Goal: Task Accomplishment & Management: Manage account settings

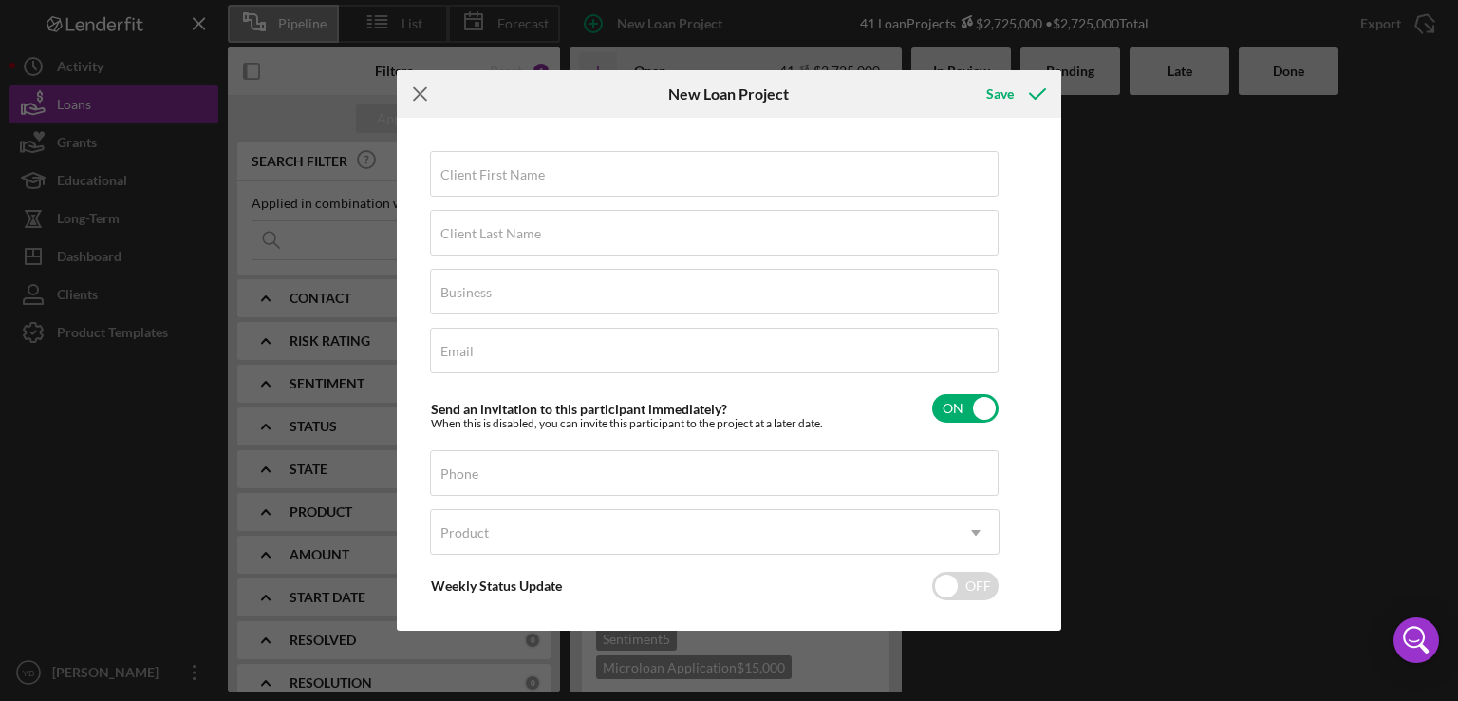
click at [421, 92] on line at bounding box center [420, 93] width 12 height 12
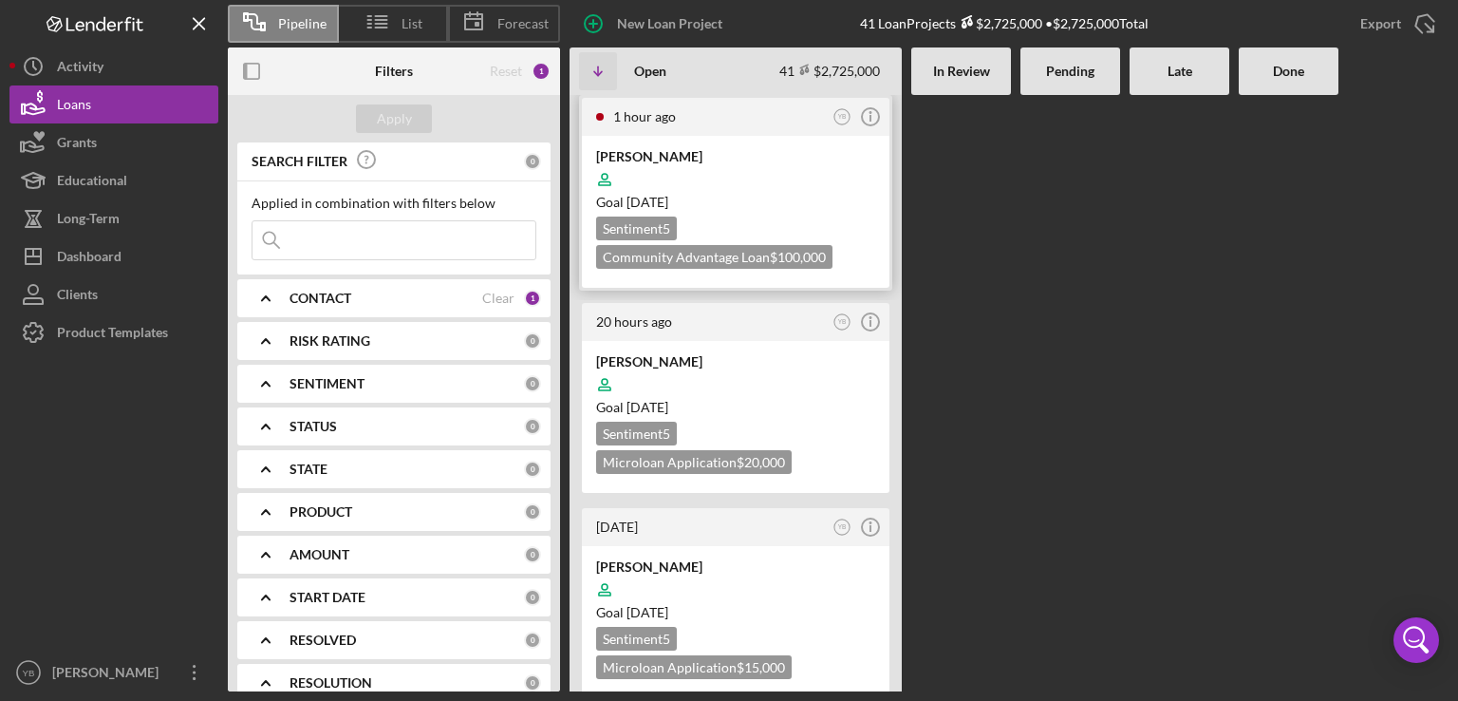
click at [750, 176] on div at bounding box center [735, 179] width 279 height 36
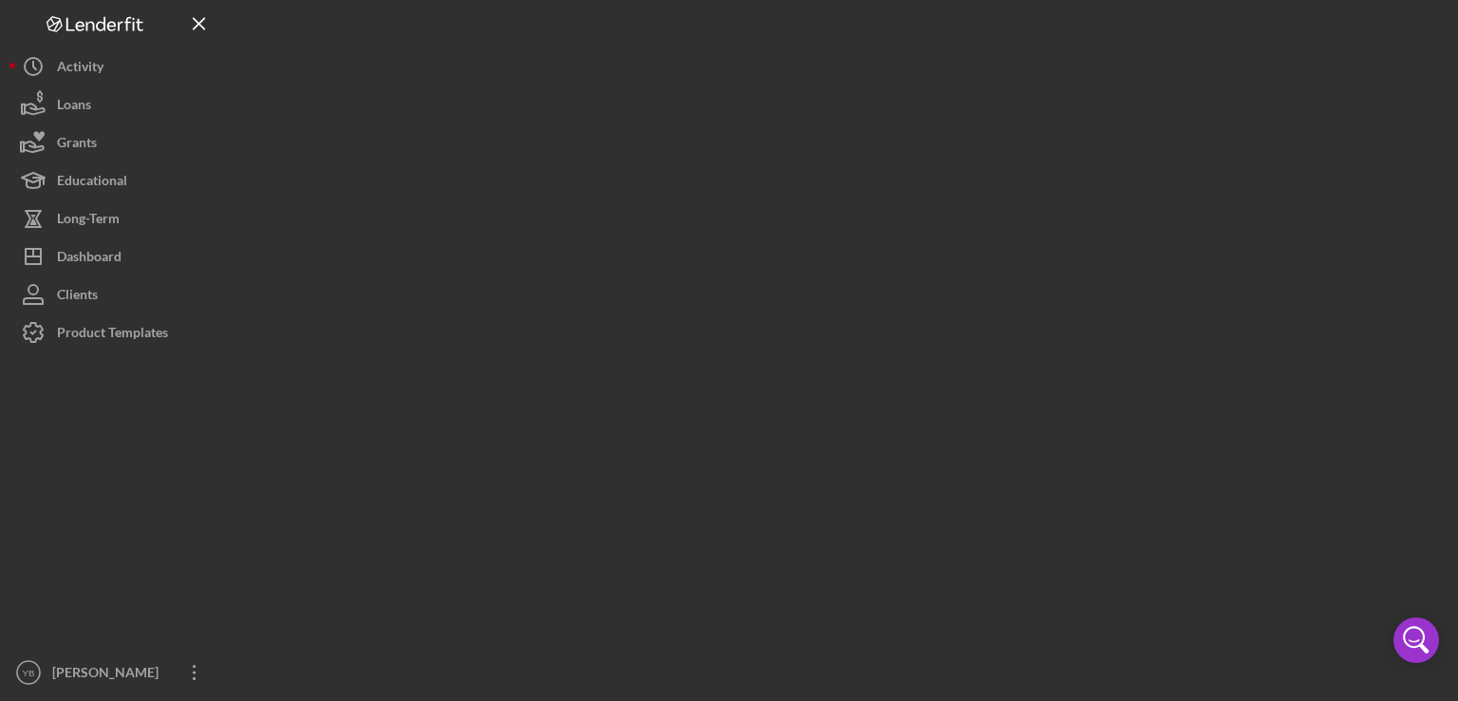
click at [750, 176] on div at bounding box center [838, 345] width 1221 height 691
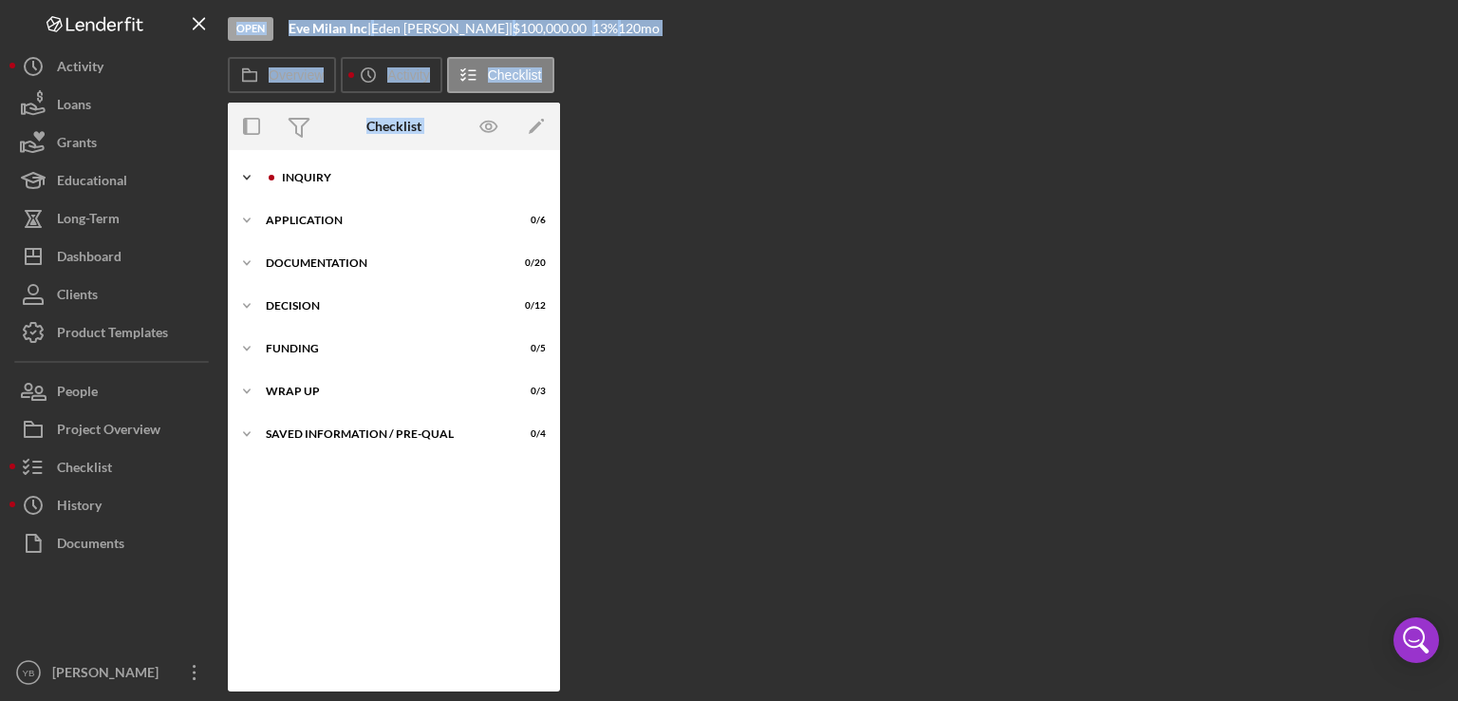
click at [303, 174] on div "Inquiry" at bounding box center [409, 177] width 254 height 11
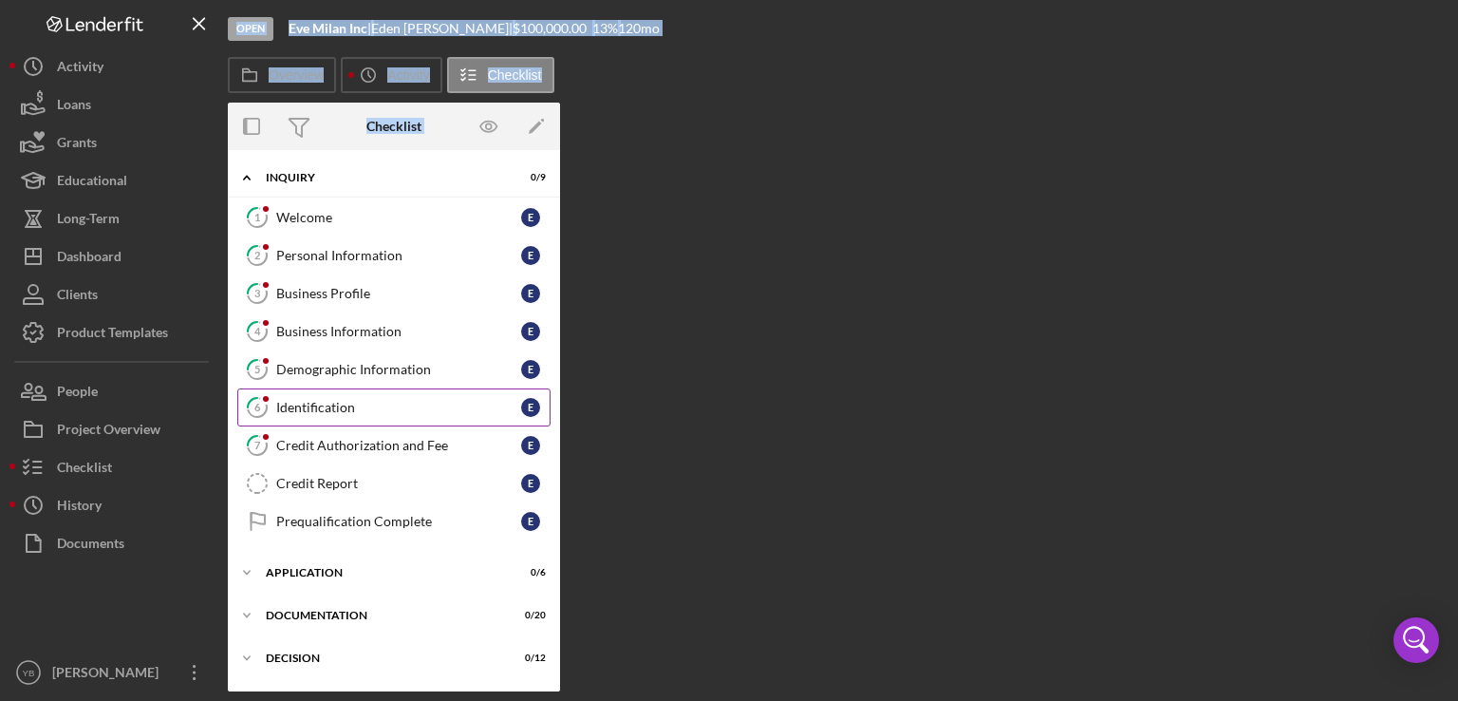
click at [316, 415] on link "6 Identification E" at bounding box center [393, 407] width 313 height 38
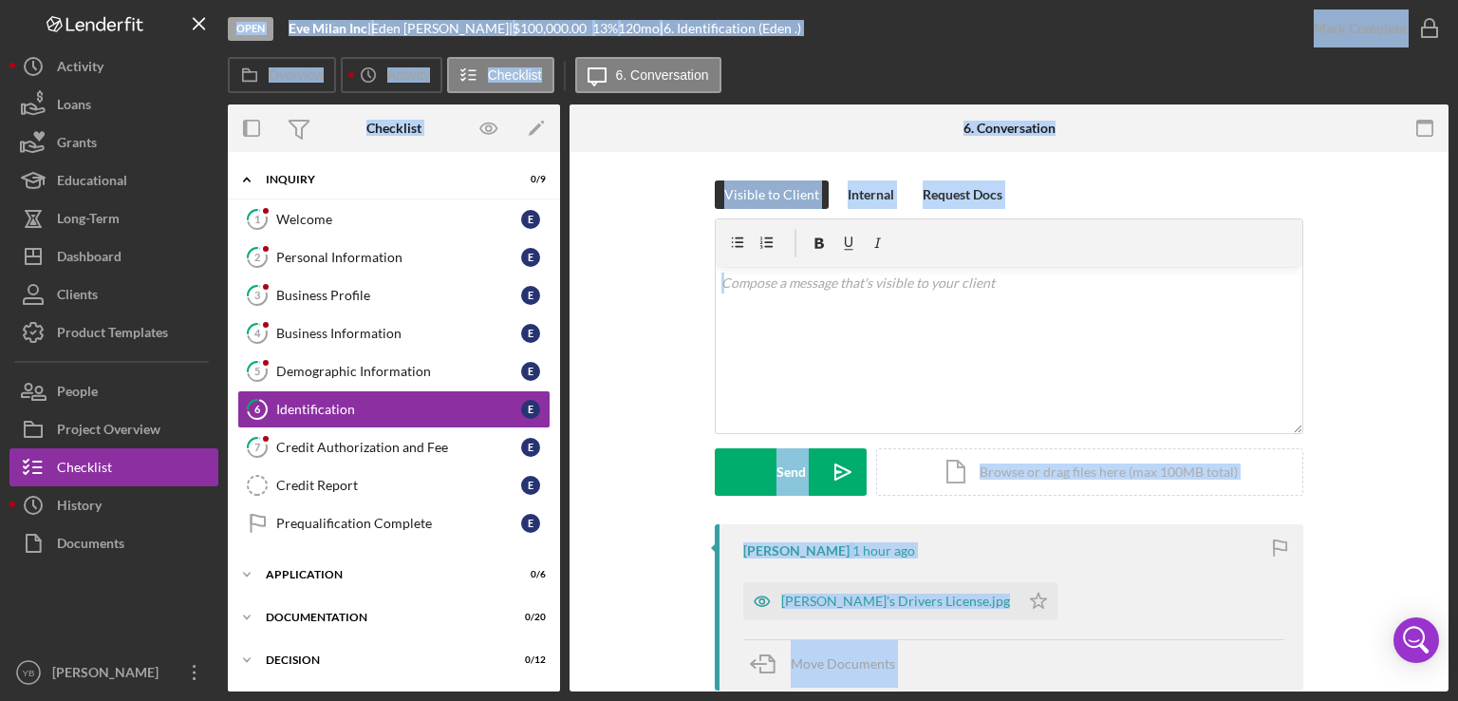
click at [1388, 356] on div "Visible to Client Internal Request Docs v Color teal Color pink Remove color Ad…" at bounding box center [1009, 352] width 822 height 344
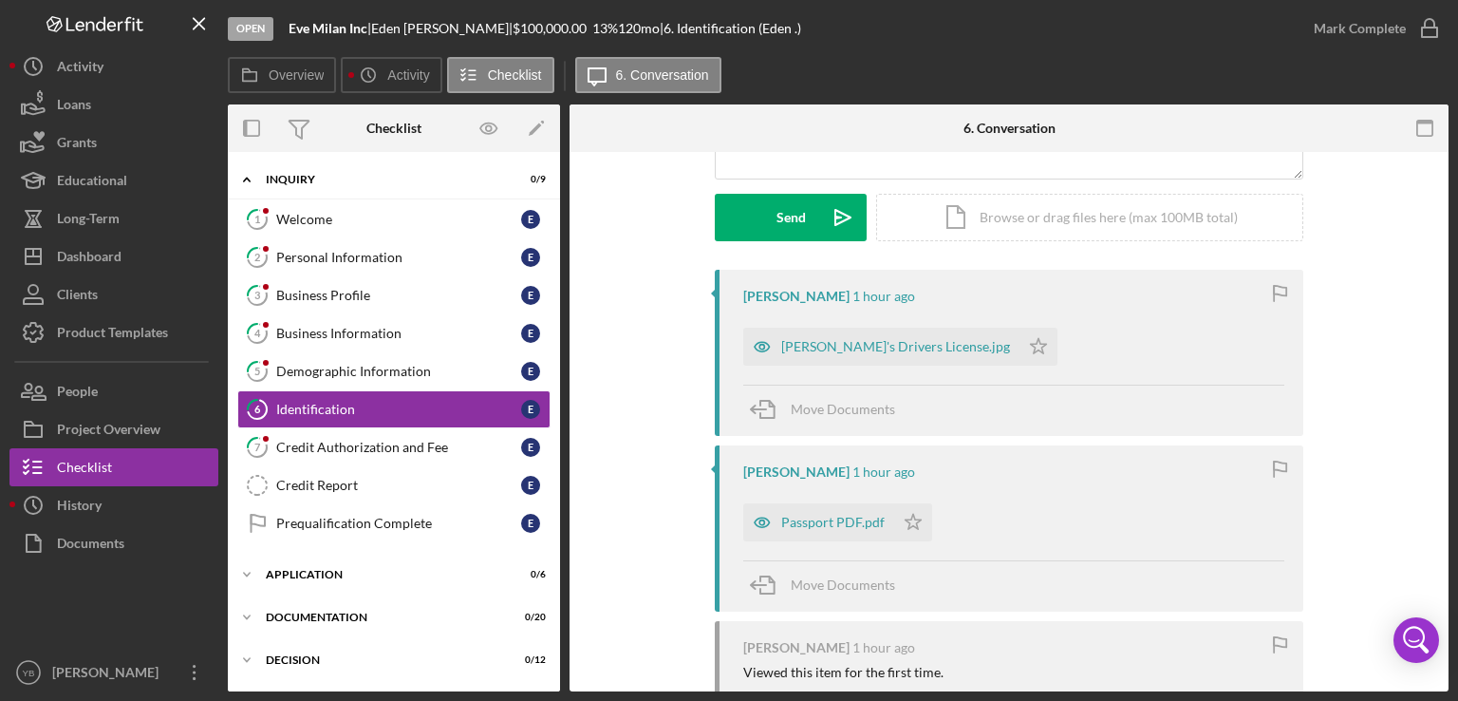
scroll to position [380, 0]
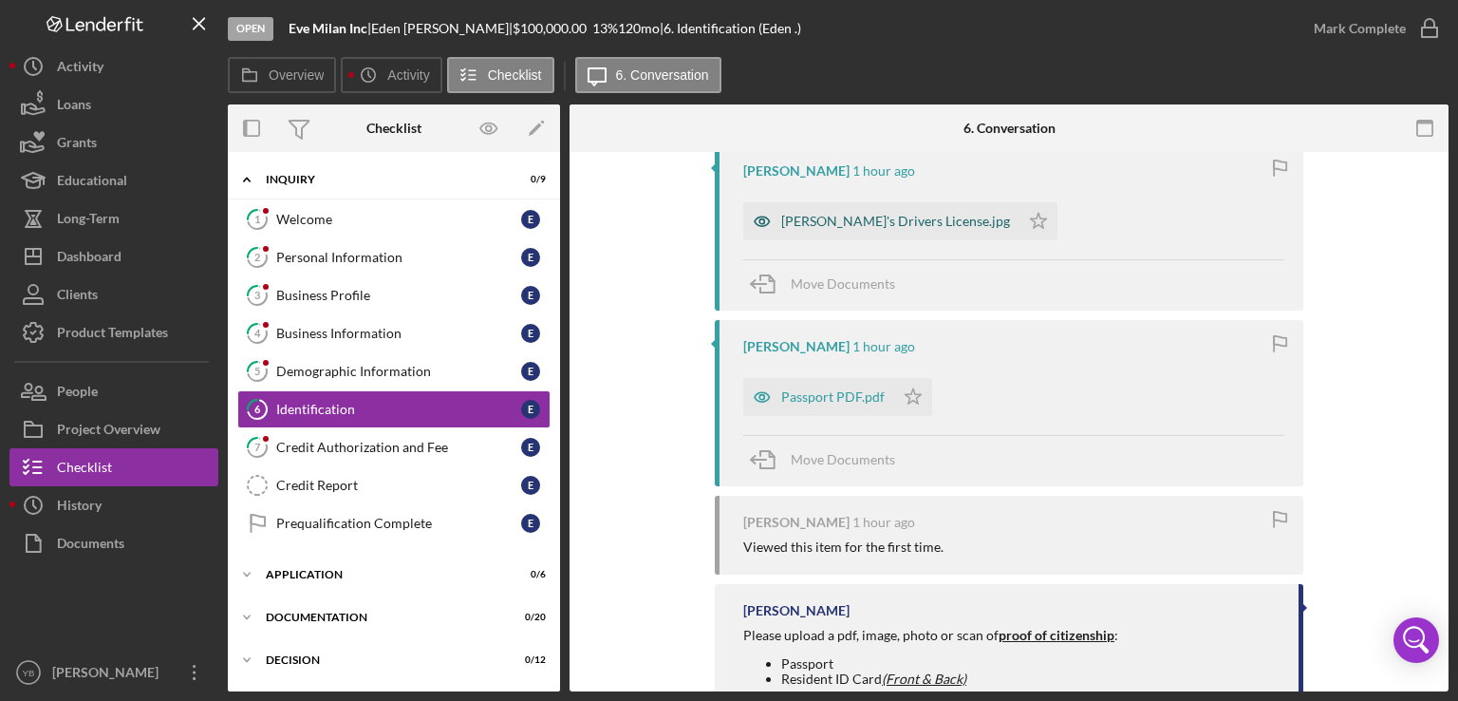
click at [841, 229] on div "Eden's Drivers License.jpg" at bounding box center [881, 221] width 276 height 38
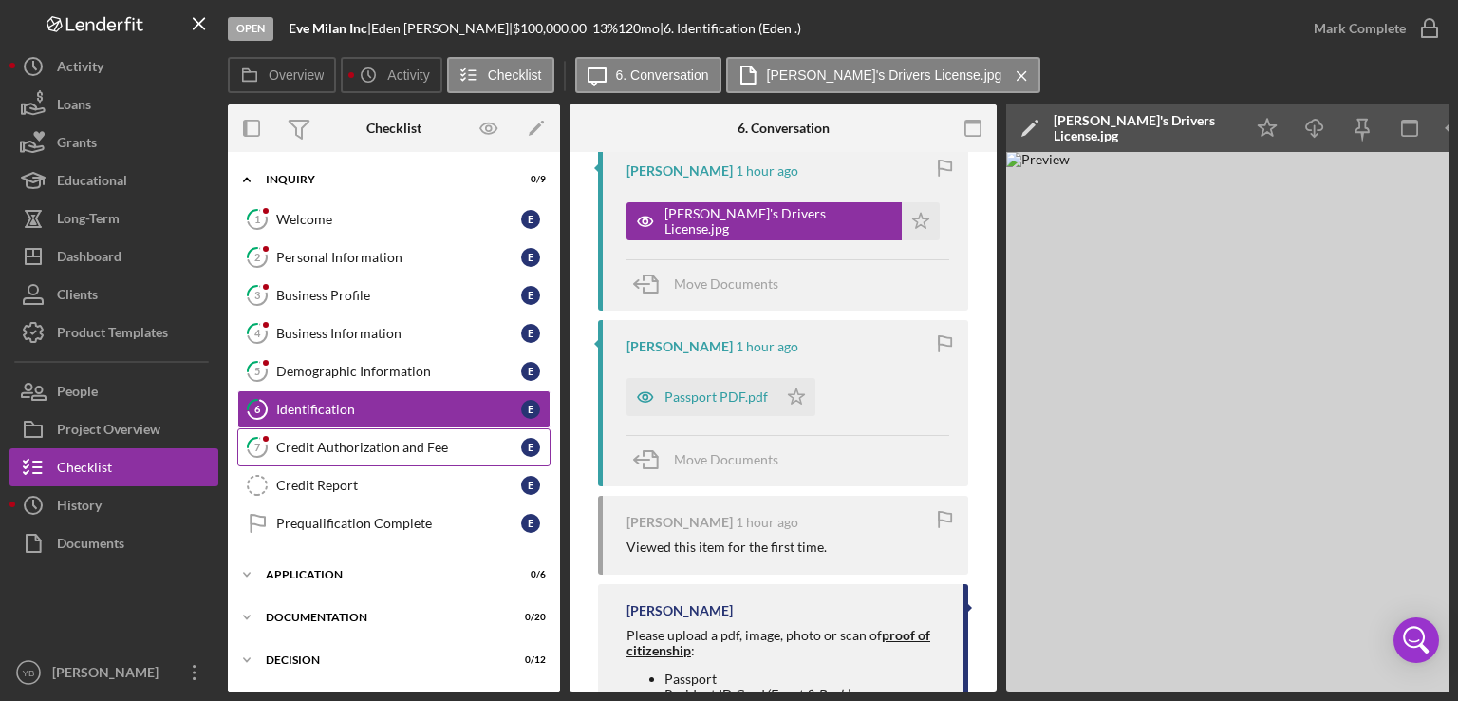
click at [365, 450] on div "Credit Authorization and Fee" at bounding box center [398, 447] width 245 height 15
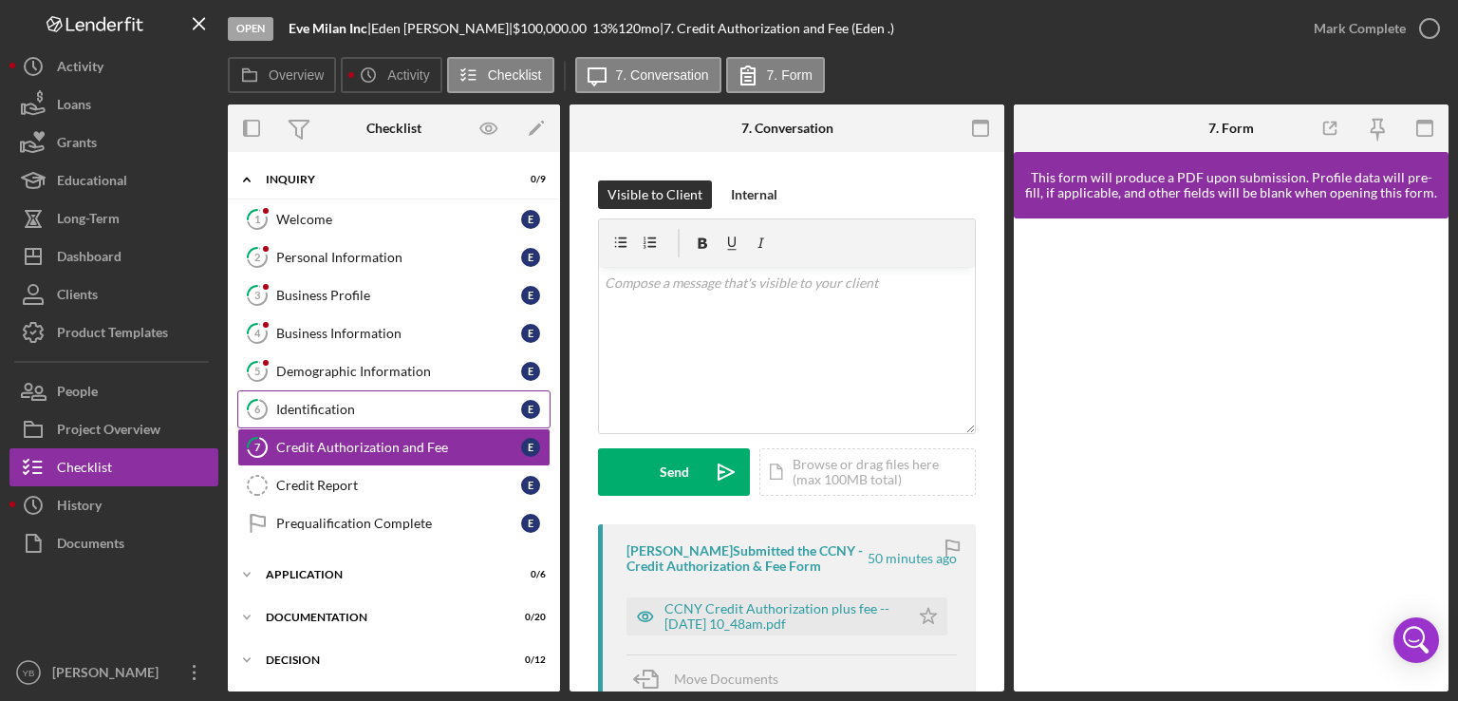
click at [327, 412] on div "Identification" at bounding box center [398, 409] width 245 height 15
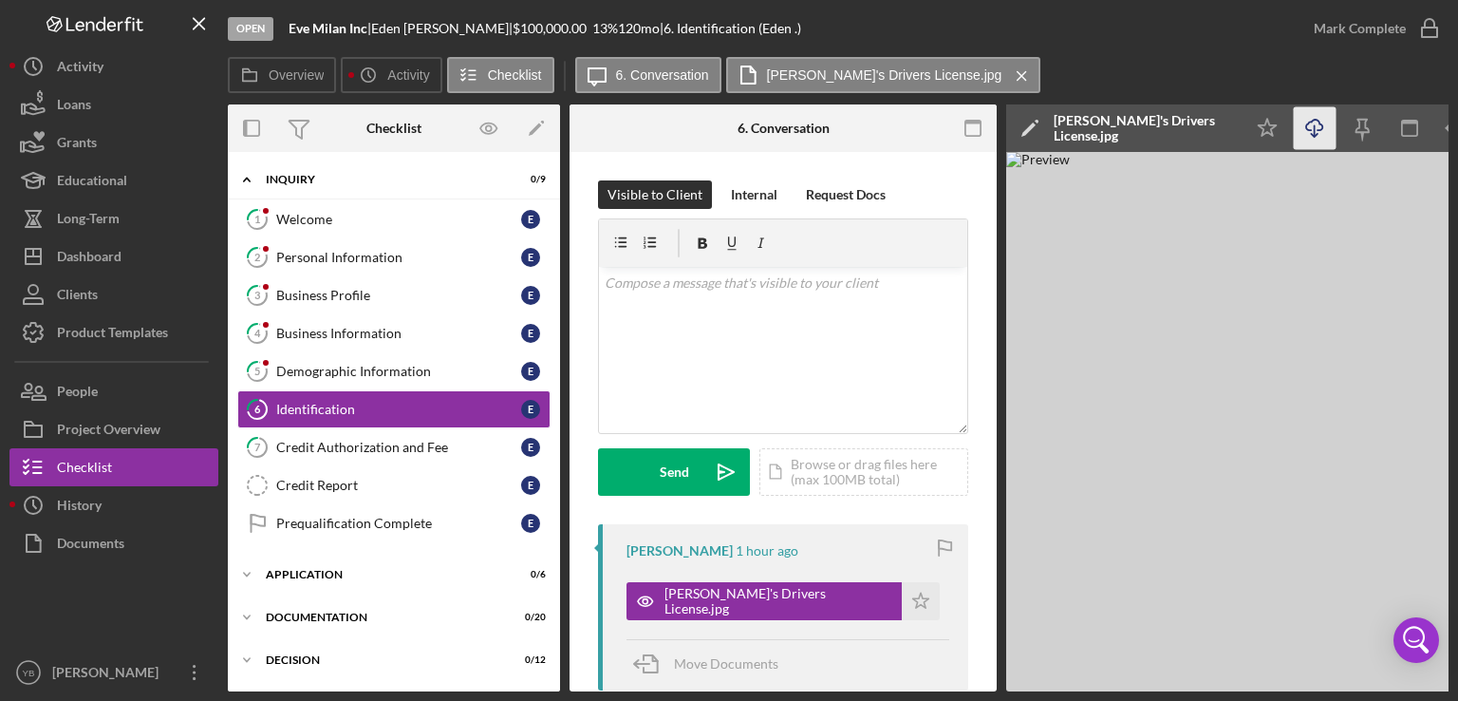
click at [1321, 133] on icon "Icon/Download" at bounding box center [1315, 128] width 43 height 43
click at [92, 115] on button "Loans" at bounding box center [113, 104] width 209 height 38
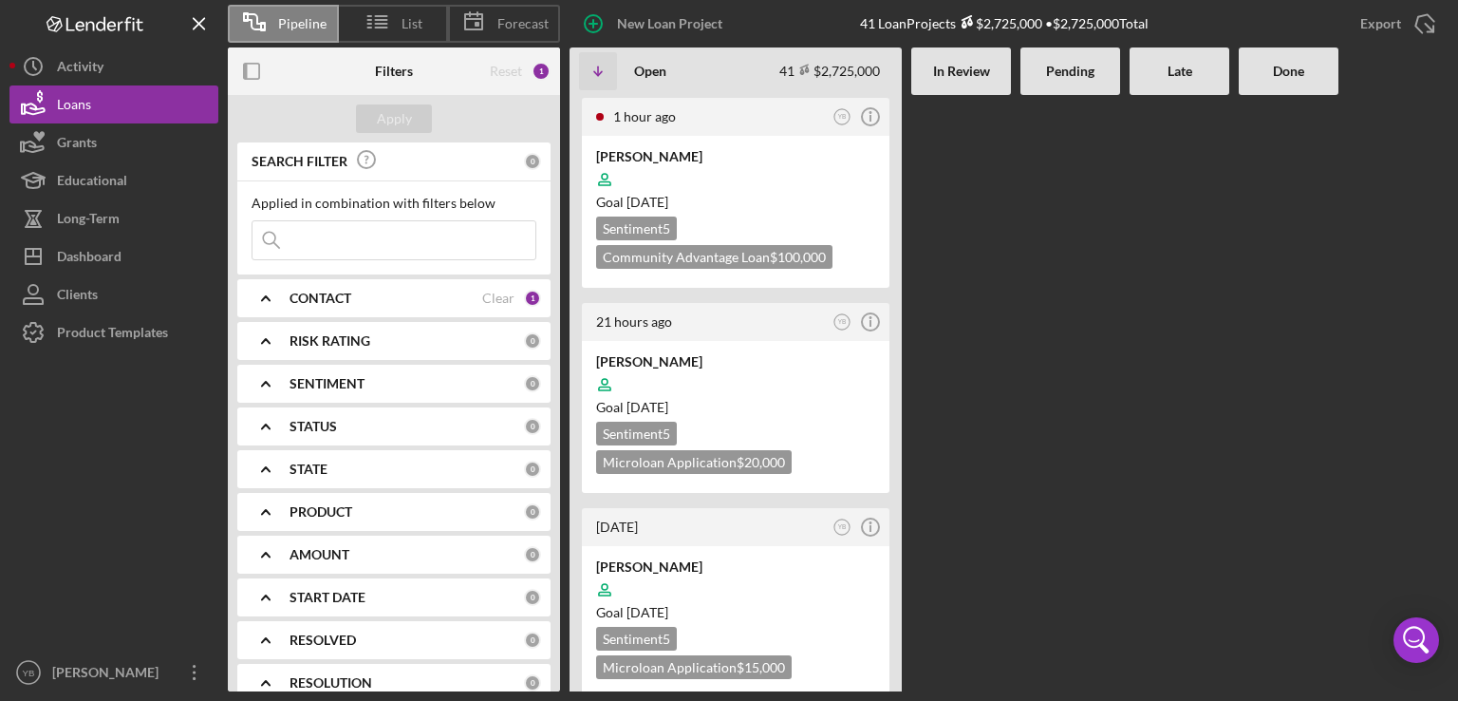
click at [1096, 315] on div at bounding box center [1071, 393] width 100 height 596
click at [1201, 347] on div at bounding box center [1180, 393] width 100 height 596
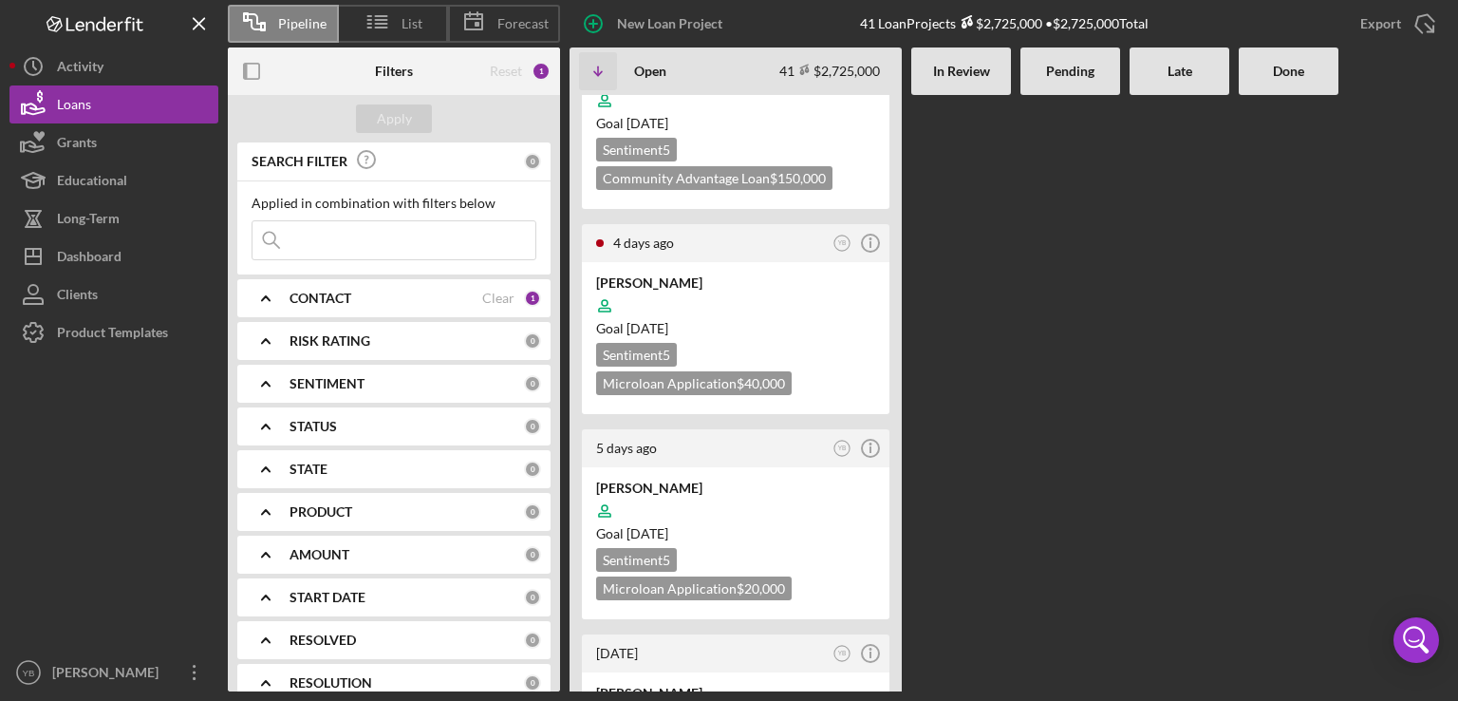
scroll to position [760, 0]
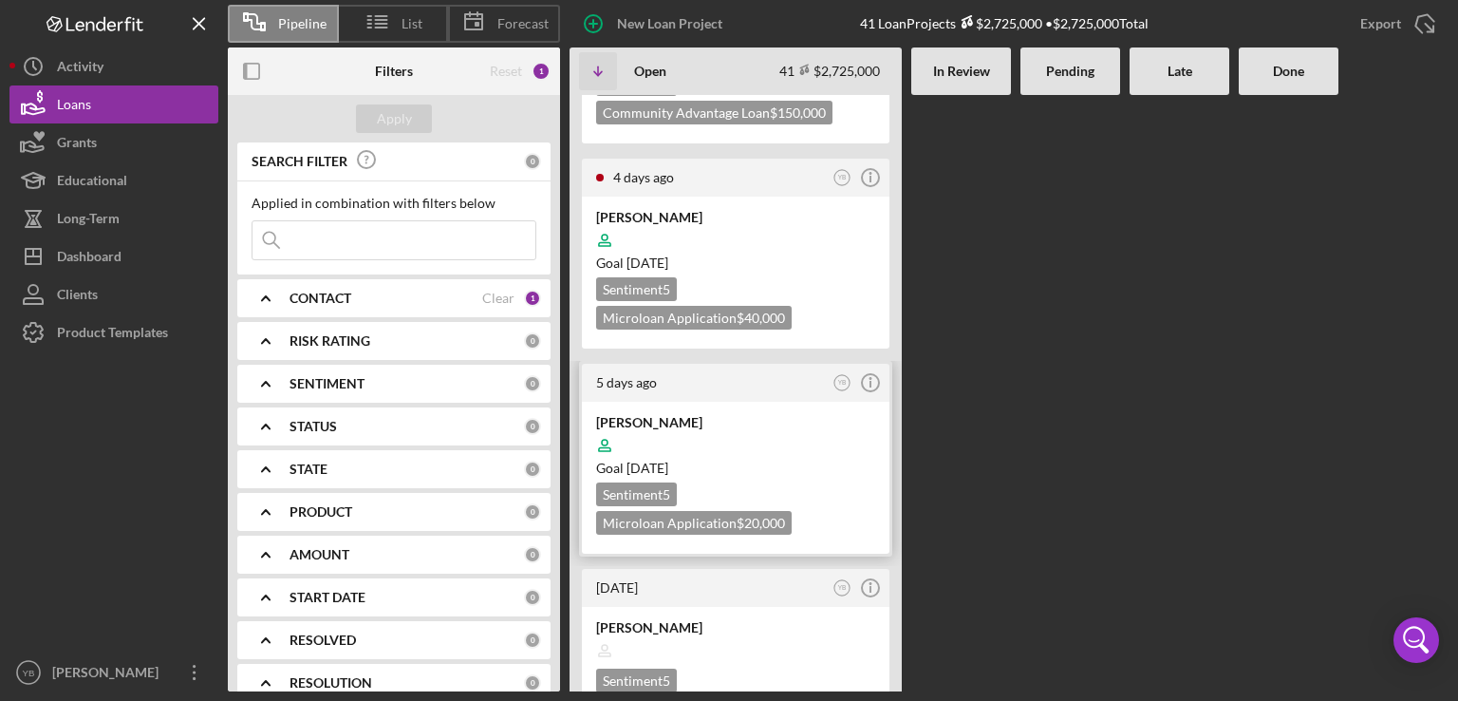
click at [779, 459] on div "Goal [DATE]" at bounding box center [735, 468] width 279 height 19
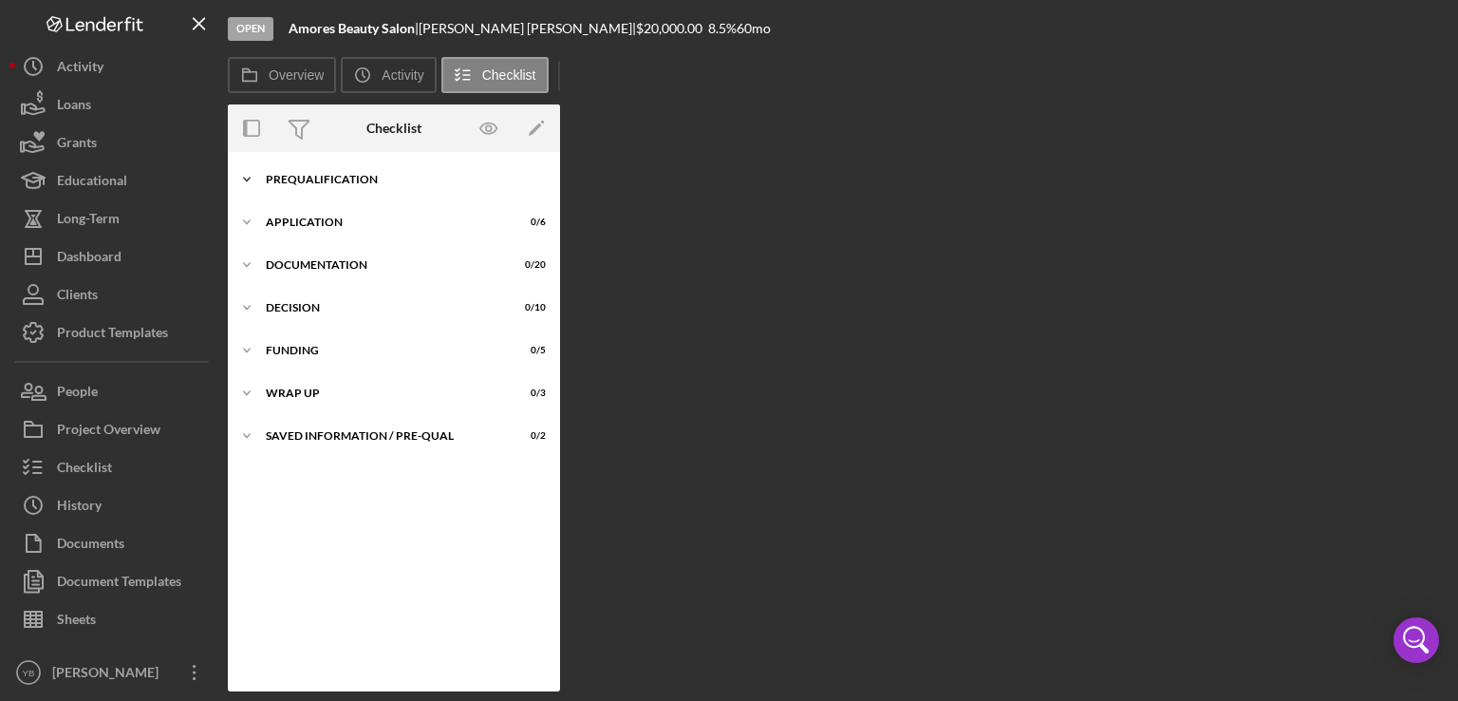
click at [333, 181] on div "Prequalification" at bounding box center [401, 179] width 271 height 11
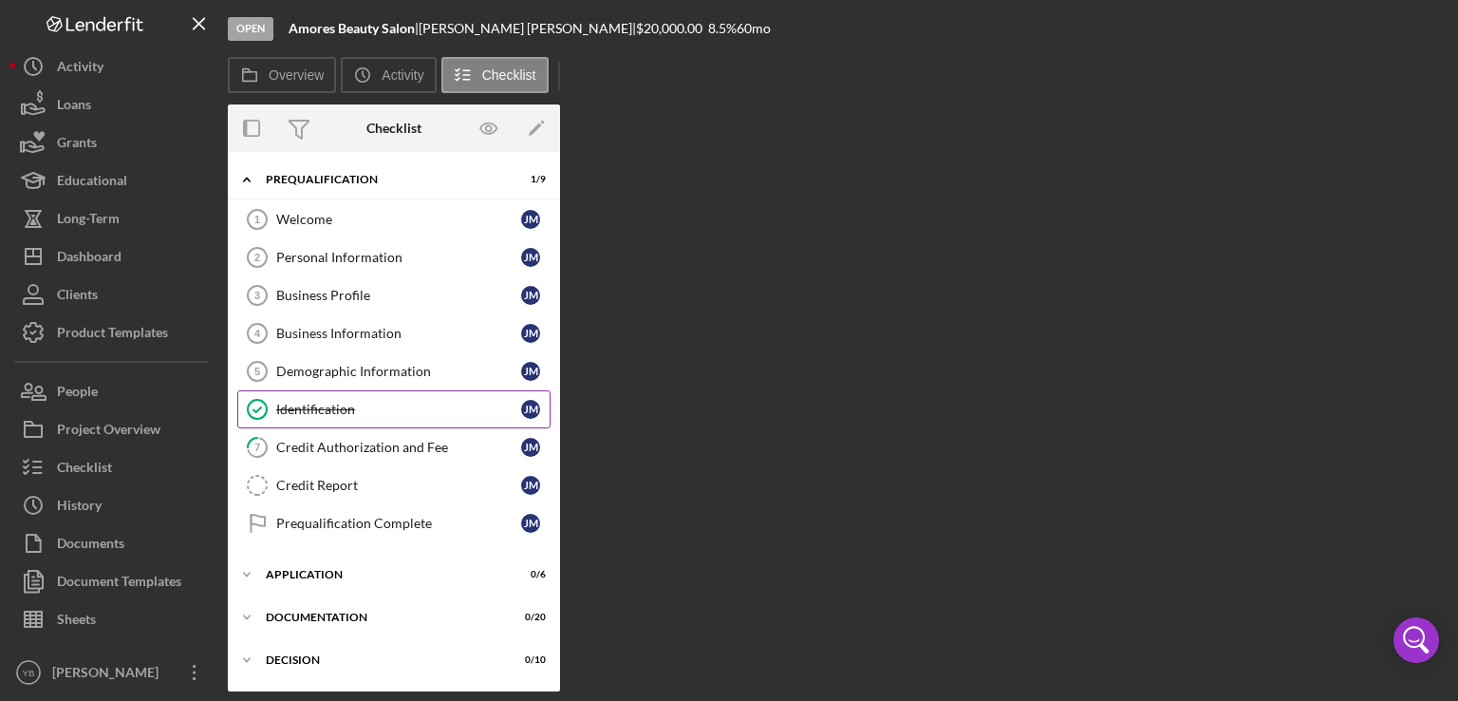
click at [349, 411] on div "Identification" at bounding box center [398, 409] width 245 height 15
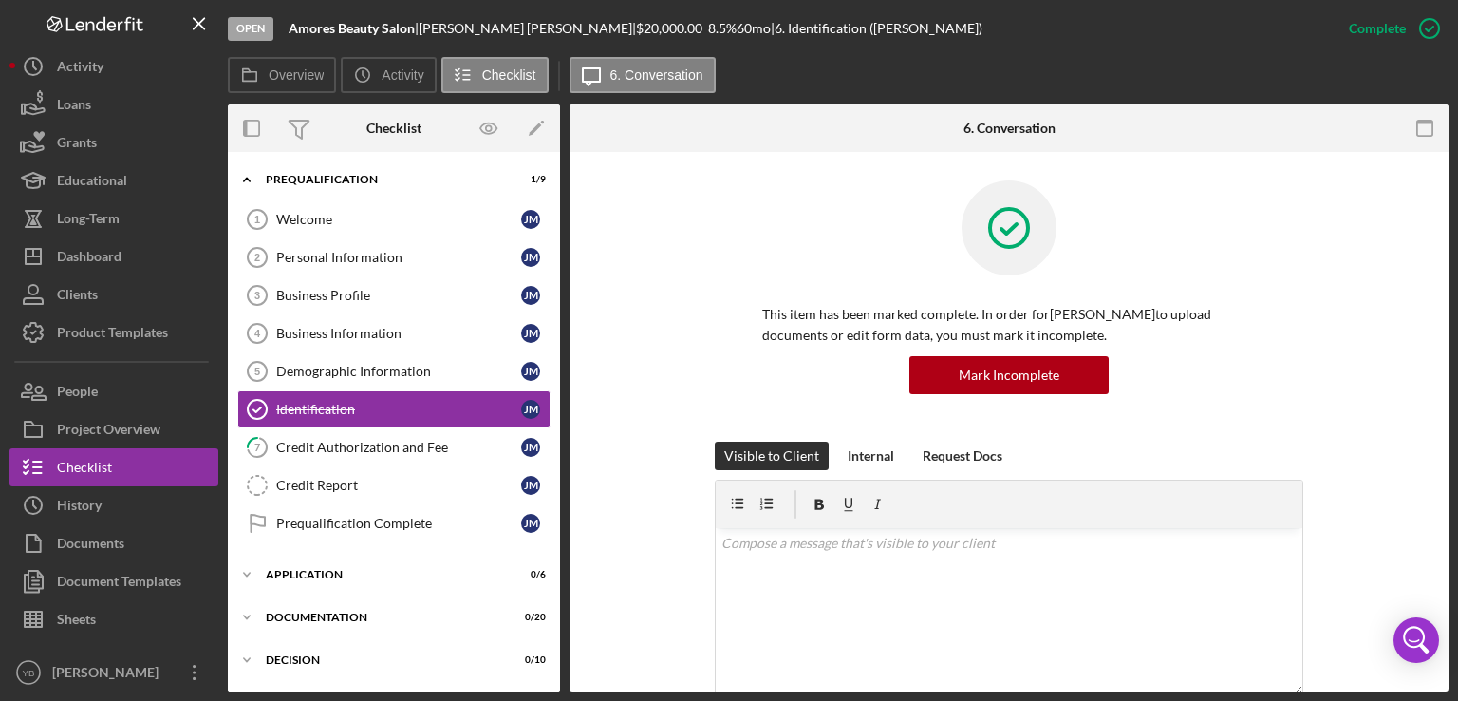
scroll to position [321, 0]
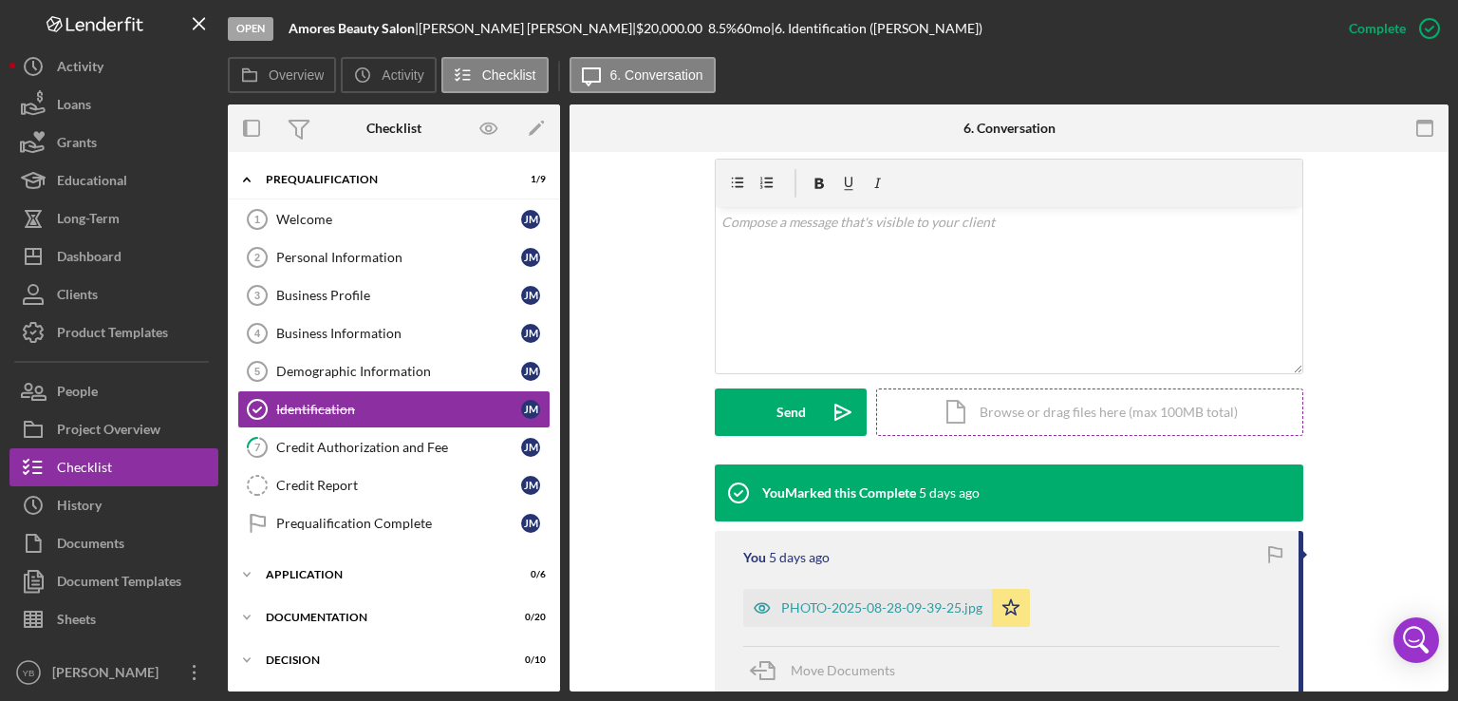
click at [1076, 415] on div "Icon/Document Browse or drag files here (max 100MB total) Tap to choose files o…" at bounding box center [1089, 411] width 427 height 47
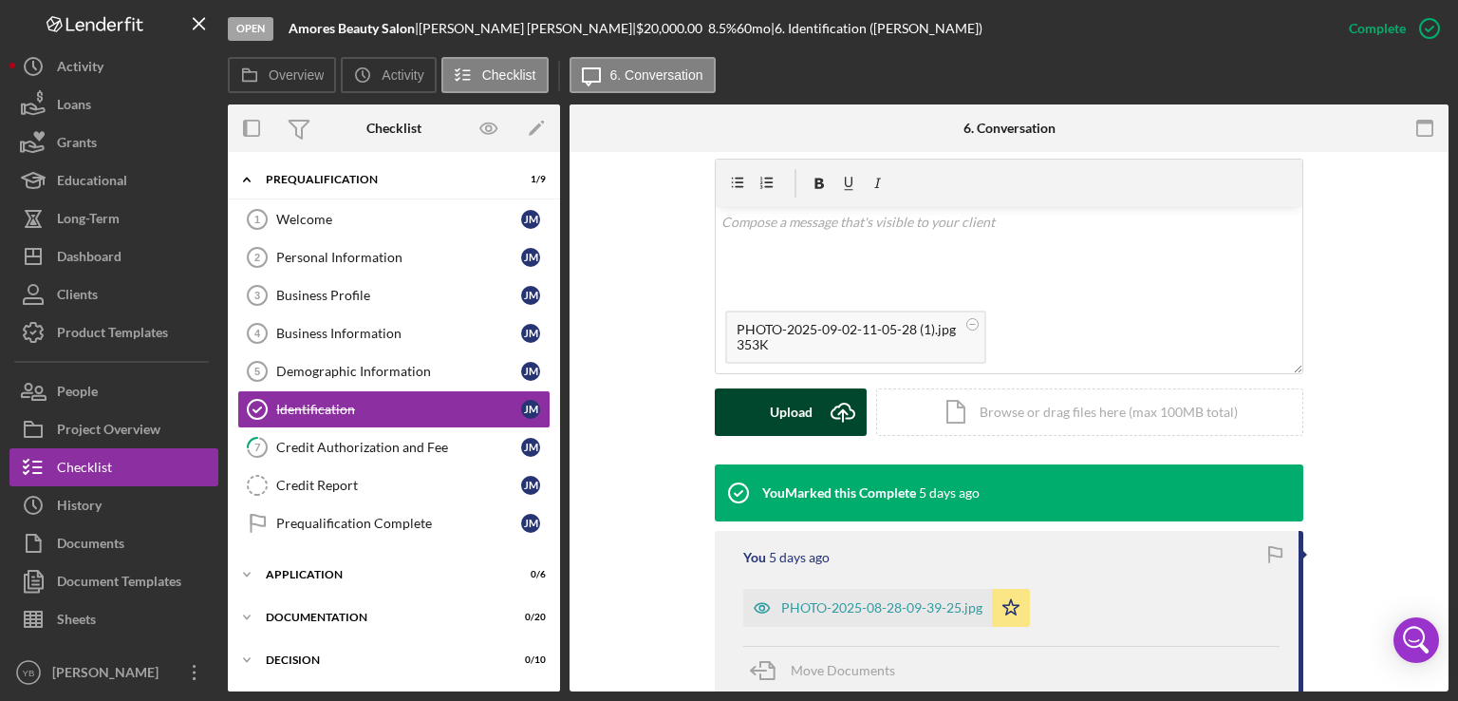
click at [777, 409] on div "Upload" at bounding box center [791, 411] width 43 height 47
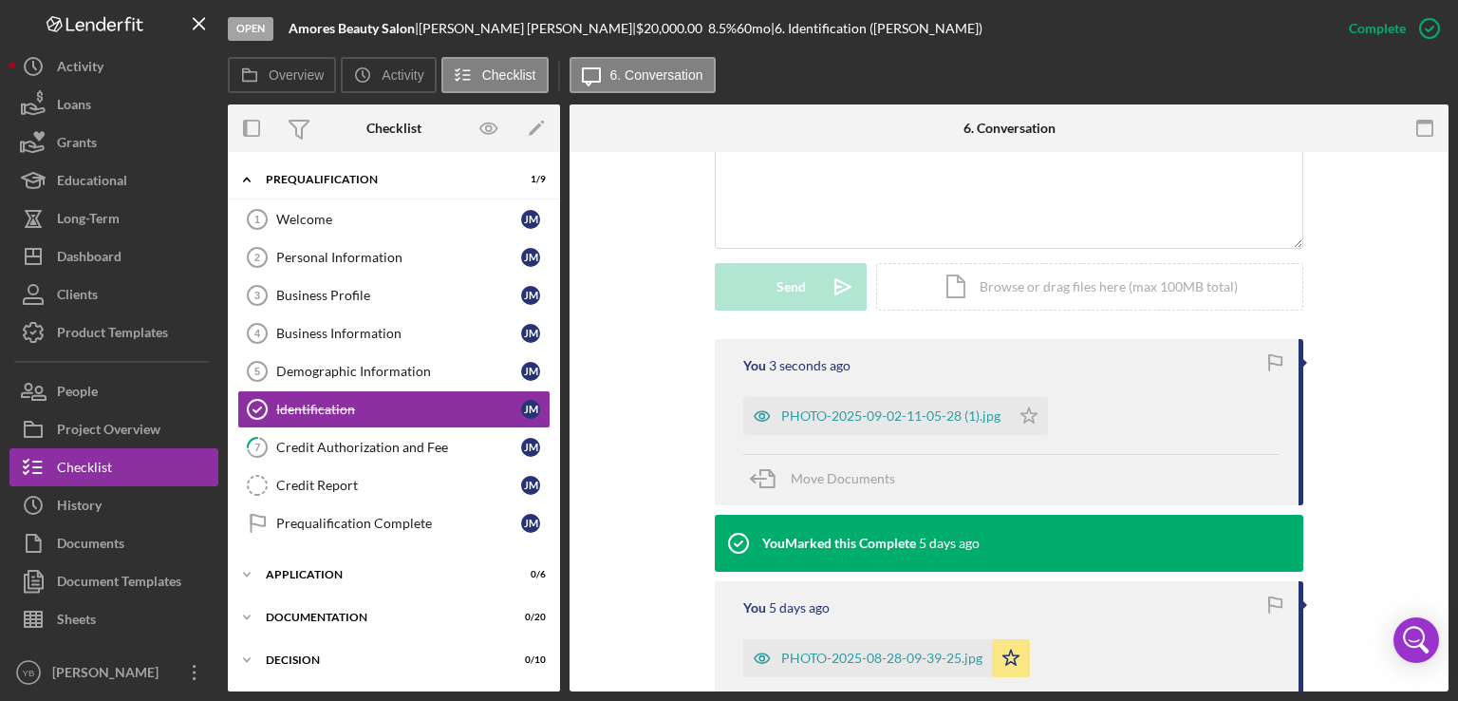
scroll to position [447, 0]
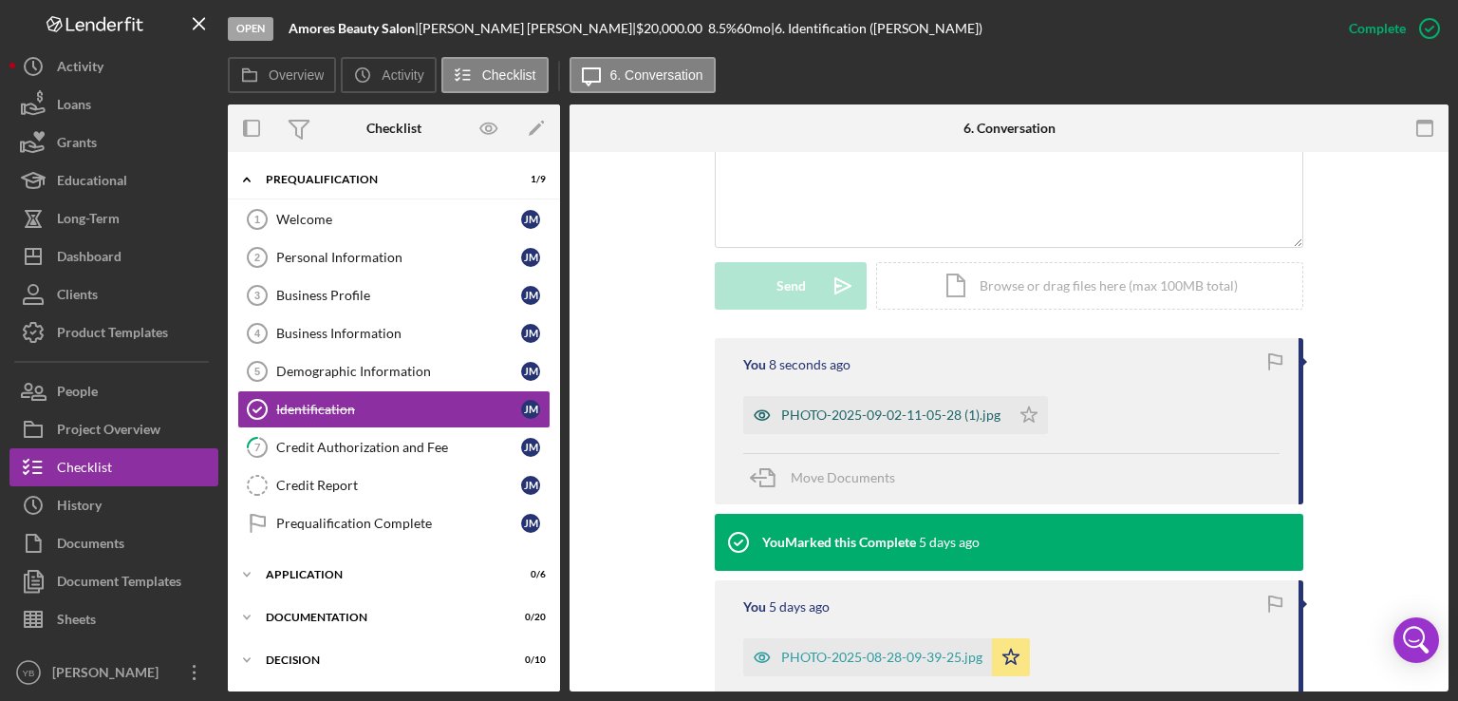
click at [889, 415] on div "PHOTO-2025-09-02-11-05-28 (1).jpg" at bounding box center [890, 414] width 219 height 15
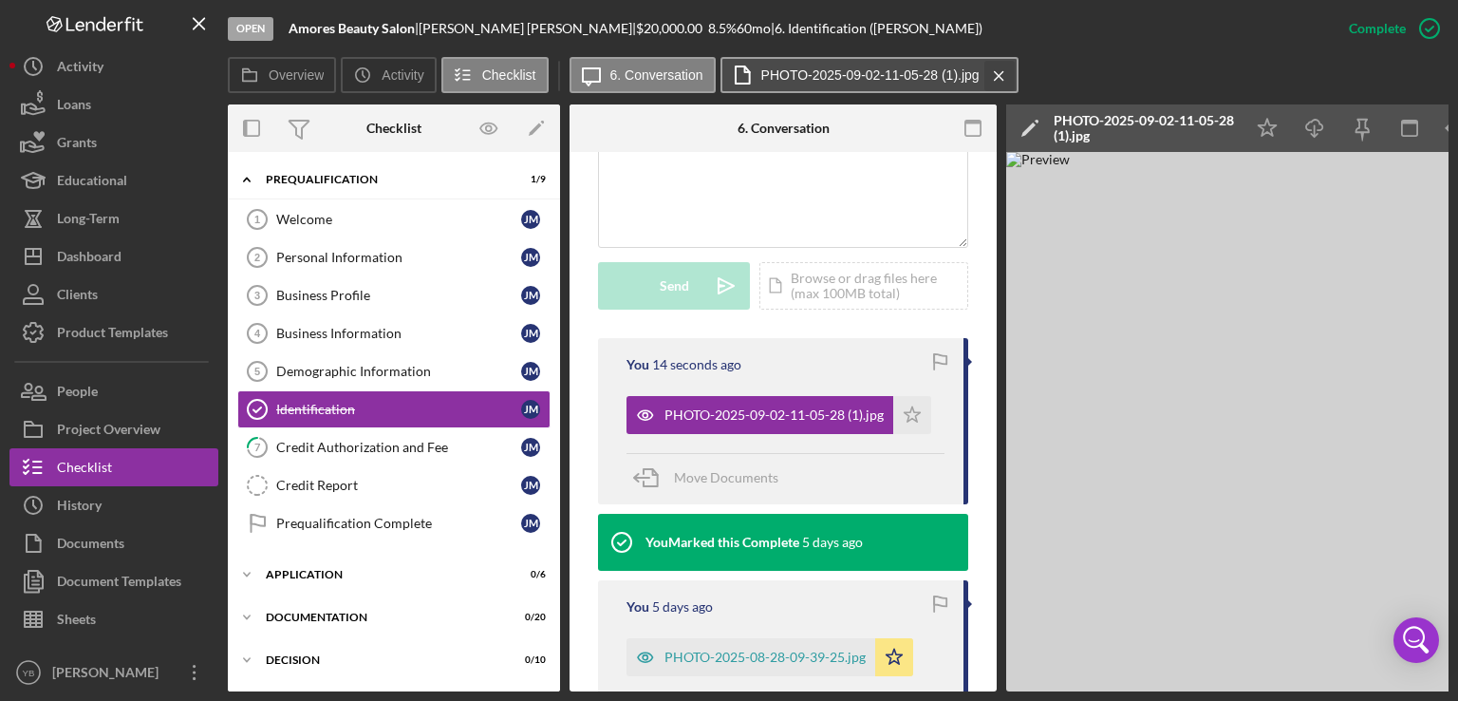
click at [1001, 80] on icon "Icon/Menu Close" at bounding box center [999, 75] width 33 height 47
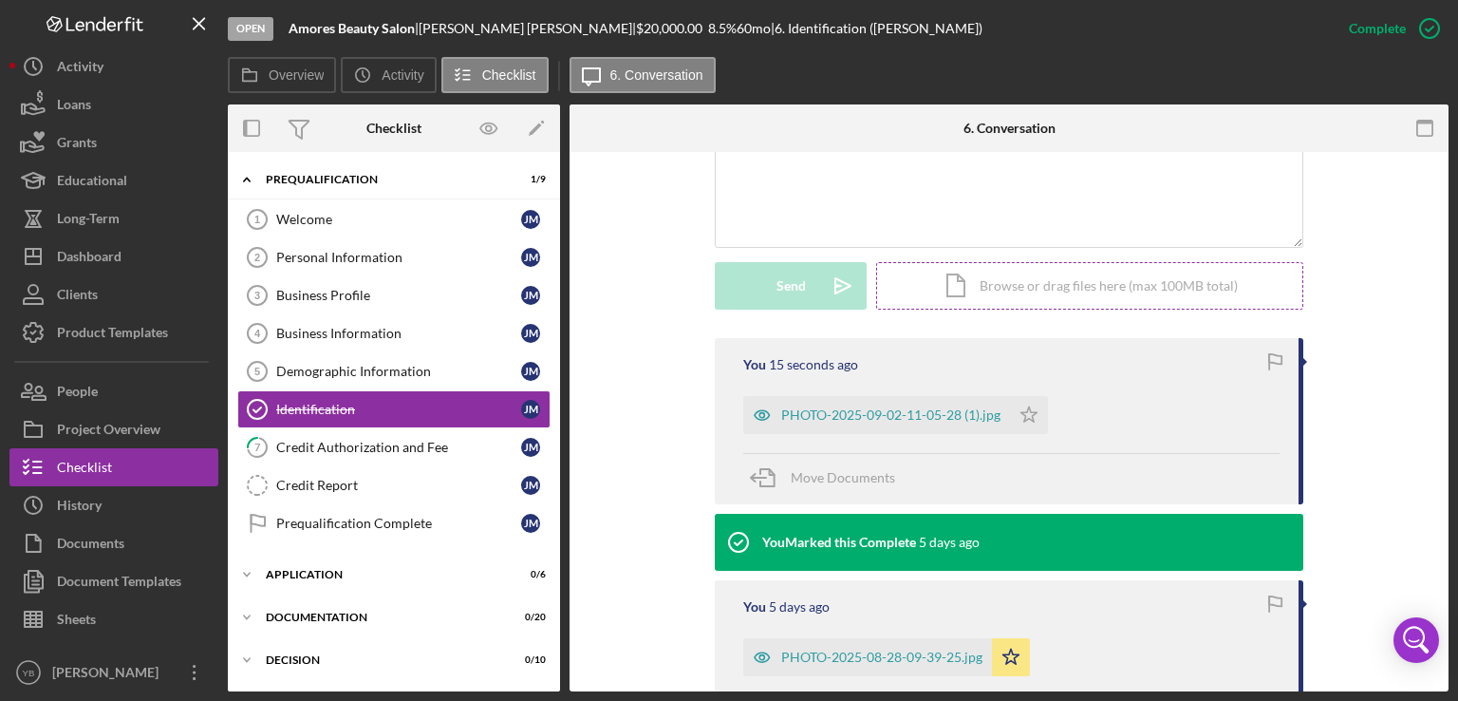
click at [1005, 283] on div "Icon/Document Browse or drag files here (max 100MB total) Tap to choose files o…" at bounding box center [1089, 285] width 427 height 47
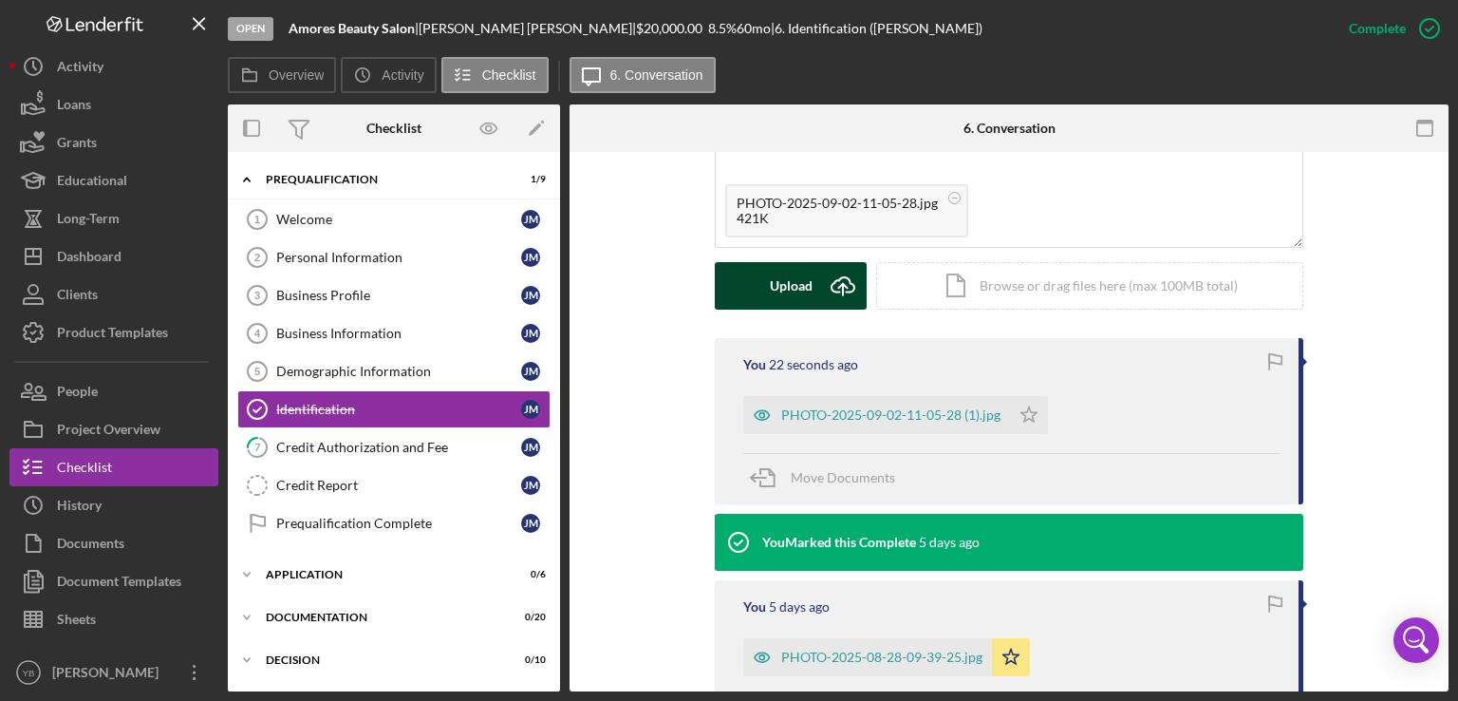
click at [793, 283] on div "Upload" at bounding box center [791, 285] width 43 height 47
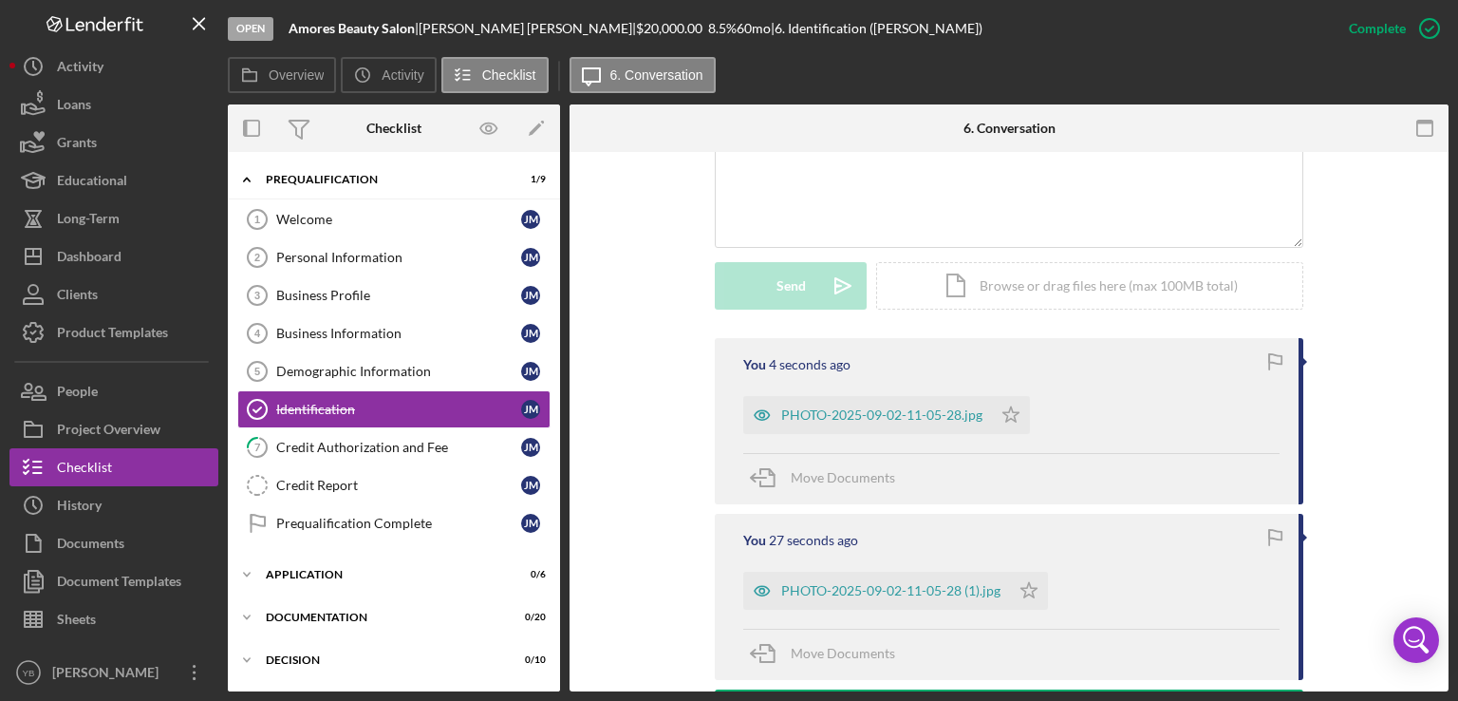
drag, startPoint x: 562, startPoint y: 487, endPoint x: 555, endPoint y: 562, distance: 75.3
click at [555, 562] on div "Overview Internal Workflow Stage Open Icon/Dropdown Arrow Archive (can unarchiv…" at bounding box center [838, 397] width 1221 height 587
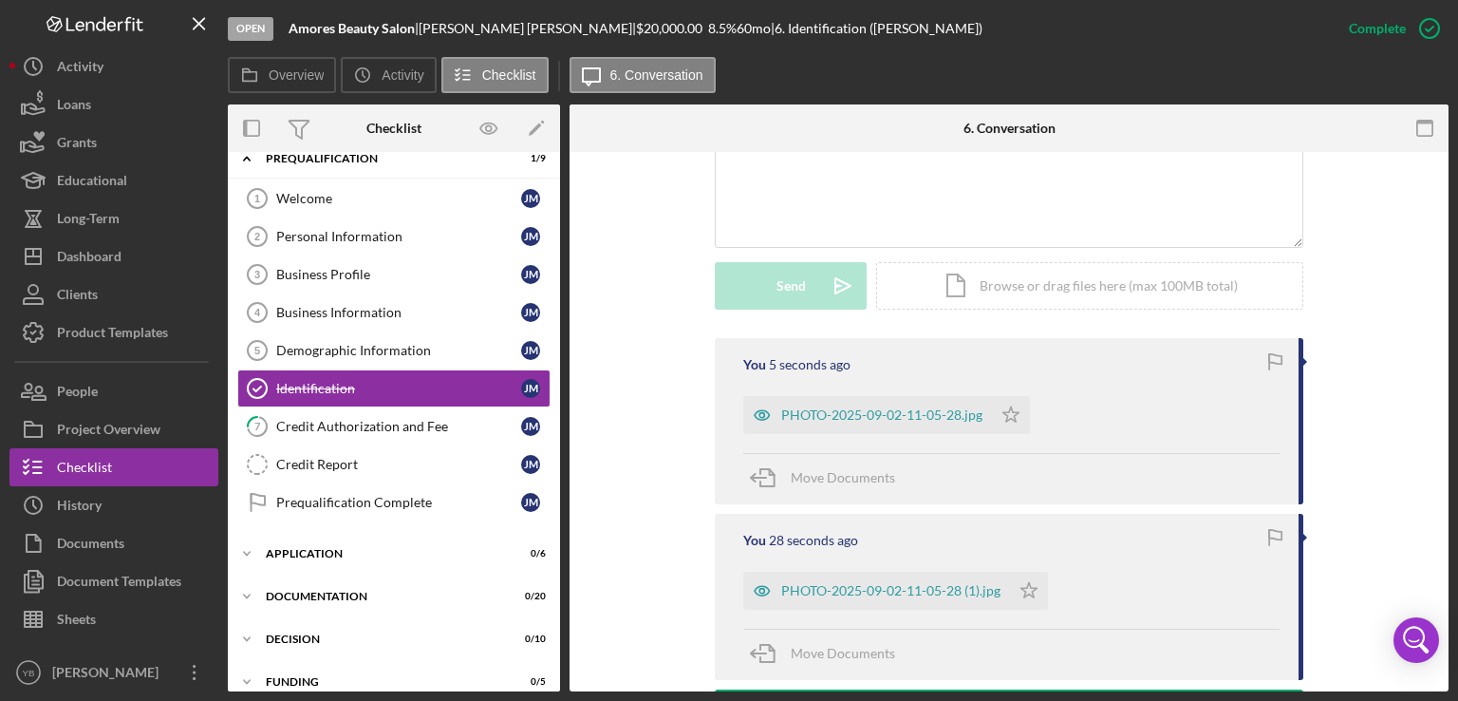
scroll to position [25, 0]
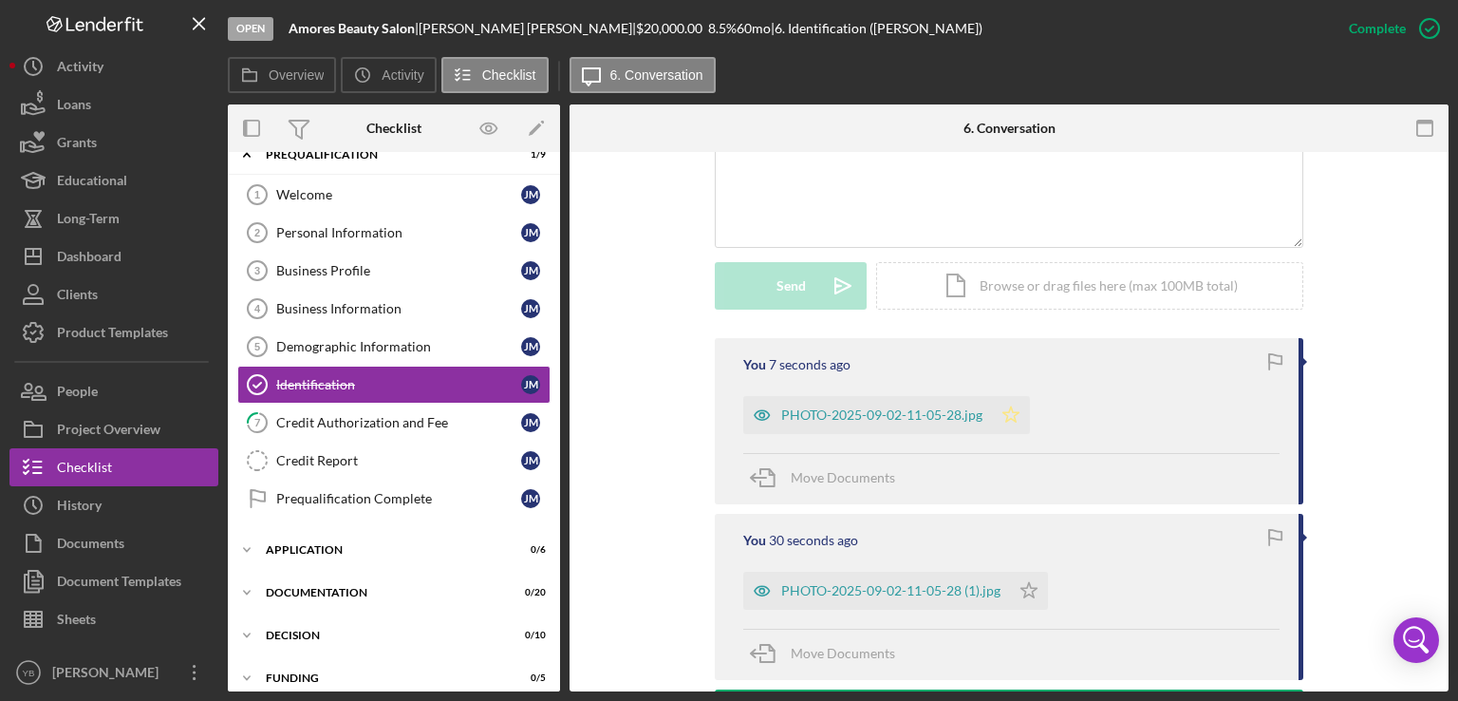
click at [1010, 415] on icon "Icon/Star" at bounding box center [1011, 415] width 38 height 38
click at [1030, 595] on polygon "button" at bounding box center [1030, 589] width 16 height 15
drag, startPoint x: 562, startPoint y: 453, endPoint x: 557, endPoint y: 603, distance: 150.1
click at [557, 603] on div "Overview Internal Workflow Stage Open Icon/Dropdown Arrow Archive (can unarchiv…" at bounding box center [838, 397] width 1221 height 587
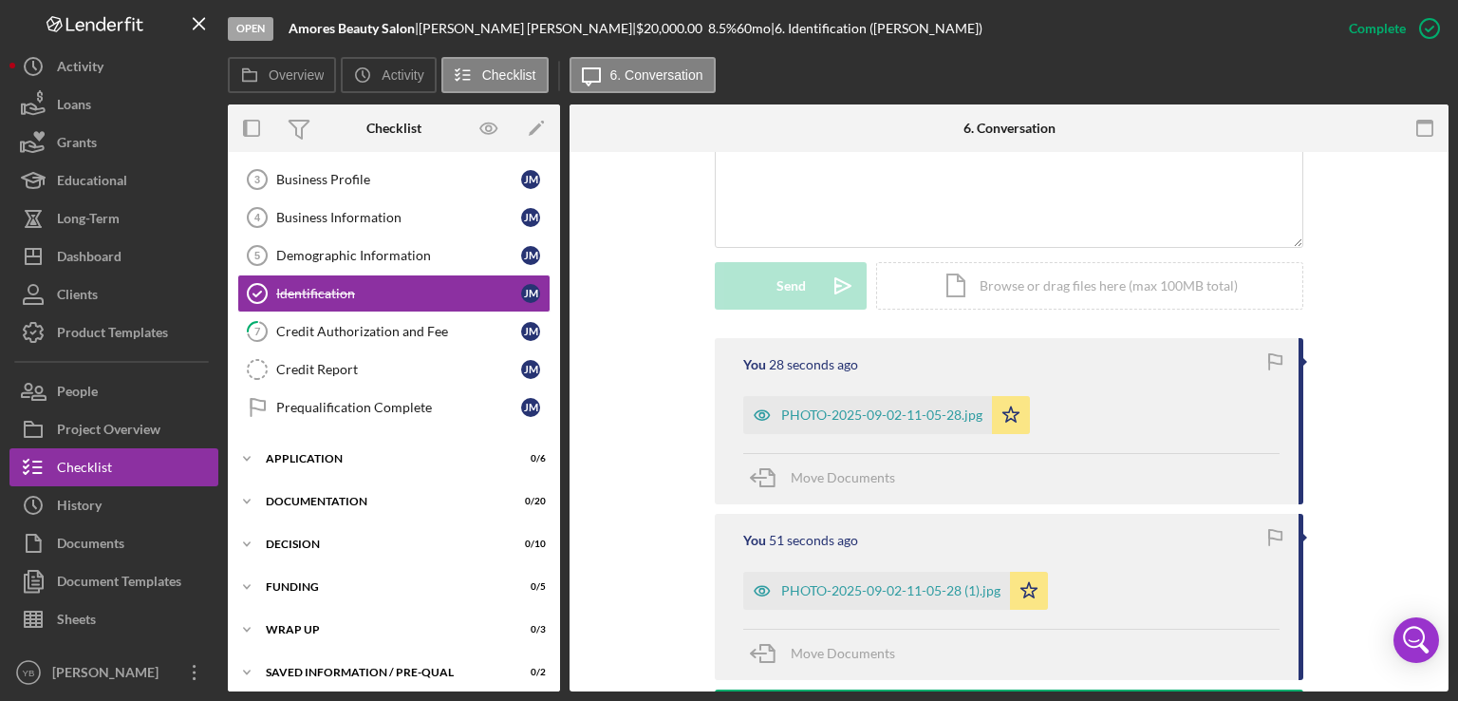
scroll to position [119, 0]
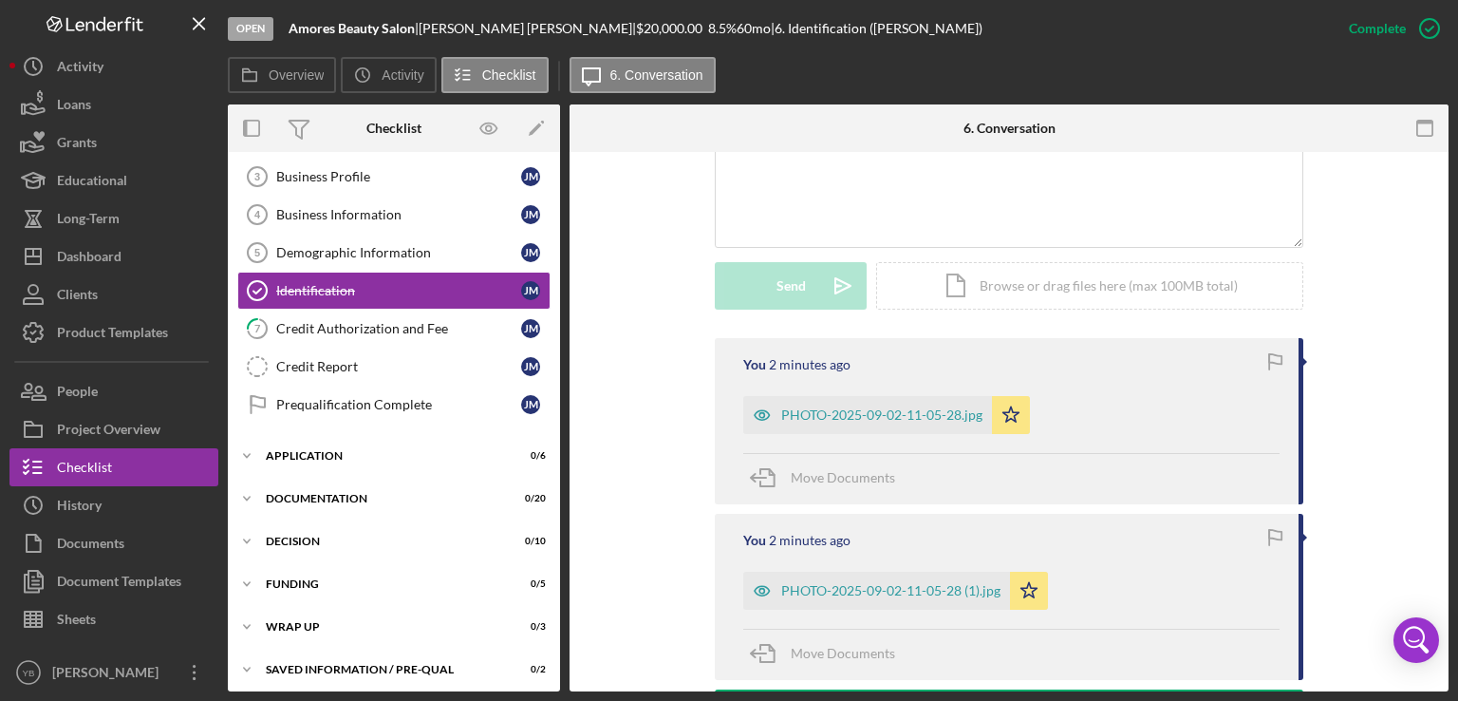
drag, startPoint x: 562, startPoint y: 287, endPoint x: 562, endPoint y: 307, distance: 19.9
click at [562, 307] on div "Overview Internal Workflow Stage Open Icon/Dropdown Arrow Archive (can unarchiv…" at bounding box center [838, 397] width 1221 height 587
click at [331, 454] on div "Application" at bounding box center [401, 455] width 271 height 11
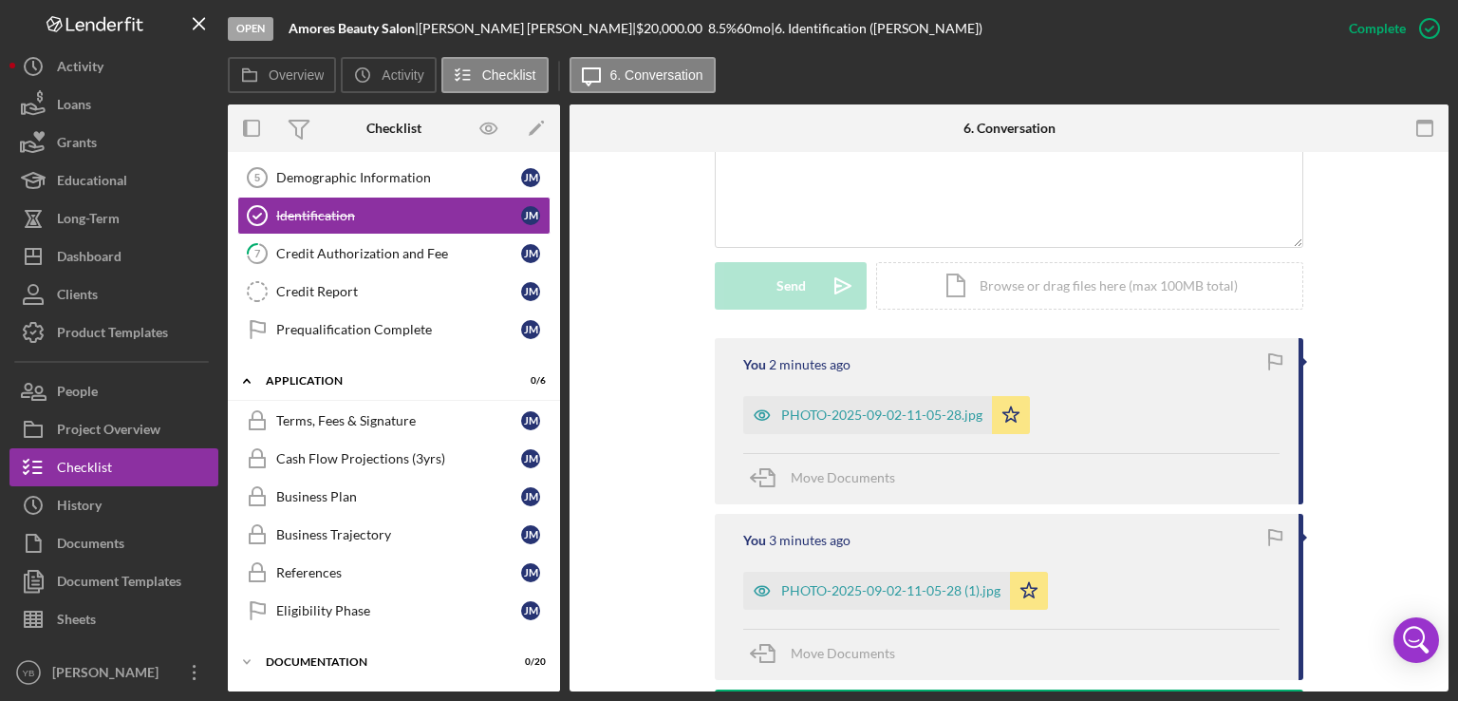
scroll to position [0, 0]
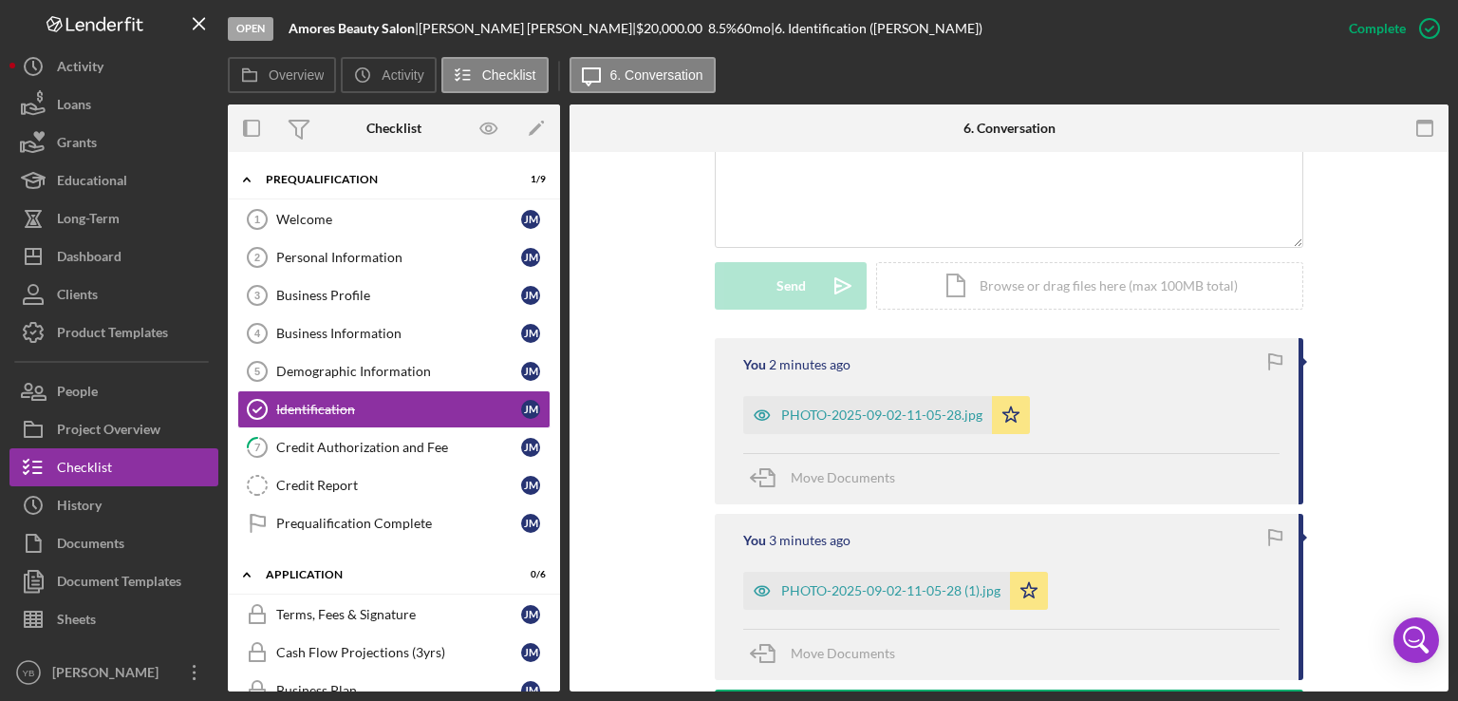
drag, startPoint x: 1456, startPoint y: 381, endPoint x: 1432, endPoint y: 410, distance: 37.8
click at [1432, 410] on div "Open Amores Beauty Salon | Juanita Maria Abreu | $20,000.00 8.5 % 60 mo | 6. Id…" at bounding box center [729, 350] width 1458 height 701
click at [1432, 410] on div "This item has been marked complete. In order for Juanita Maria Abreu to upload …" at bounding box center [1009, 451] width 879 height 1493
click at [118, 394] on button "People" at bounding box center [113, 391] width 209 height 38
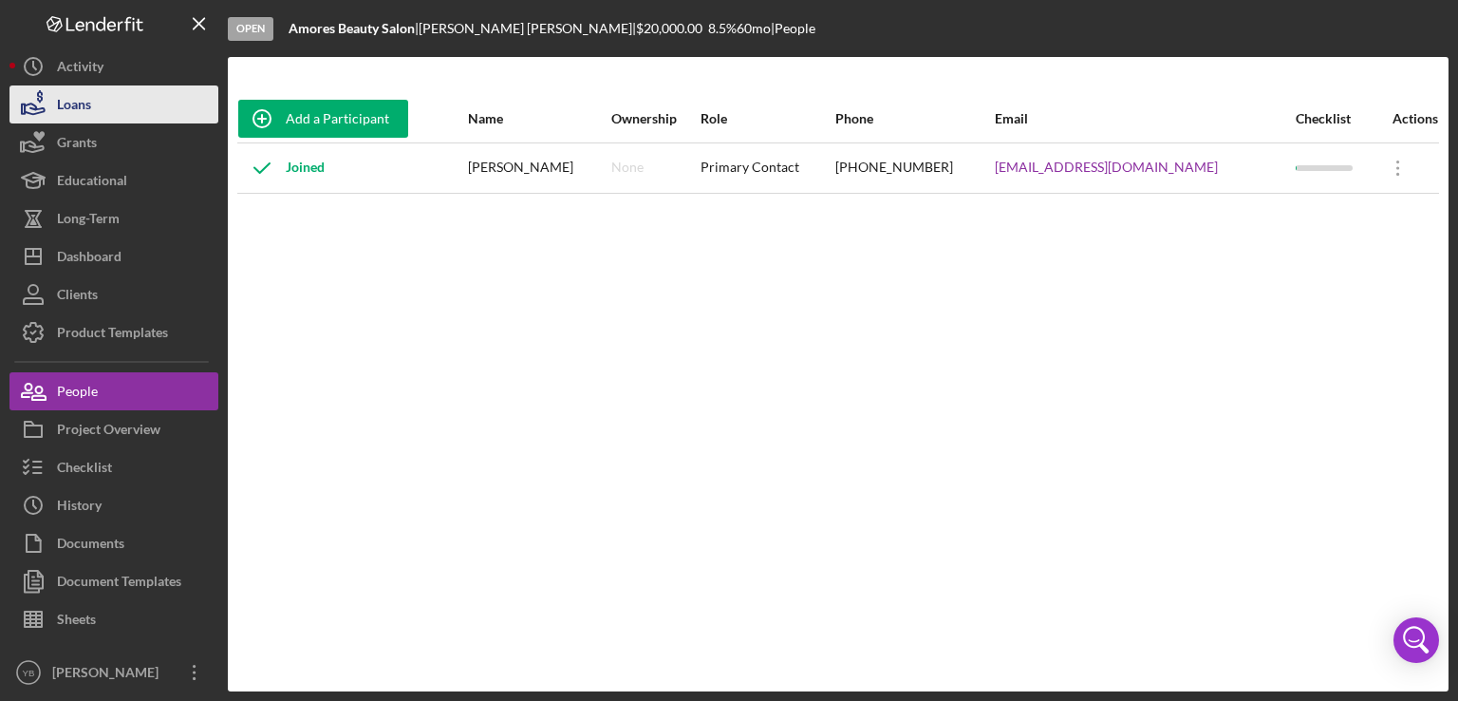
click at [91, 120] on button "Loans" at bounding box center [113, 104] width 209 height 38
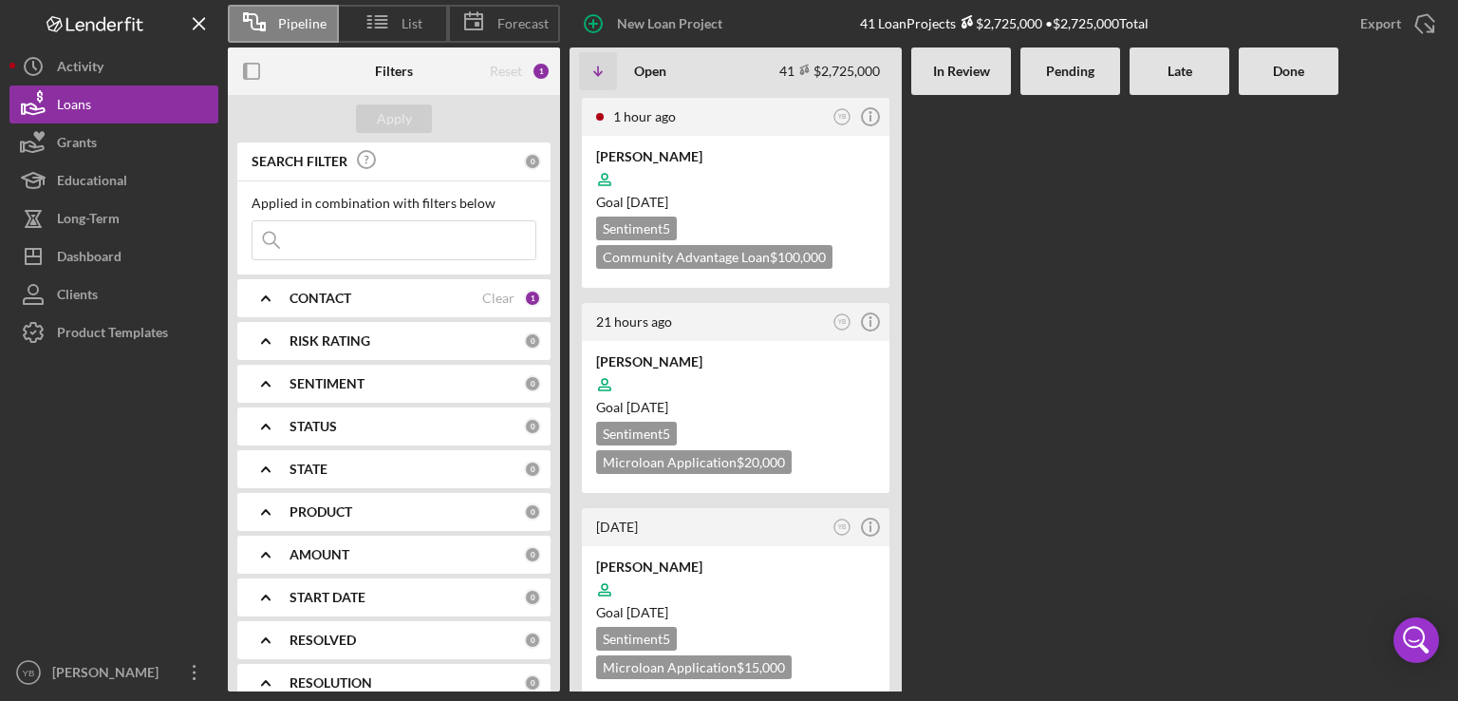
click at [1101, 324] on div at bounding box center [1071, 393] width 100 height 596
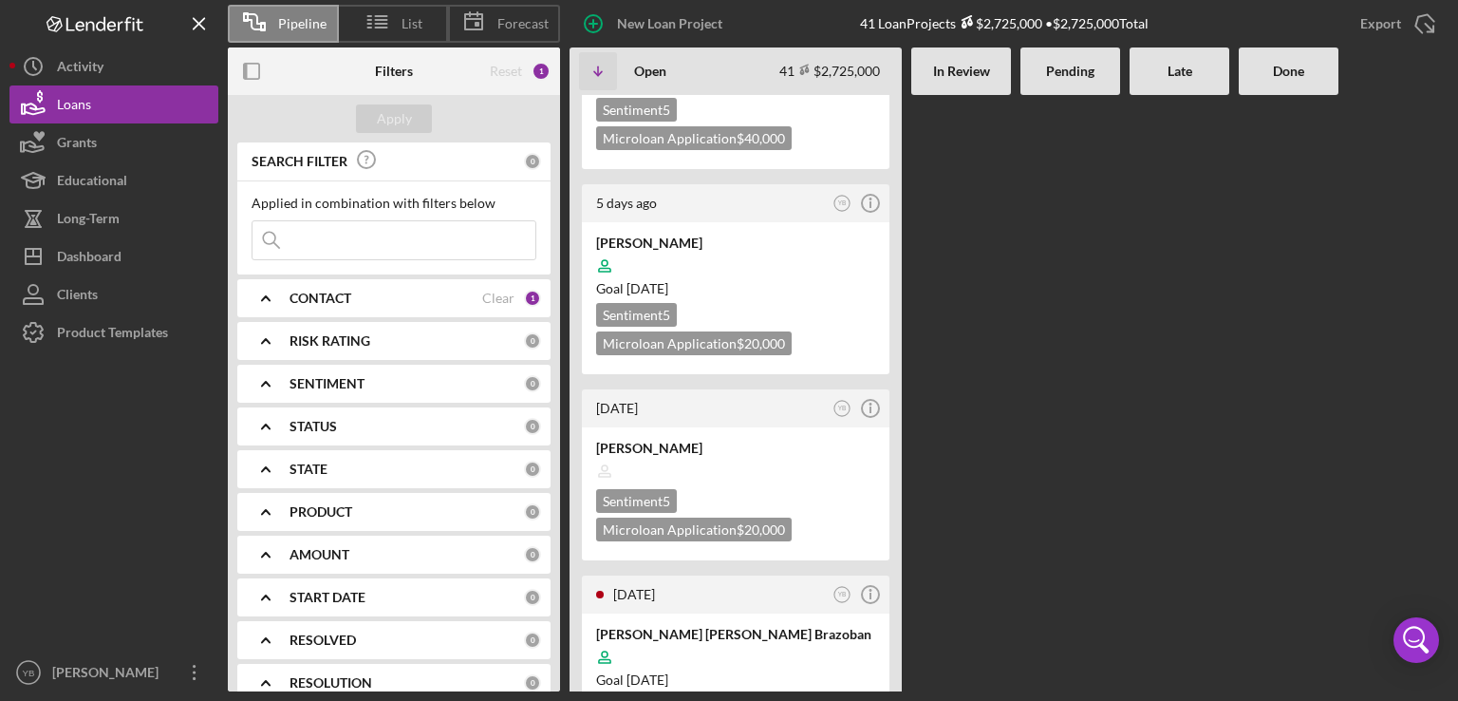
scroll to position [987, 0]
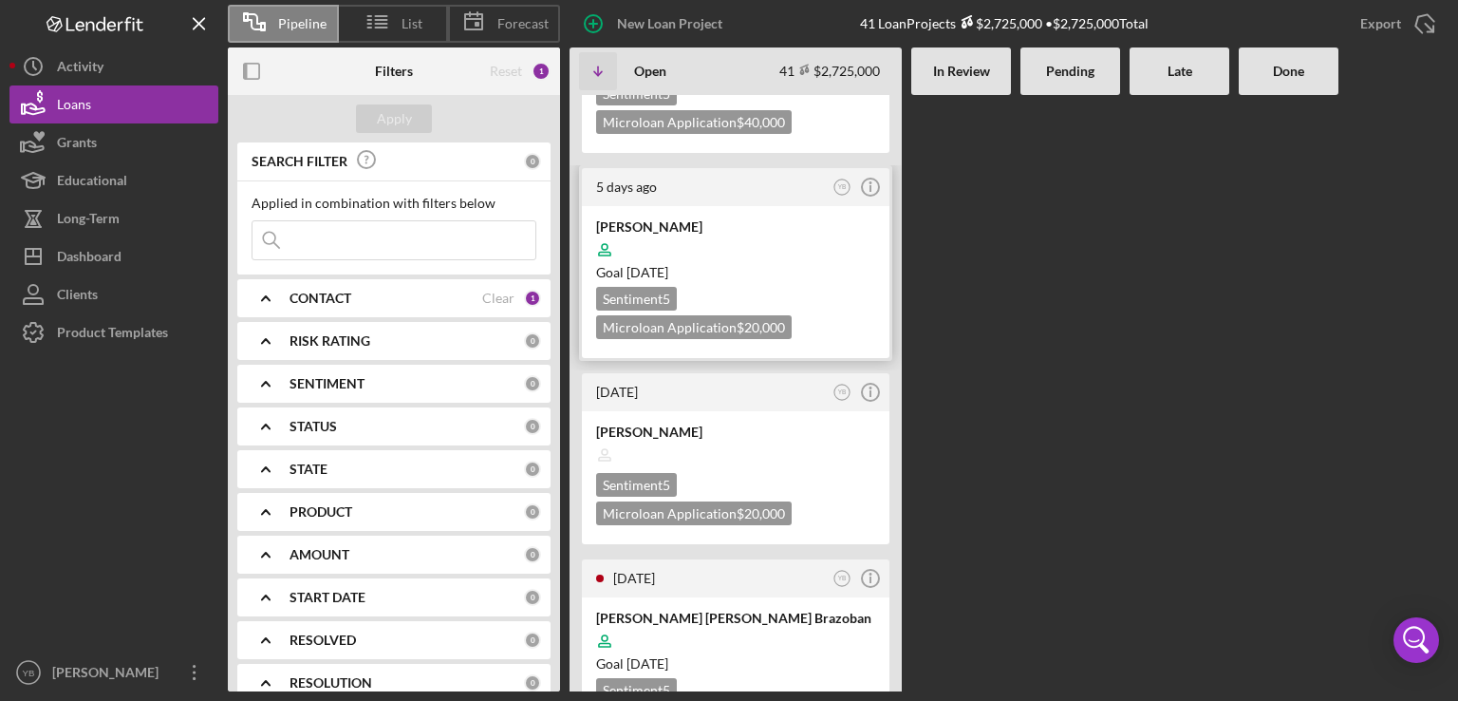
click at [785, 232] on div at bounding box center [735, 250] width 279 height 36
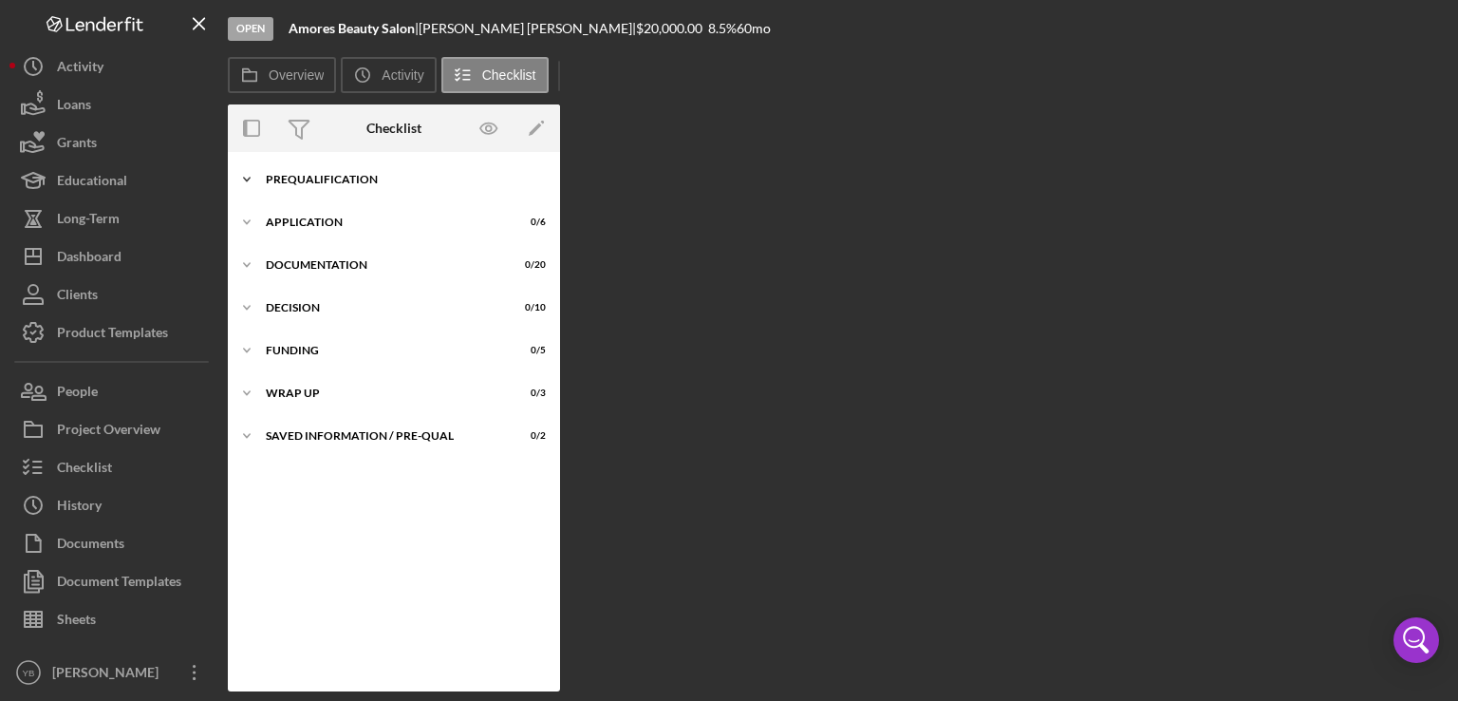
click at [330, 176] on div "Prequalification" at bounding box center [401, 179] width 271 height 11
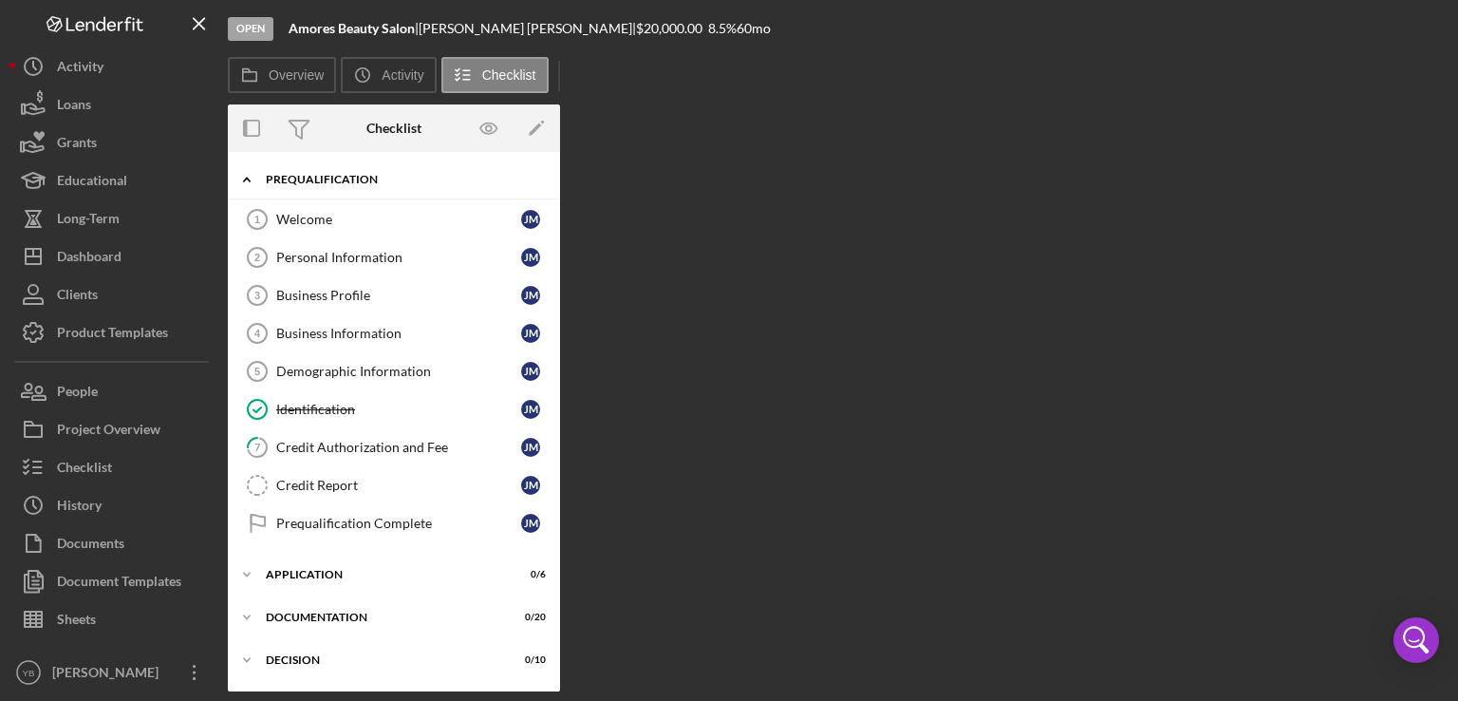
click at [334, 178] on div "Prequalification" at bounding box center [401, 179] width 271 height 11
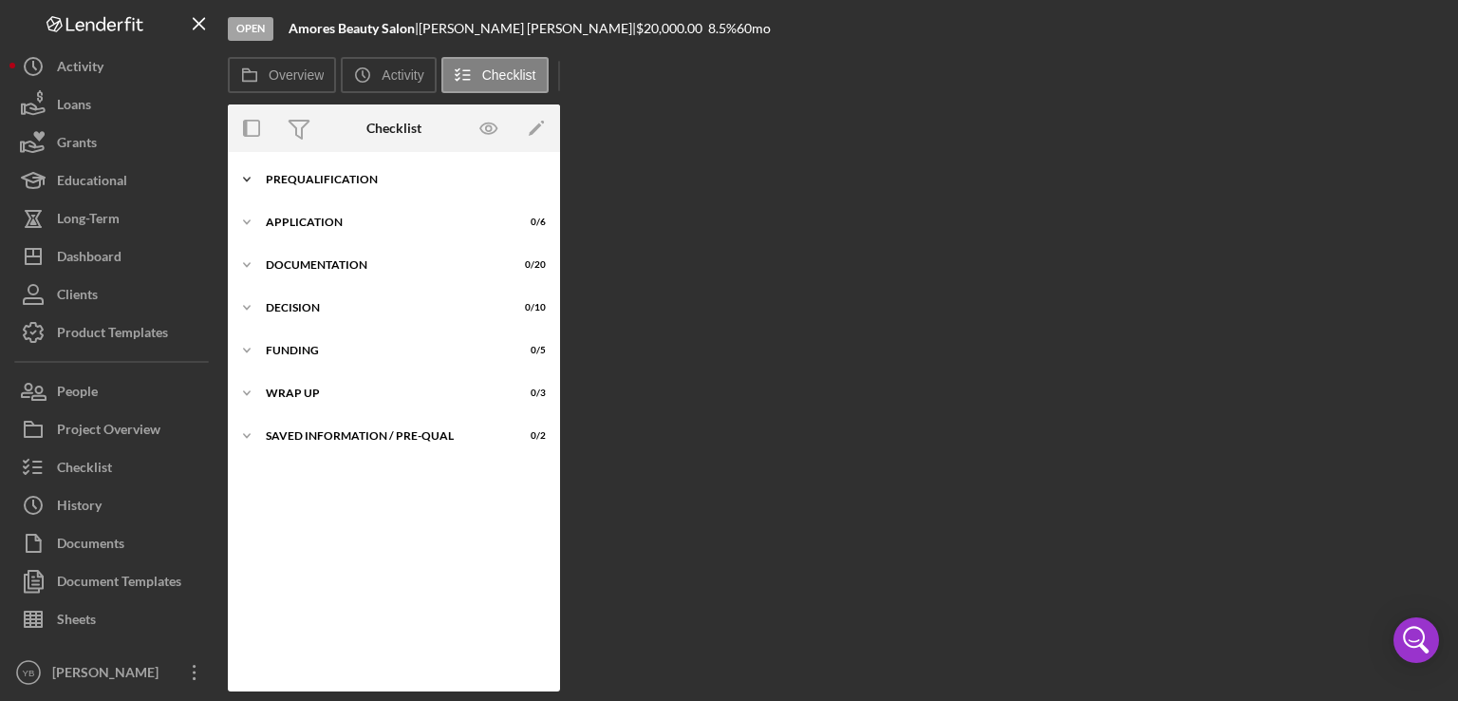
click at [334, 178] on div "Prequalification" at bounding box center [401, 179] width 271 height 11
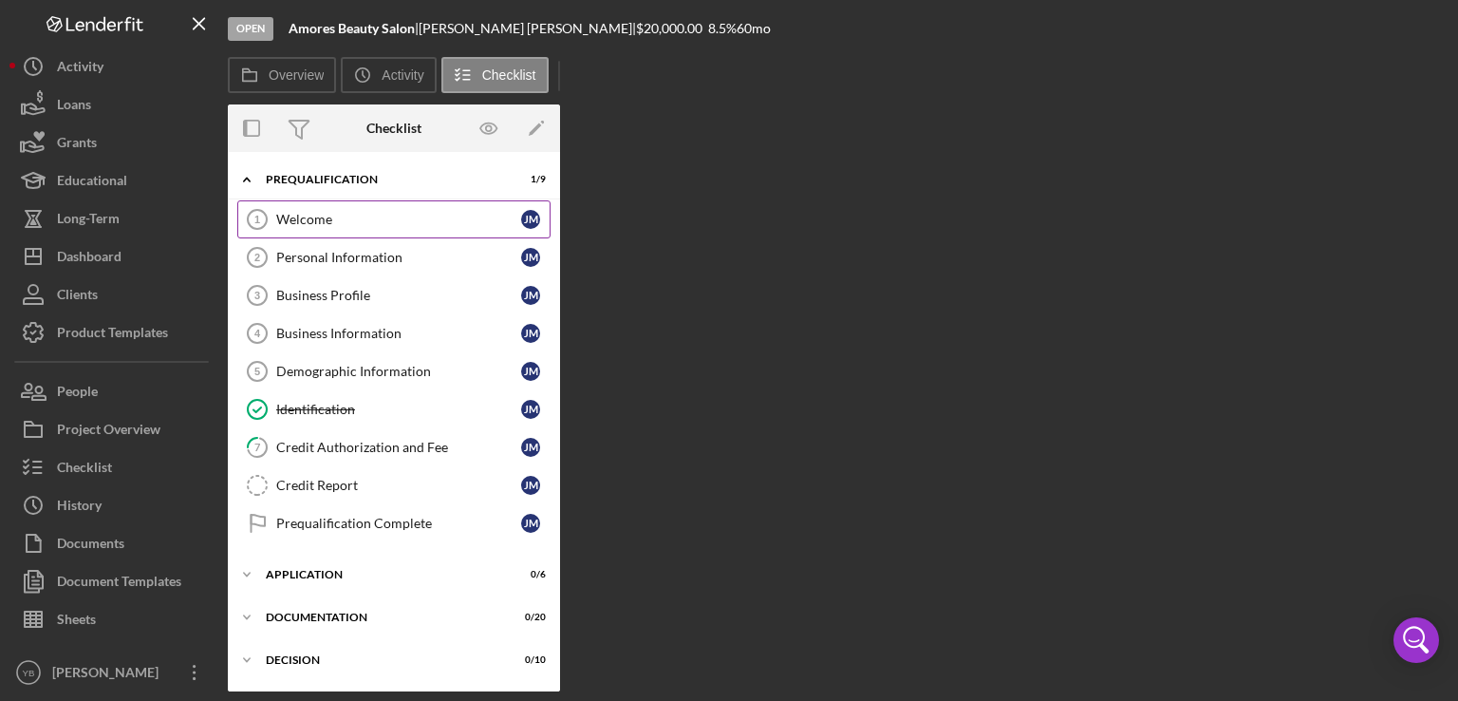
click at [308, 223] on div "Welcome" at bounding box center [398, 219] width 245 height 15
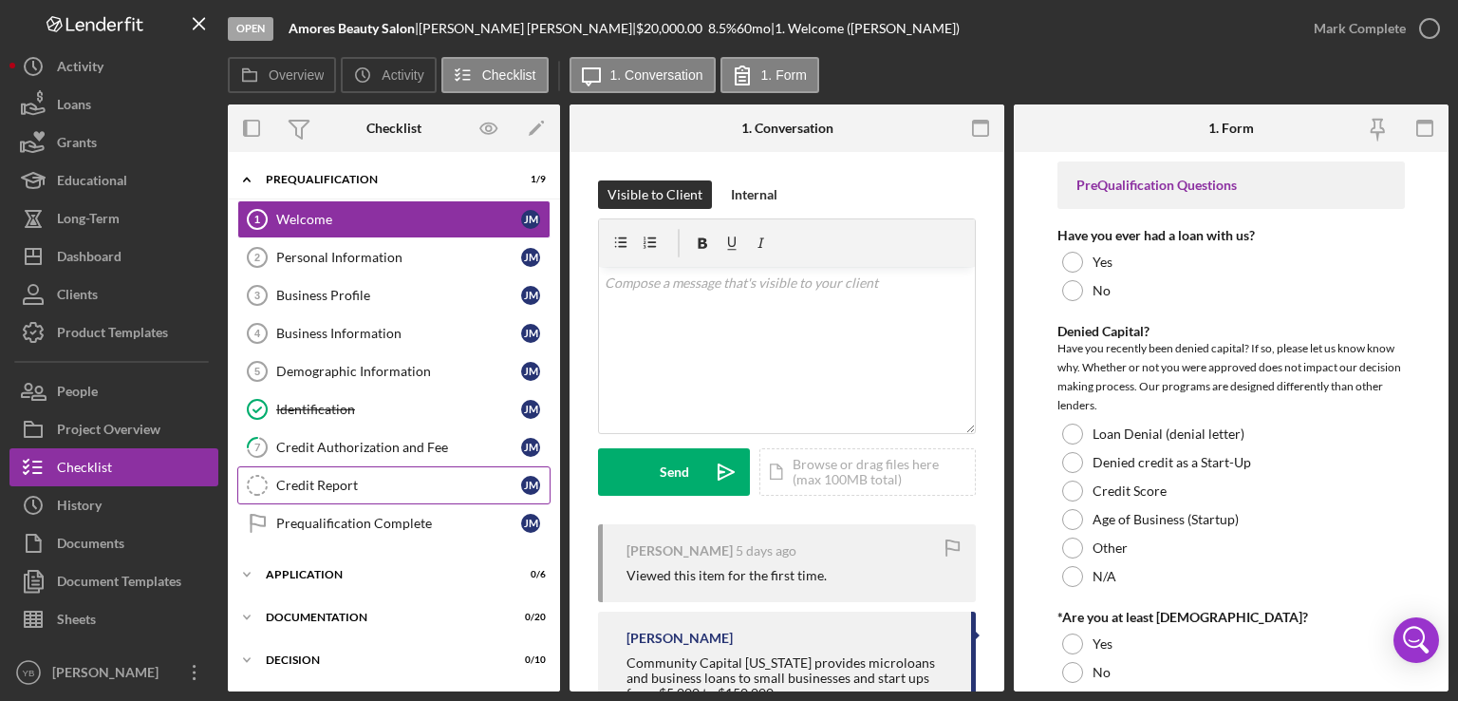
click at [326, 487] on div "Credit Report" at bounding box center [398, 485] width 245 height 15
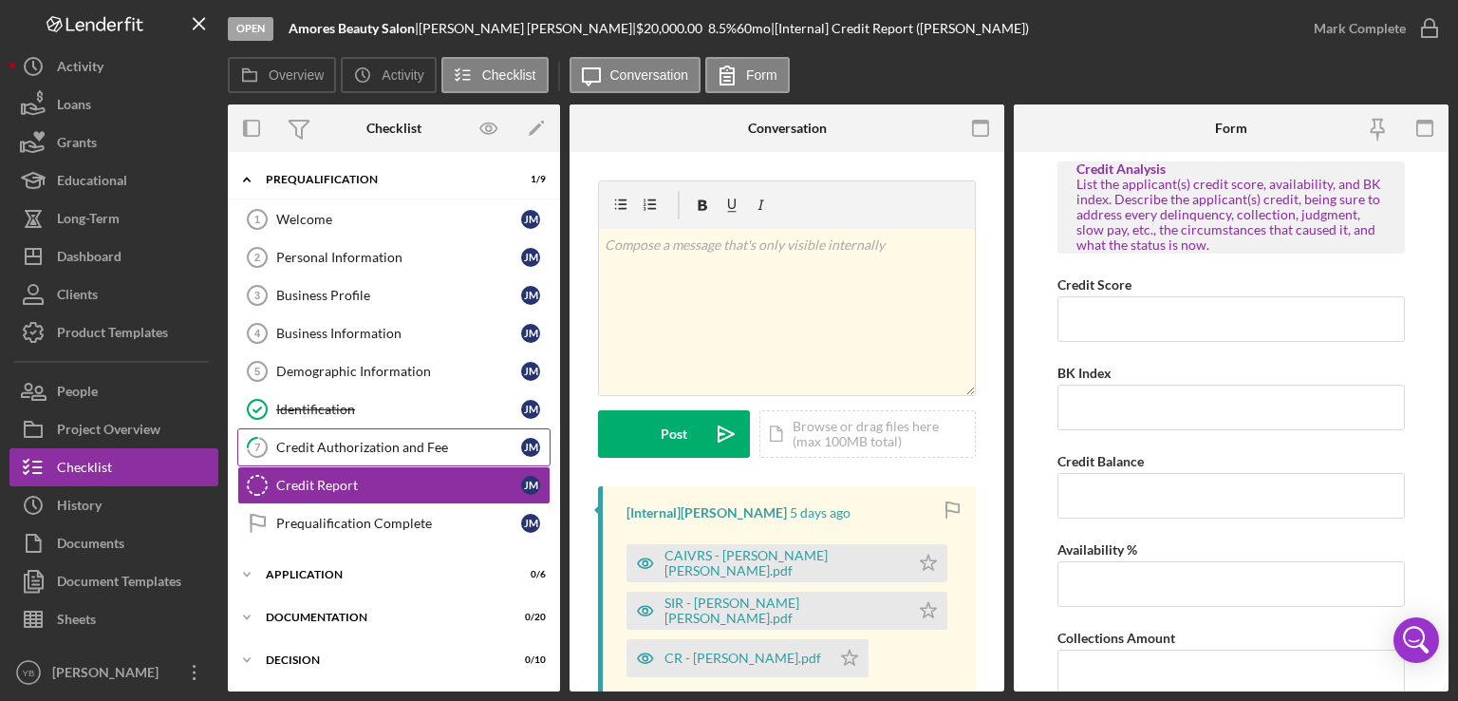
click at [379, 450] on div "Credit Authorization and Fee" at bounding box center [398, 447] width 245 height 15
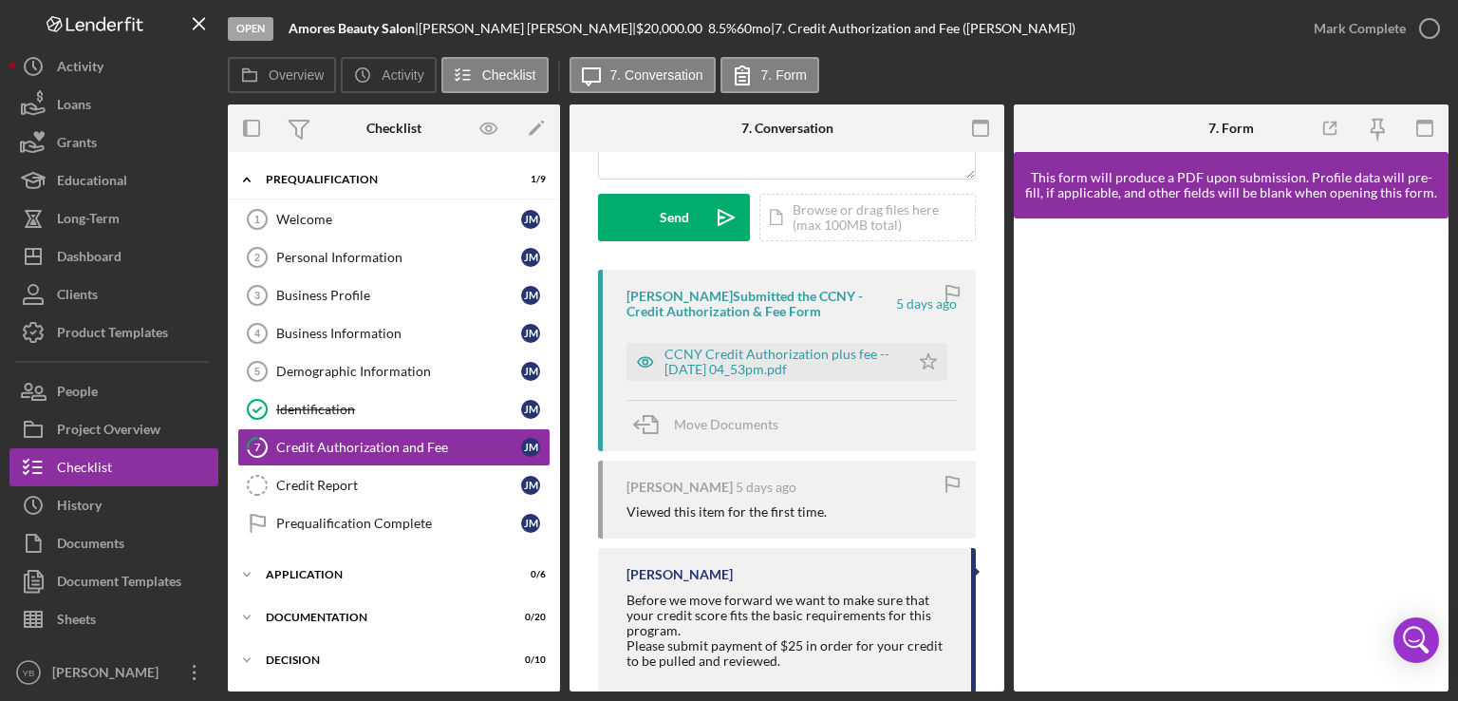
scroll to position [249, 0]
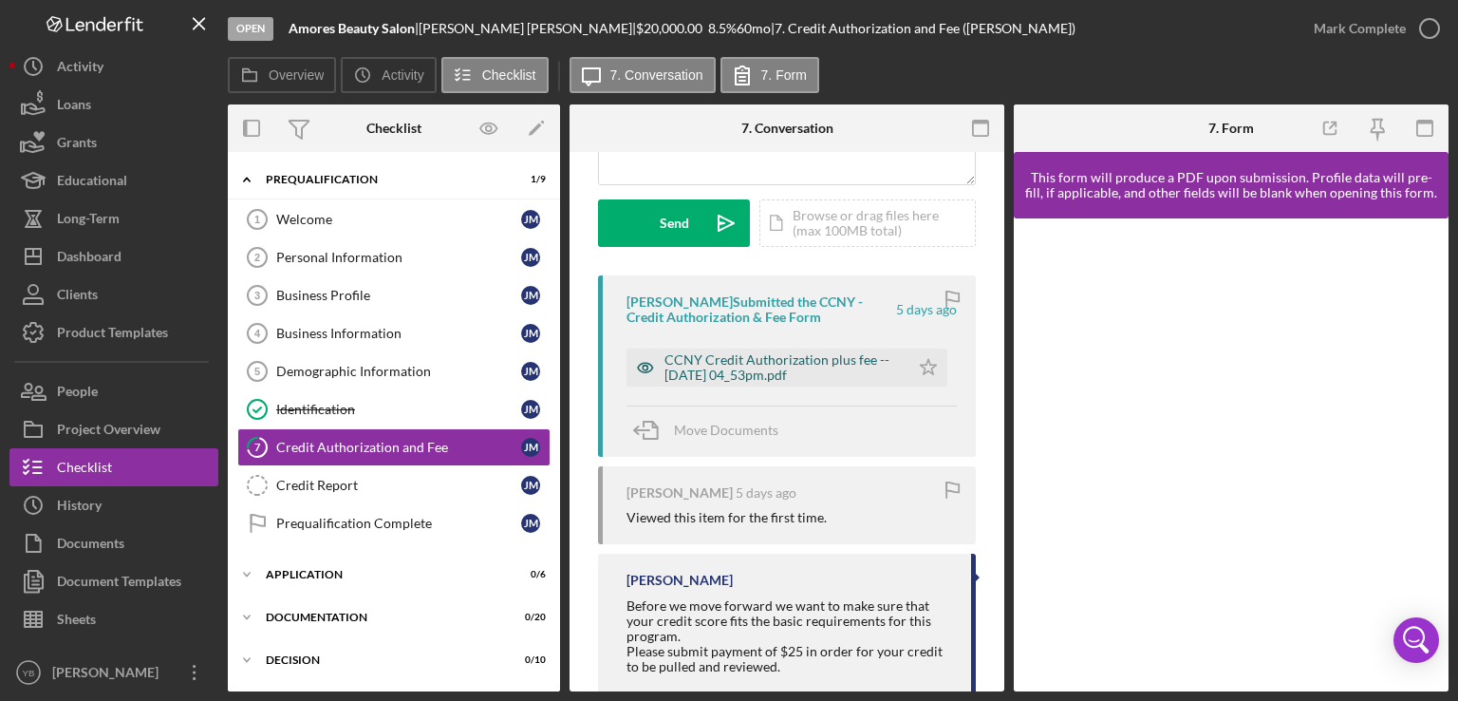
click at [756, 375] on div "CCNY Credit Authorization plus fee -- [DATE] 04_53pm.pdf" at bounding box center [782, 367] width 235 height 30
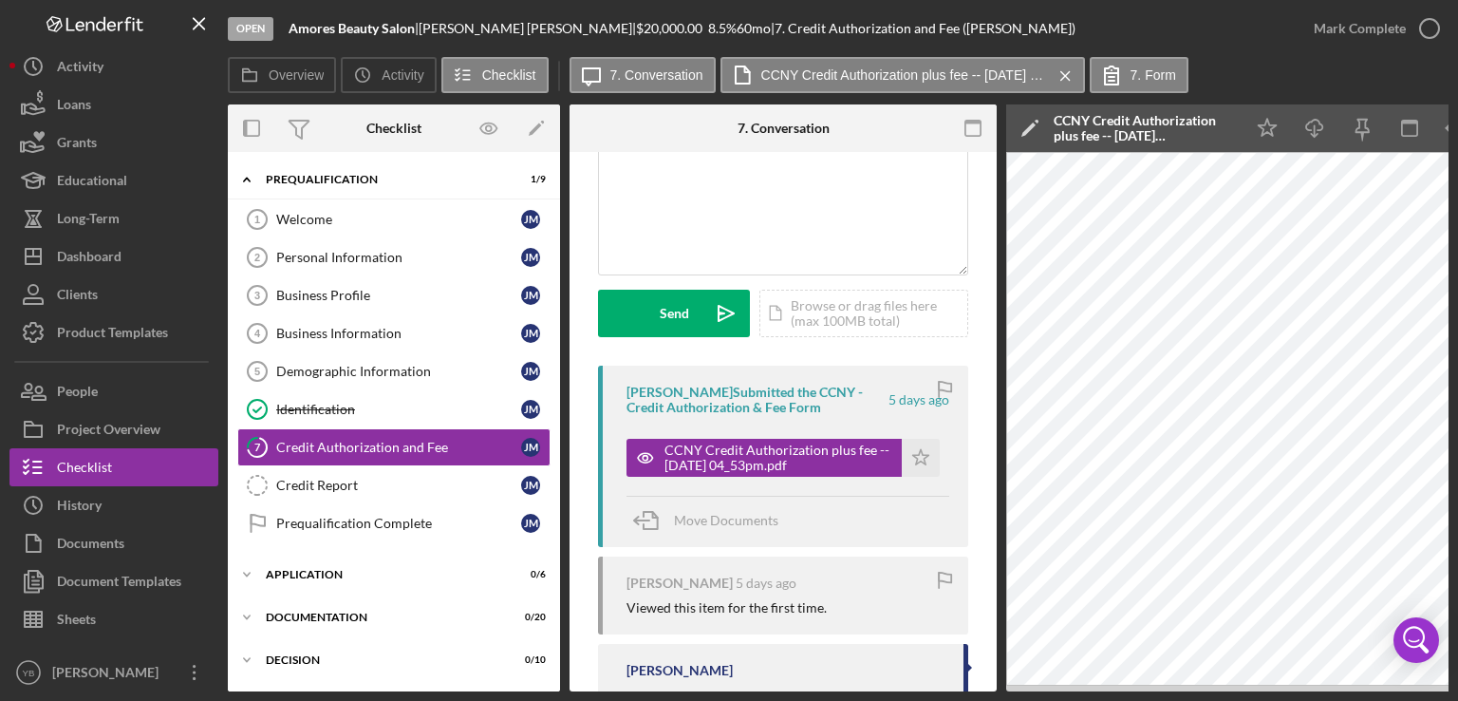
scroll to position [160, 0]
click at [306, 484] on div "Credit Report" at bounding box center [398, 485] width 245 height 15
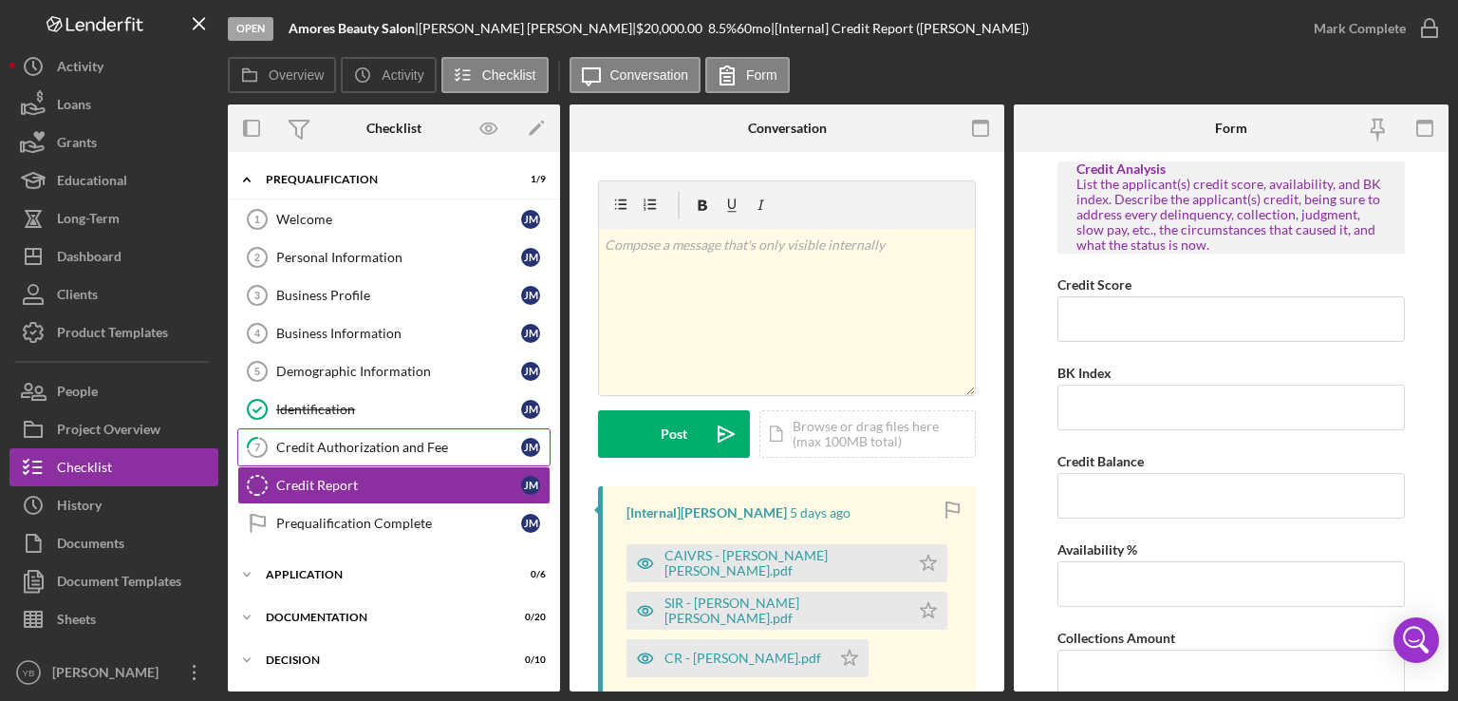
click at [322, 444] on div "Credit Authorization and Fee" at bounding box center [398, 447] width 245 height 15
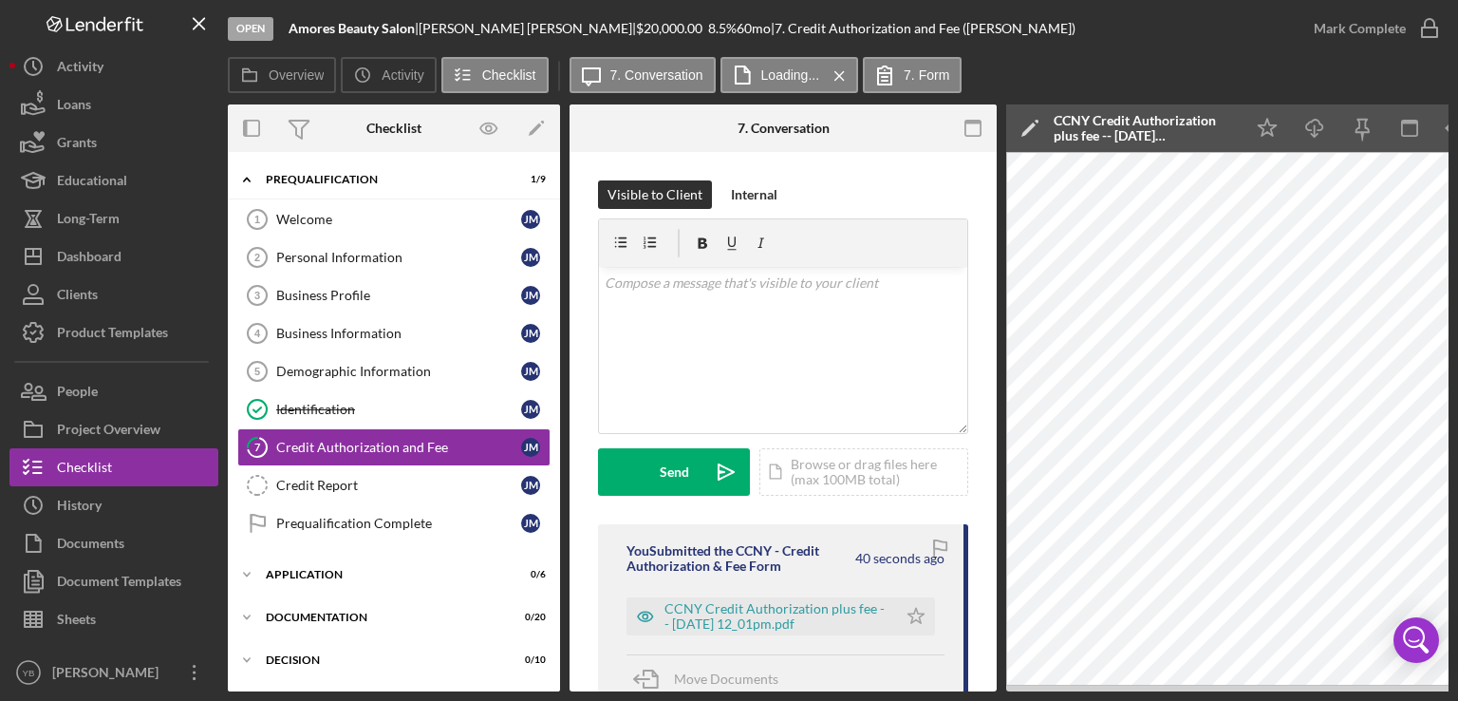
drag, startPoint x: 989, startPoint y: 404, endPoint x: 995, endPoint y: 425, distance: 22.6
click at [995, 425] on div "7 Credit Authorization and Fee Visible to Client Internal v Color teal Color pi…" at bounding box center [783, 421] width 427 height 539
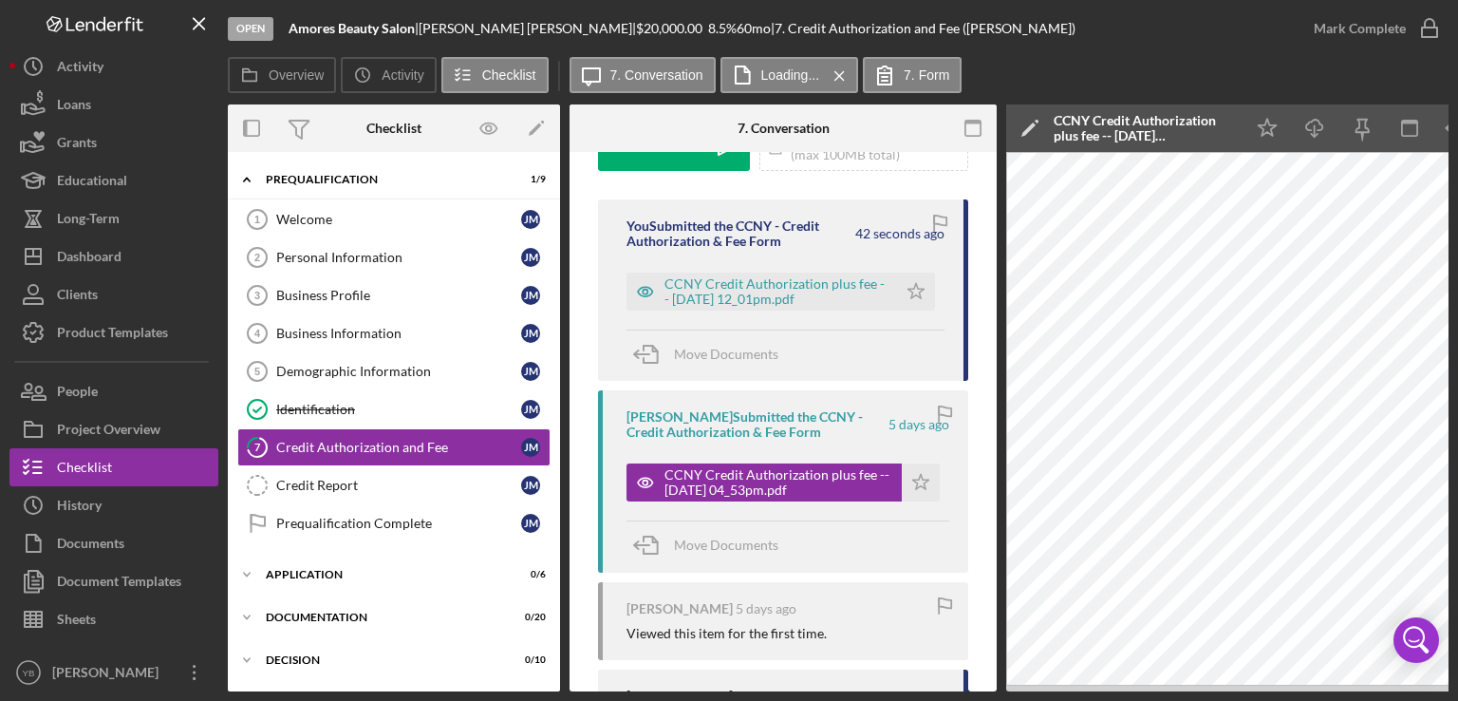
scroll to position [322, 0]
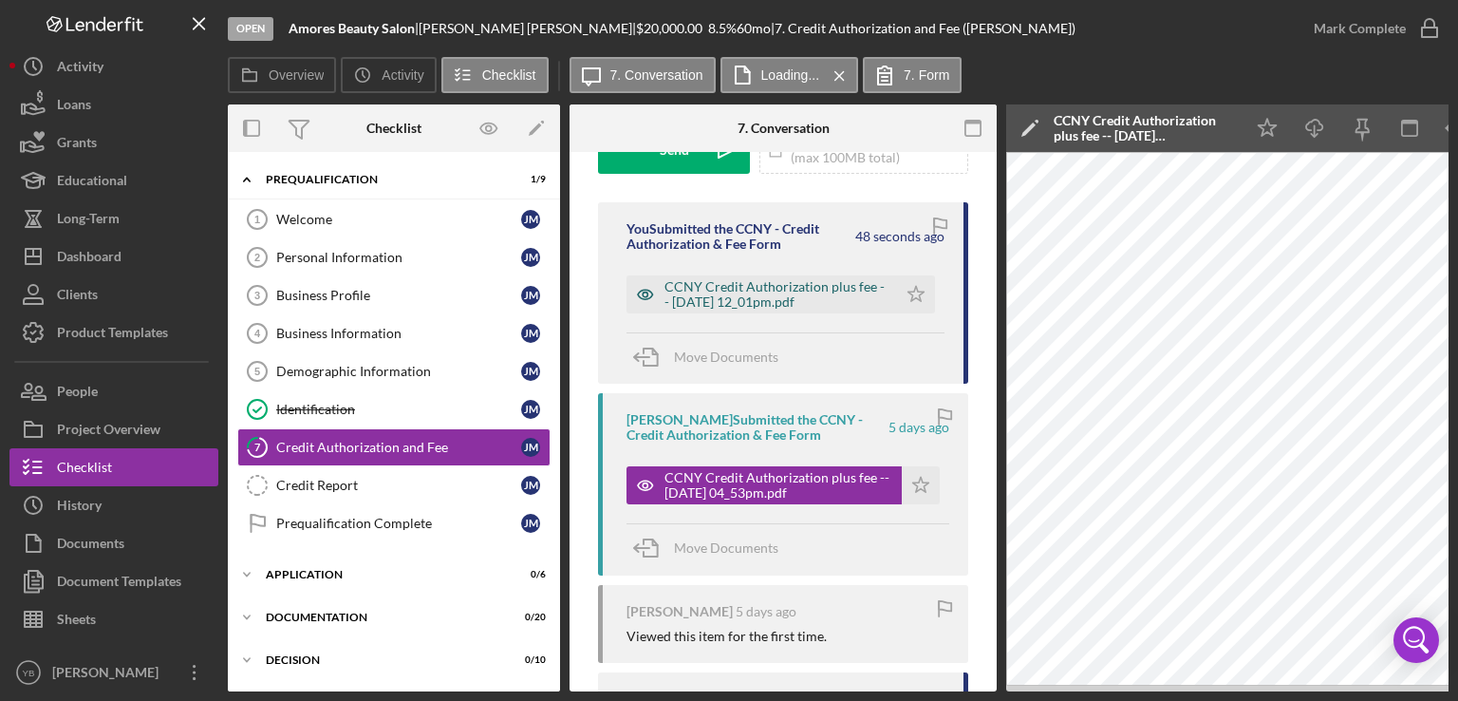
click at [784, 295] on div "CCNY Credit Authorization plus fee -- [DATE] 12_01pm.pdf" at bounding box center [776, 294] width 223 height 30
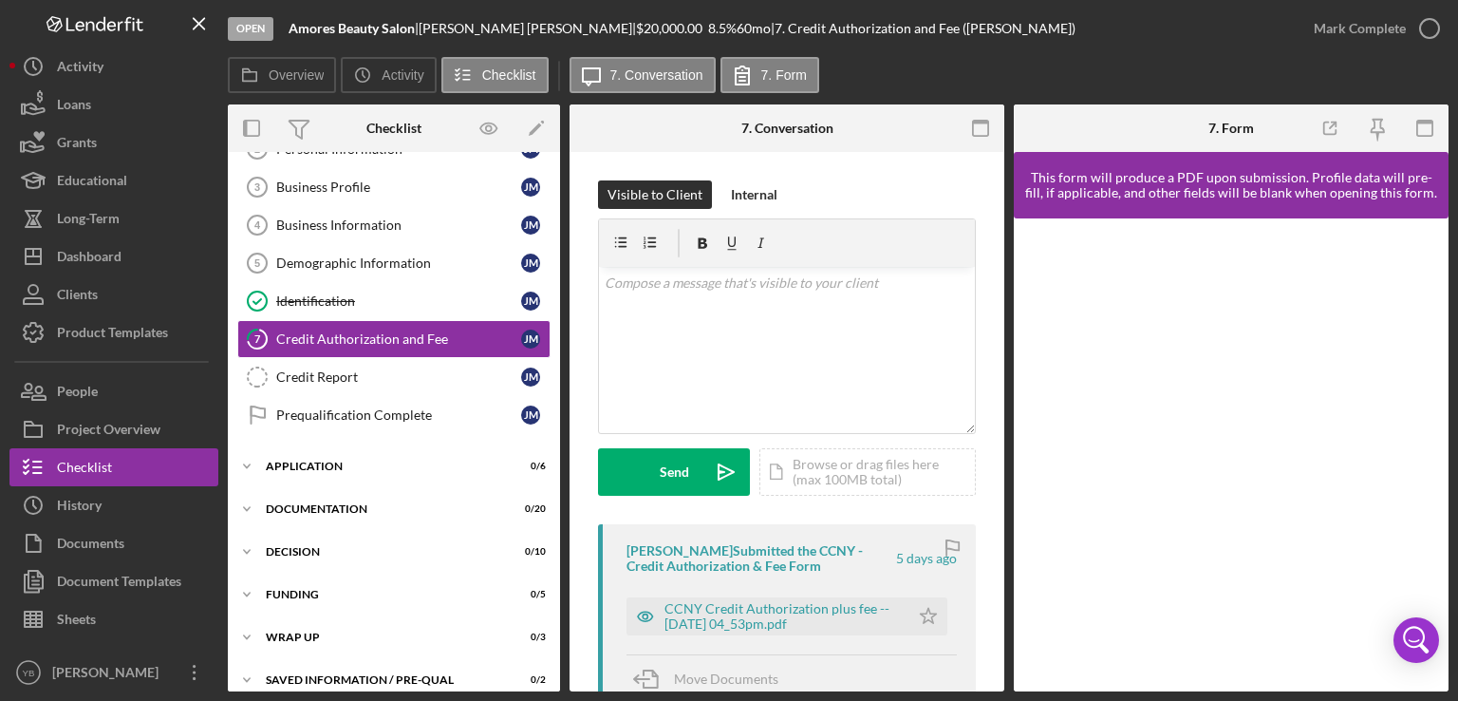
scroll to position [122, 0]
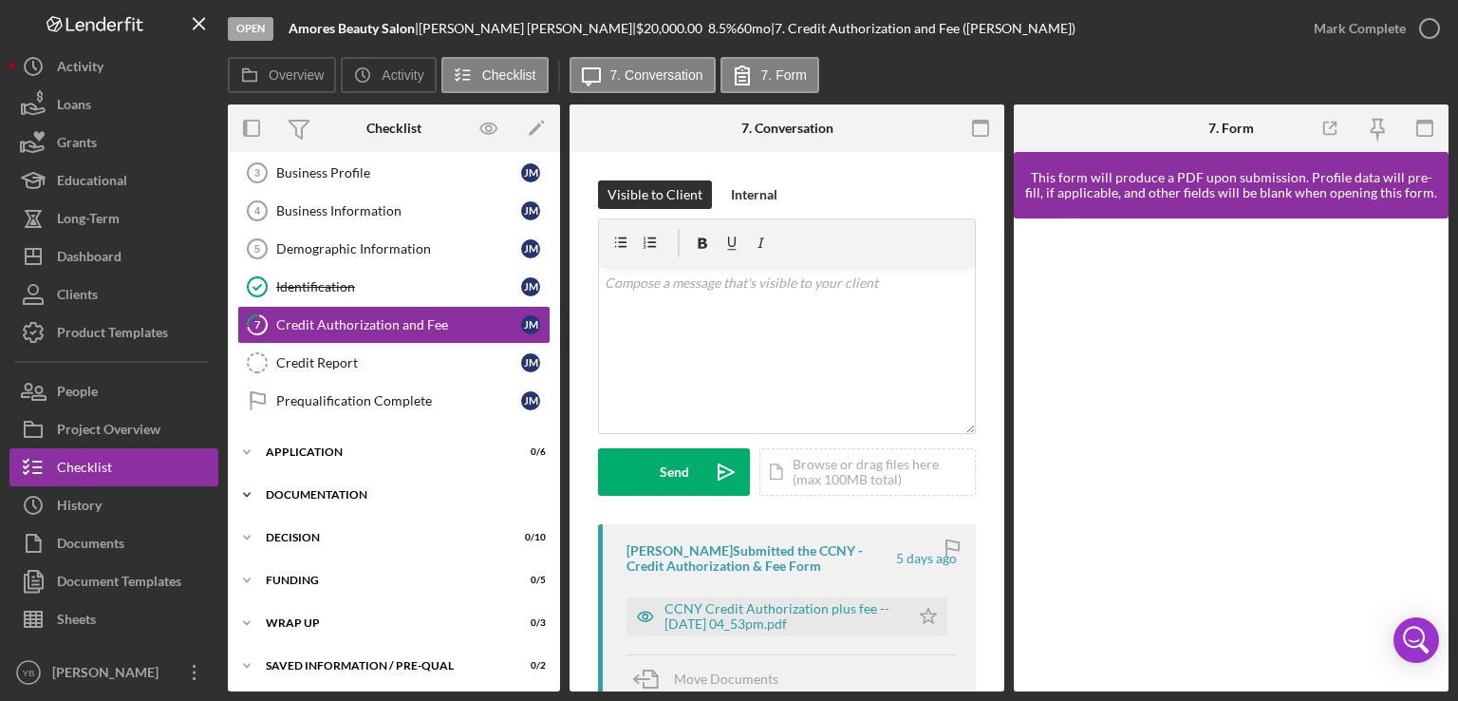
click at [359, 491] on div "Documentation" at bounding box center [401, 494] width 271 height 11
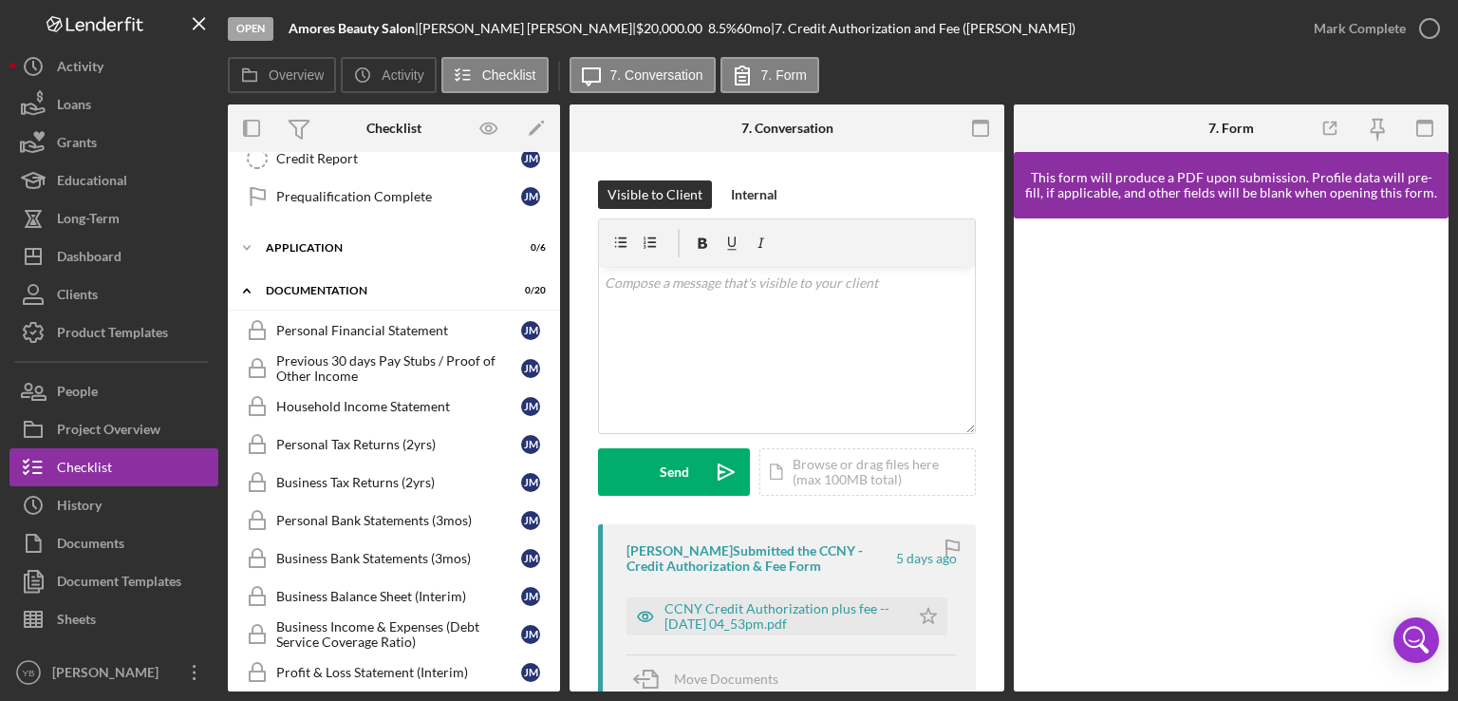
scroll to position [333, 0]
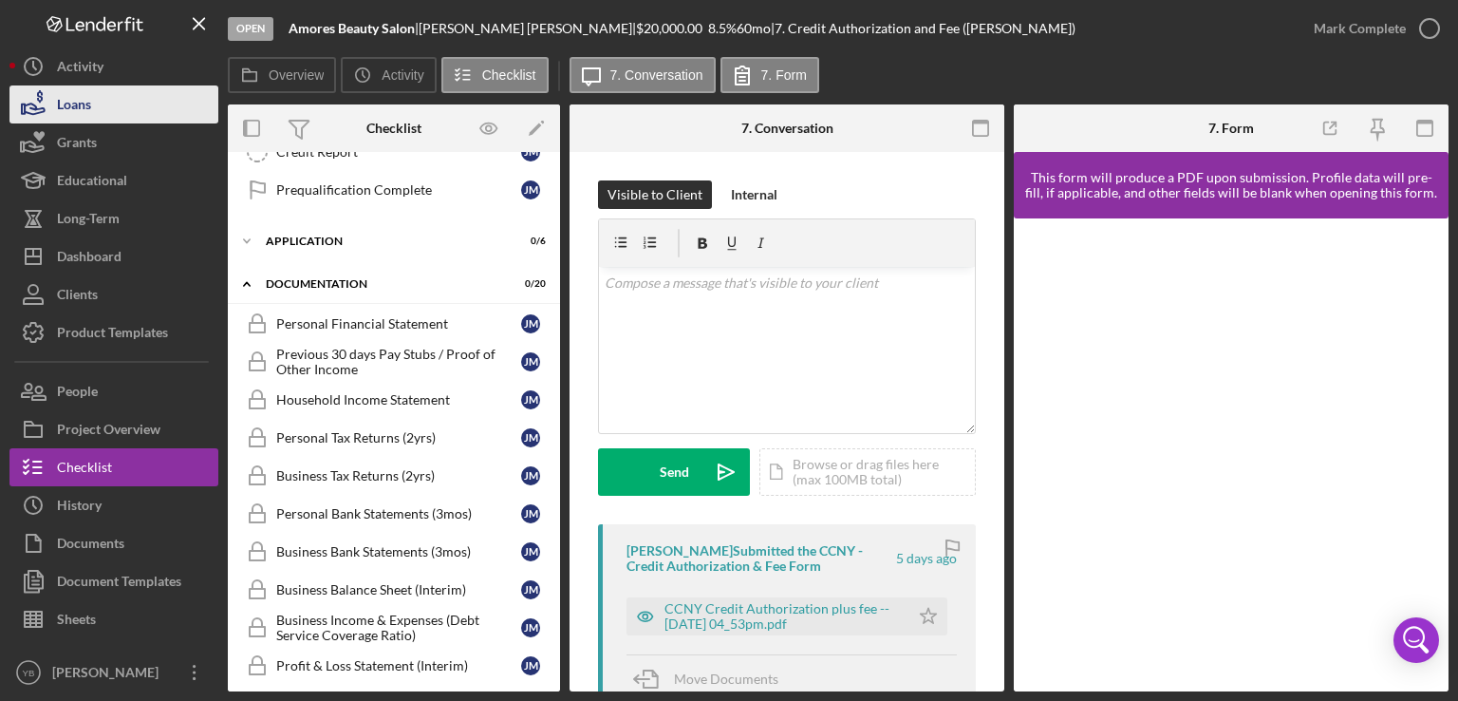
click at [85, 111] on div "Loans" at bounding box center [74, 106] width 34 height 43
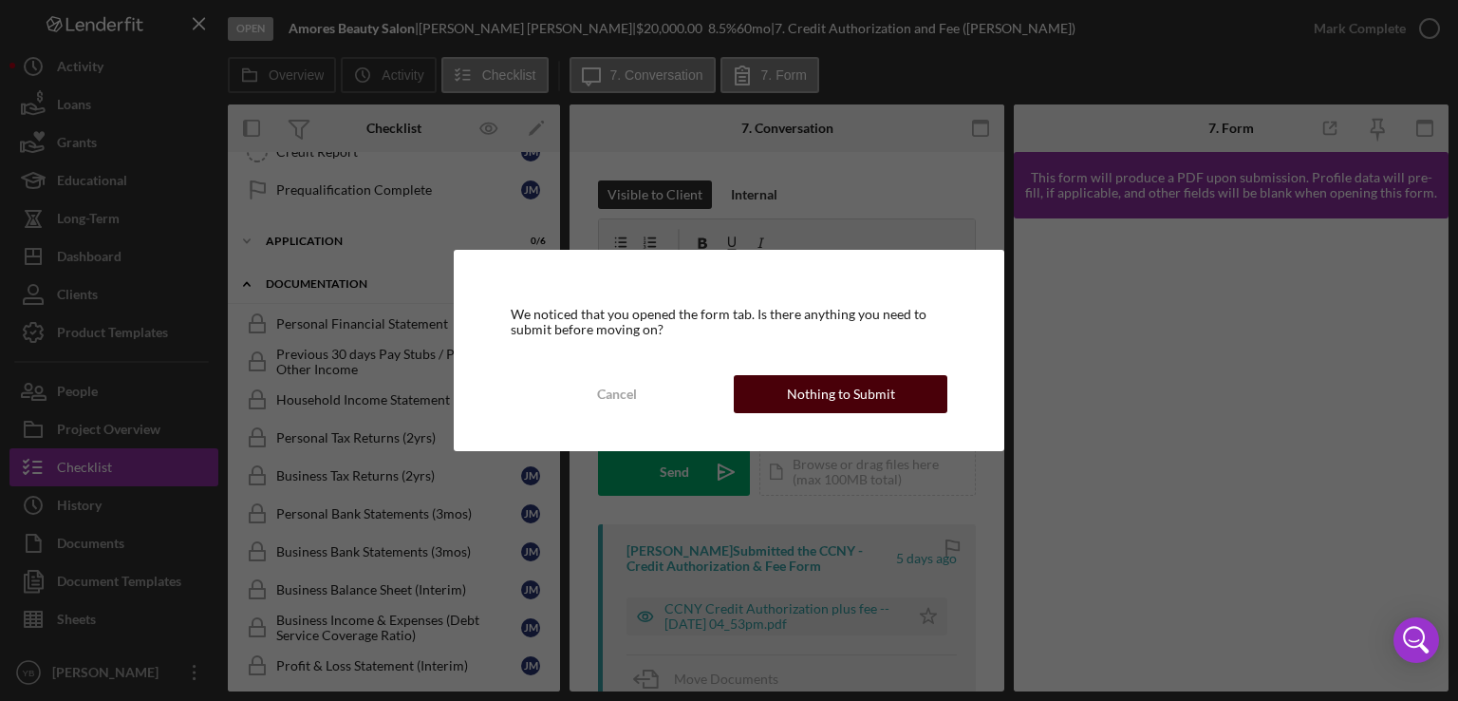
click at [816, 404] on div "Nothing to Submit" at bounding box center [841, 394] width 108 height 38
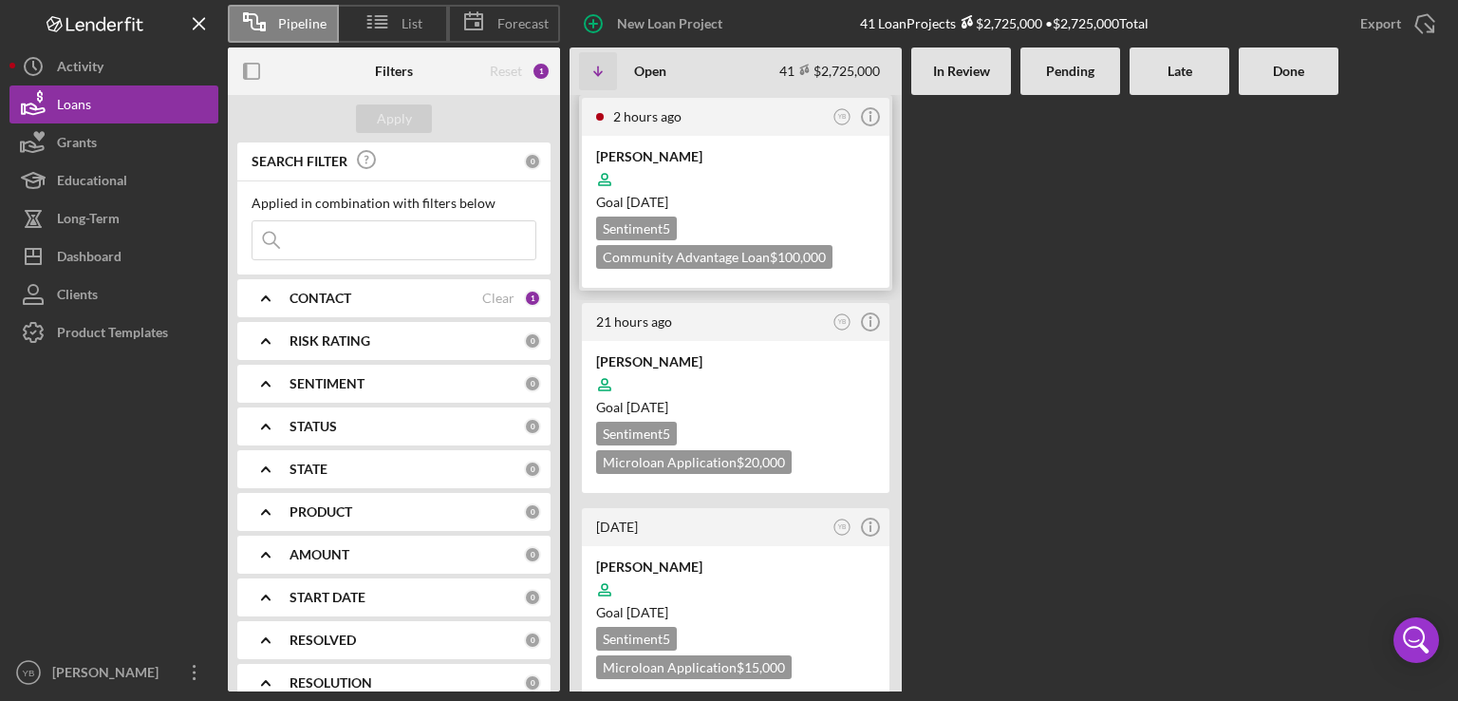
click at [741, 201] on div "Goal 2 months from now" at bounding box center [735, 202] width 279 height 19
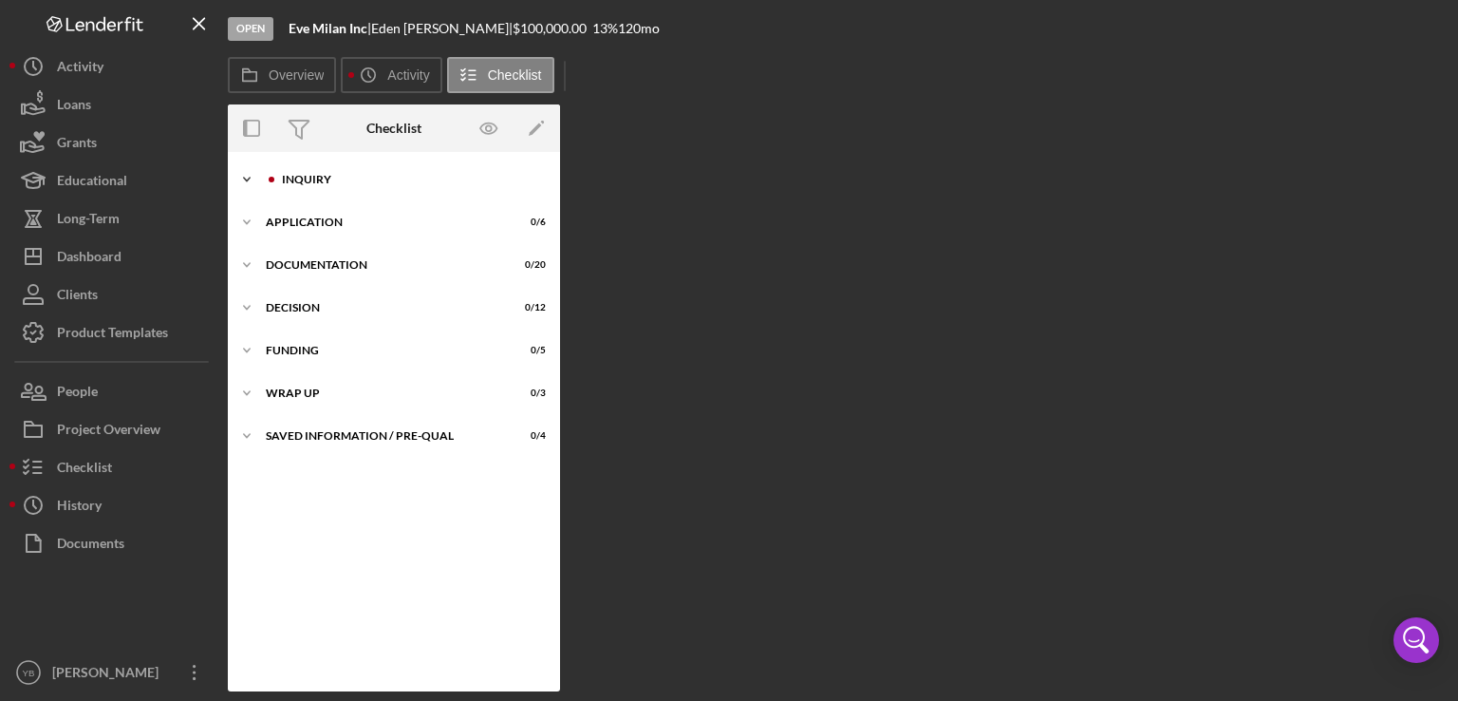
click at [319, 178] on div "Inquiry" at bounding box center [409, 179] width 254 height 11
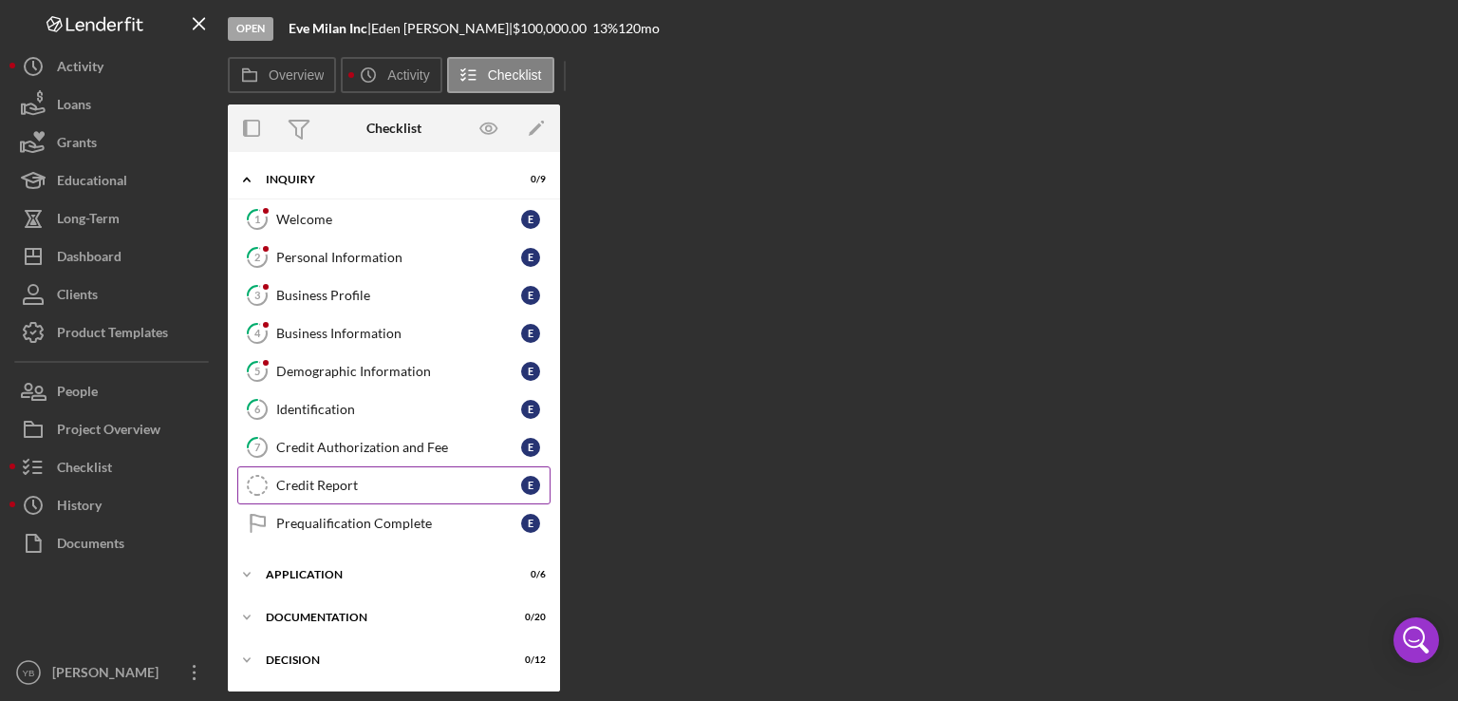
click at [323, 481] on div "Credit Report" at bounding box center [398, 485] width 245 height 15
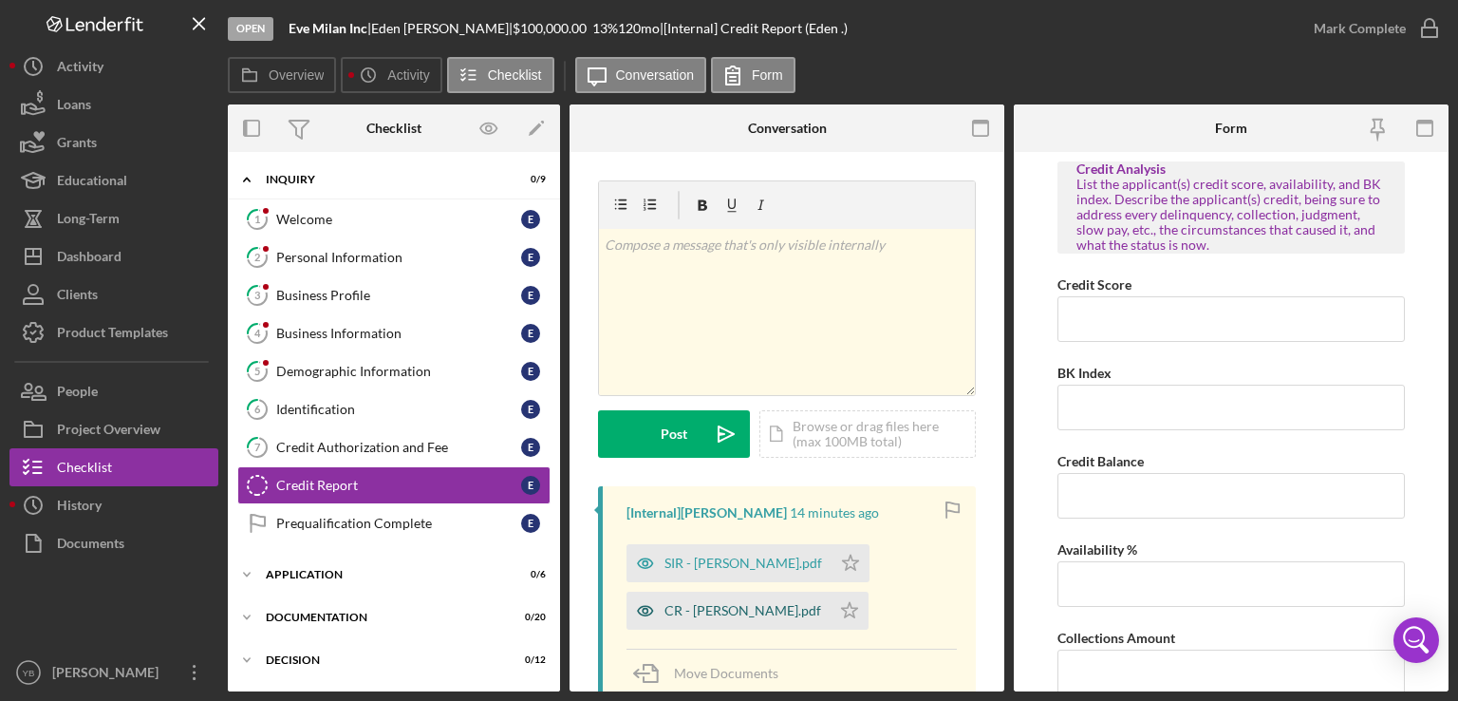
click at [691, 609] on div "CR - Gilliam Eden.pdf" at bounding box center [743, 610] width 157 height 15
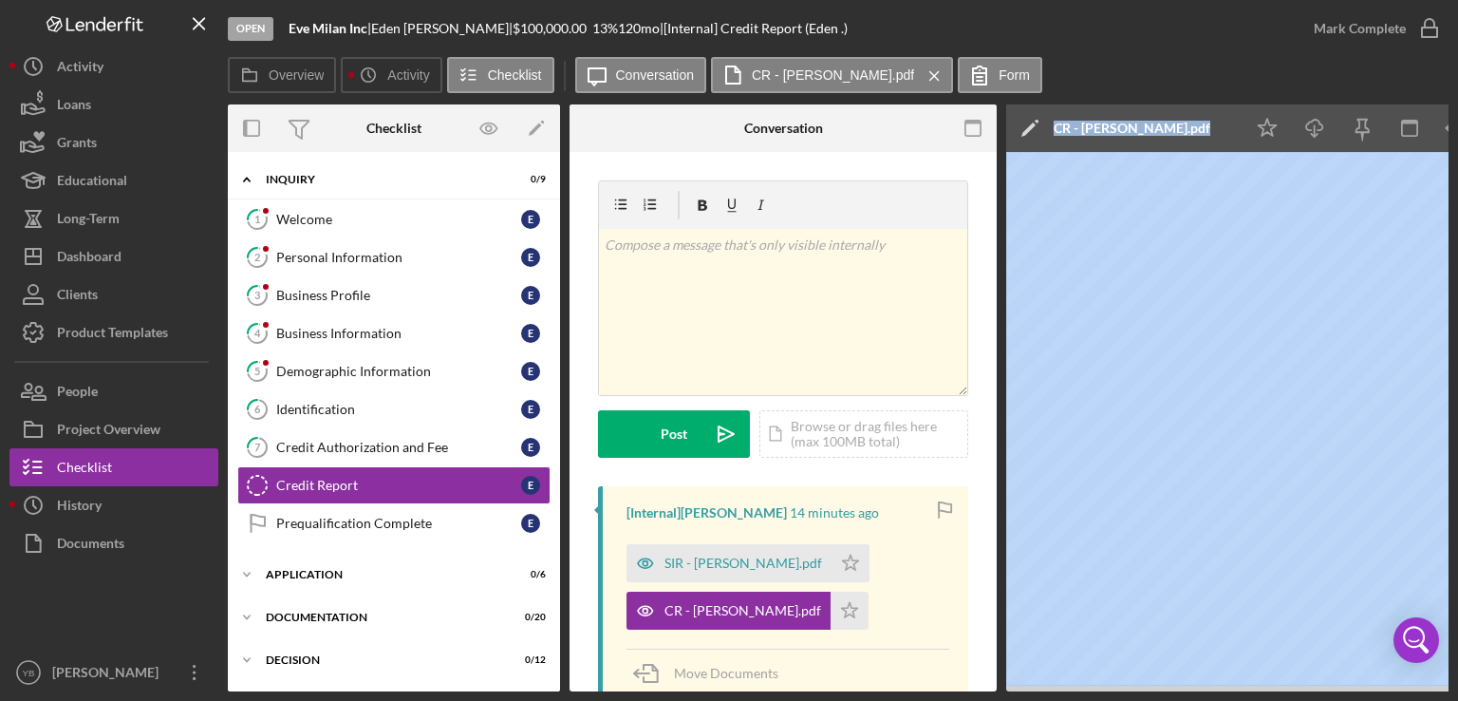
drag, startPoint x: 782, startPoint y: 690, endPoint x: 1050, endPoint y: 692, distance: 267.8
click at [1050, 692] on div "Open Eve Milan Inc | Eden Gilliam | $100,000.00 13 % 120 mo | [Internal] Credit…" at bounding box center [729, 350] width 1458 height 701
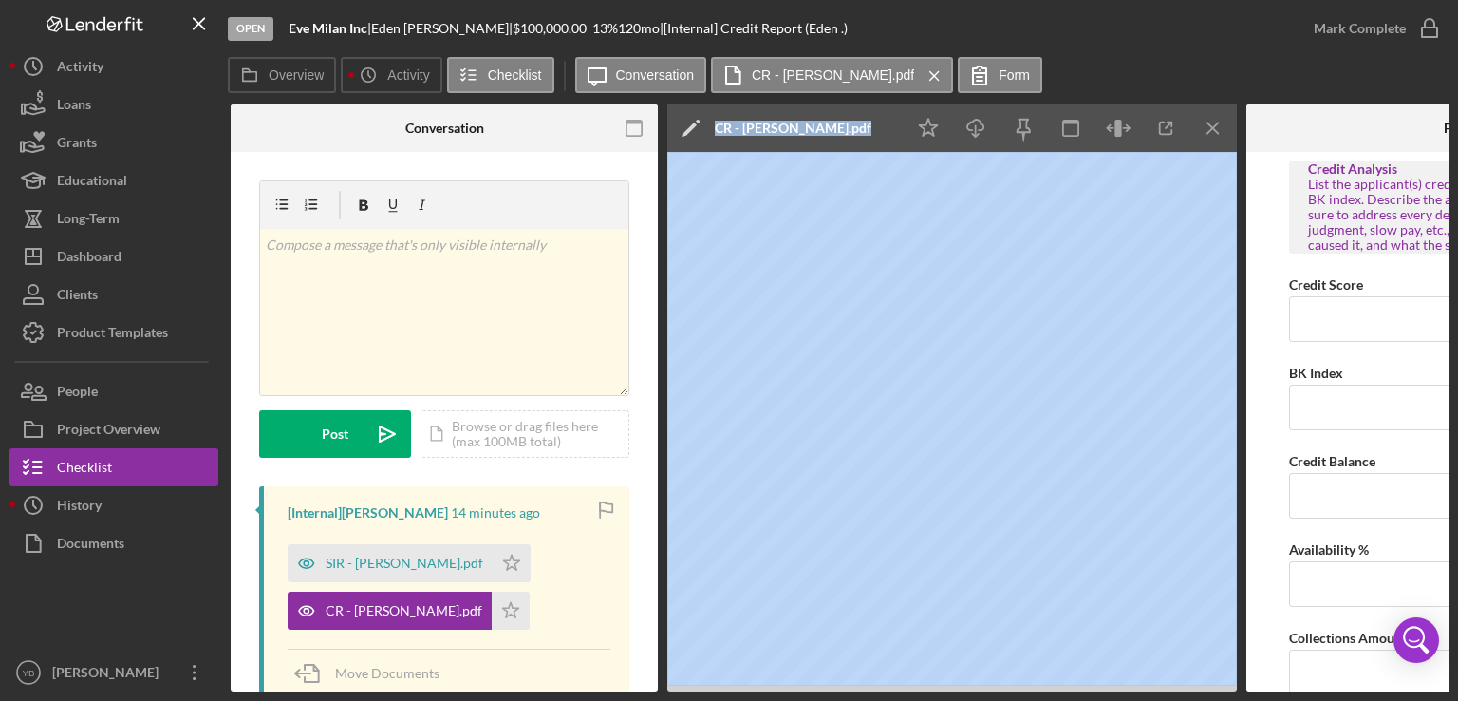
scroll to position [0, 341]
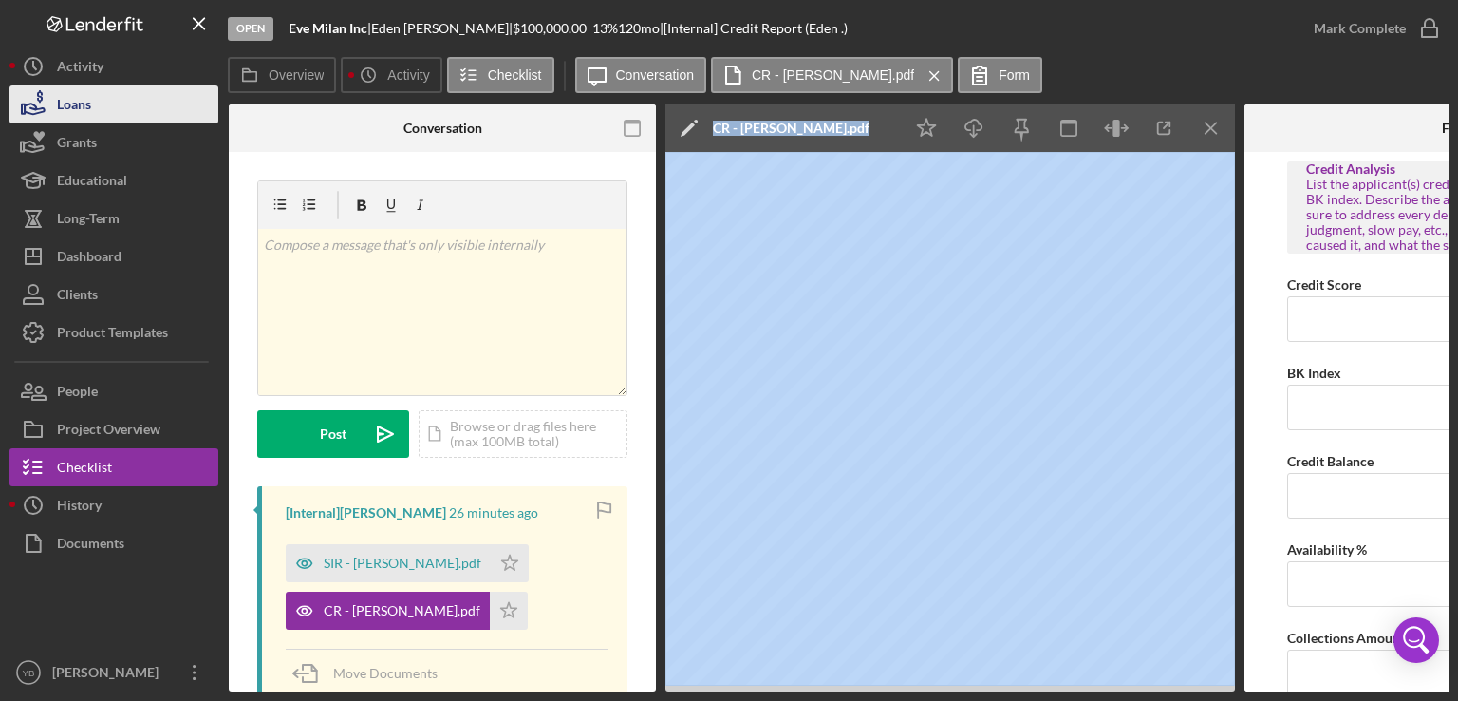
click at [119, 109] on button "Loans" at bounding box center [113, 104] width 209 height 38
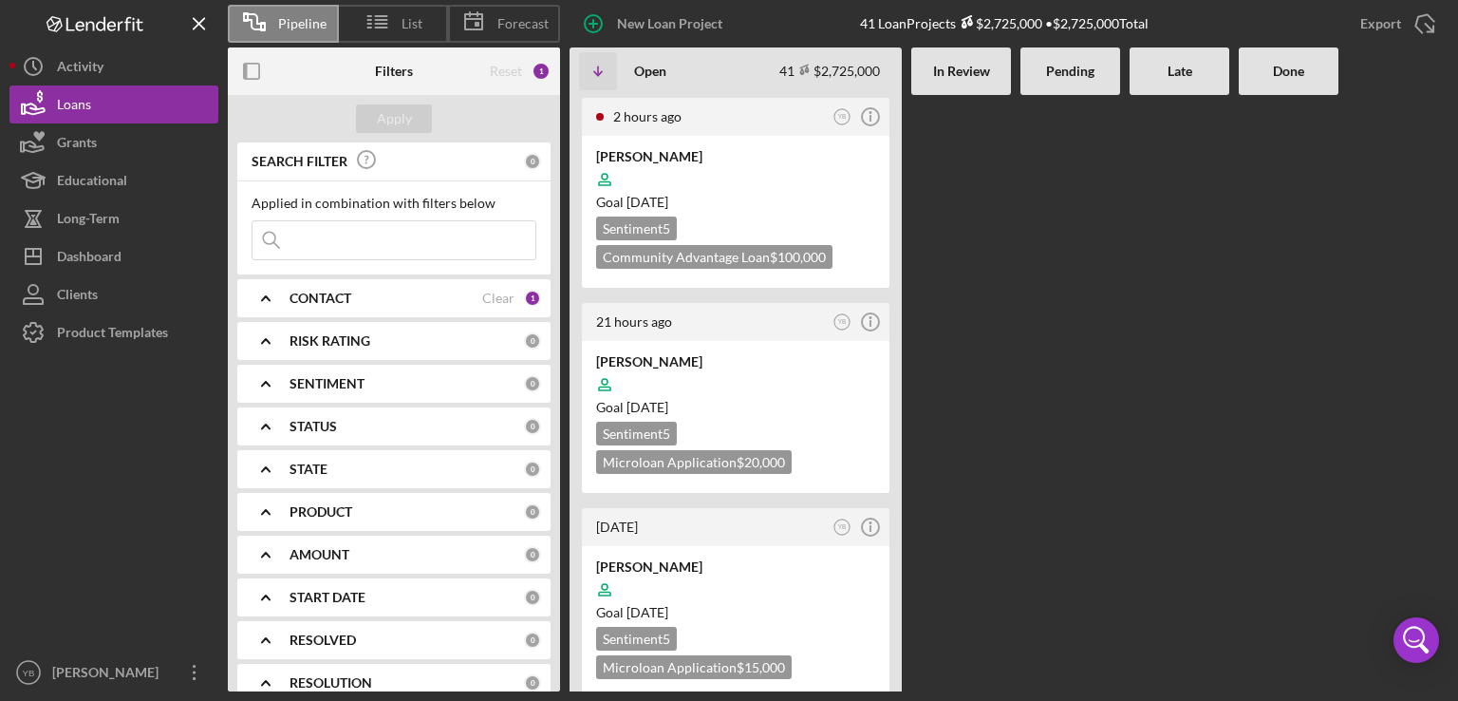
click at [1079, 433] on div at bounding box center [1071, 393] width 100 height 596
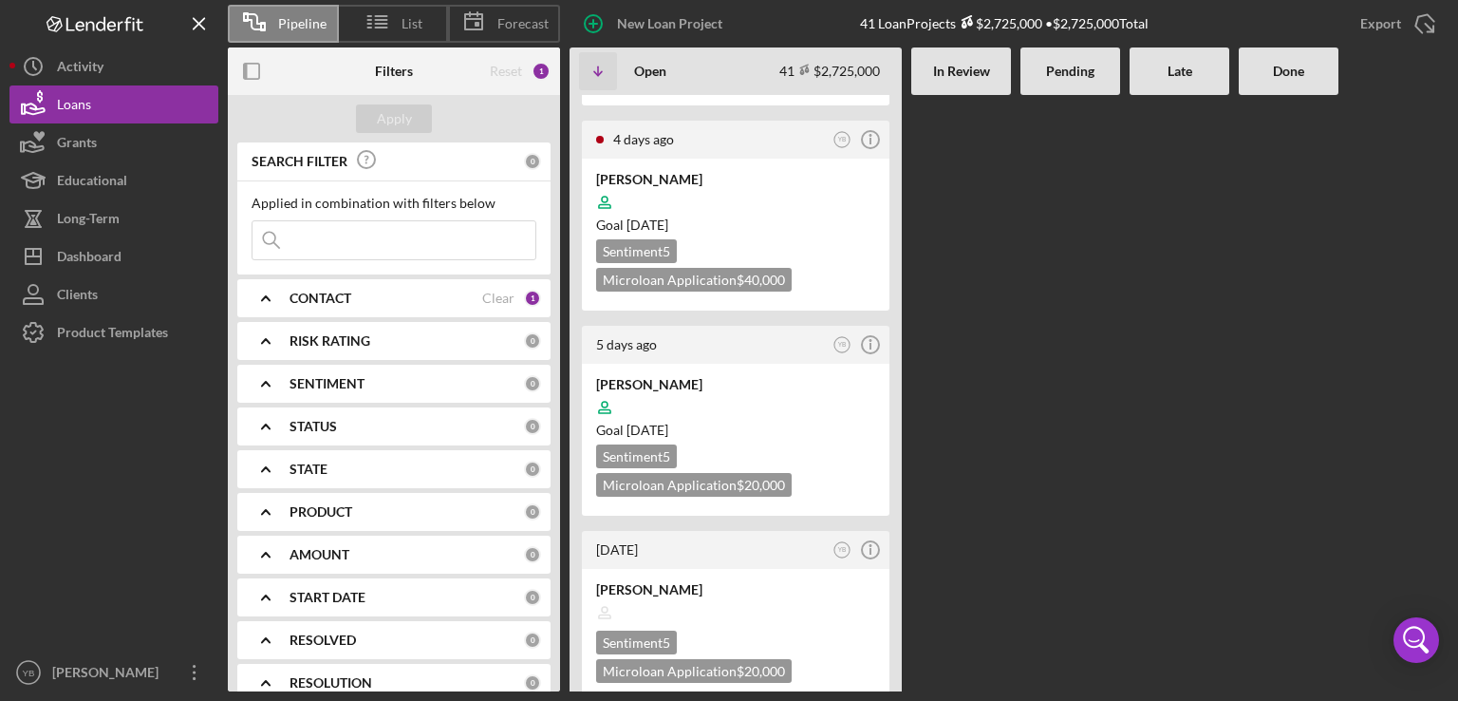
scroll to position [836, 0]
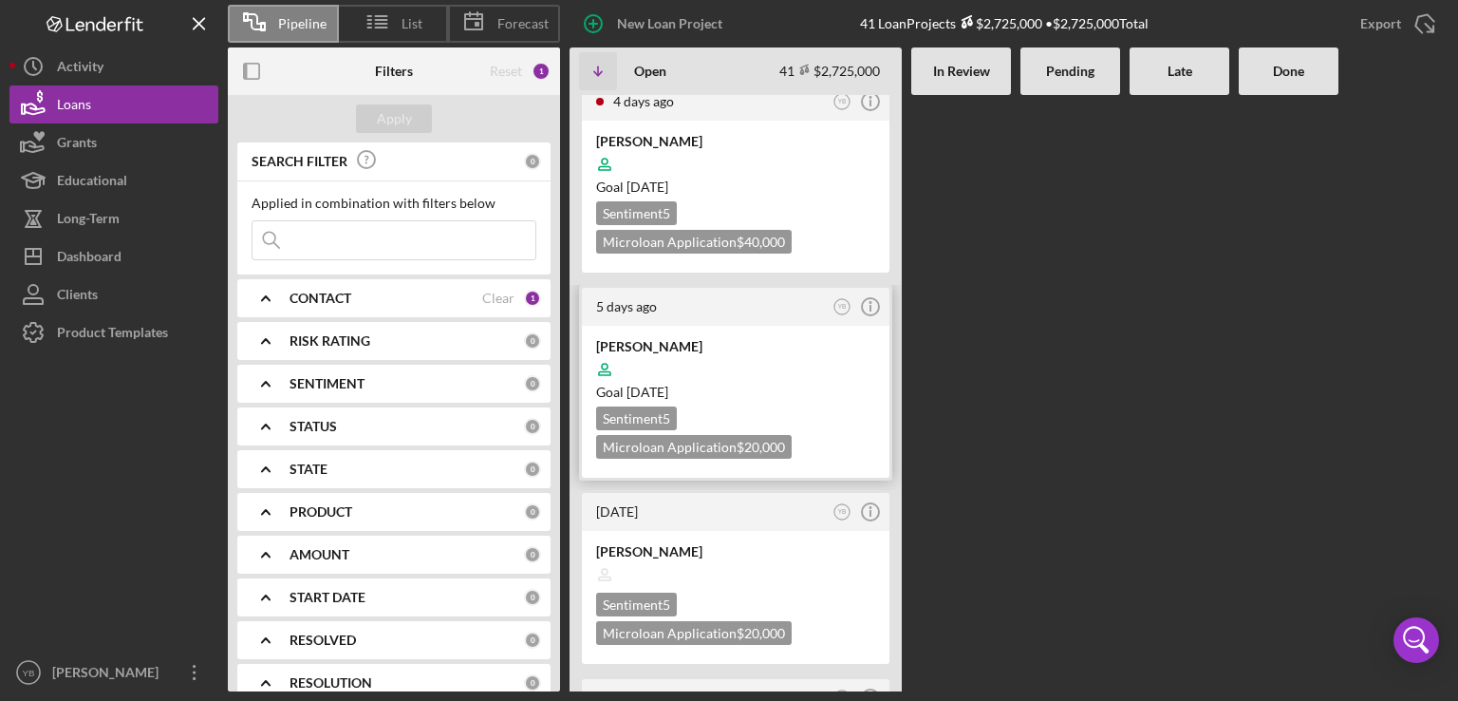
click at [822, 390] on div "Goal [DATE]" at bounding box center [735, 392] width 279 height 19
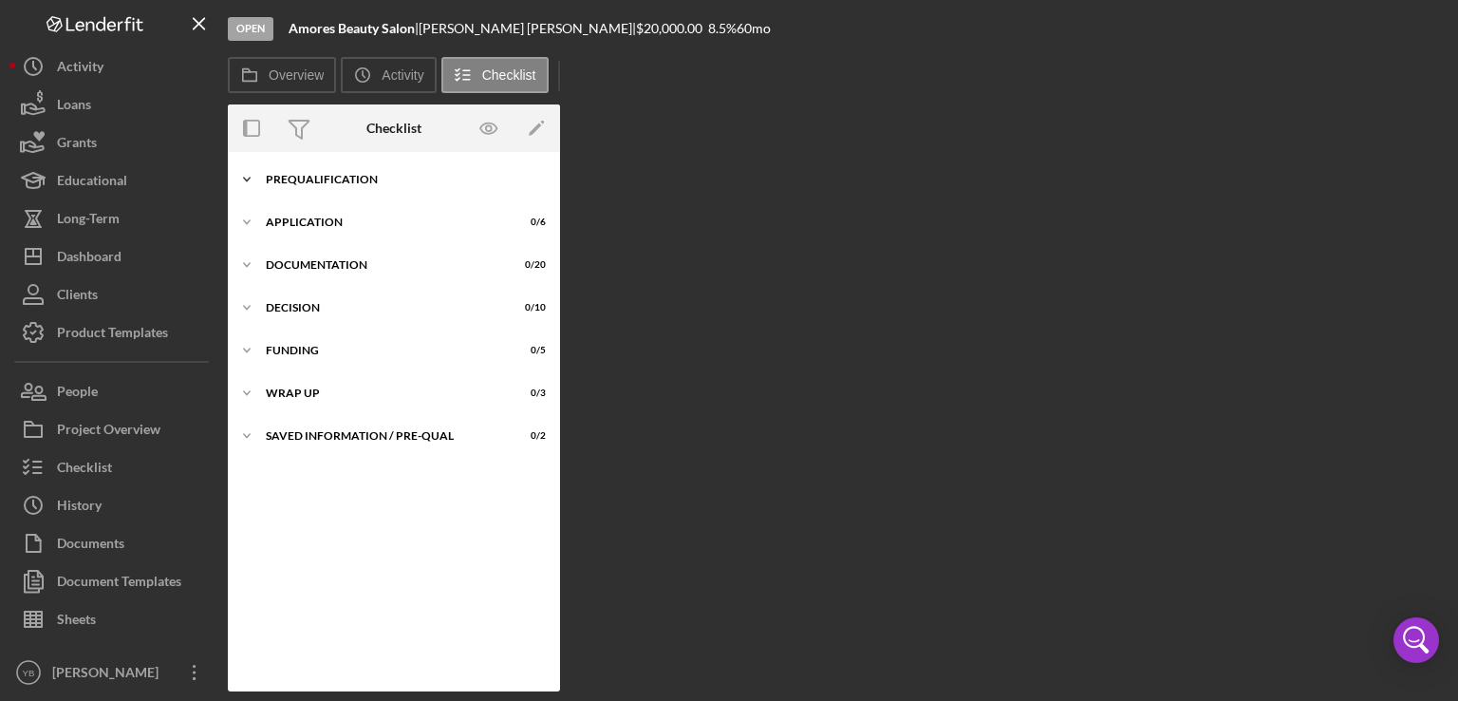
click at [337, 170] on div "Icon/Expander Prequalification 1 / 9" at bounding box center [394, 179] width 332 height 38
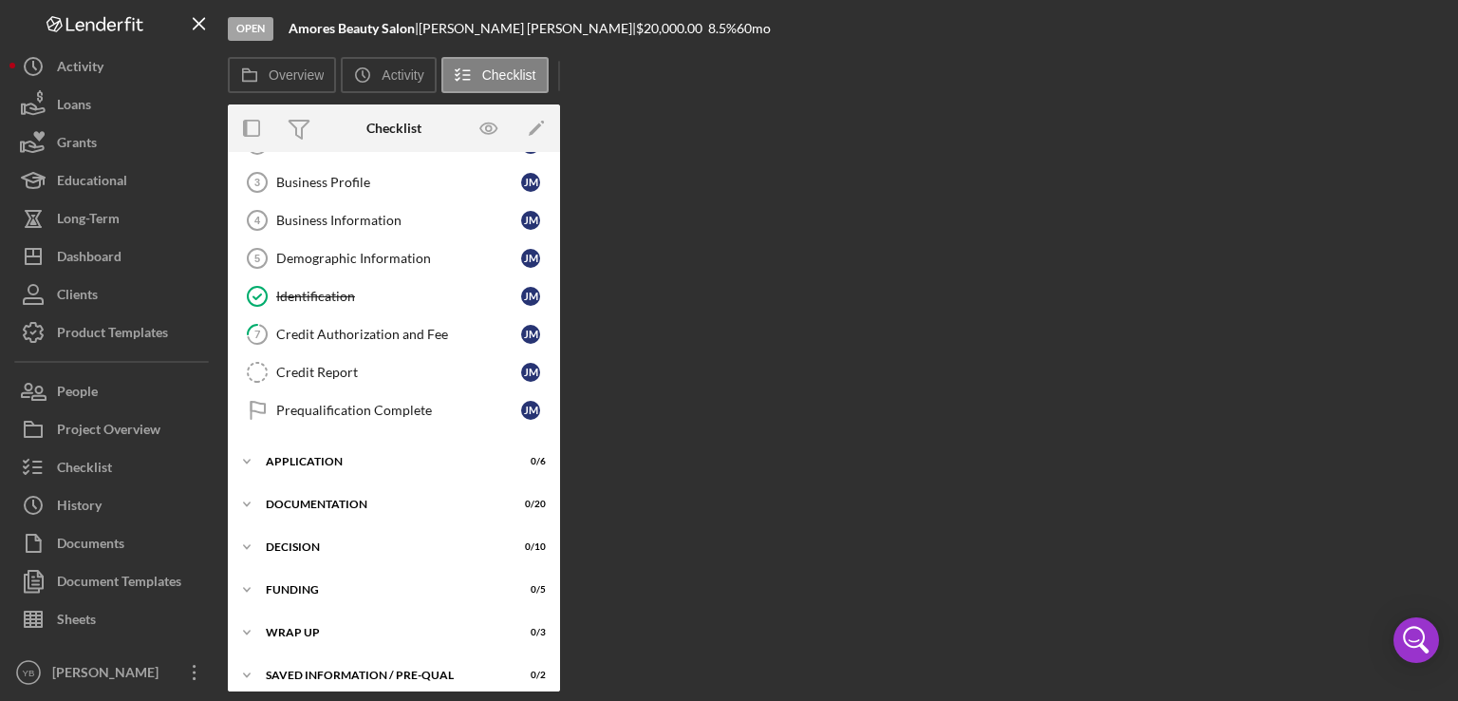
scroll to position [122, 0]
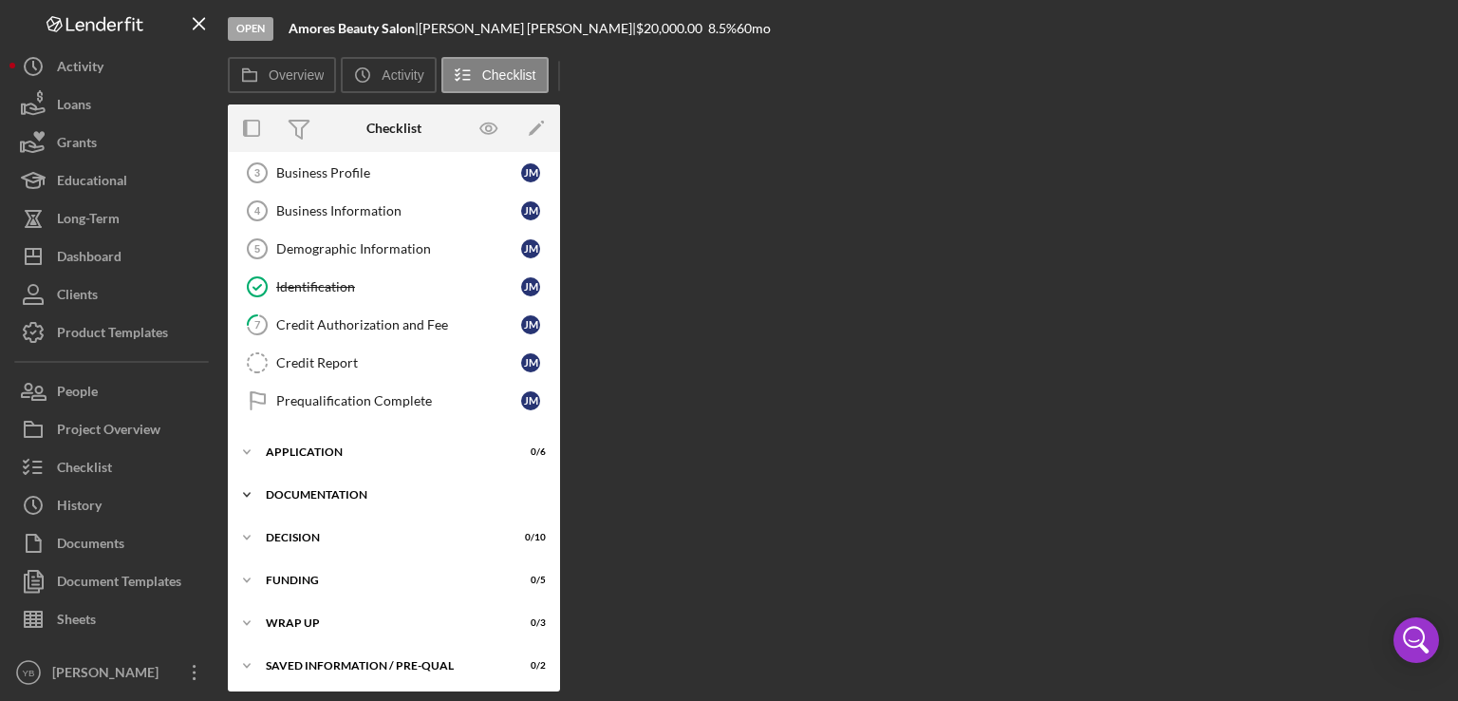
click at [342, 489] on div "Documentation" at bounding box center [401, 494] width 271 height 11
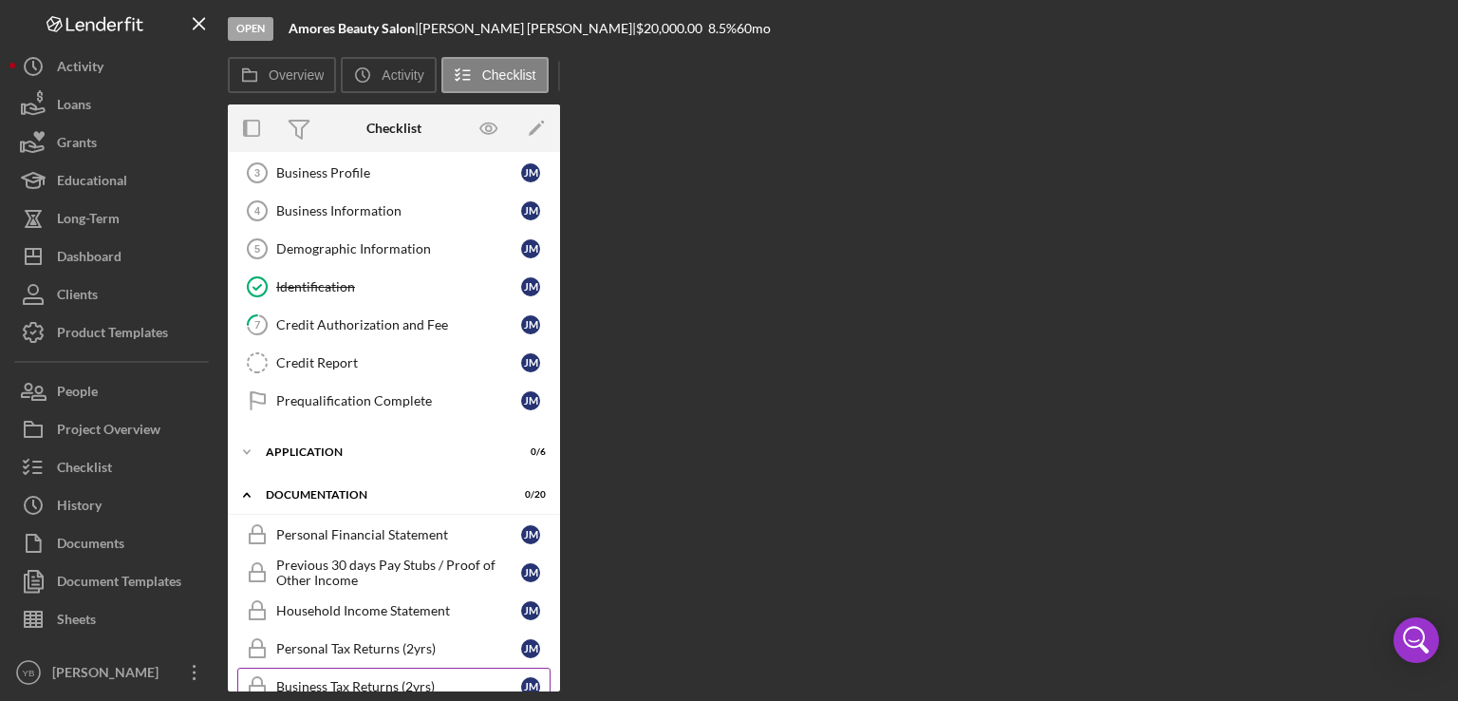
click at [399, 681] on div "Business Tax Returns (2yrs)" at bounding box center [398, 686] width 245 height 15
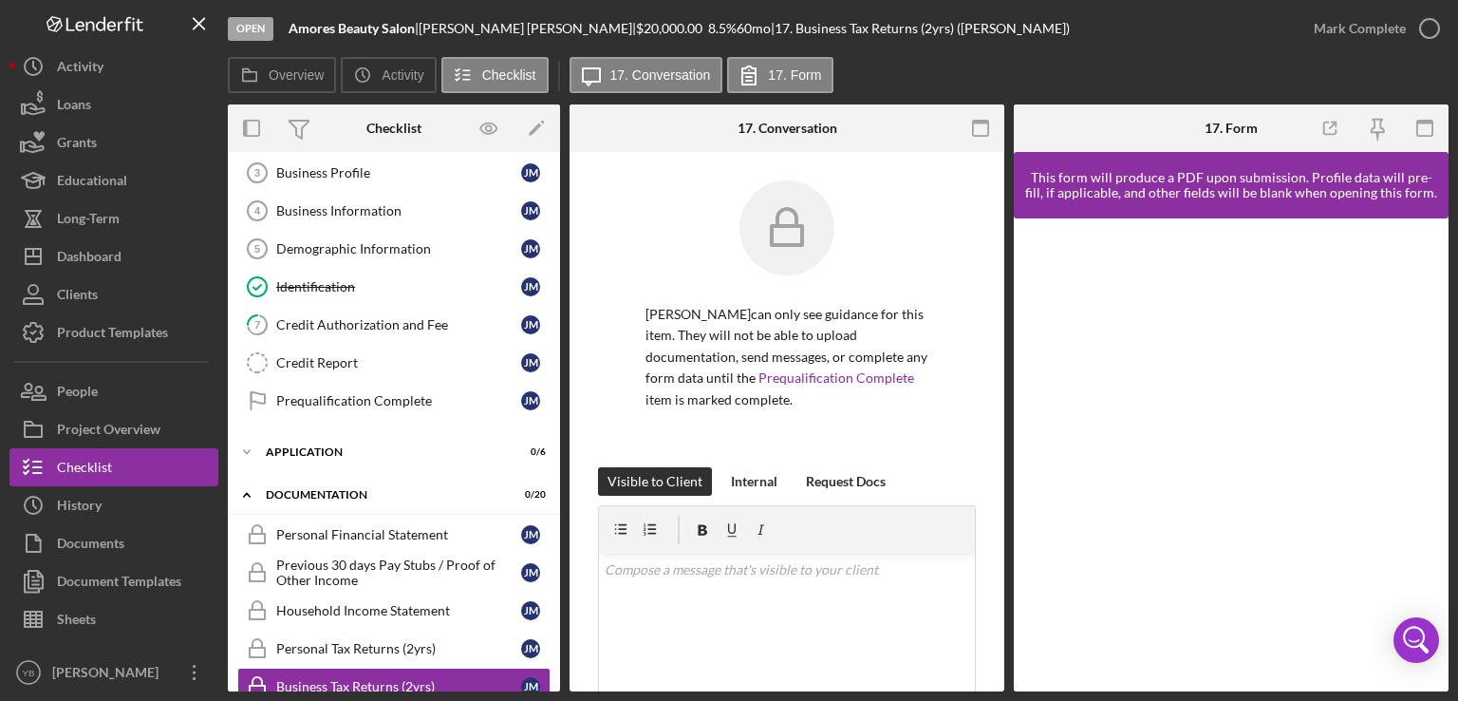
scroll to position [347, 0]
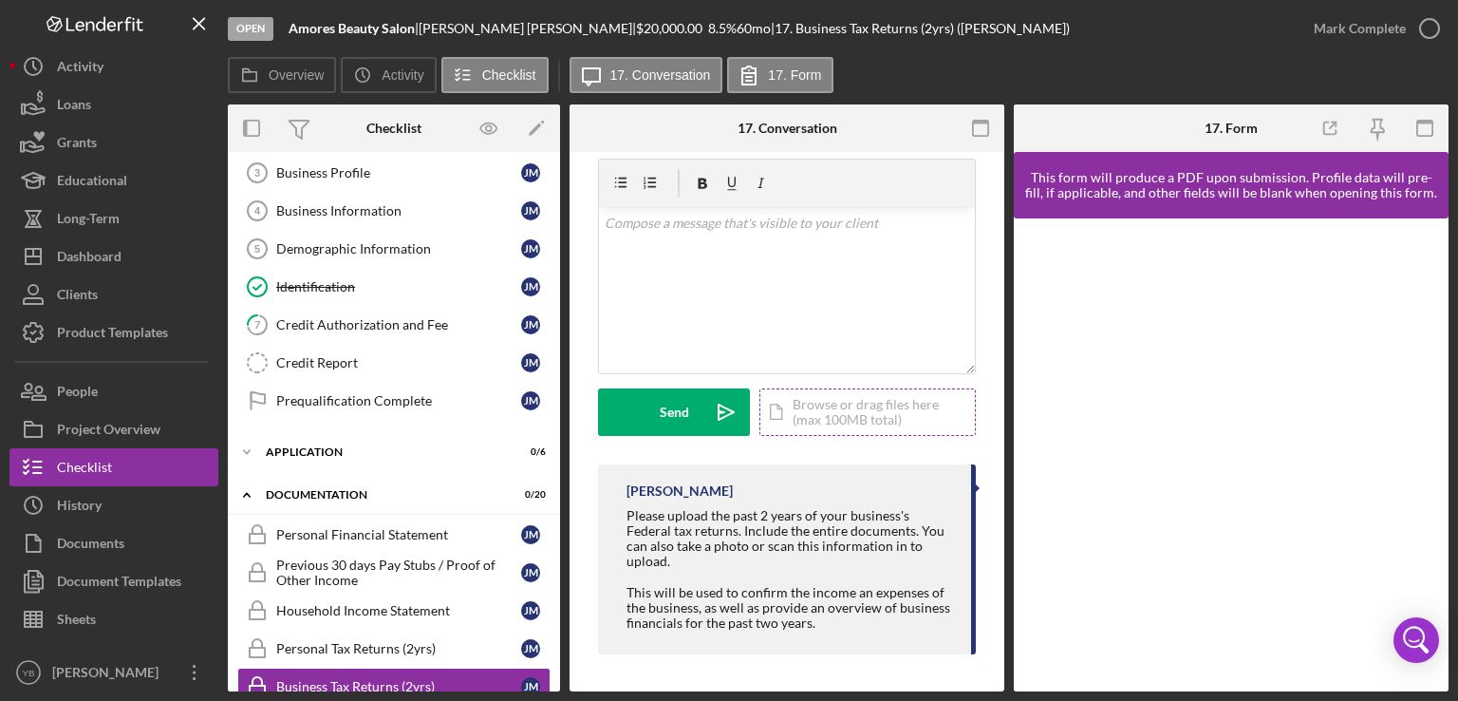
click at [863, 411] on div "Icon/Document Browse or drag files here (max 100MB total) Tap to choose files o…" at bounding box center [868, 411] width 216 height 47
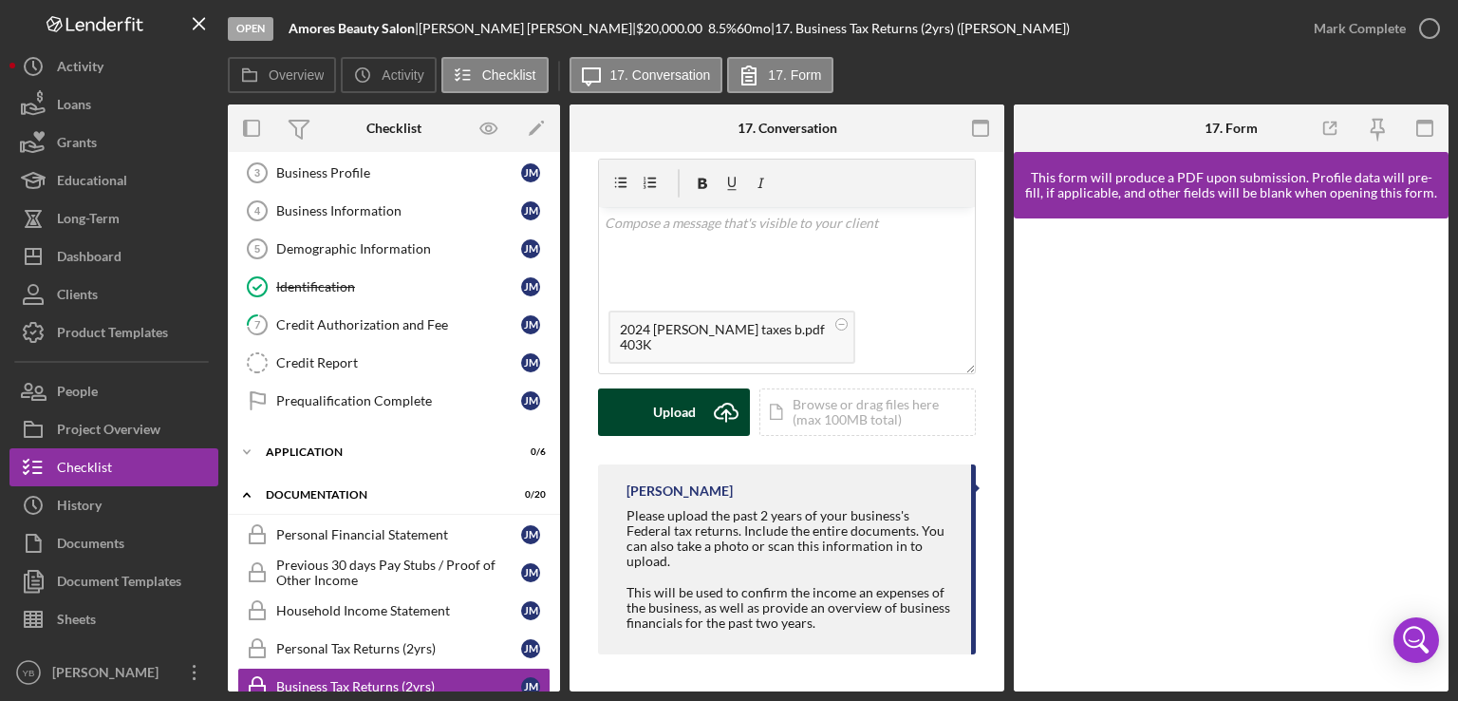
click at [687, 415] on div "Upload" at bounding box center [674, 411] width 43 height 47
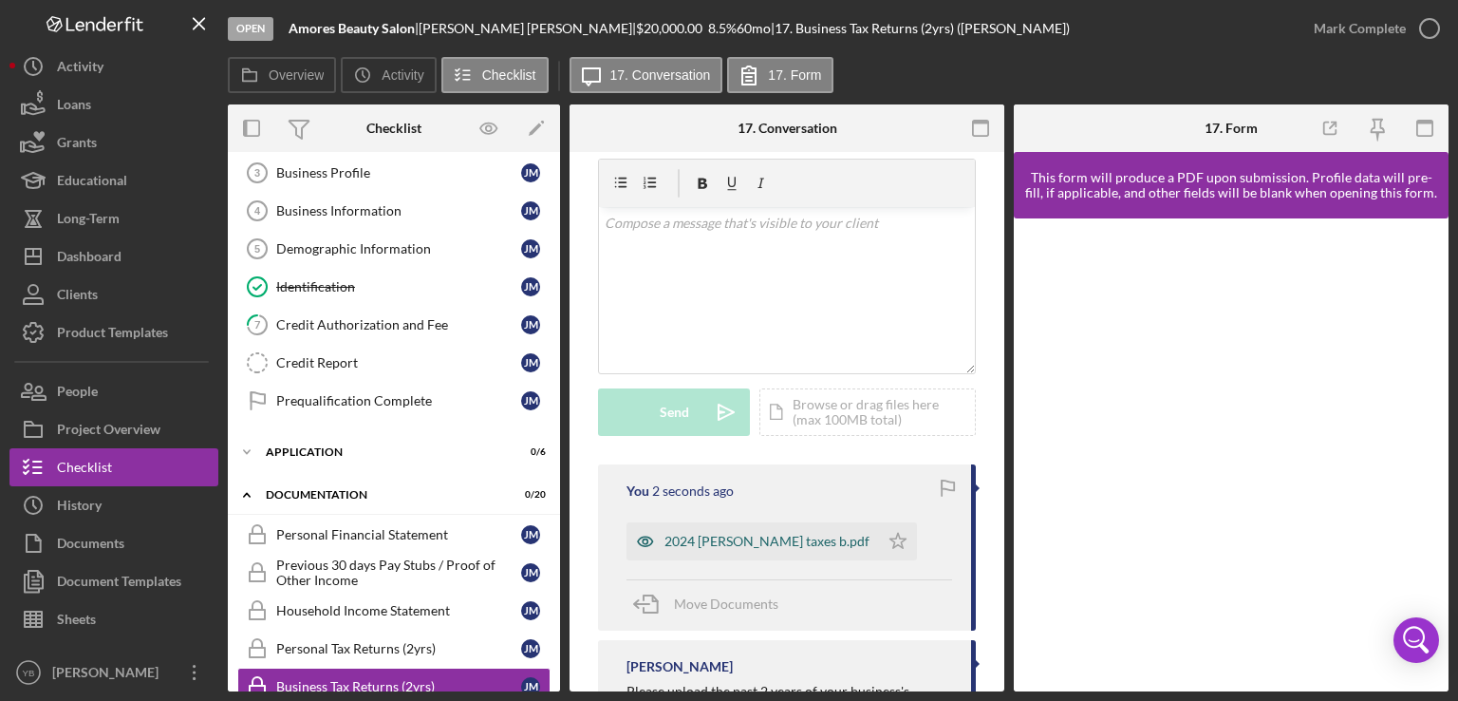
click at [715, 543] on div "2024 juana taxes b.pdf" at bounding box center [767, 541] width 205 height 15
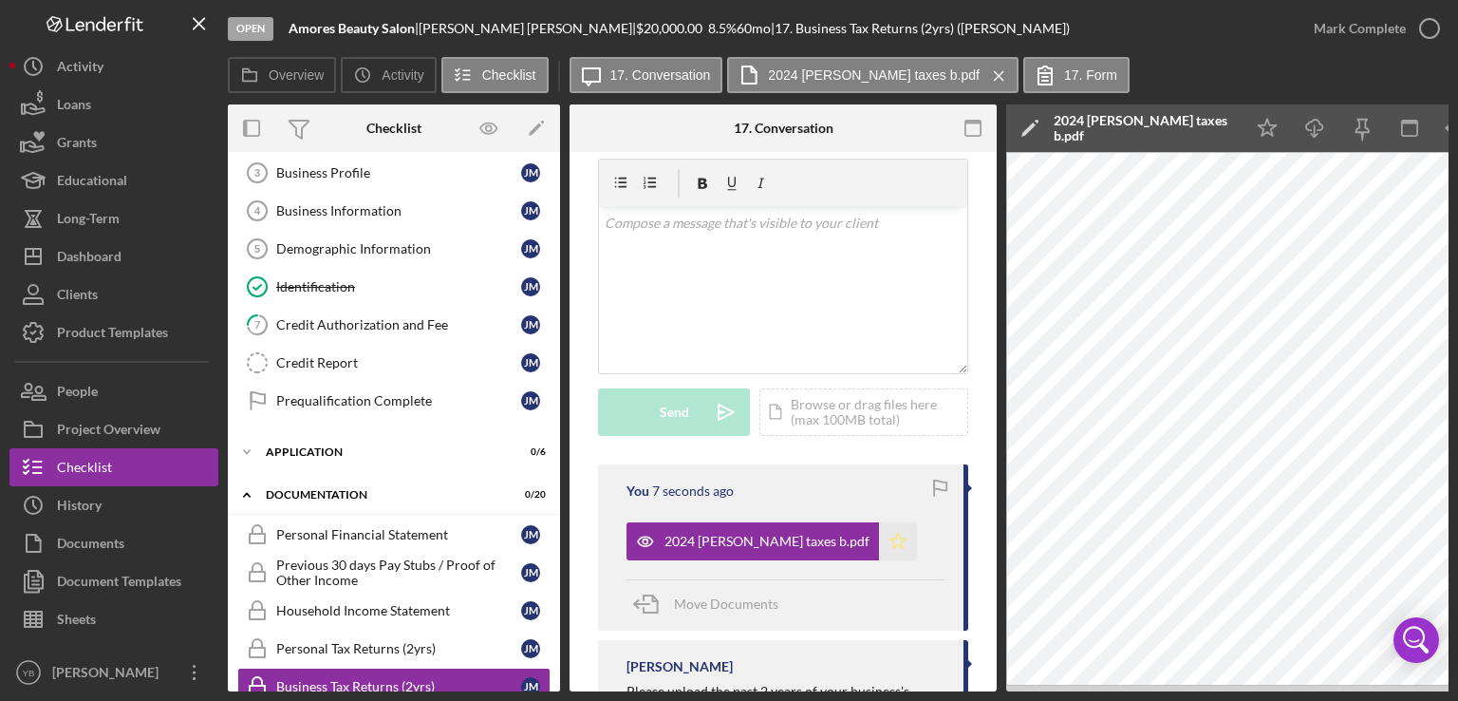
click at [879, 548] on icon "Icon/Star" at bounding box center [898, 541] width 38 height 38
click at [840, 404] on div "Icon/Document Browse or drag files here (max 100MB total) Tap to choose files o…" at bounding box center [864, 411] width 209 height 47
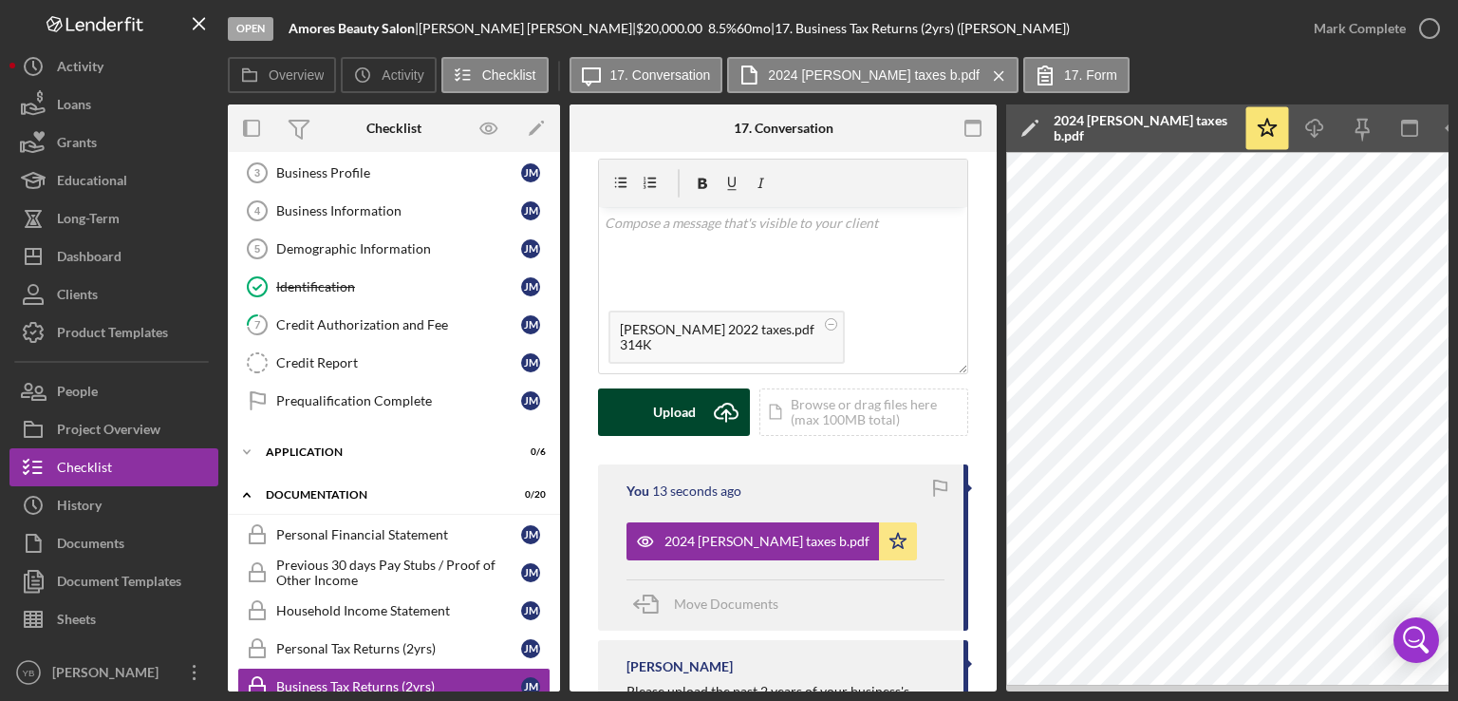
click at [666, 415] on div "Upload" at bounding box center [674, 411] width 43 height 47
click at [664, 400] on div "Upload" at bounding box center [674, 411] width 43 height 47
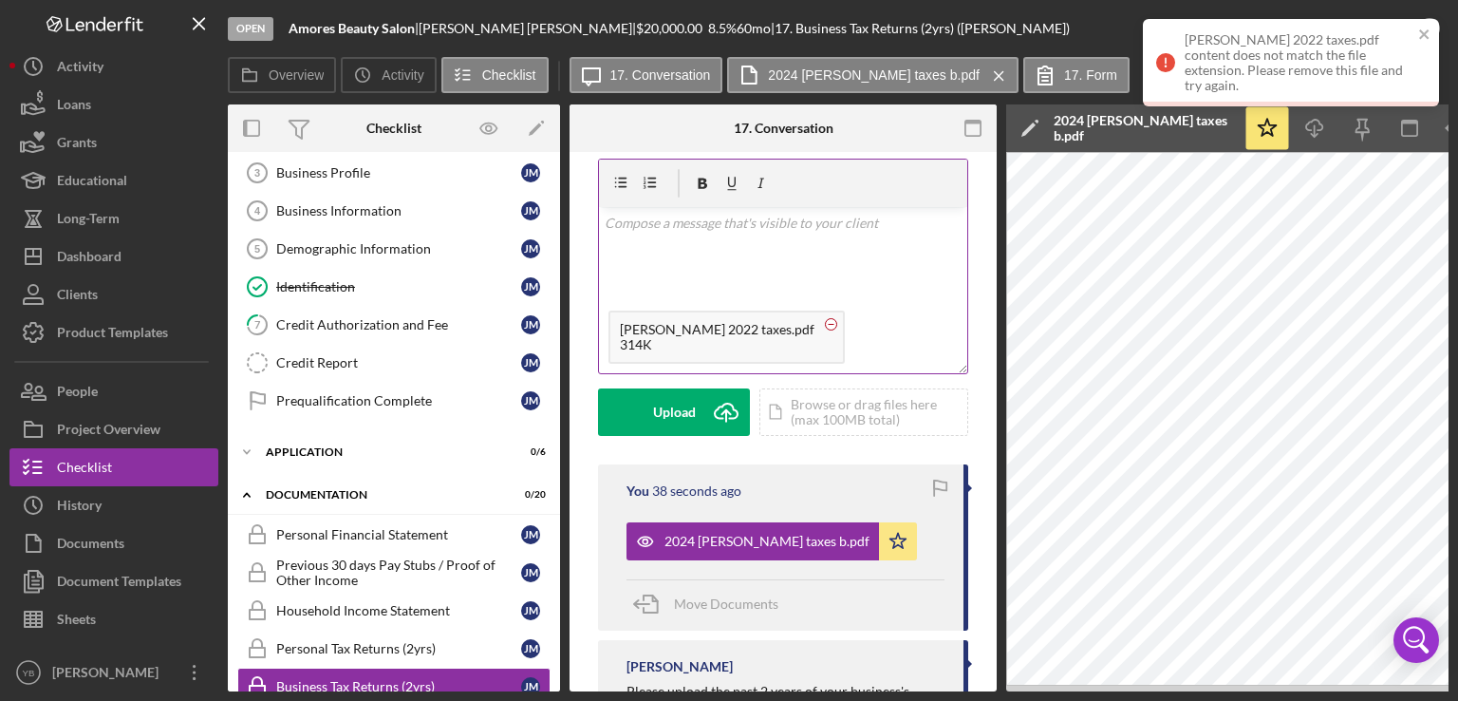
click at [826, 321] on circle at bounding box center [831, 323] width 11 height 11
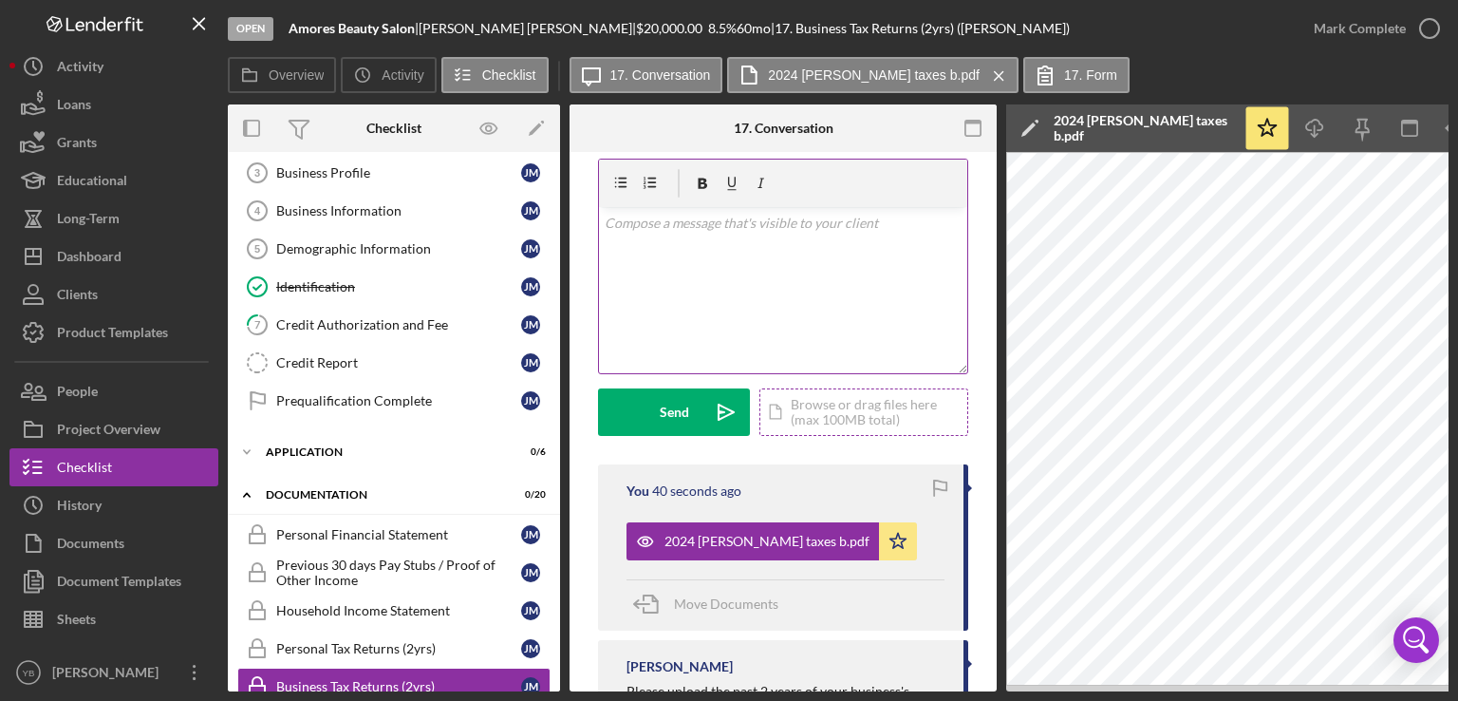
click at [821, 407] on div "Icon/Document Browse or drag files here (max 100MB total) Tap to choose files o…" at bounding box center [864, 411] width 209 height 47
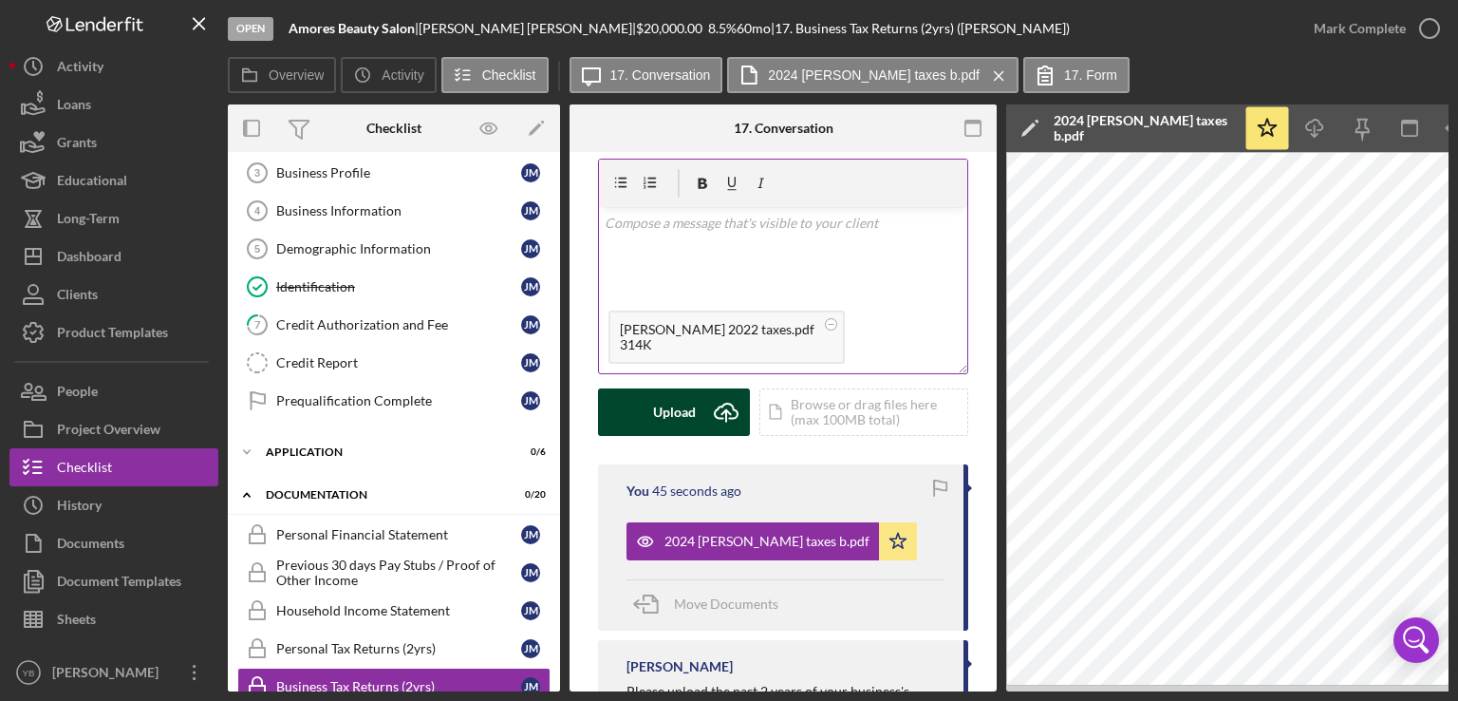
click at [680, 426] on div "Upload" at bounding box center [674, 411] width 43 height 47
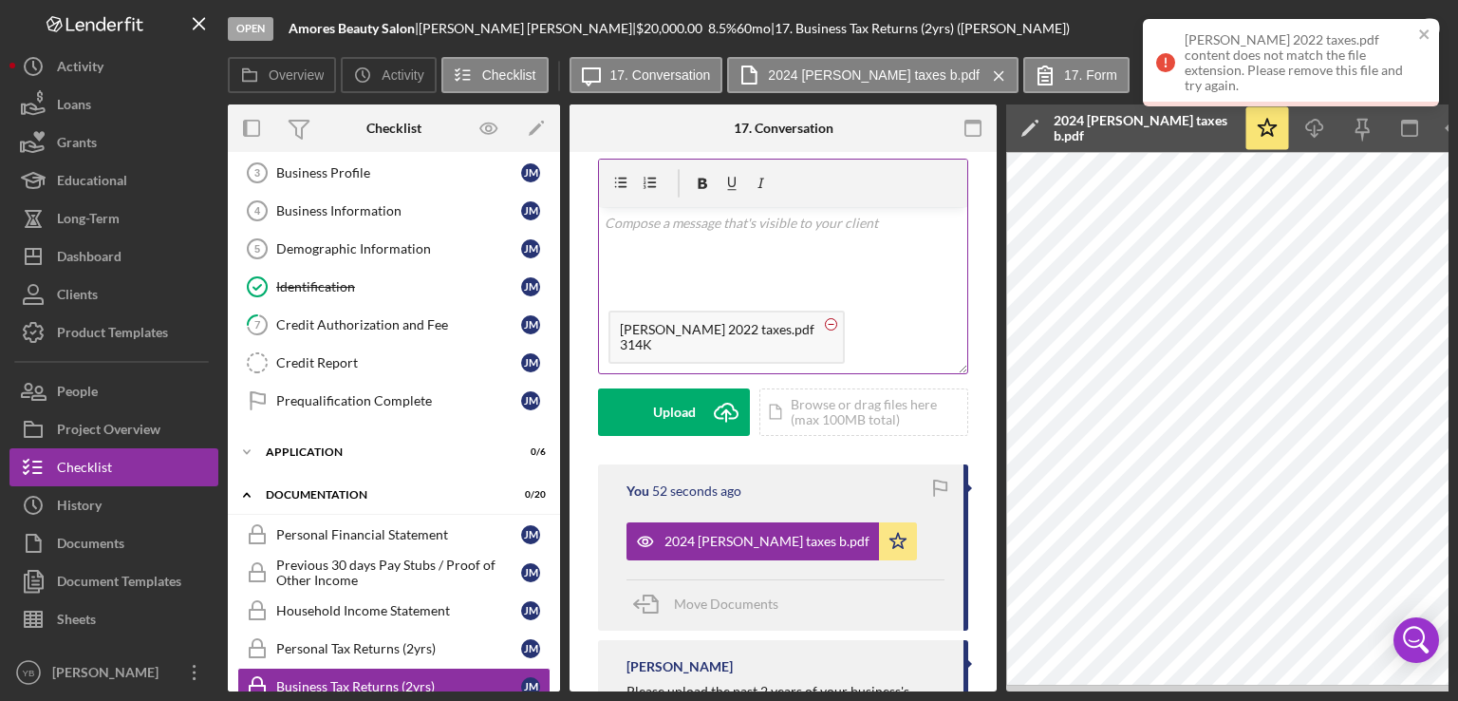
click at [819, 321] on icon at bounding box center [831, 324] width 24 height 24
click at [805, 413] on div "Icon/Document Browse or drag files here (max 100MB total) Tap to choose files o…" at bounding box center [864, 411] width 209 height 47
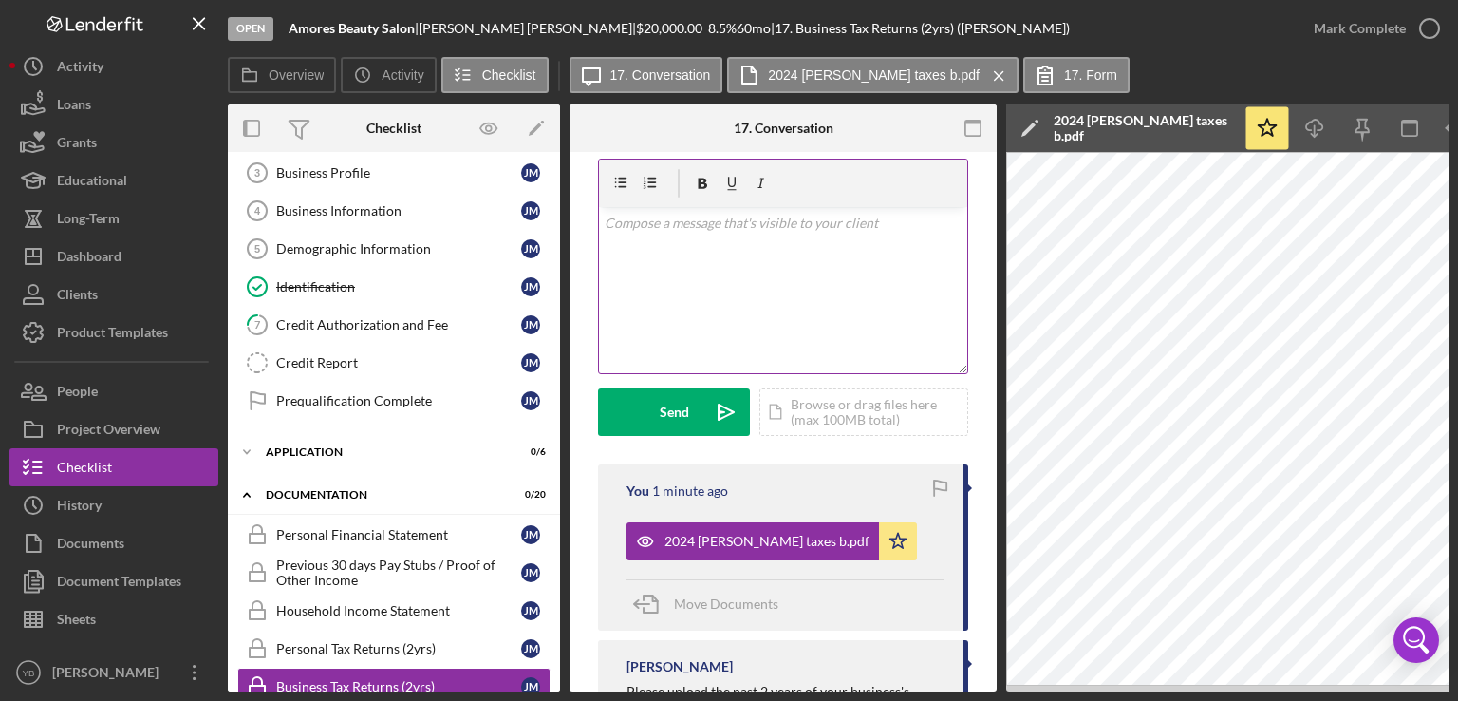
click at [555, 388] on div "Icon/Expander Prequalification 1 / 9 Welcome 1 Welcome J M Personal Information…" at bounding box center [394, 421] width 332 height 539
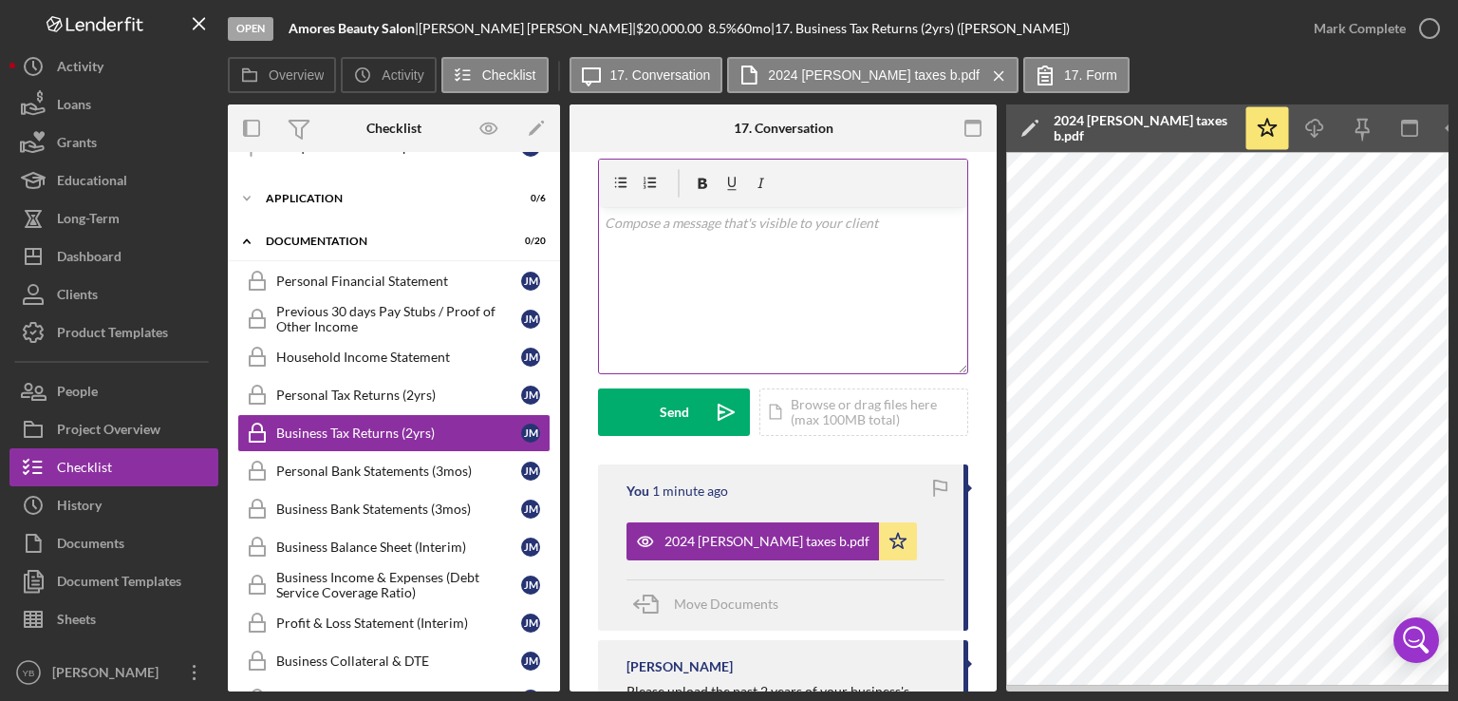
scroll to position [413, 0]
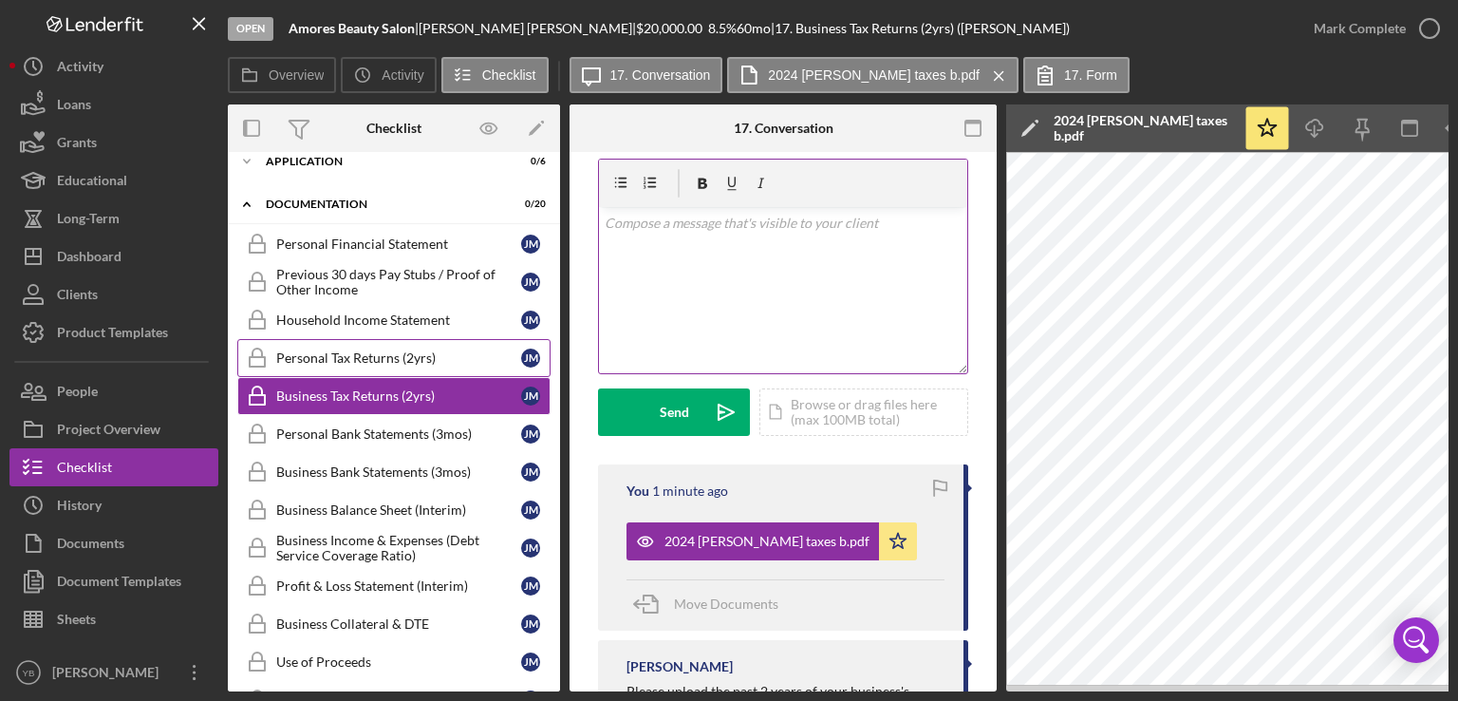
click at [368, 355] on div "Personal Tax Returns (2yrs)" at bounding box center [398, 357] width 245 height 15
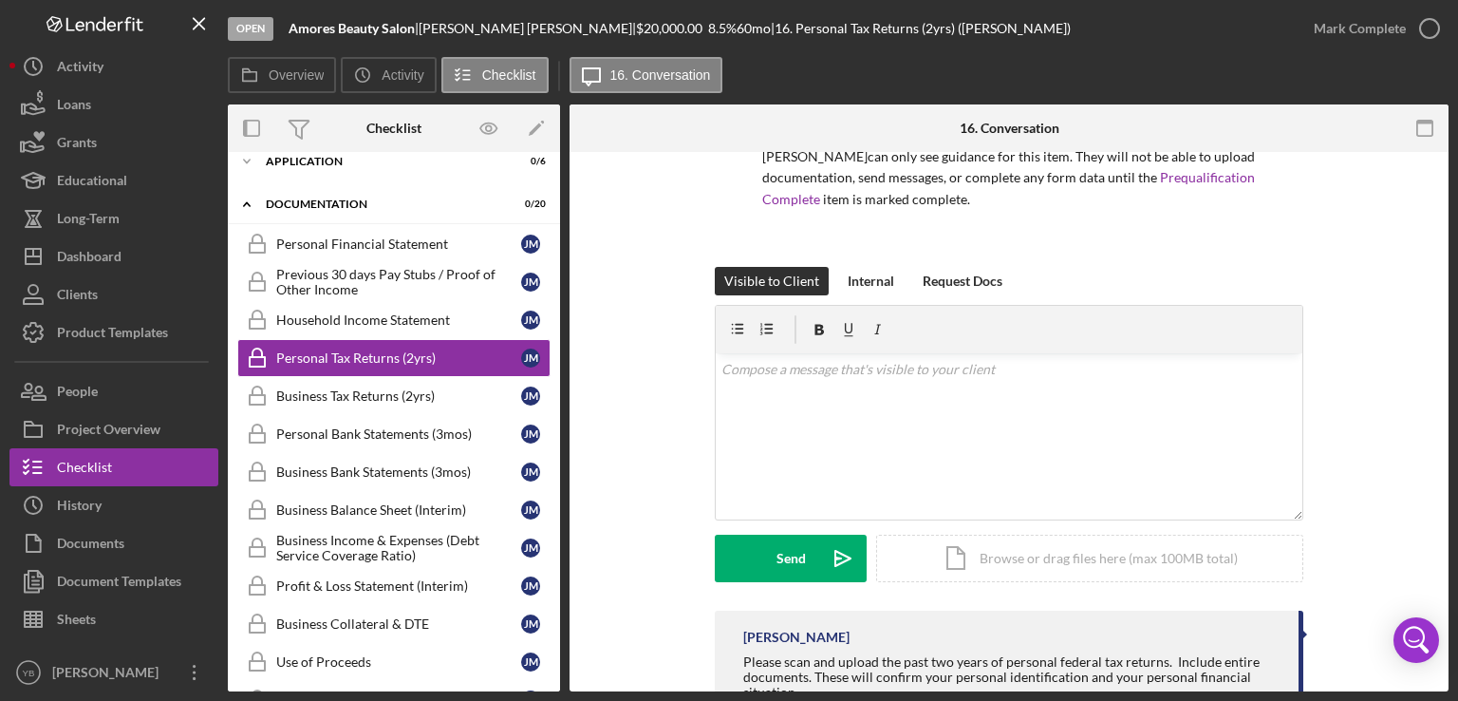
scroll to position [159, 0]
click at [1077, 569] on div "Icon/Document Browse or drag files here (max 100MB total) Tap to choose files o…" at bounding box center [1089, 557] width 427 height 47
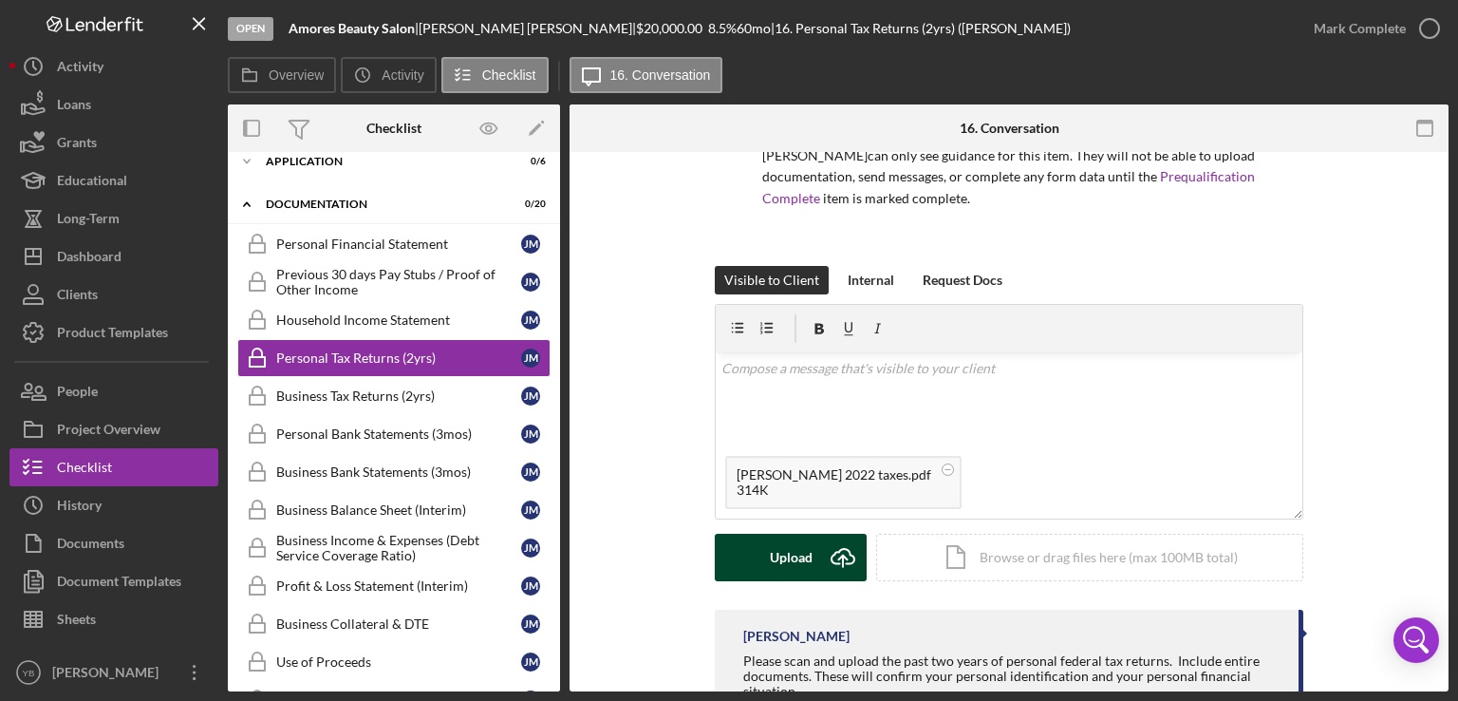
click at [782, 566] on div "Upload" at bounding box center [791, 557] width 43 height 47
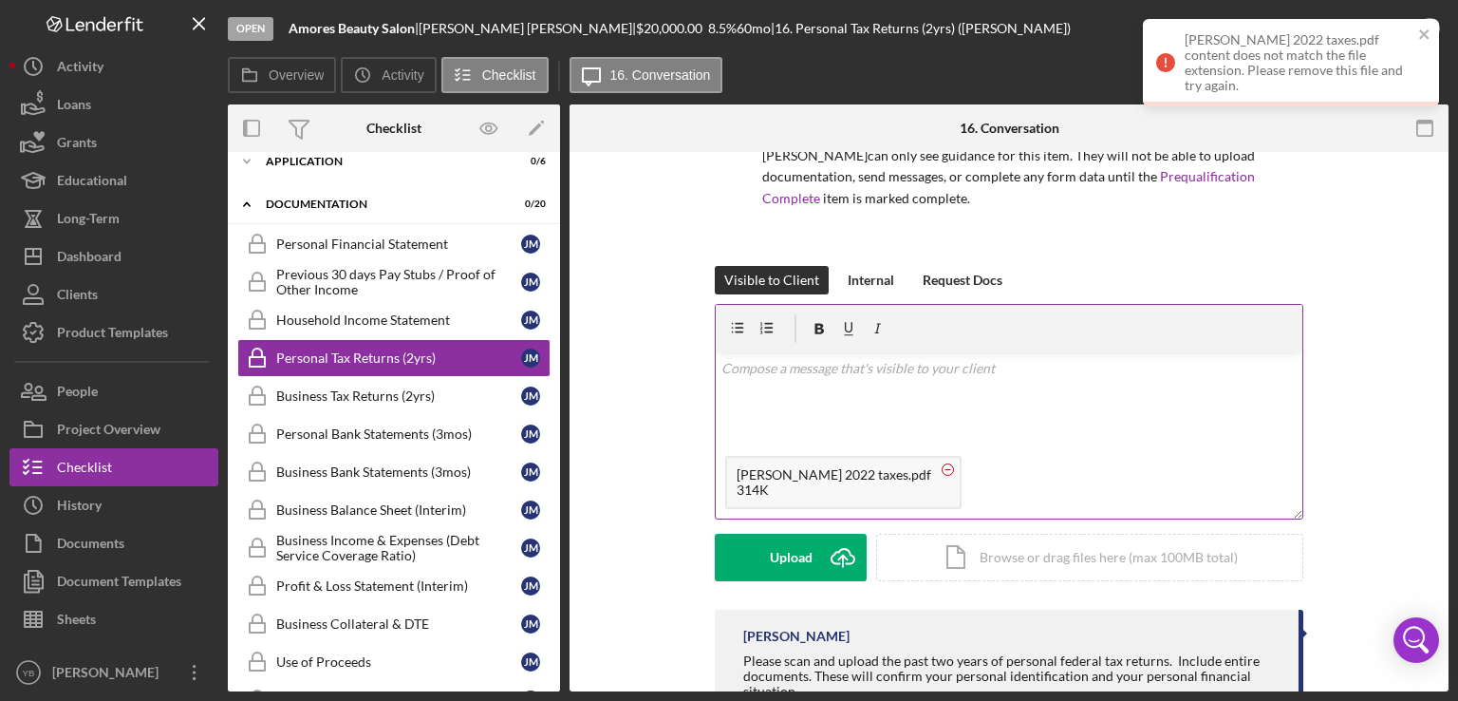
click at [943, 468] on circle at bounding box center [948, 468] width 11 height 11
click at [1064, 559] on div "Icon/Document Browse or drag files here (max 100MB total) Tap to choose files o…" at bounding box center [1089, 557] width 427 height 47
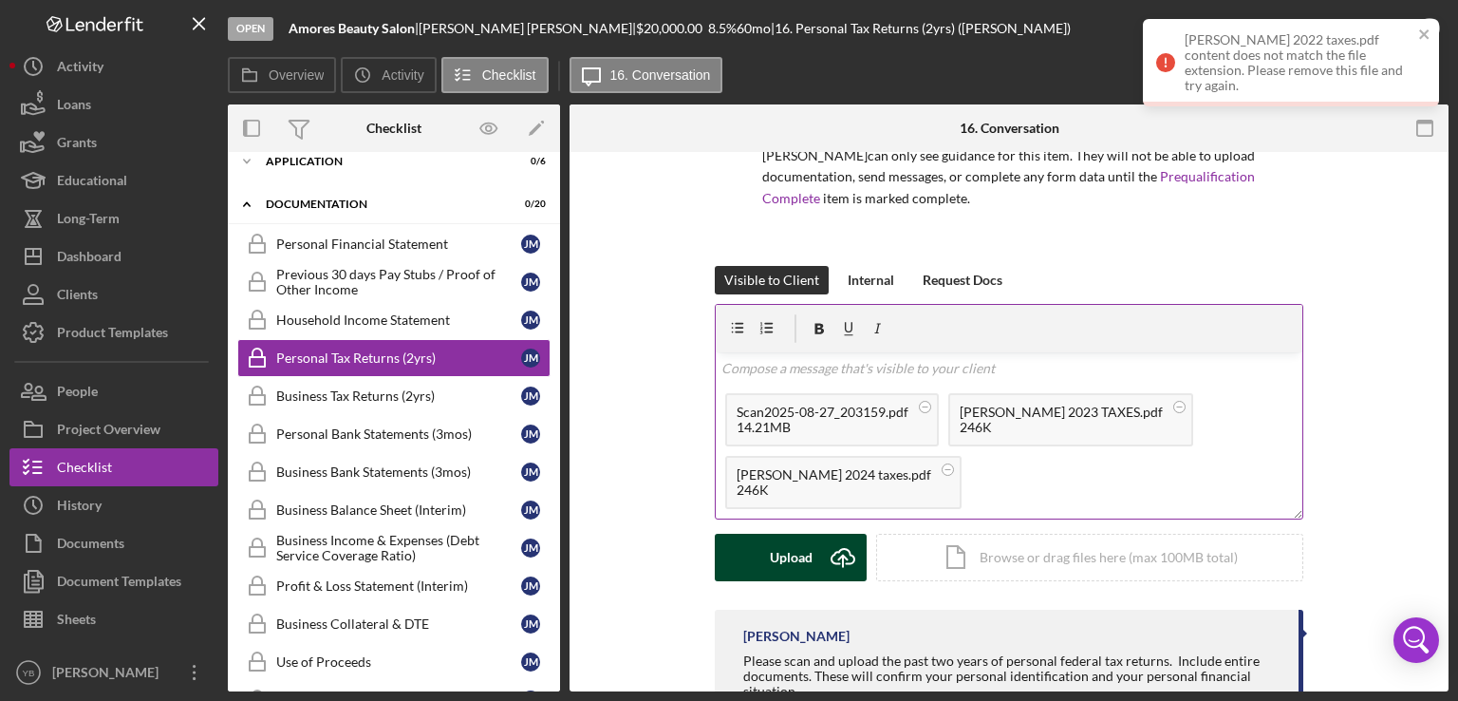
click at [801, 553] on div "Upload" at bounding box center [791, 557] width 43 height 47
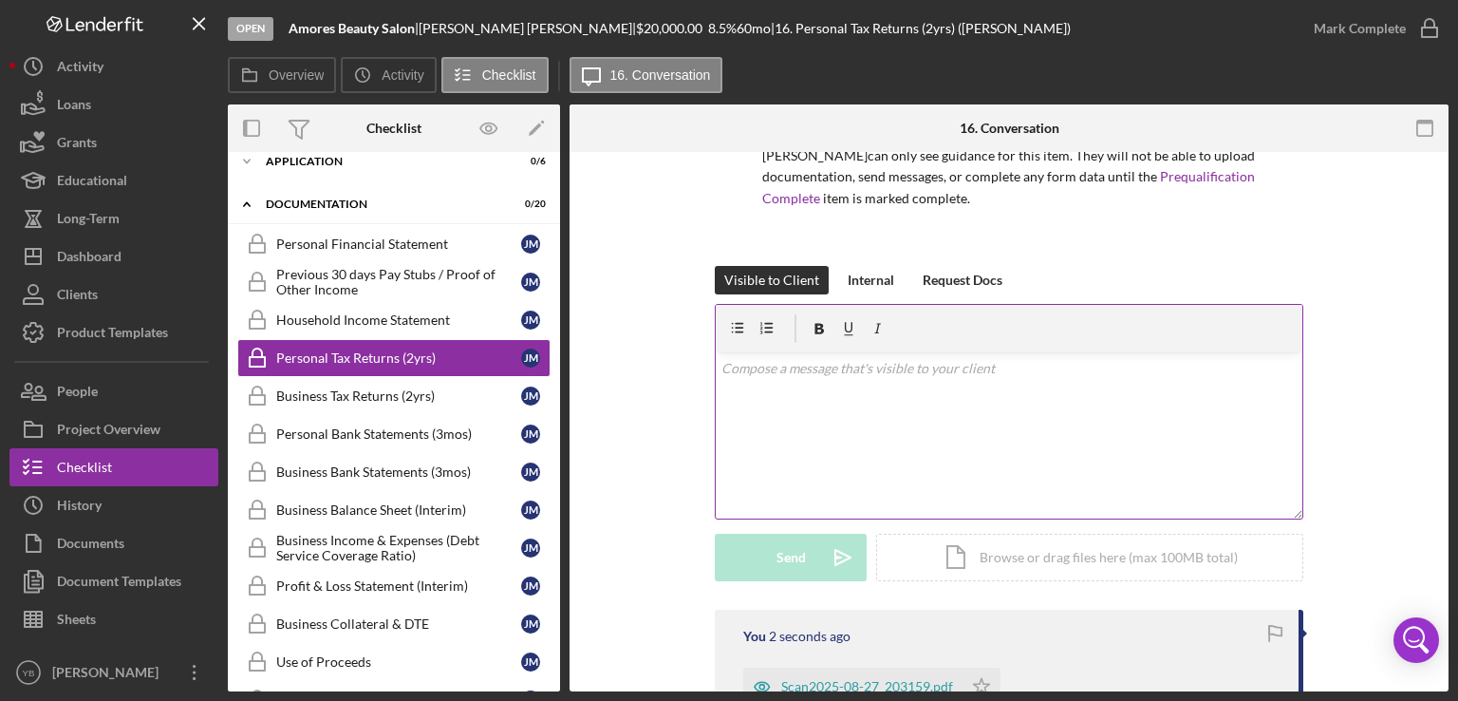
click at [1428, 302] on div "Juanita Maria Abreu can only see guidance for this item. They will not be able …" at bounding box center [1009, 512] width 879 height 1039
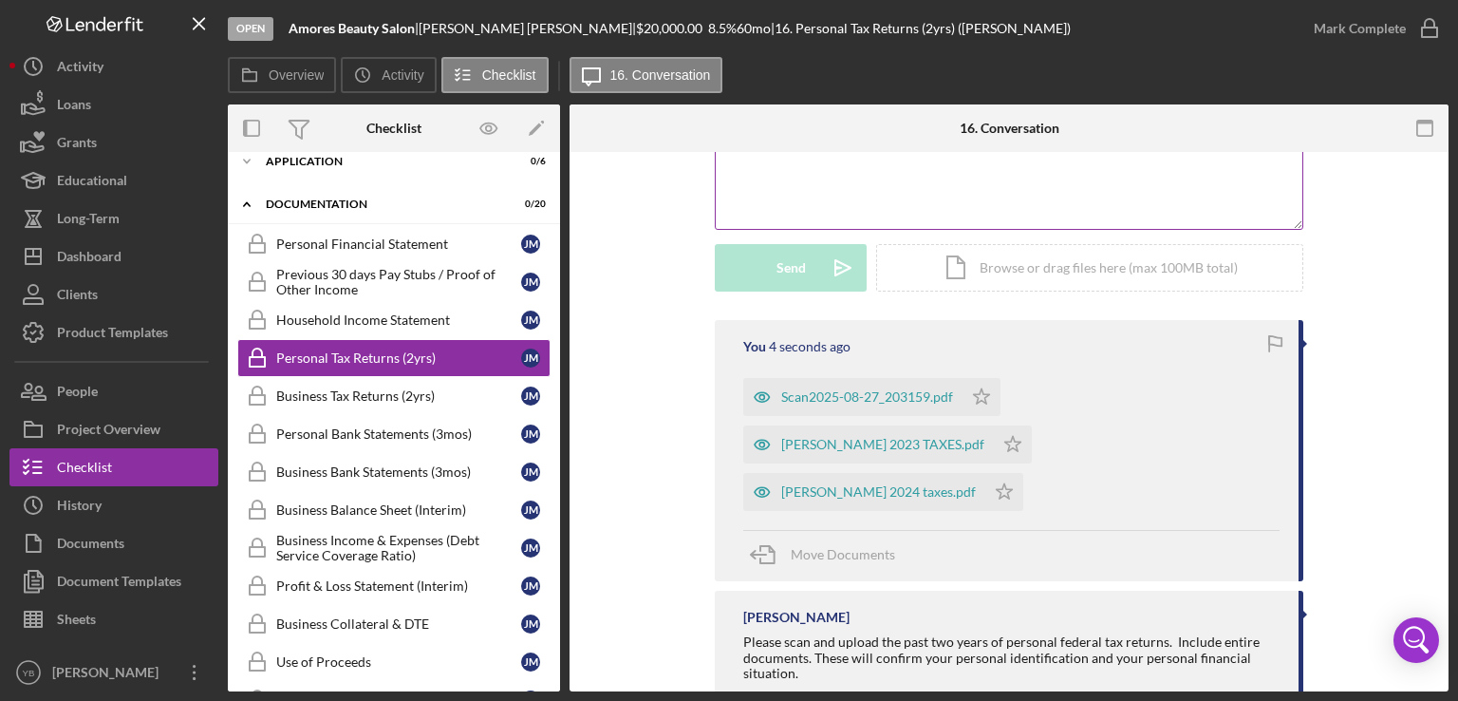
scroll to position [451, 0]
click at [985, 434] on div "JUANA 2023 TAXES.pdf" at bounding box center [882, 441] width 203 height 15
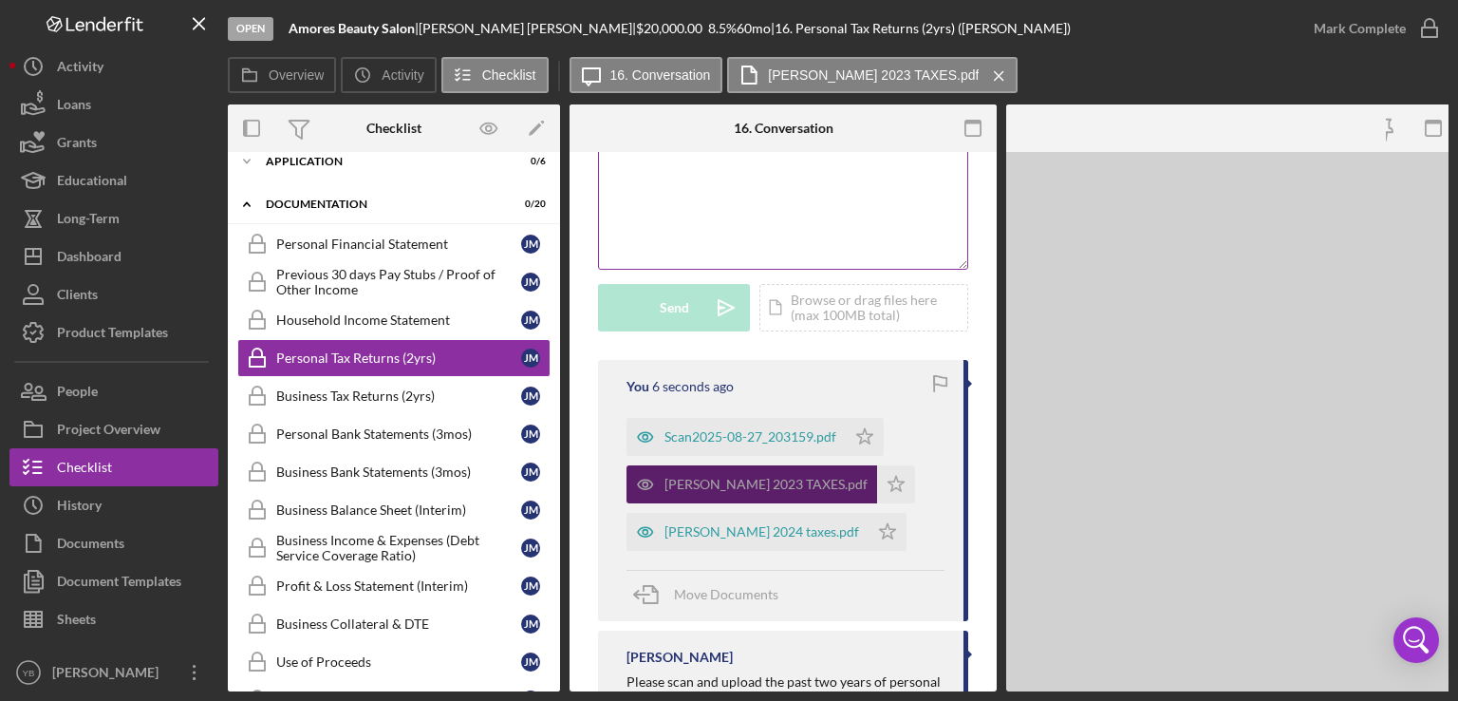
scroll to position [494, 0]
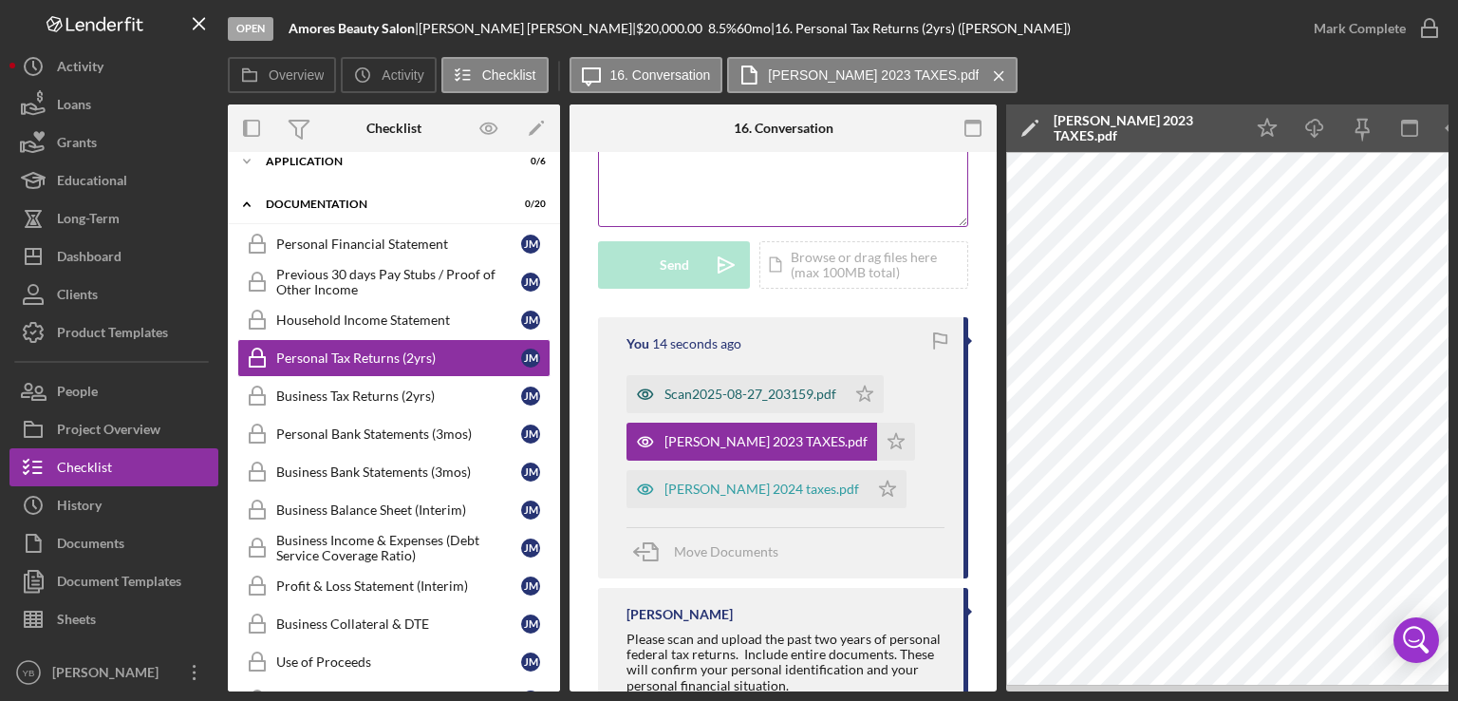
click at [770, 388] on div "Scan2025-08-27_203159.pdf" at bounding box center [751, 393] width 172 height 15
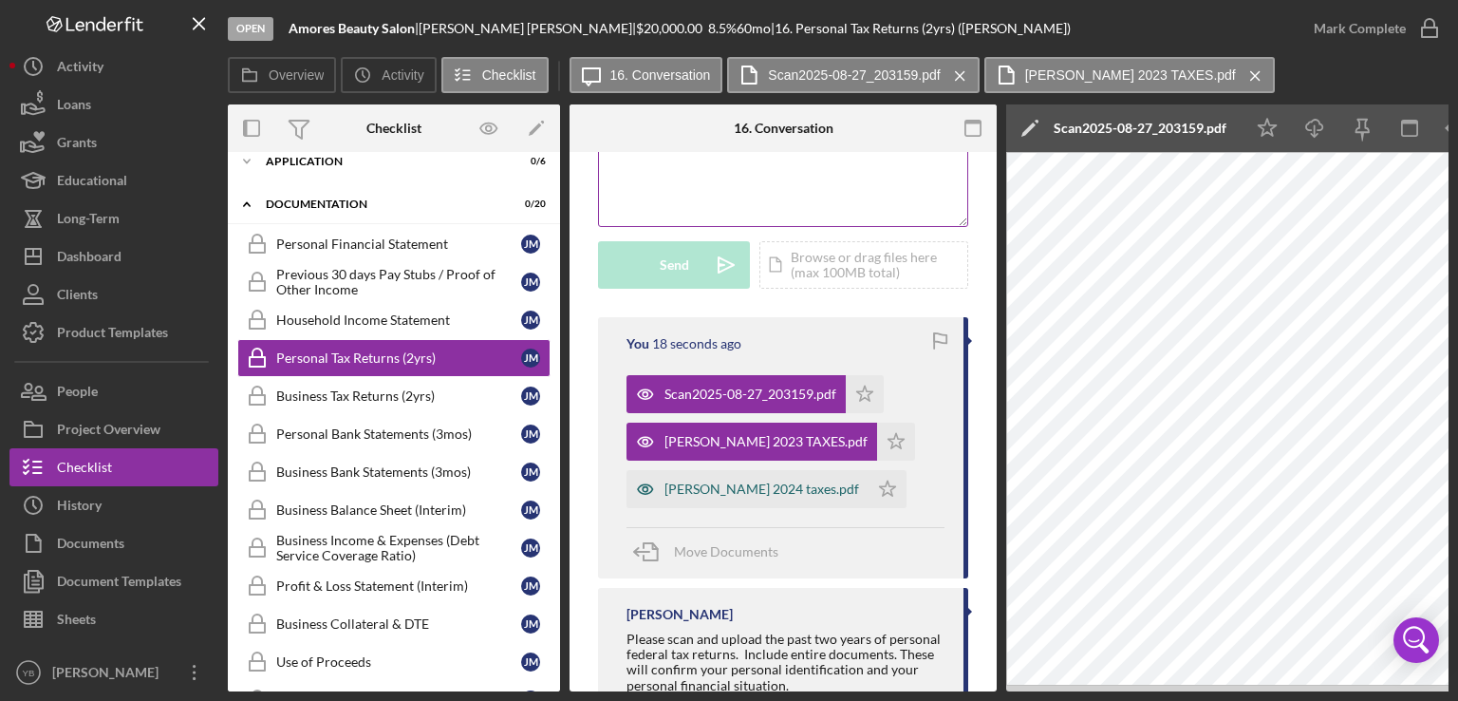
click at [706, 494] on div "juana 2024 taxes.pdf" at bounding box center [762, 488] width 195 height 15
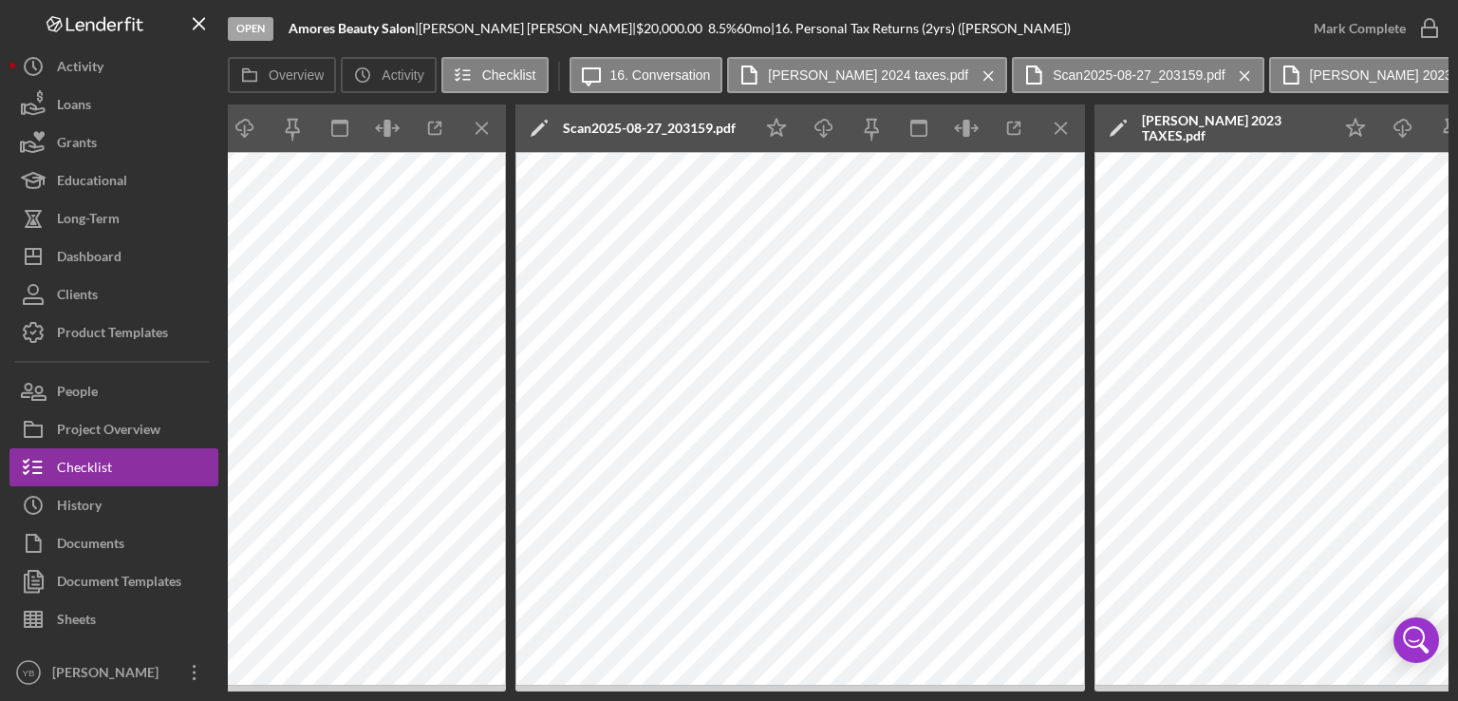
scroll to position [0, 1147]
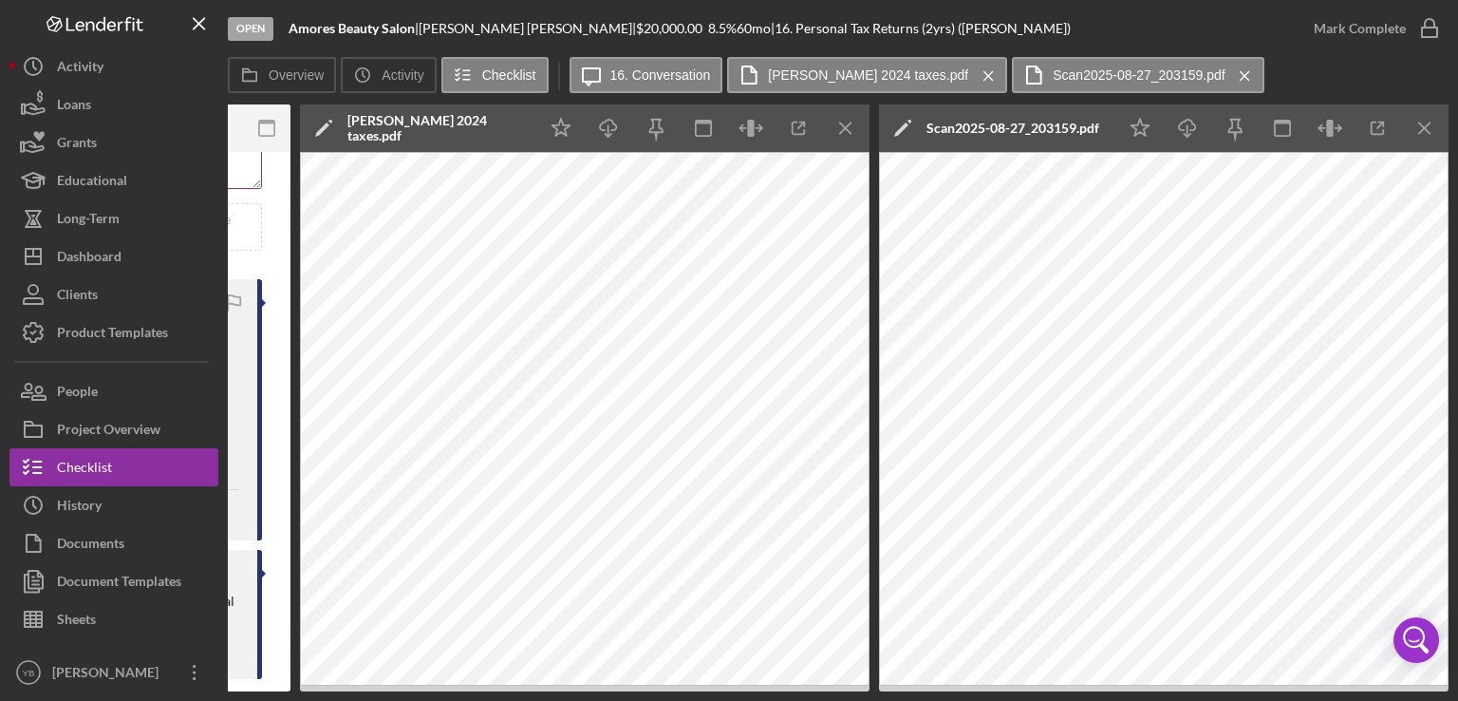
scroll to position [0, 706]
click at [1229, 78] on icon "Icon/Menu Close" at bounding box center [1245, 75] width 33 height 47
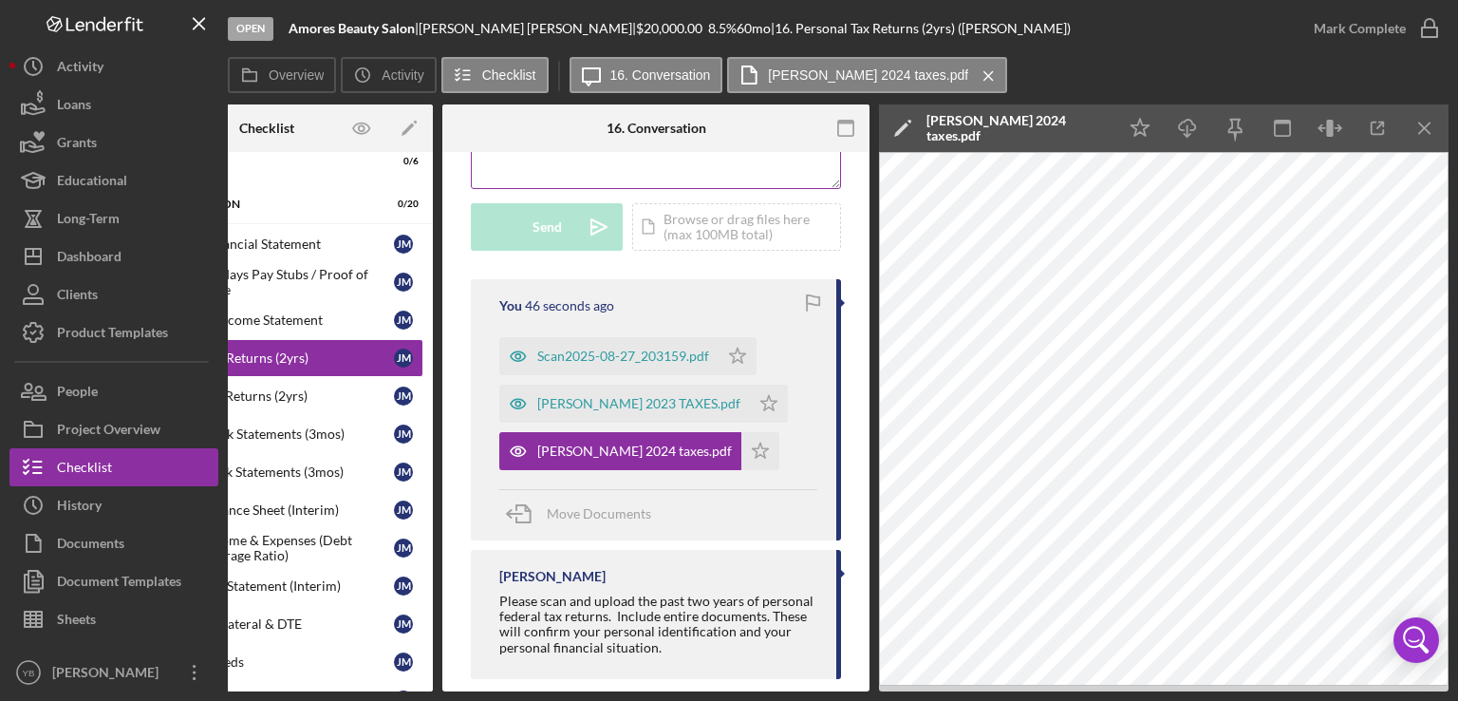
scroll to position [0, 126]
click at [972, 74] on icon "Icon/Menu Close" at bounding box center [988, 75] width 33 height 47
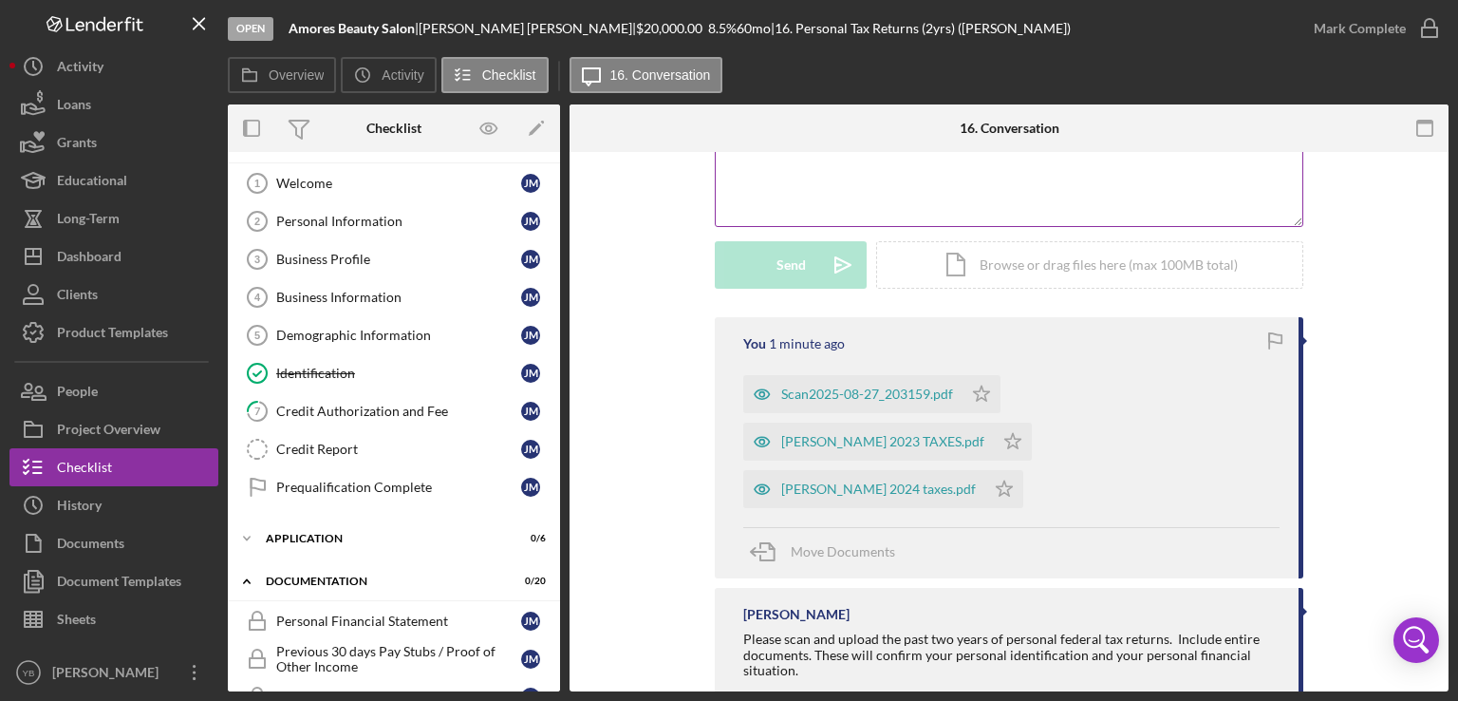
scroll to position [0, 0]
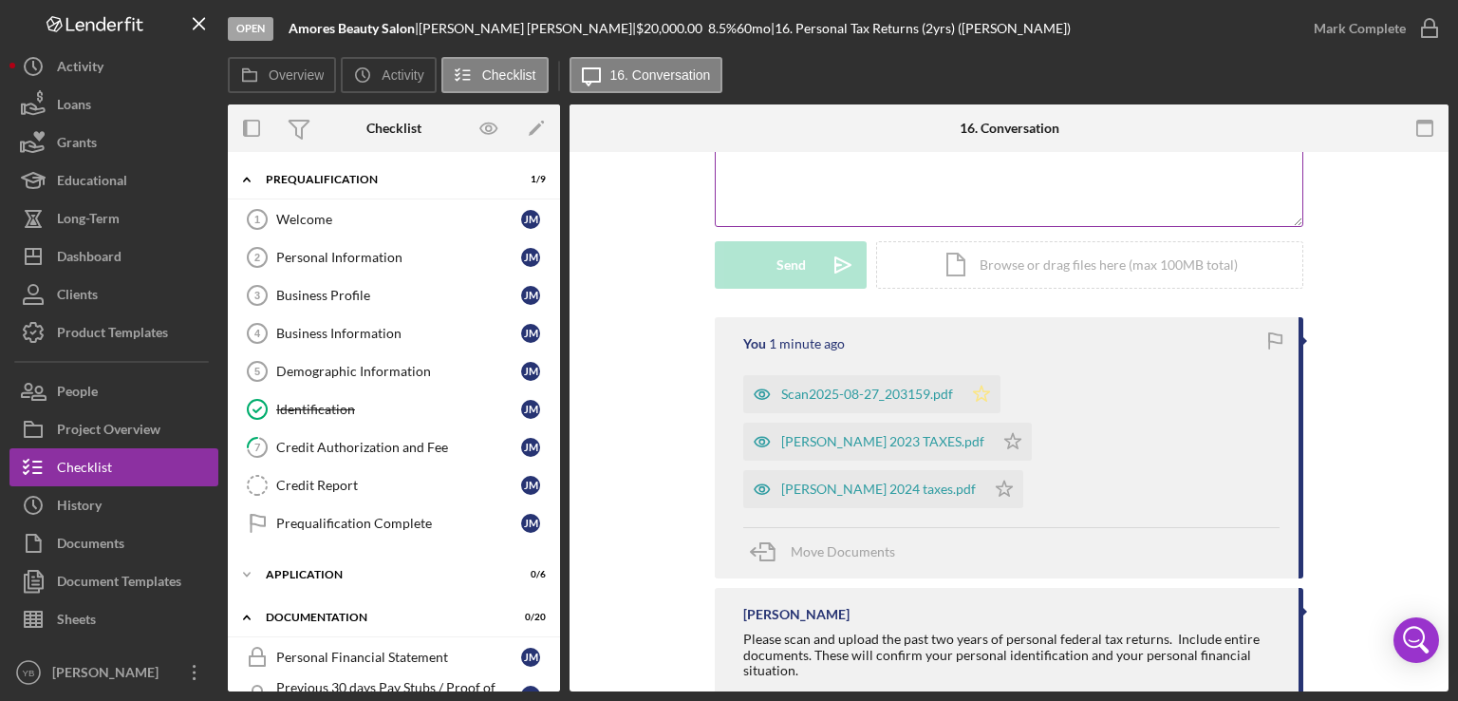
click at [980, 400] on icon "Icon/Star" at bounding box center [982, 394] width 38 height 38
click at [986, 470] on icon "Icon/Star" at bounding box center [1005, 489] width 38 height 38
click at [1032, 423] on icon "Icon/Star" at bounding box center [1013, 442] width 38 height 38
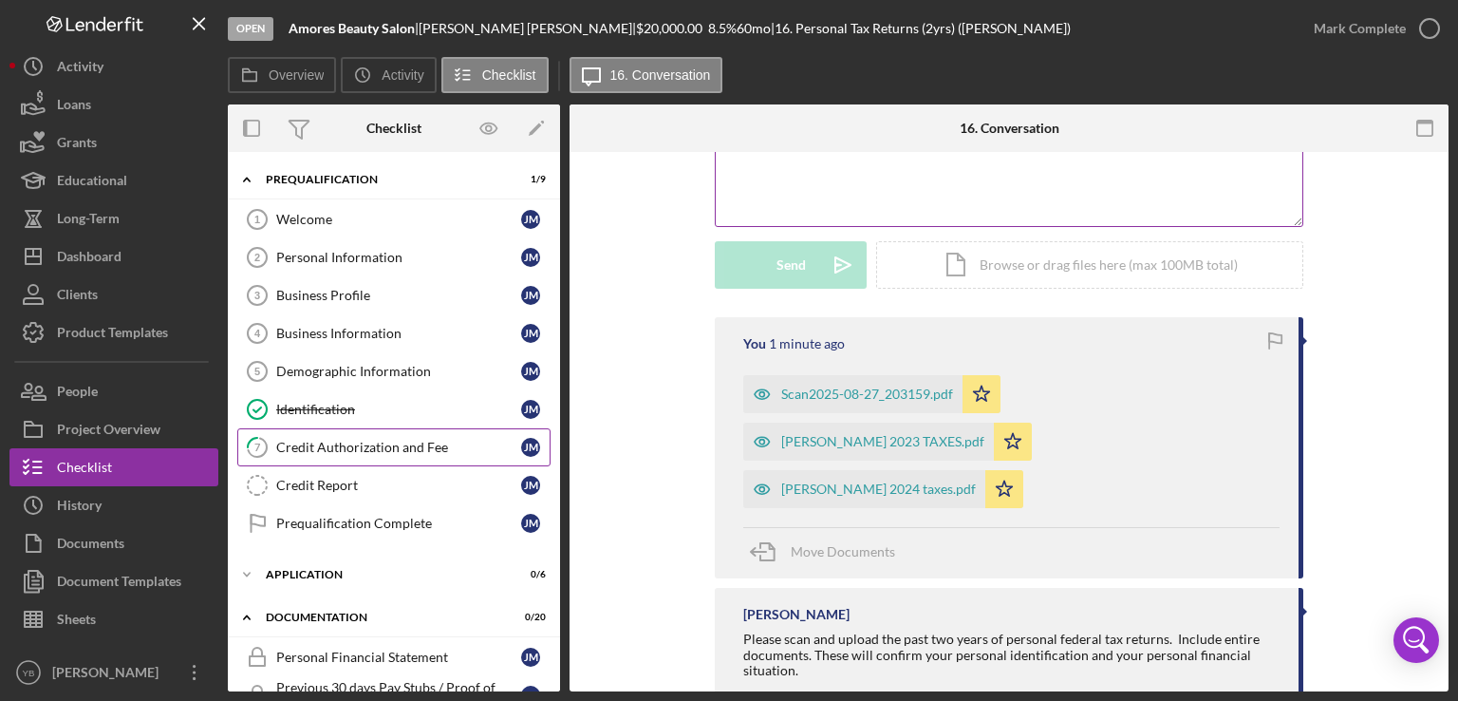
click at [368, 440] on div "Credit Authorization and Fee" at bounding box center [398, 447] width 245 height 15
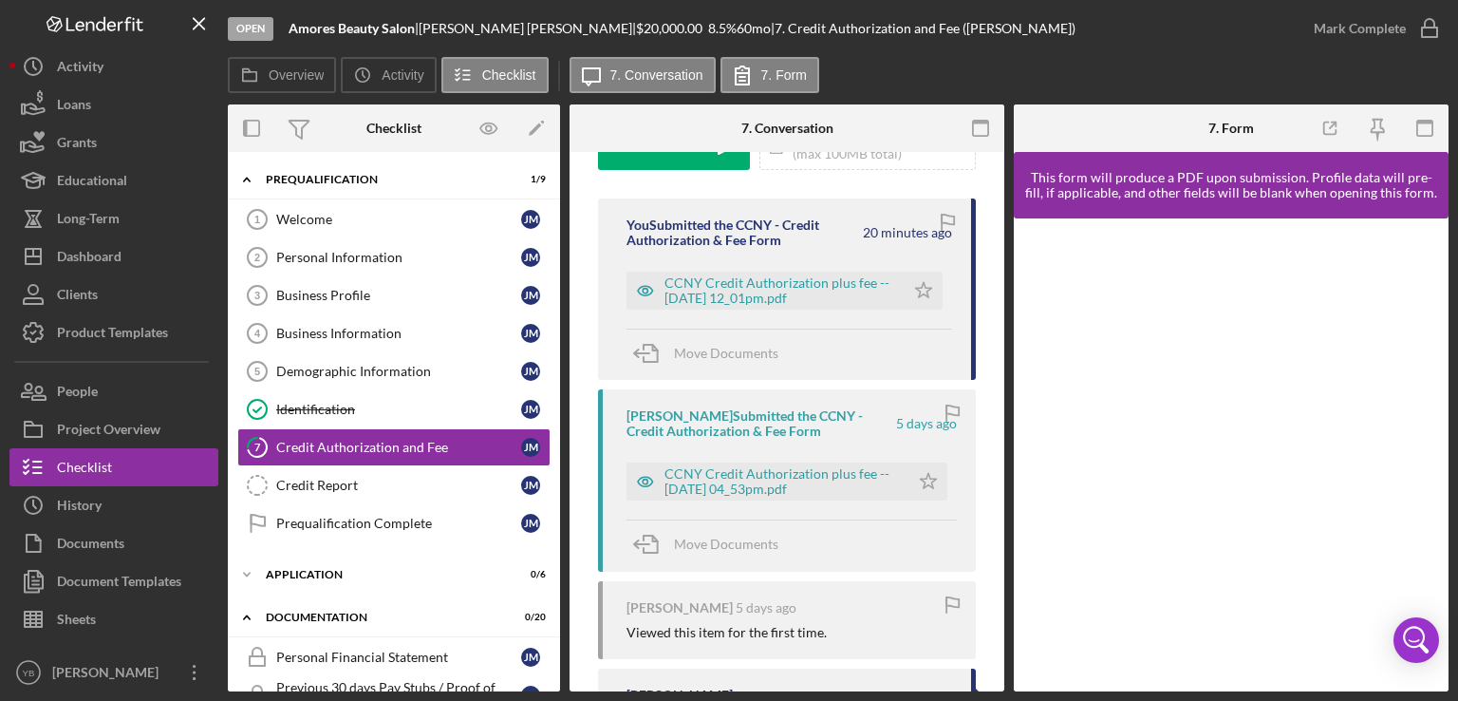
scroll to position [327, 0]
click at [750, 290] on div "CCNY Credit Authorization plus fee -- [DATE] 12_01pm.pdf" at bounding box center [780, 289] width 231 height 30
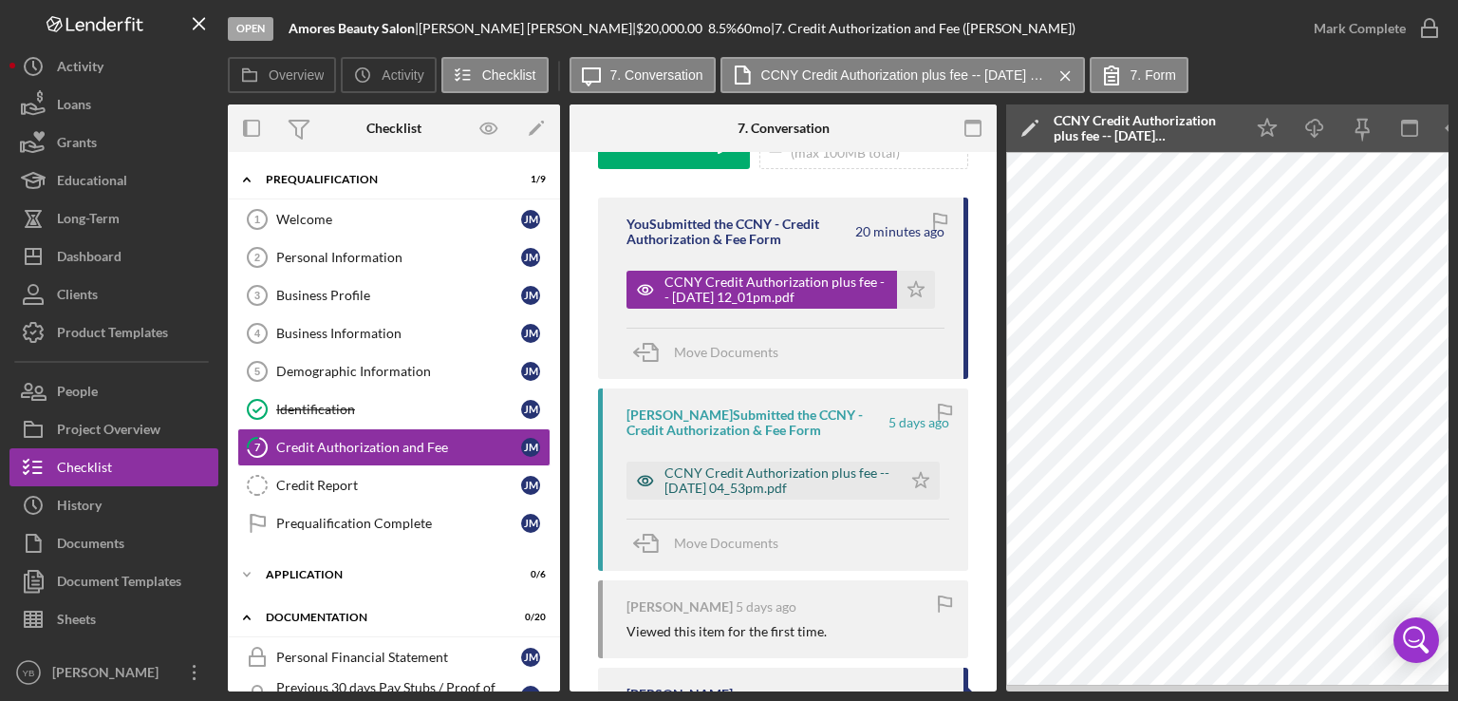
click at [805, 481] on div "CCNY Credit Authorization plus fee -- [DATE] 04_53pm.pdf" at bounding box center [779, 480] width 228 height 30
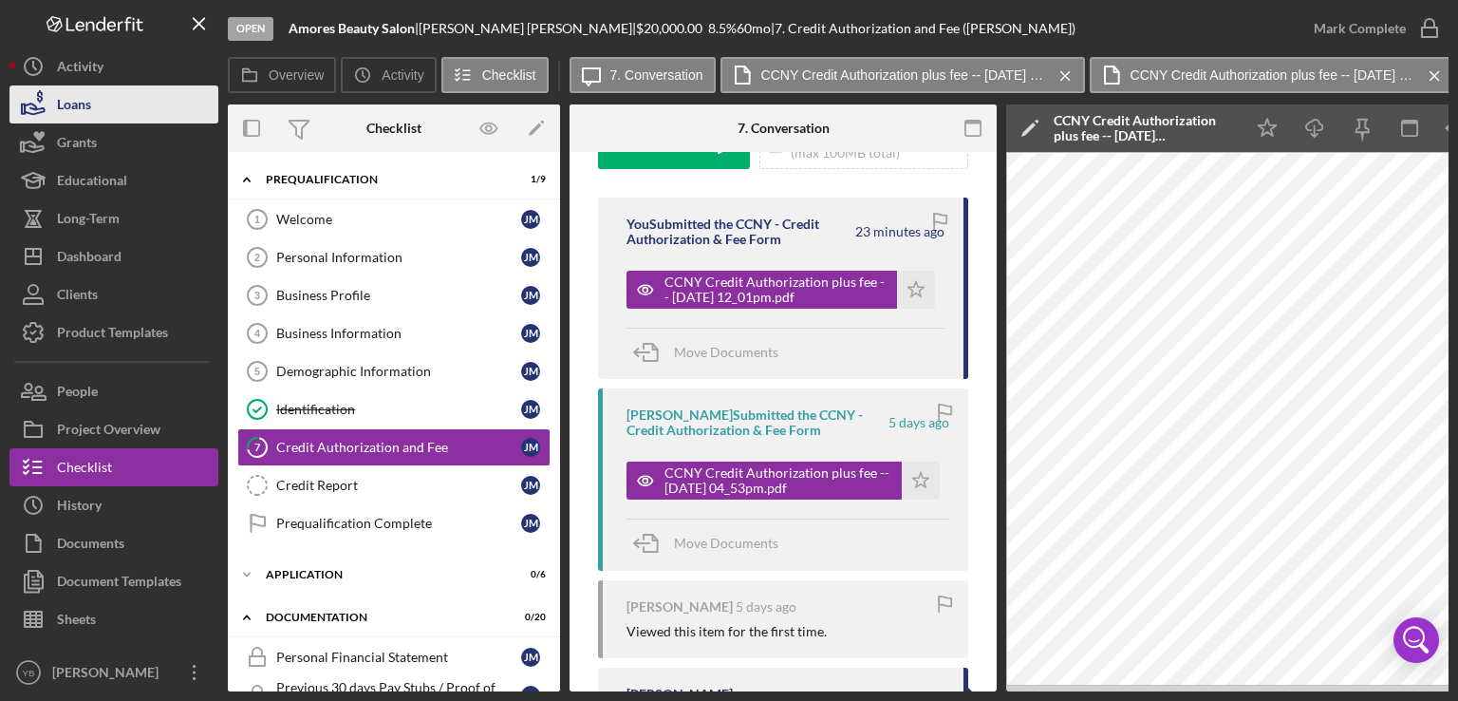
click at [95, 104] on button "Loans" at bounding box center [113, 104] width 209 height 38
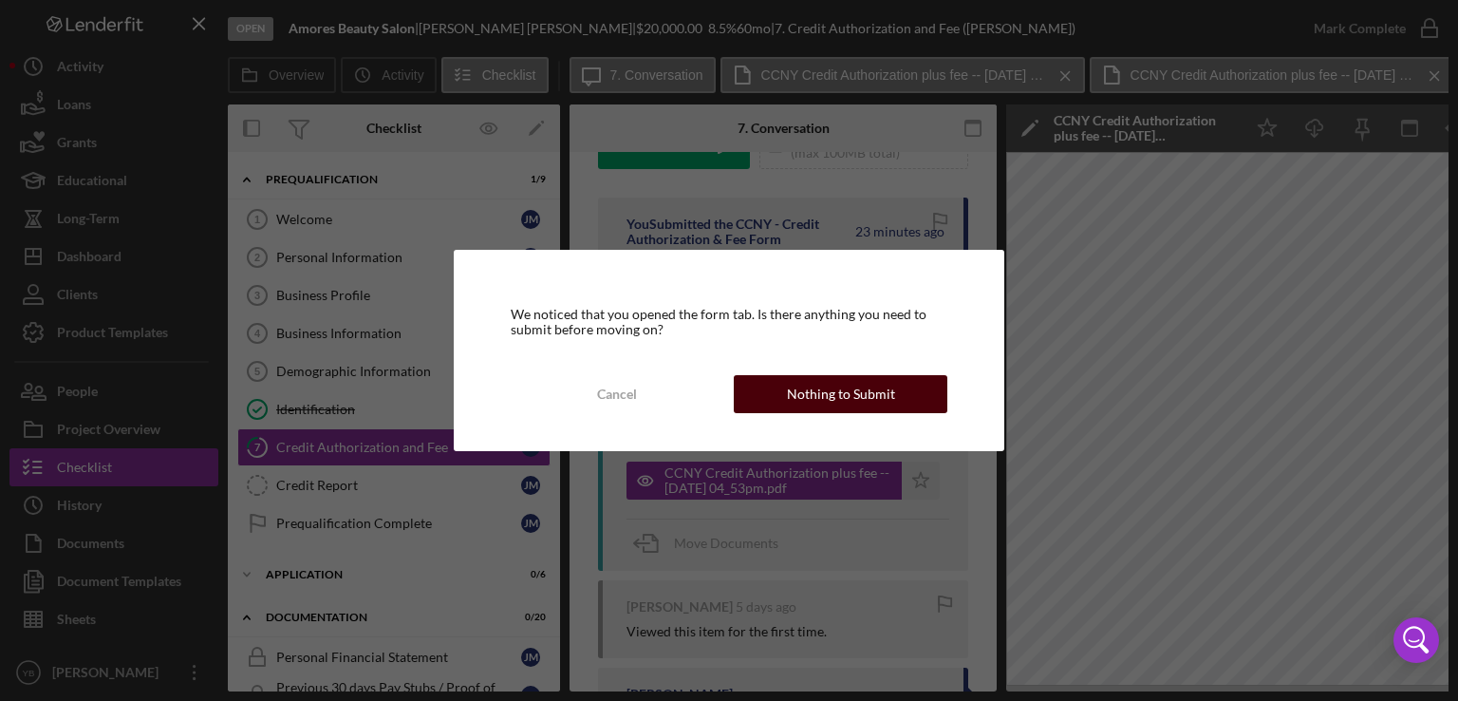
click at [857, 392] on div "Nothing to Submit" at bounding box center [841, 394] width 108 height 38
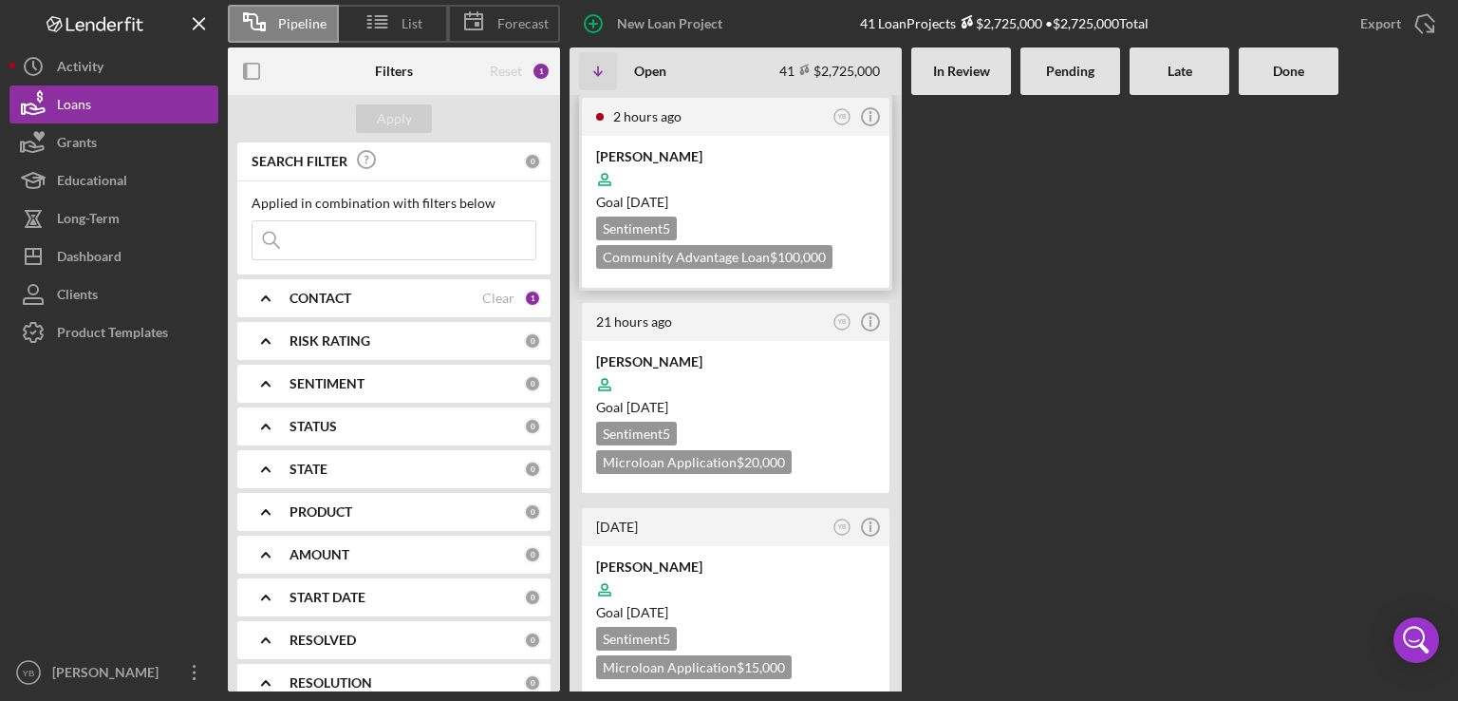
click at [779, 187] on div at bounding box center [735, 179] width 279 height 36
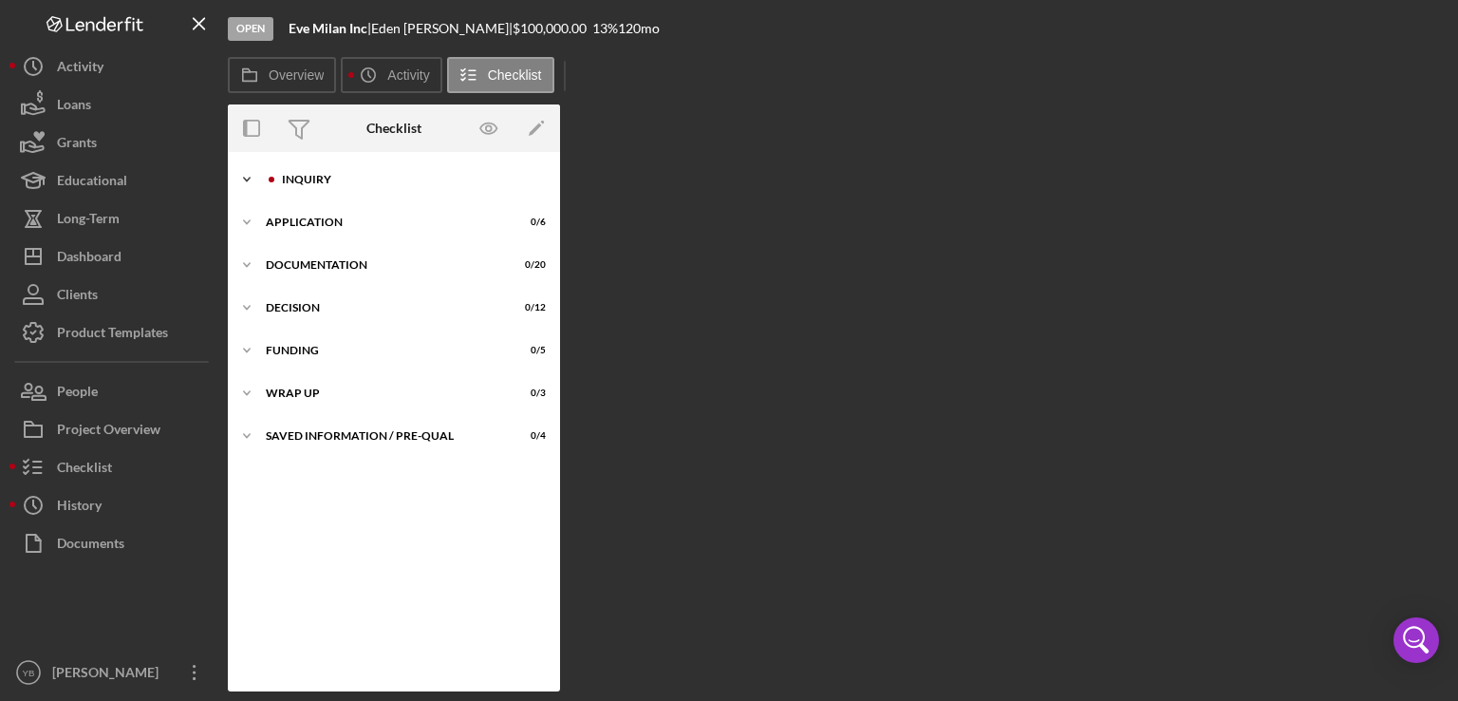
click at [331, 184] on div "Inquiry" at bounding box center [409, 179] width 254 height 11
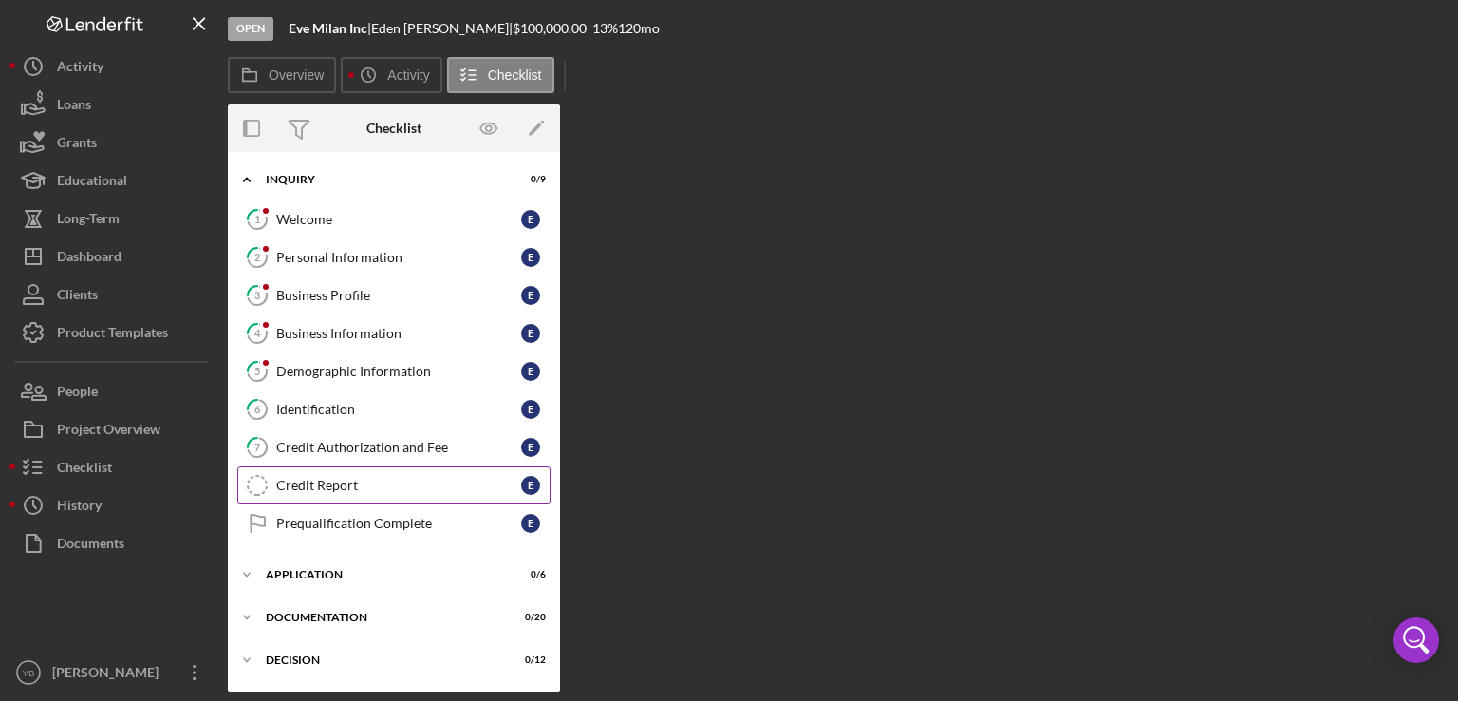
click at [331, 483] on div "Credit Report" at bounding box center [398, 485] width 245 height 15
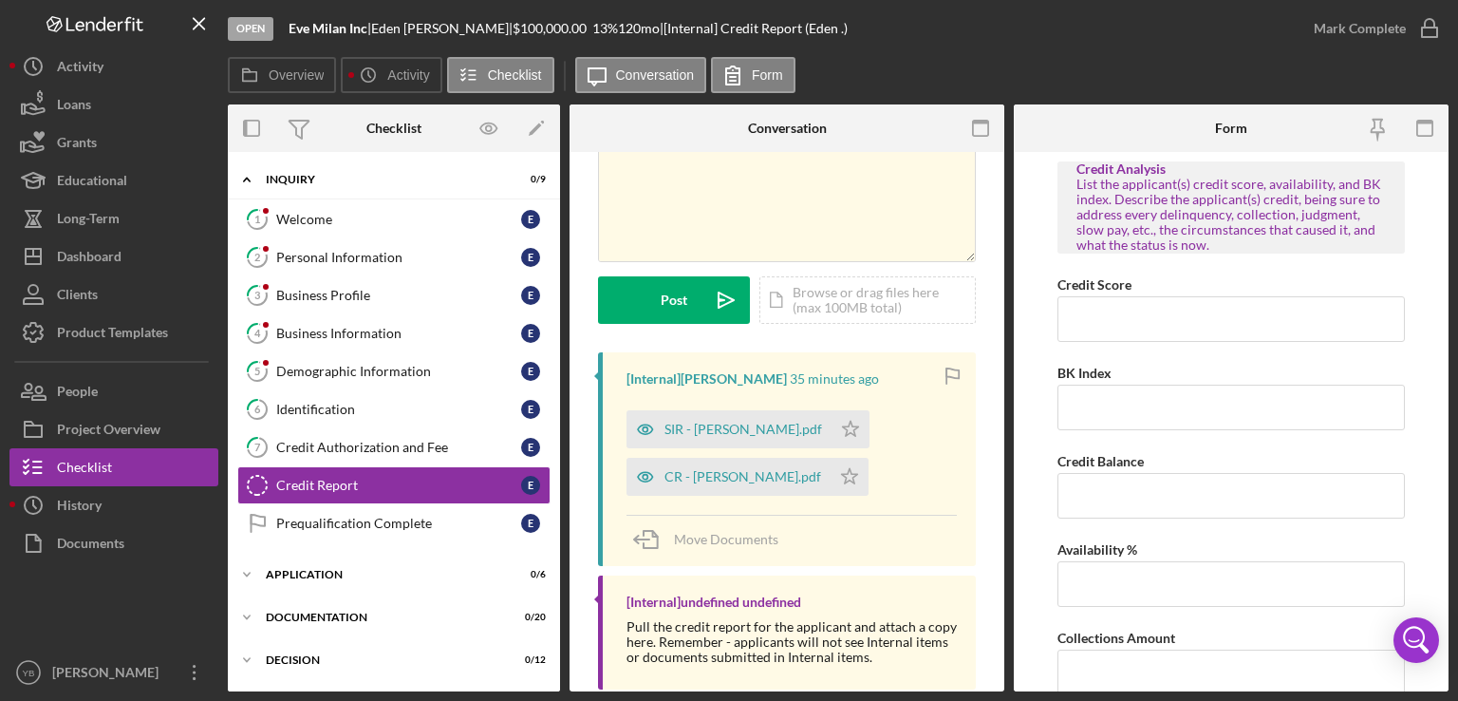
scroll to position [169, 0]
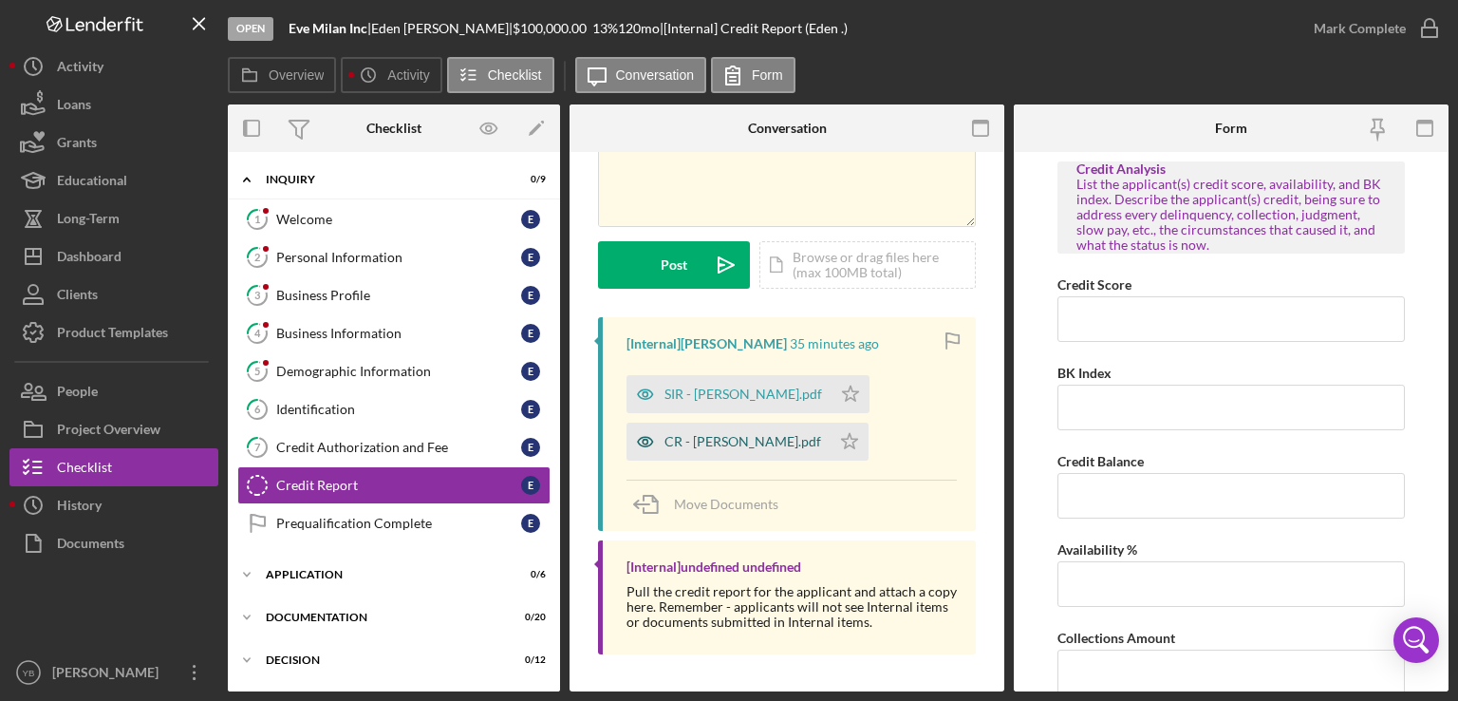
click at [703, 440] on div "CR - Gilliam Eden.pdf" at bounding box center [743, 441] width 157 height 15
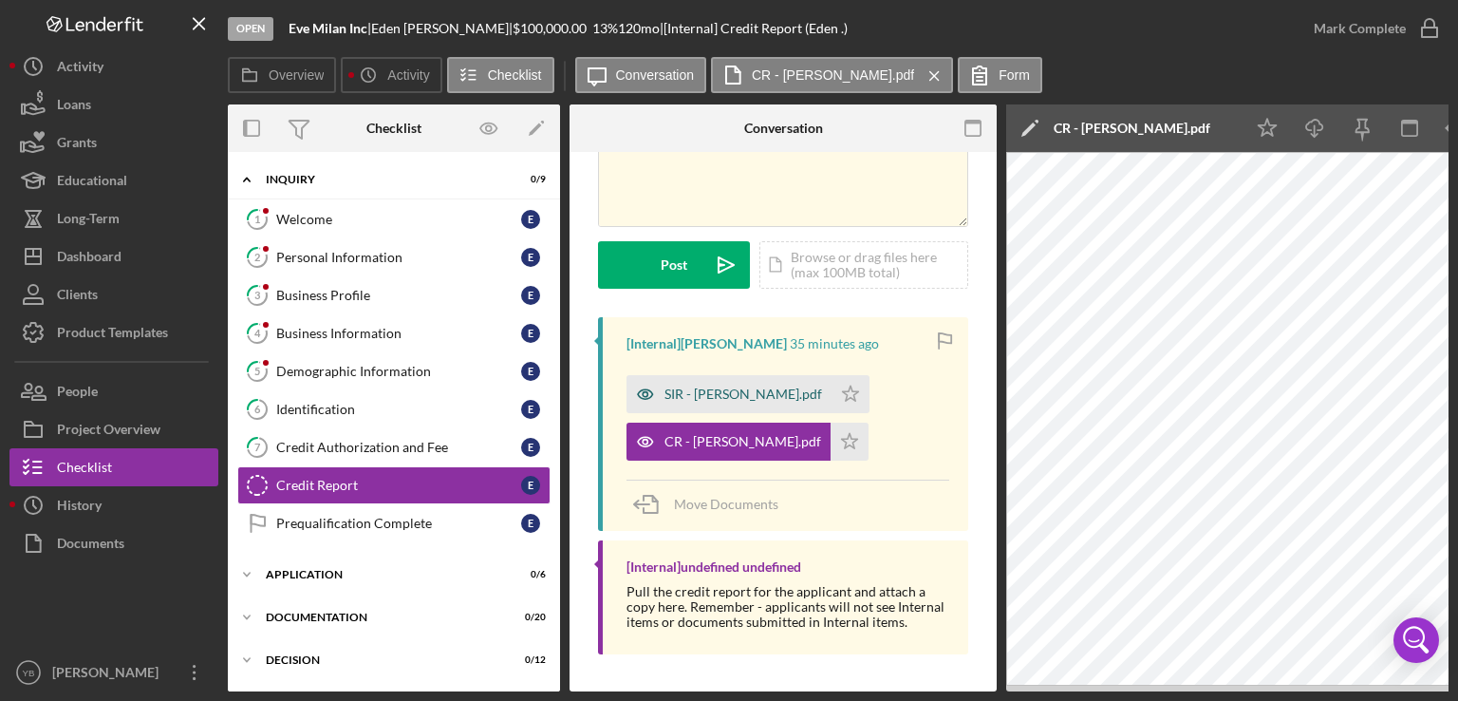
click at [712, 400] on div "SIR - Gilliam Eden.pdf" at bounding box center [744, 393] width 158 height 15
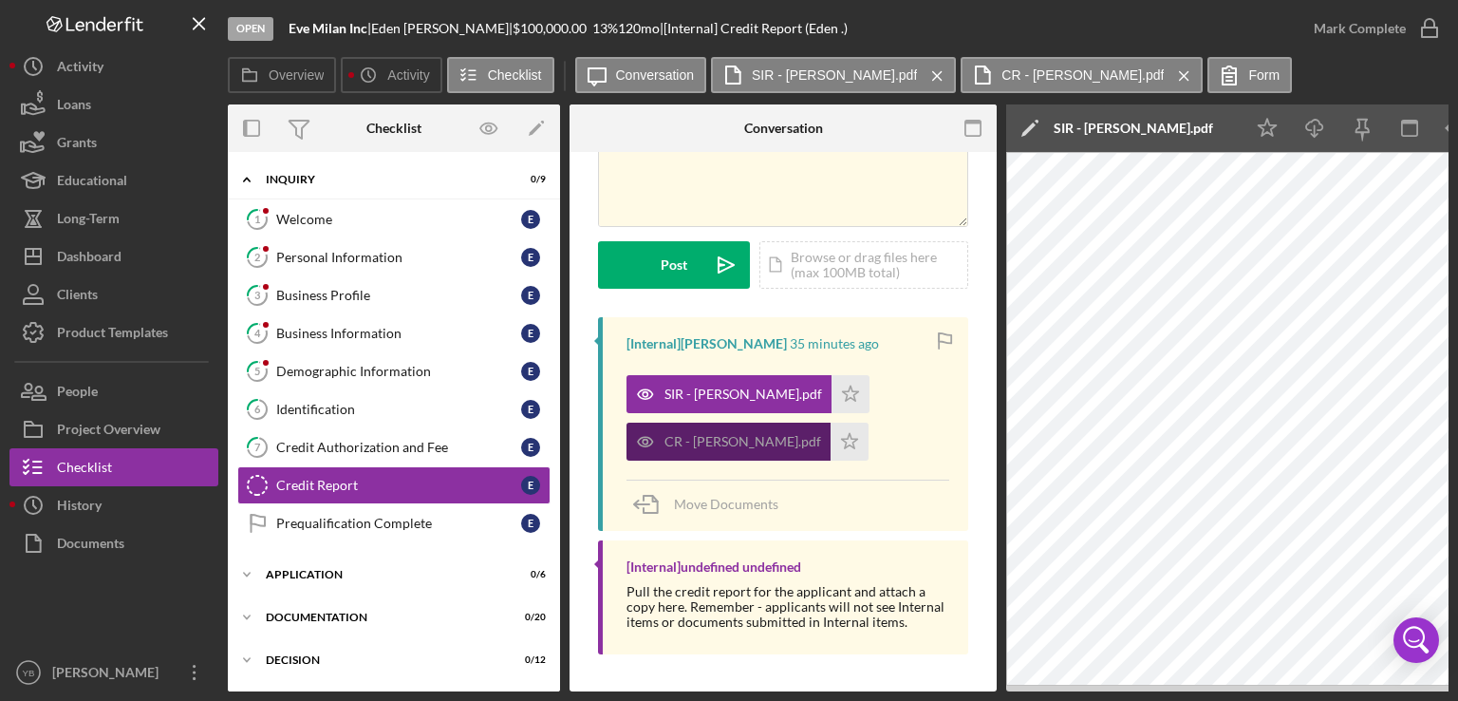
click at [715, 447] on div "CR - Gilliam Eden.pdf" at bounding box center [743, 441] width 157 height 15
click at [715, 446] on div "CR - Gilliam Eden.pdf" at bounding box center [743, 441] width 157 height 15
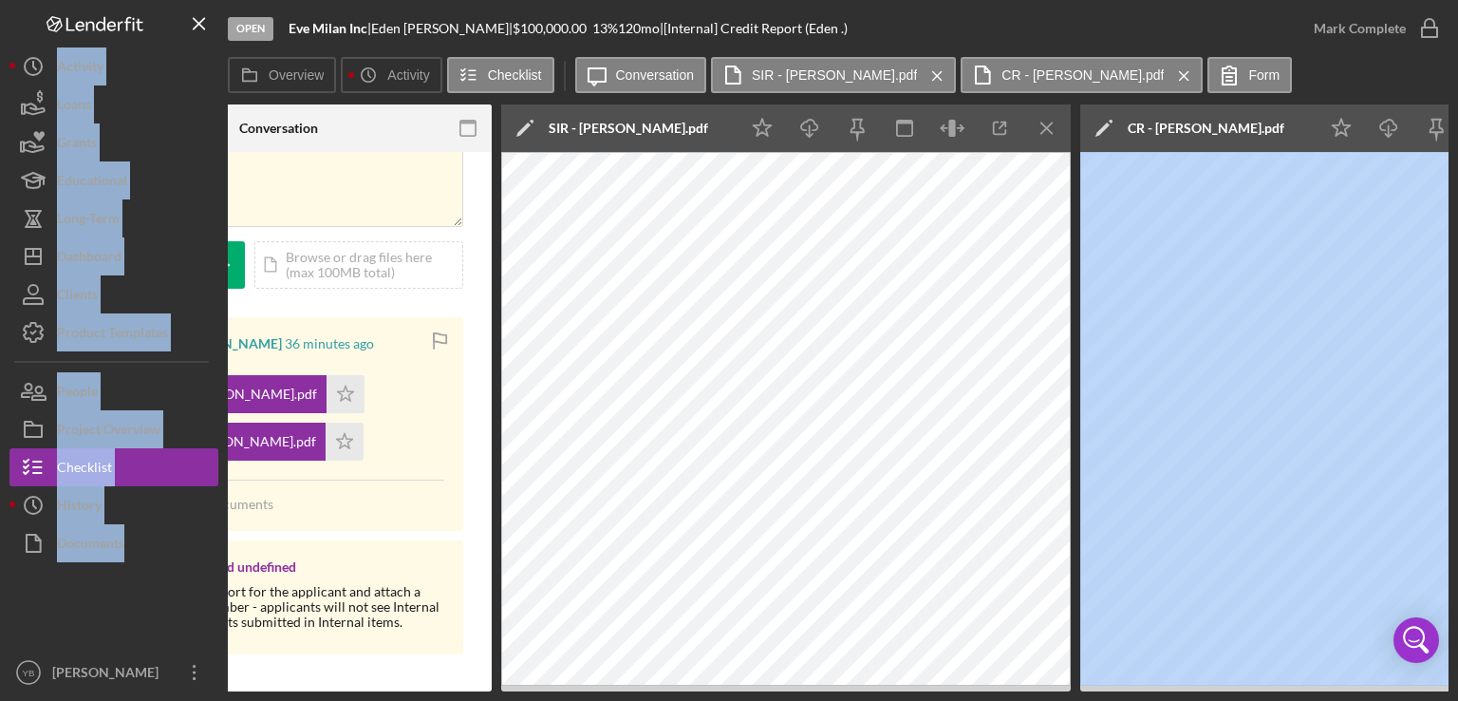
scroll to position [0, 338]
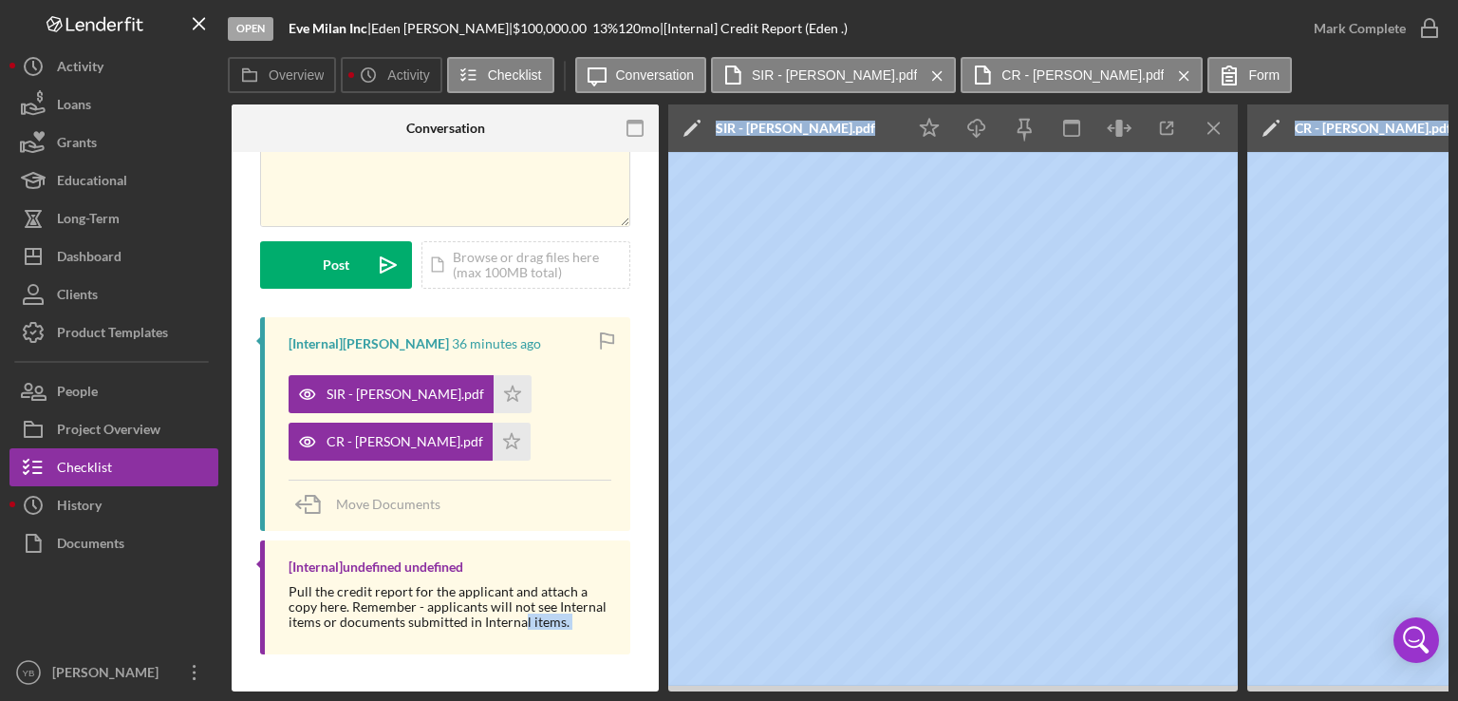
drag, startPoint x: 732, startPoint y: 696, endPoint x: 533, endPoint y: 651, distance: 204.3
click at [533, 651] on div "Open Eve Milan Inc | Eden Gilliam | $100,000.00 13 % 120 mo | [Internal] Credit…" at bounding box center [729, 350] width 1458 height 701
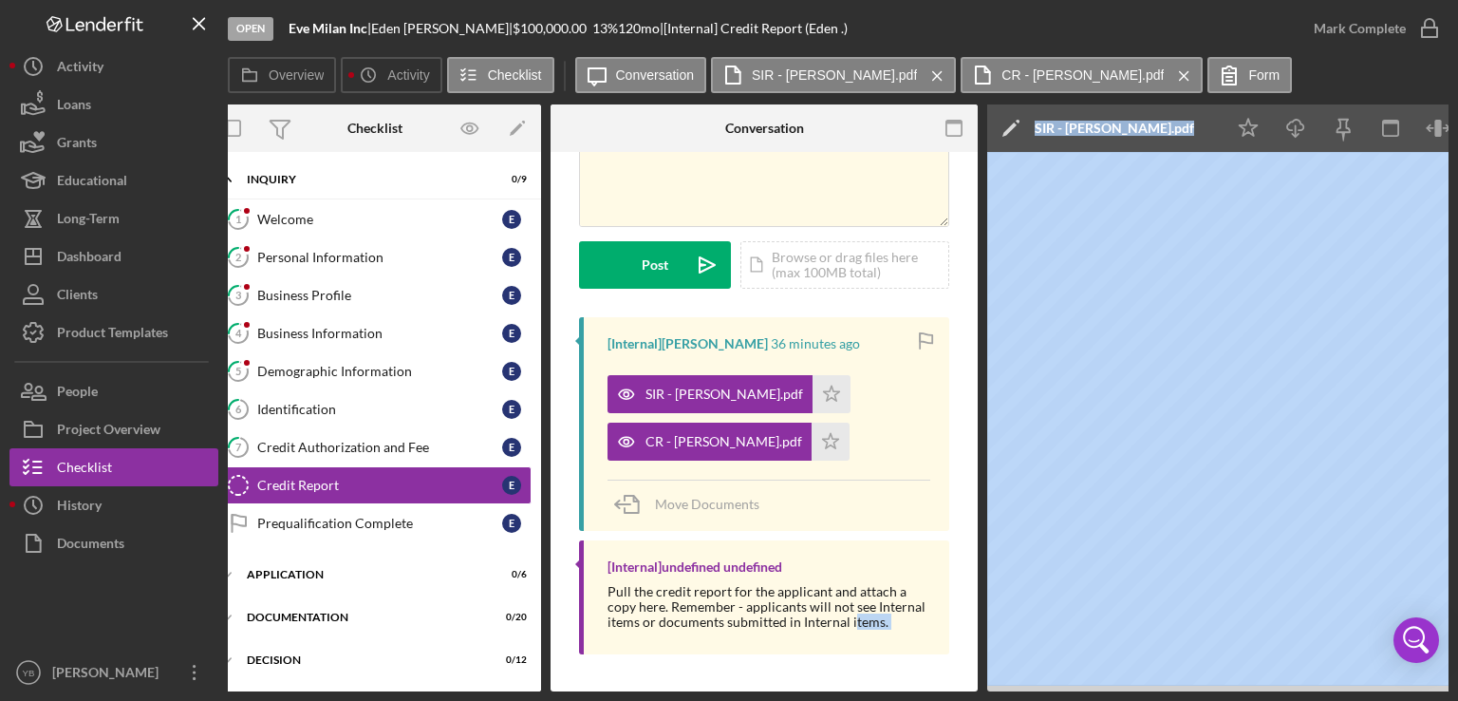
scroll to position [0, 0]
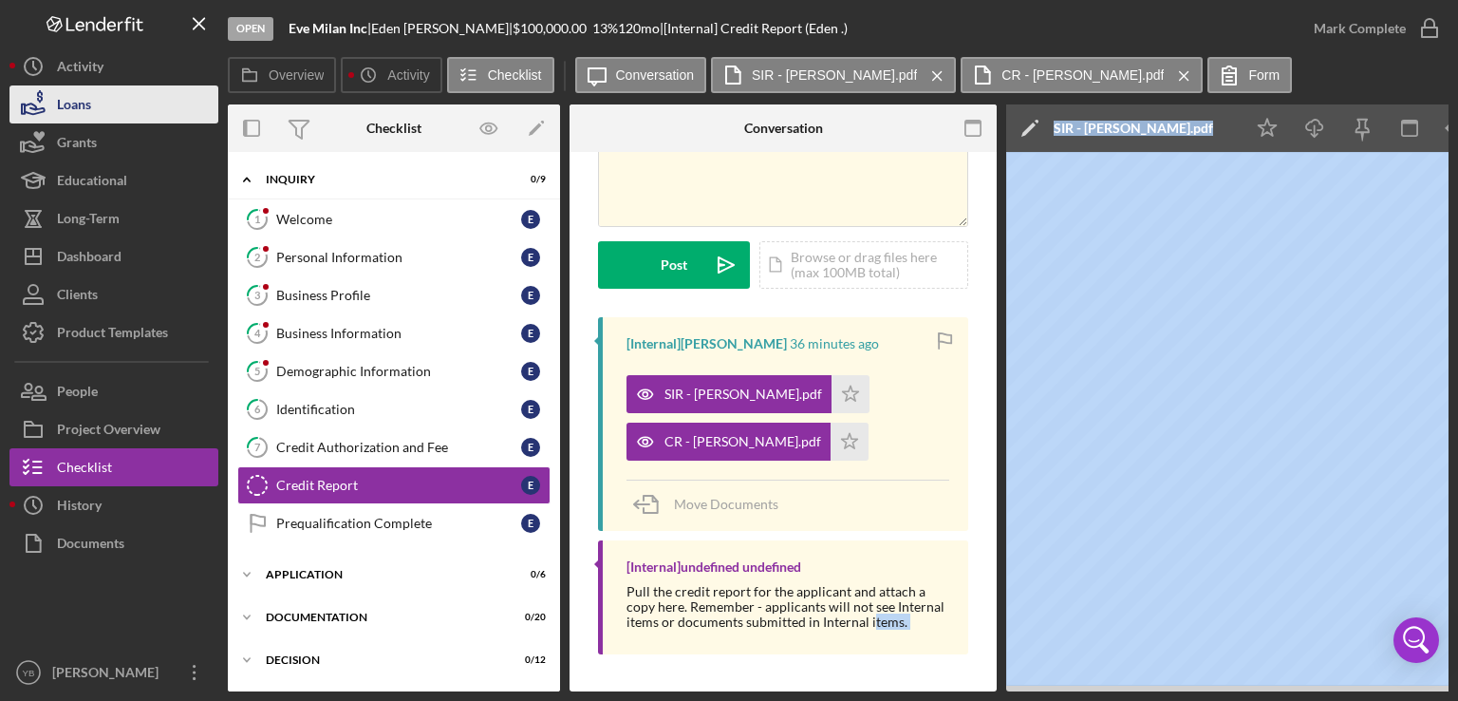
click at [118, 114] on button "Loans" at bounding box center [113, 104] width 209 height 38
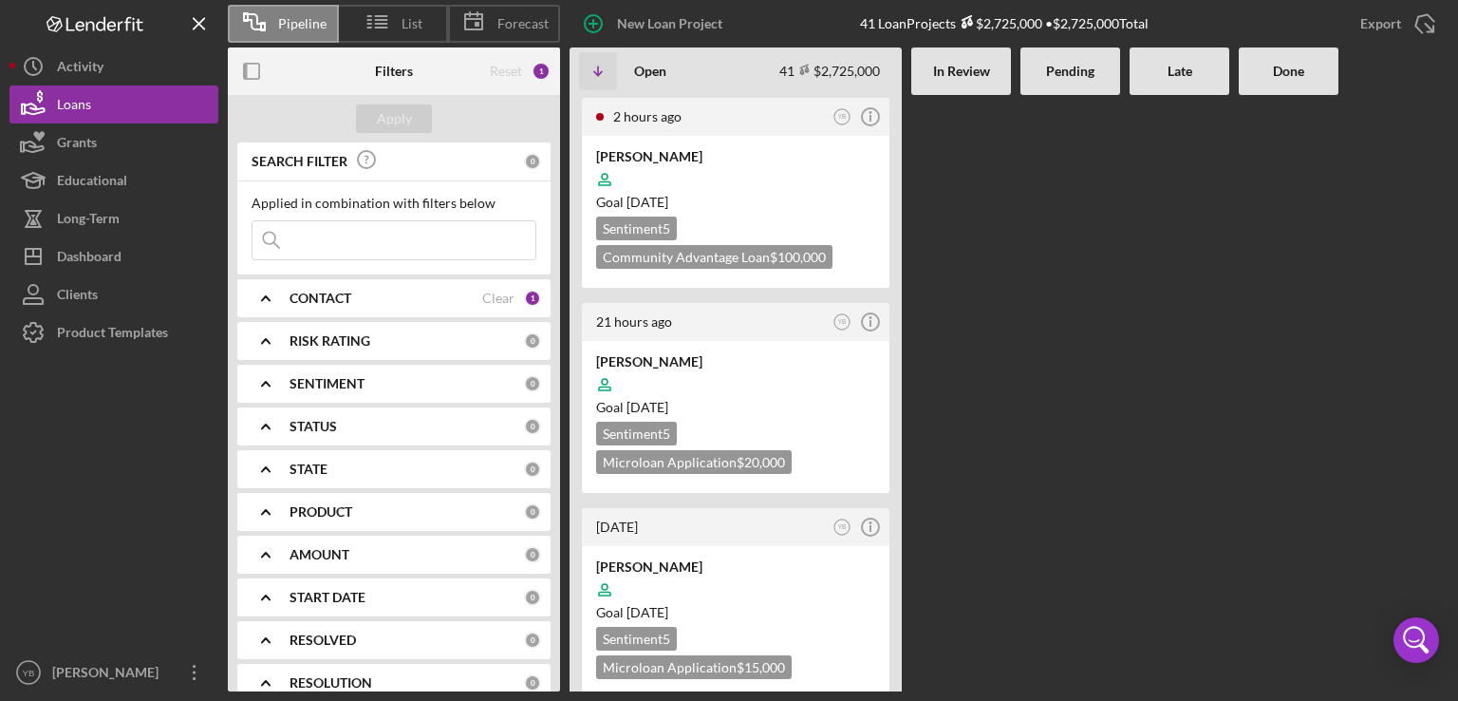
click at [1098, 361] on div at bounding box center [1071, 393] width 100 height 596
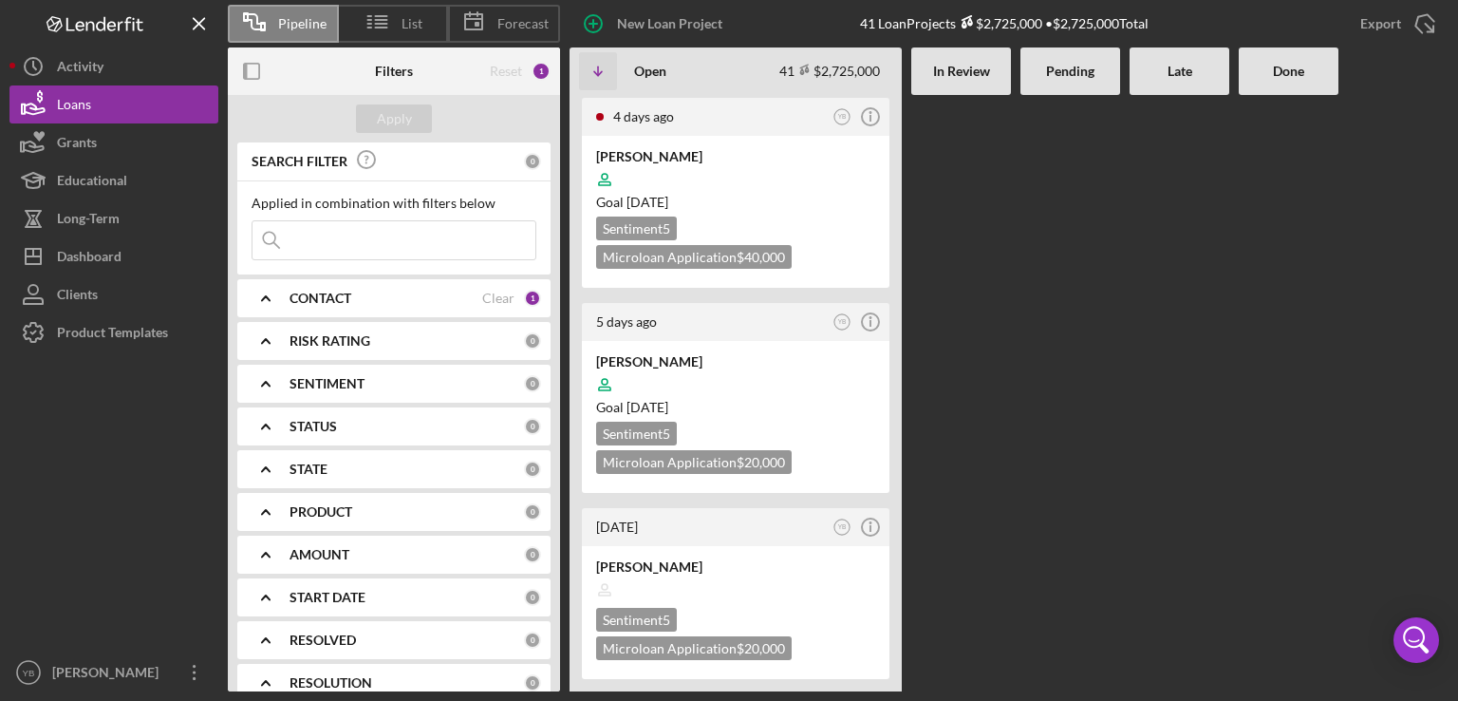
scroll to position [836, 0]
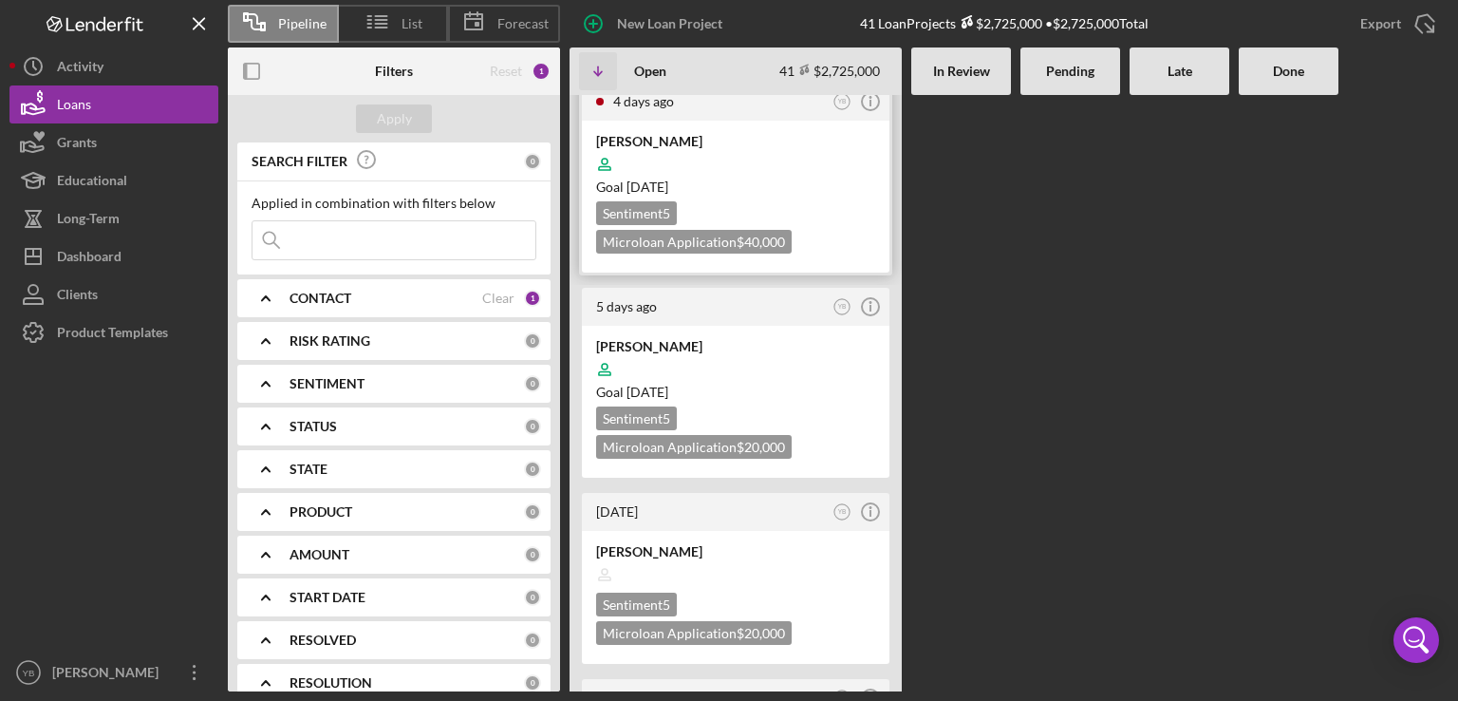
click at [760, 156] on div at bounding box center [735, 164] width 279 height 36
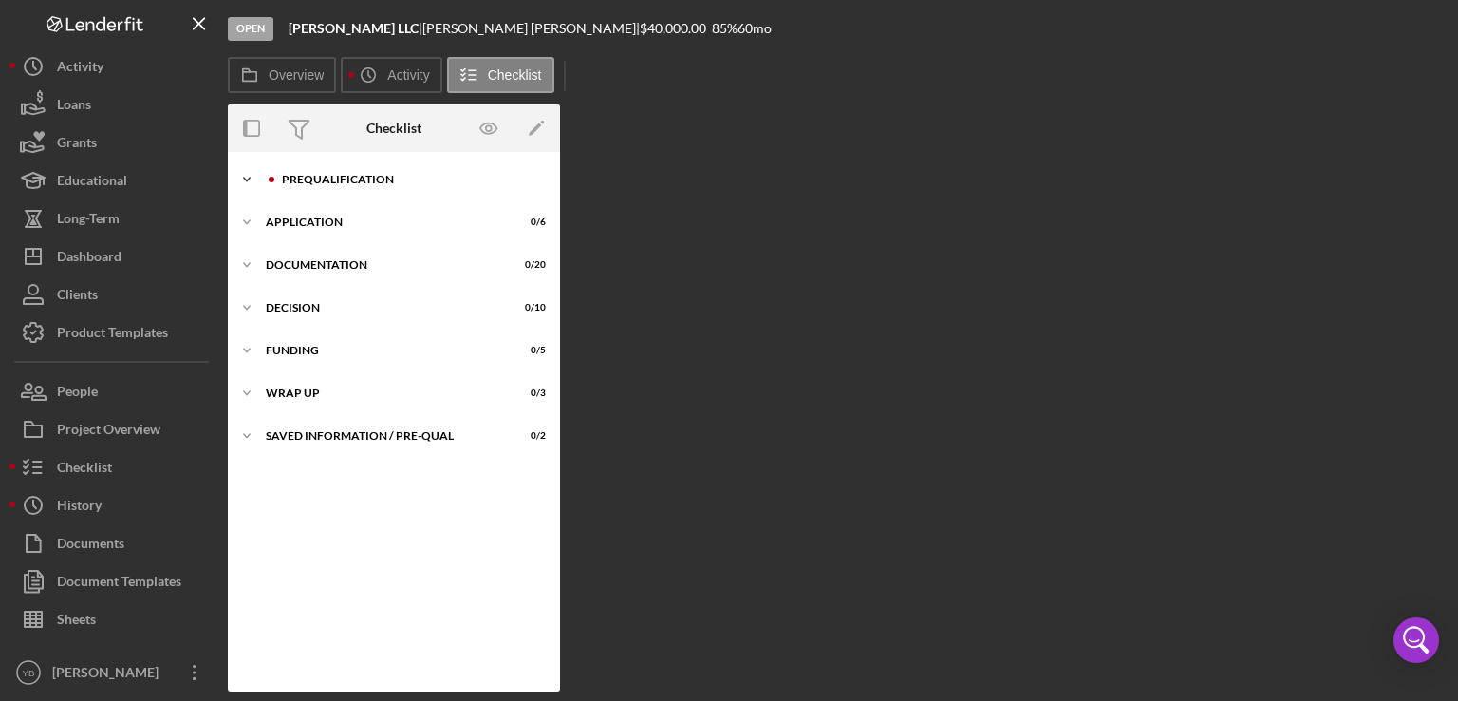
click at [327, 170] on div "Icon/Expander Prequalification 1 / 9" at bounding box center [394, 179] width 332 height 38
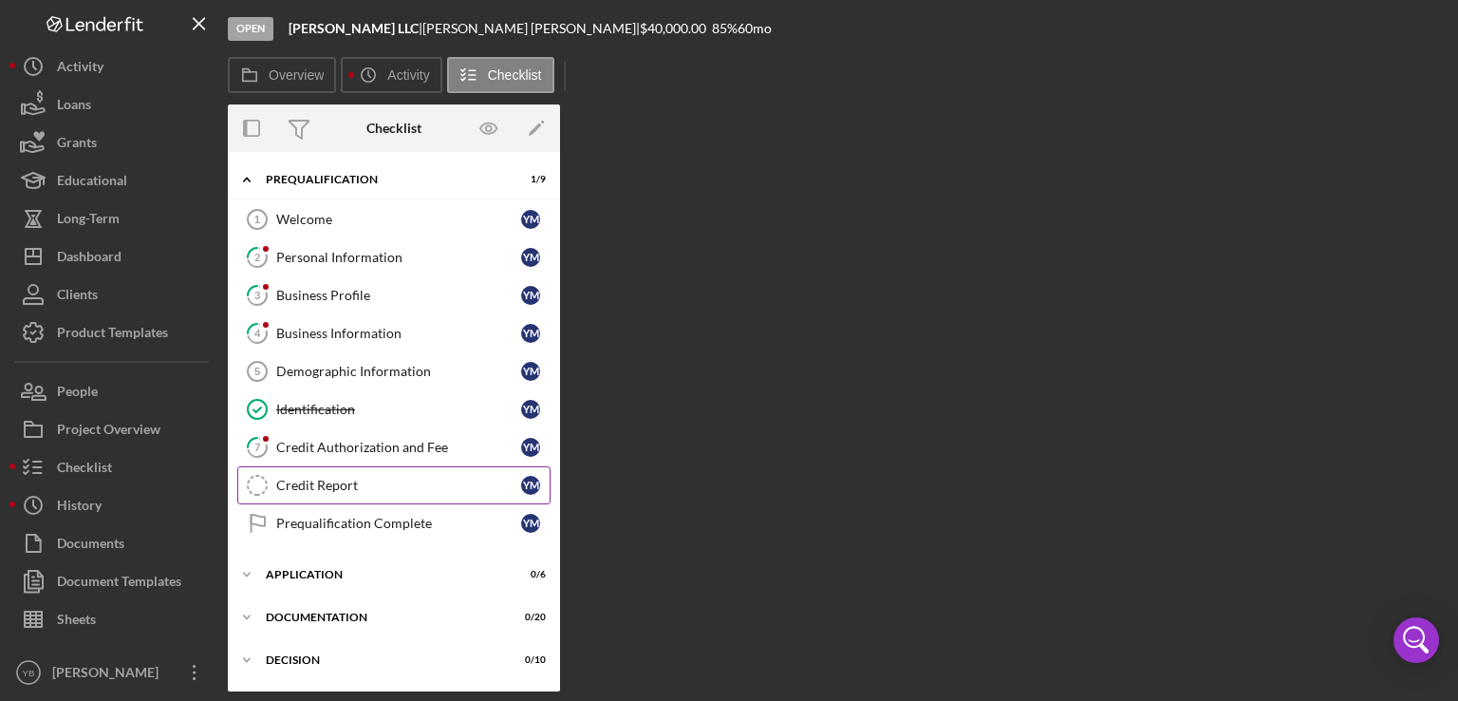
click at [344, 486] on div "Credit Report" at bounding box center [398, 485] width 245 height 15
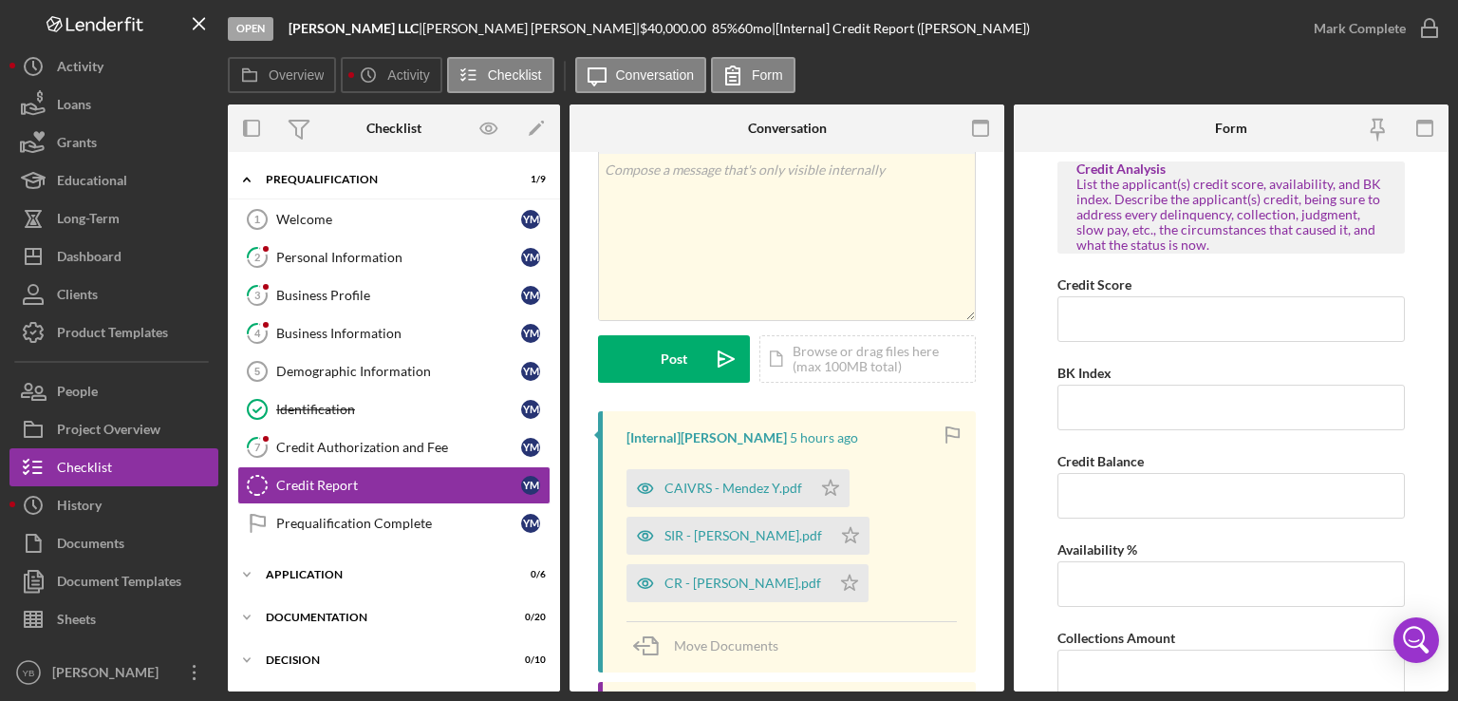
scroll to position [77, 0]
click at [703, 487] on div "CAIVRS - Mendez Y.pdf" at bounding box center [734, 486] width 138 height 15
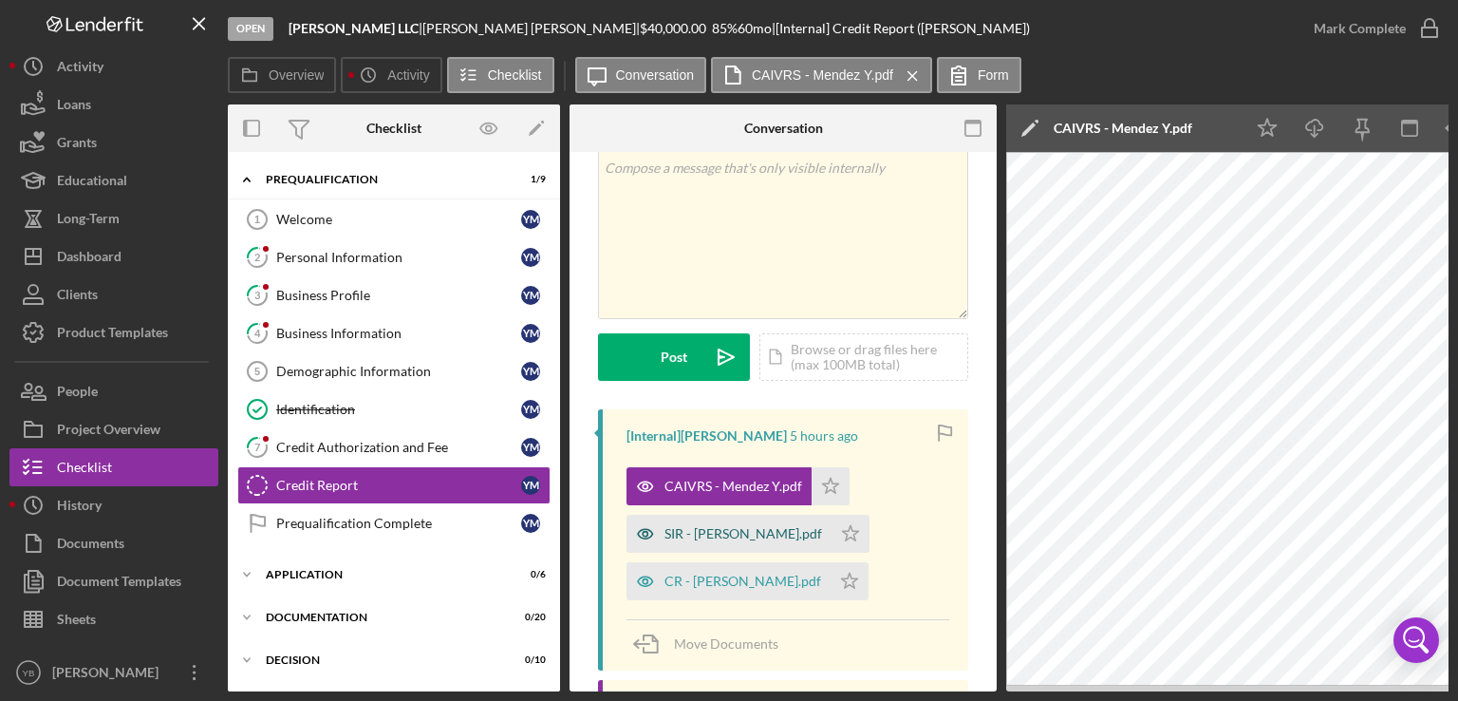
click at [698, 533] on div "SIR - Mendez Yesenia.pdf" at bounding box center [744, 533] width 158 height 15
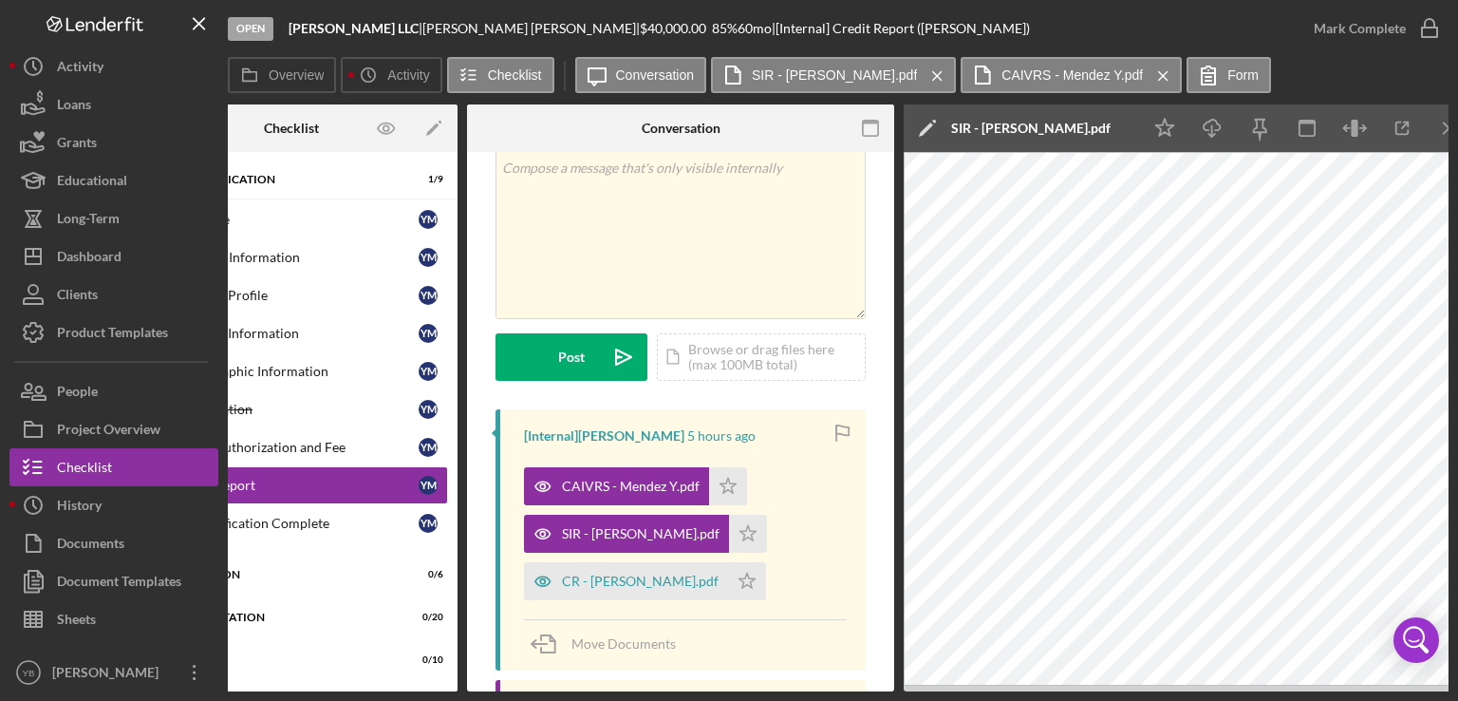
scroll to position [0, 0]
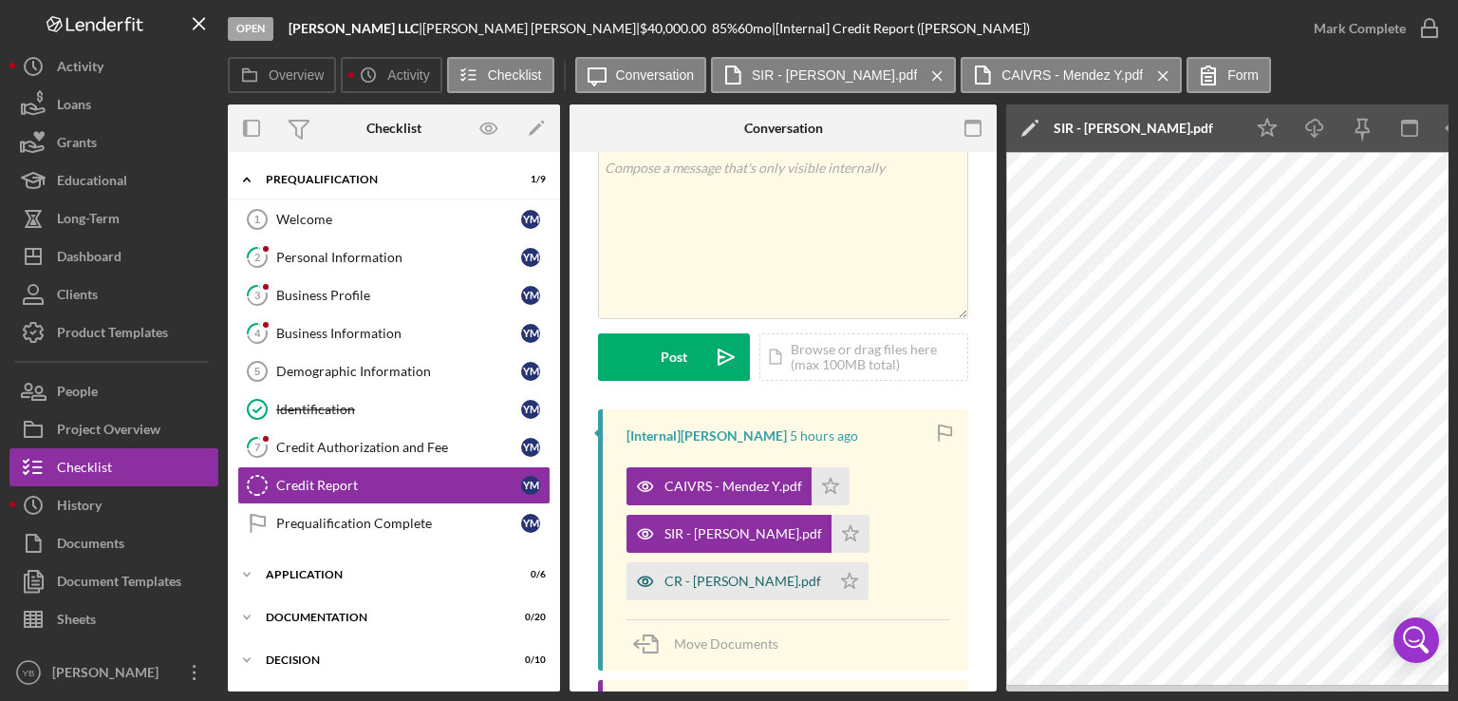
click at [723, 590] on div "CR - Mendez Yesenia.pdf" at bounding box center [729, 581] width 204 height 38
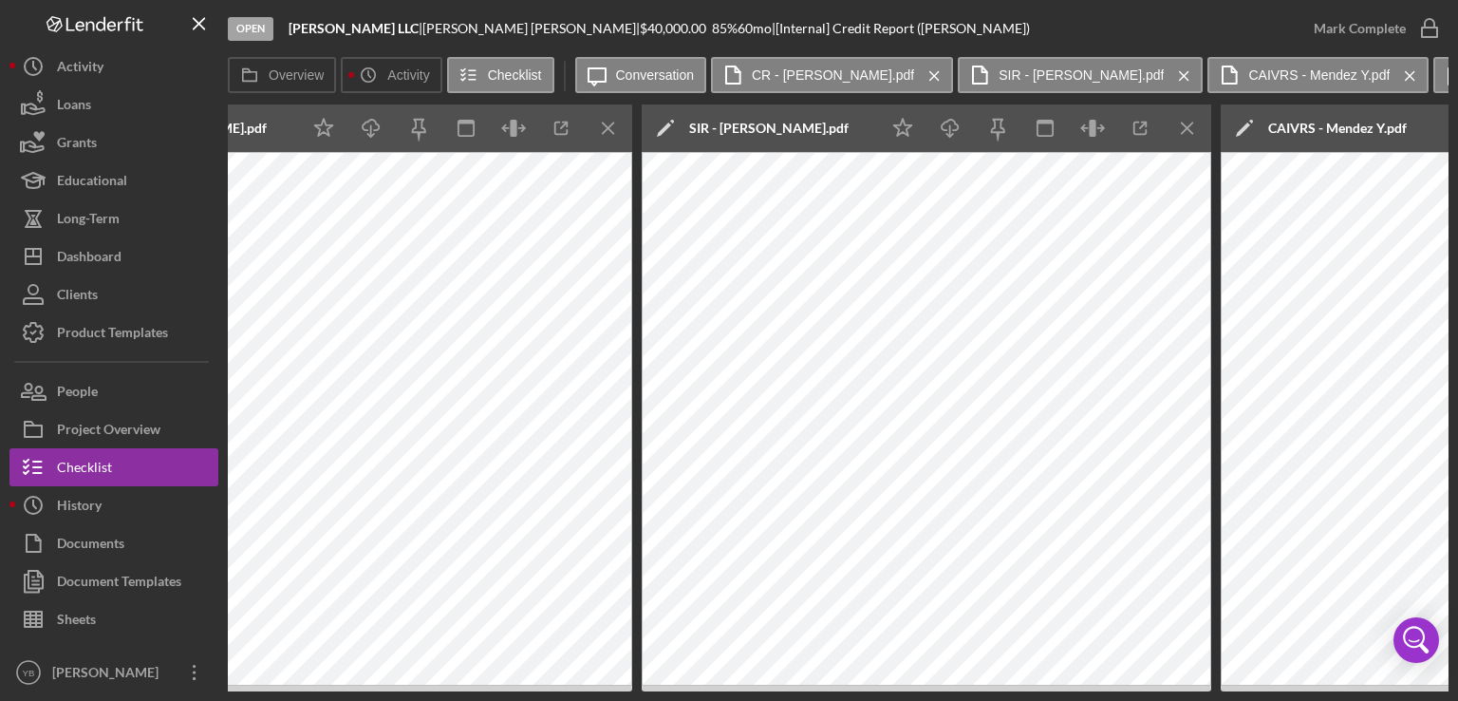
scroll to position [0, 1008]
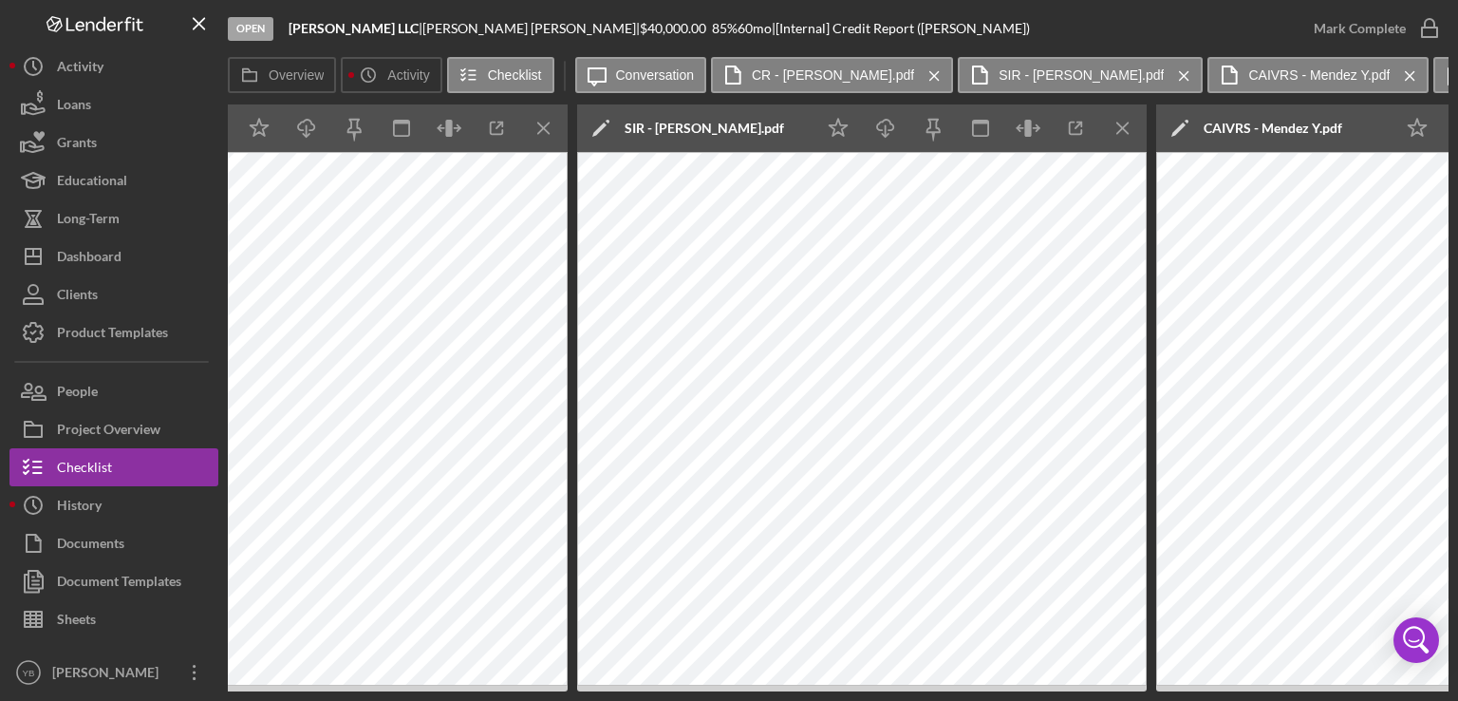
click at [1148, 673] on div "Overview Internal Workflow Stage Open Icon/Dropdown Arrow Archive (can unarchiv…" at bounding box center [838, 397] width 1221 height 587
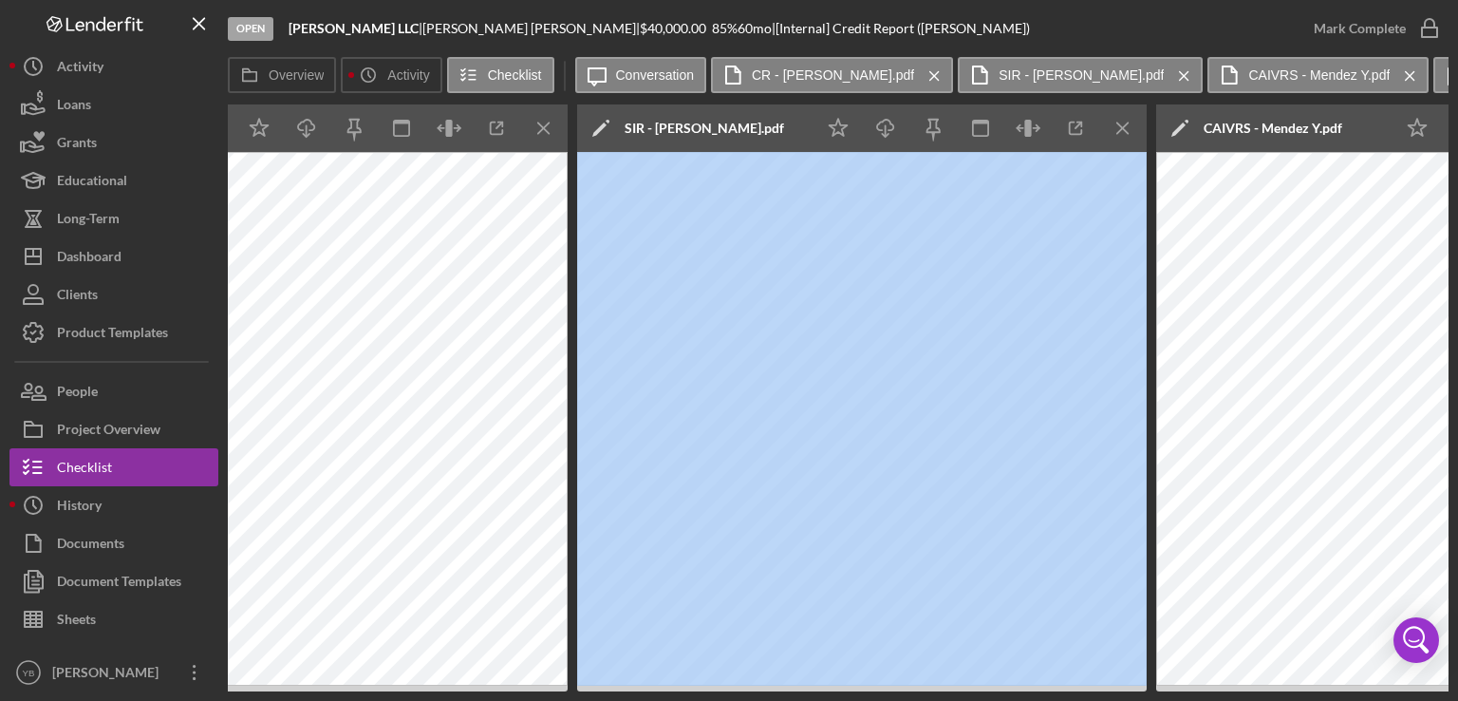
click at [1148, 673] on div "Overview Internal Workflow Stage Open Icon/Dropdown Arrow Archive (can unarchiv…" at bounding box center [838, 397] width 1221 height 587
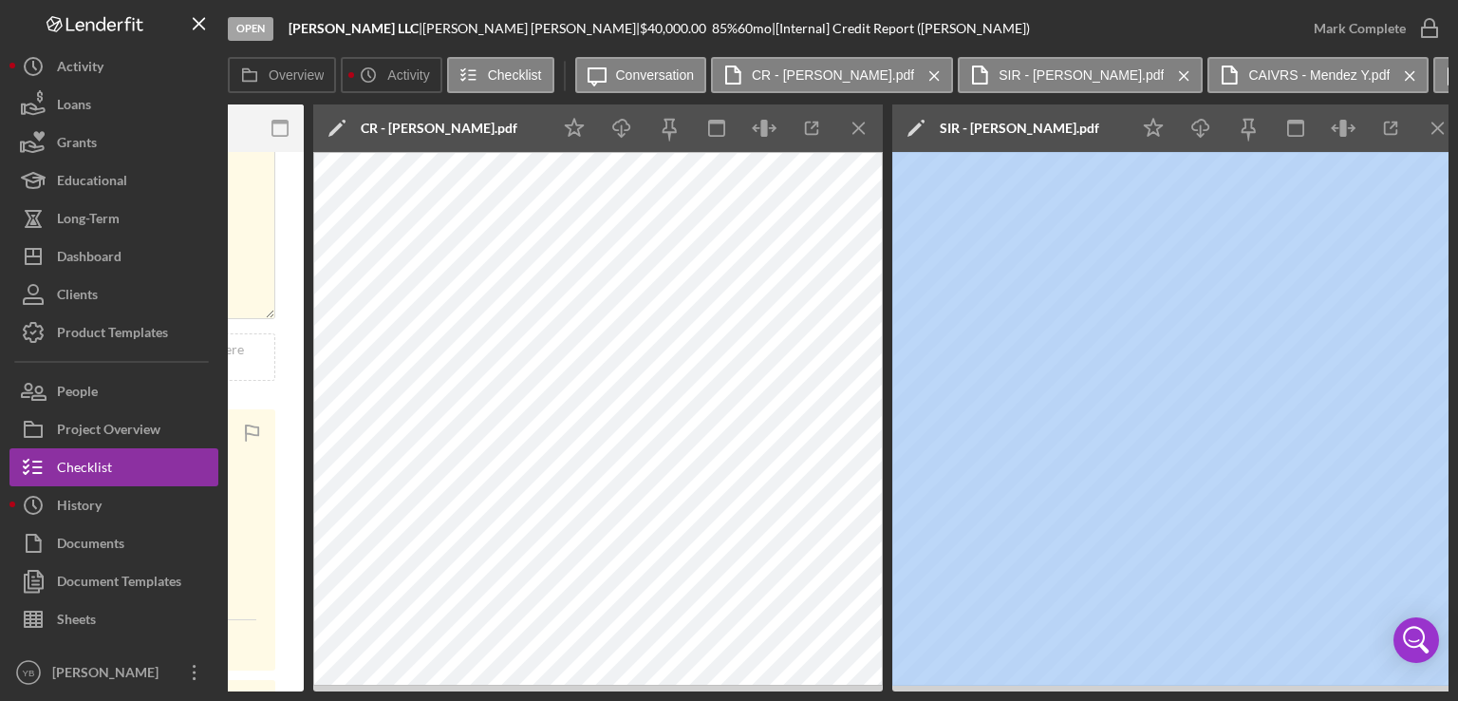
scroll to position [0, 689]
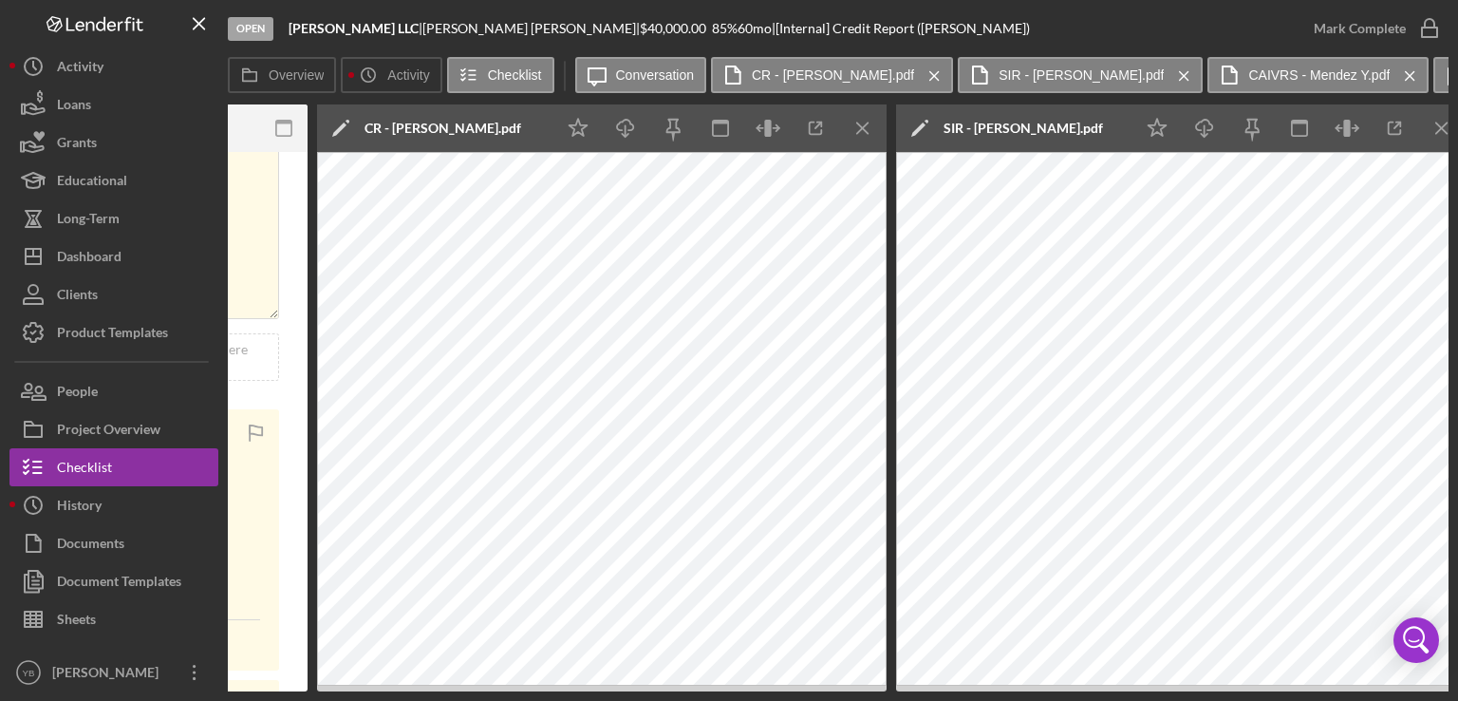
drag, startPoint x: 978, startPoint y: 693, endPoint x: 1018, endPoint y: 689, distance: 40.1
click at [1018, 689] on div "Open Yesenia Mendez LLC | Yesenia Mendez | $40,000.00 85 % 60 mo | [Internal] C…" at bounding box center [729, 350] width 1458 height 701
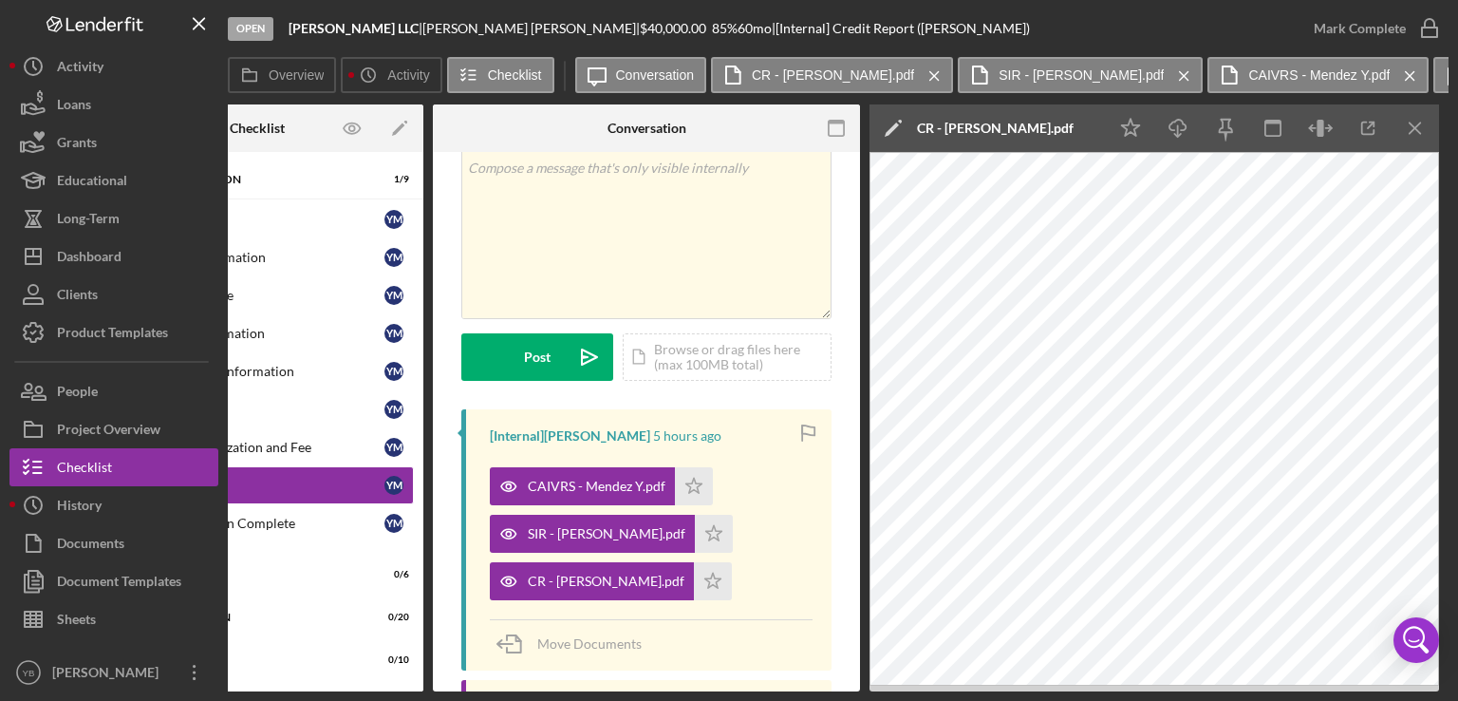
scroll to position [0, 51]
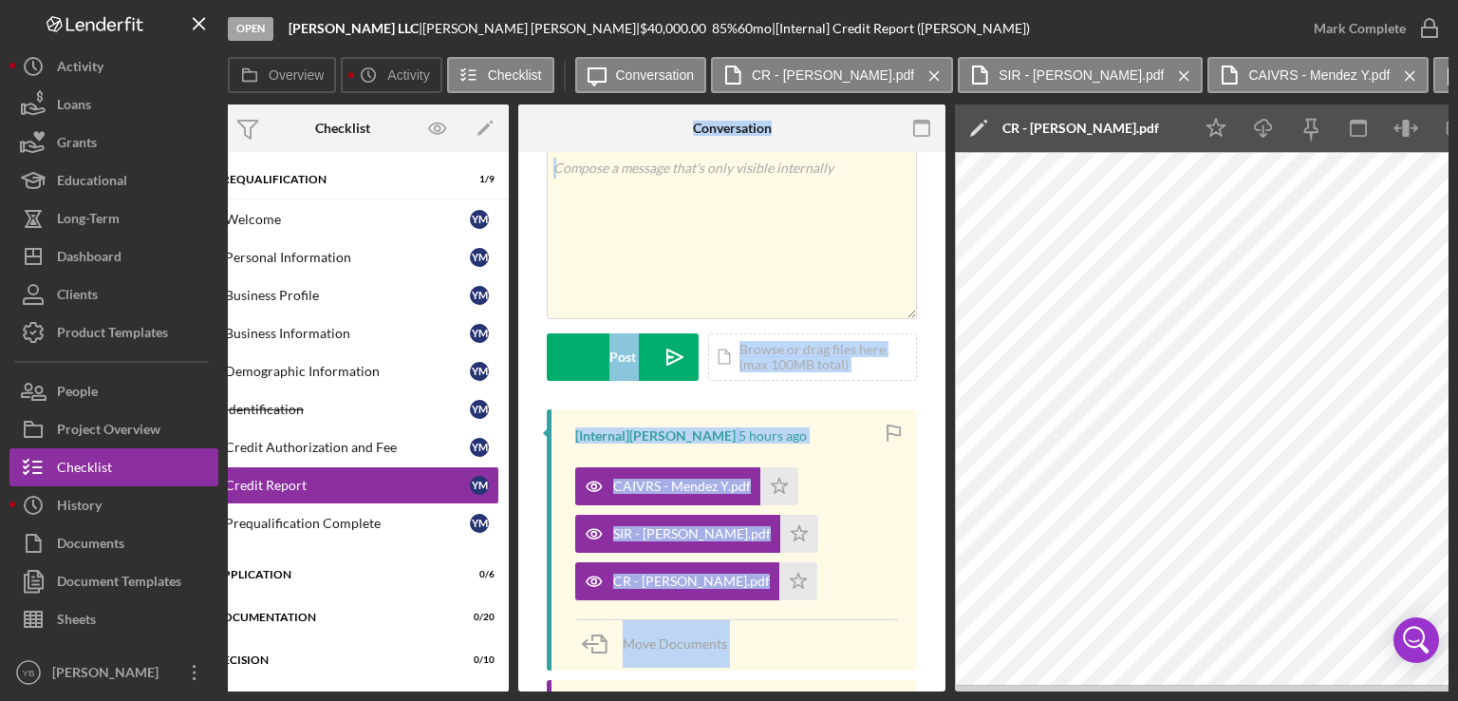
drag, startPoint x: 648, startPoint y: 685, endPoint x: 476, endPoint y: 681, distance: 171.9
click at [476, 681] on div "Overview Internal Workflow Stage Open Icon/Dropdown Arrow Archive (can unarchiv…" at bounding box center [838, 397] width 1221 height 587
click at [72, 101] on div "Loans" at bounding box center [74, 106] width 34 height 43
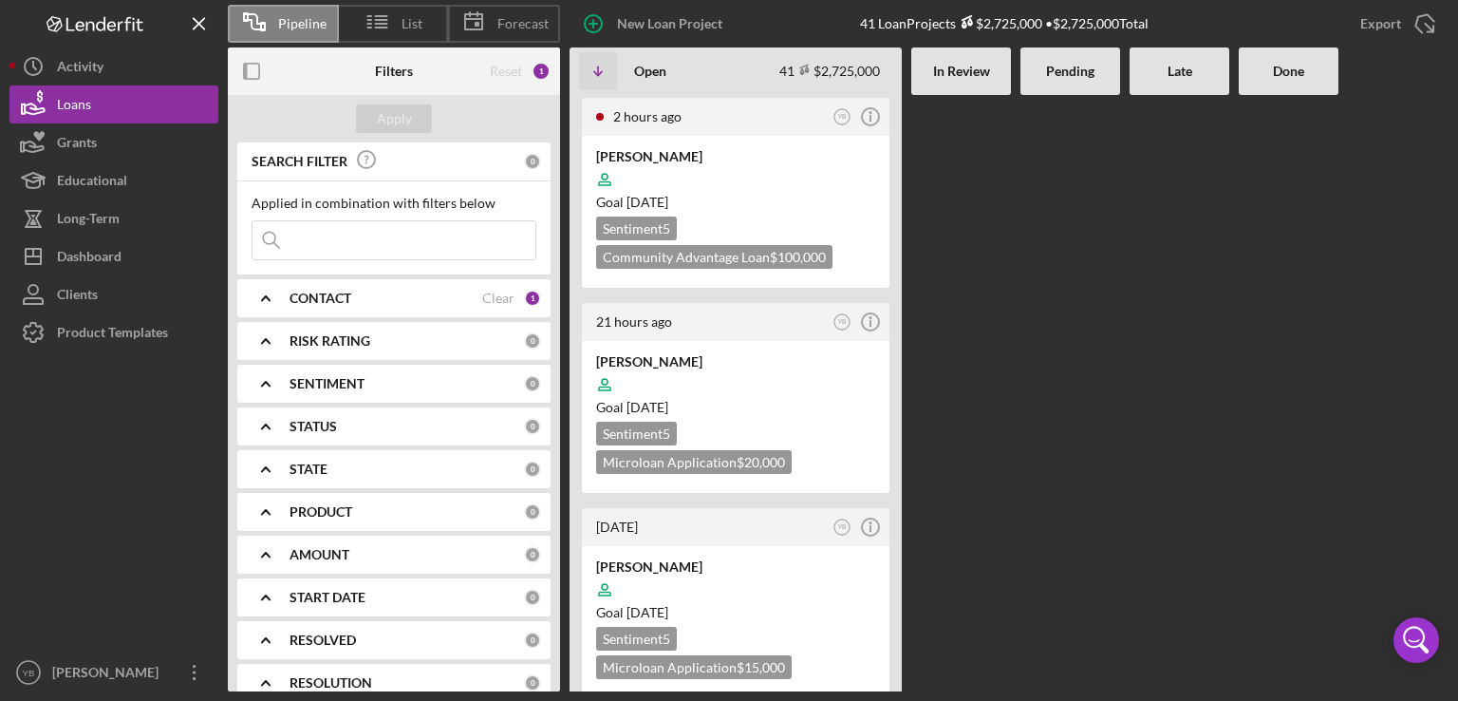
click at [1033, 340] on div at bounding box center [1071, 393] width 100 height 596
click at [775, 377] on div at bounding box center [735, 384] width 279 height 36
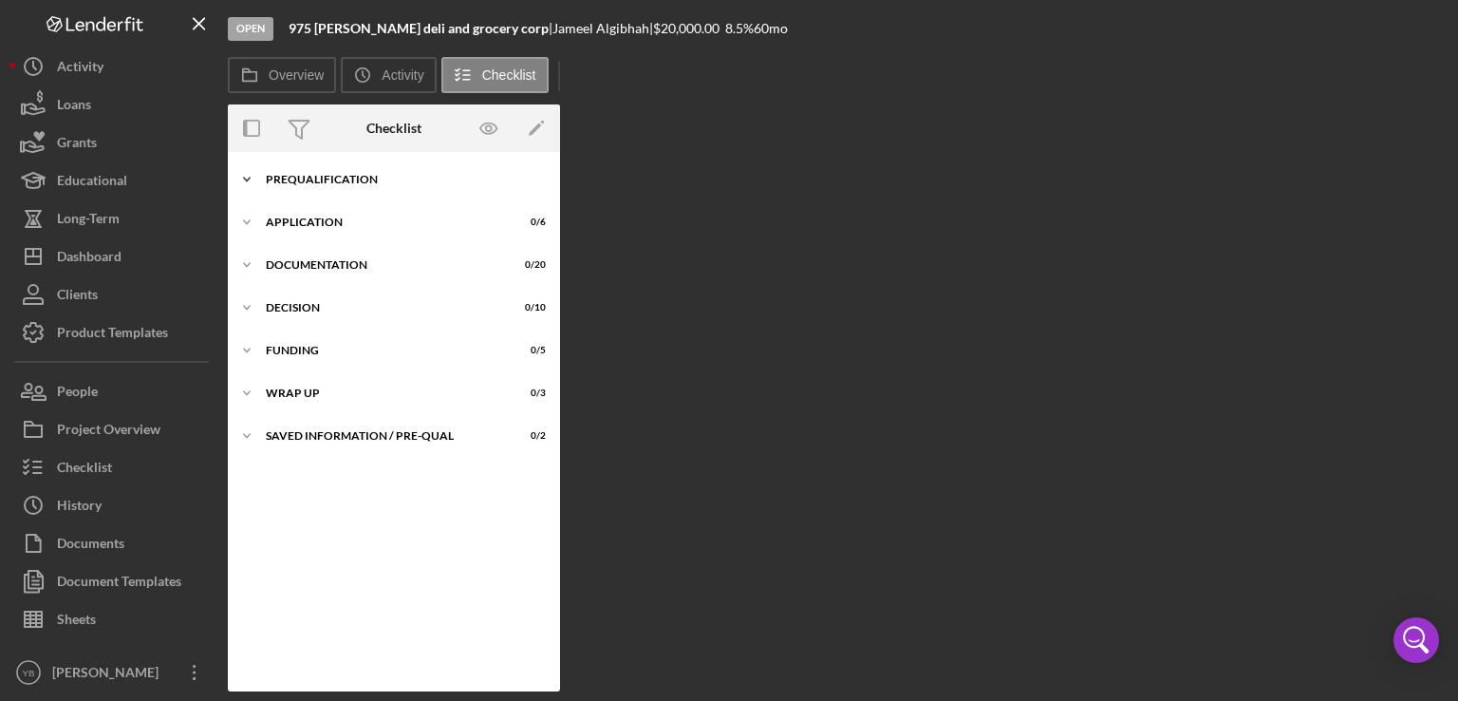
click at [310, 183] on div "Prequalification" at bounding box center [401, 179] width 271 height 11
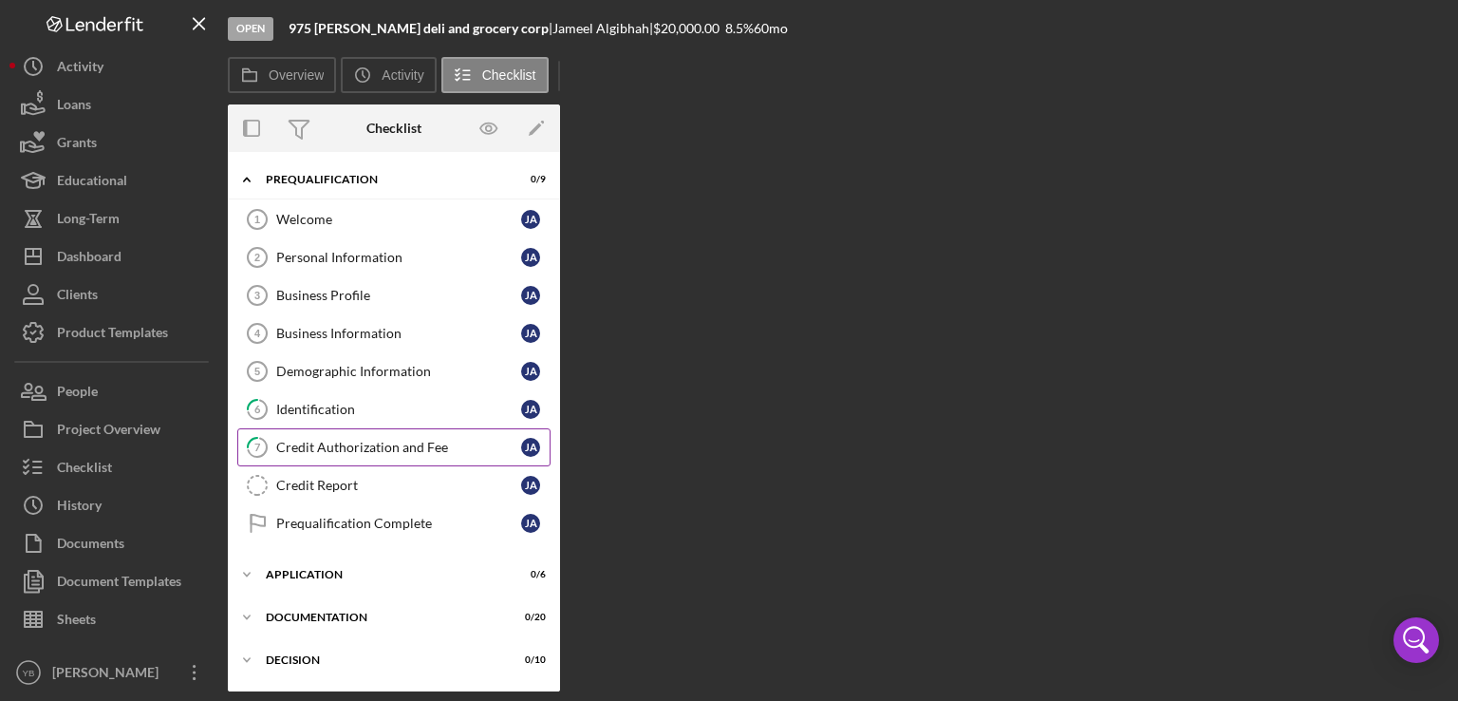
click at [333, 444] on div "Credit Authorization and Fee" at bounding box center [398, 447] width 245 height 15
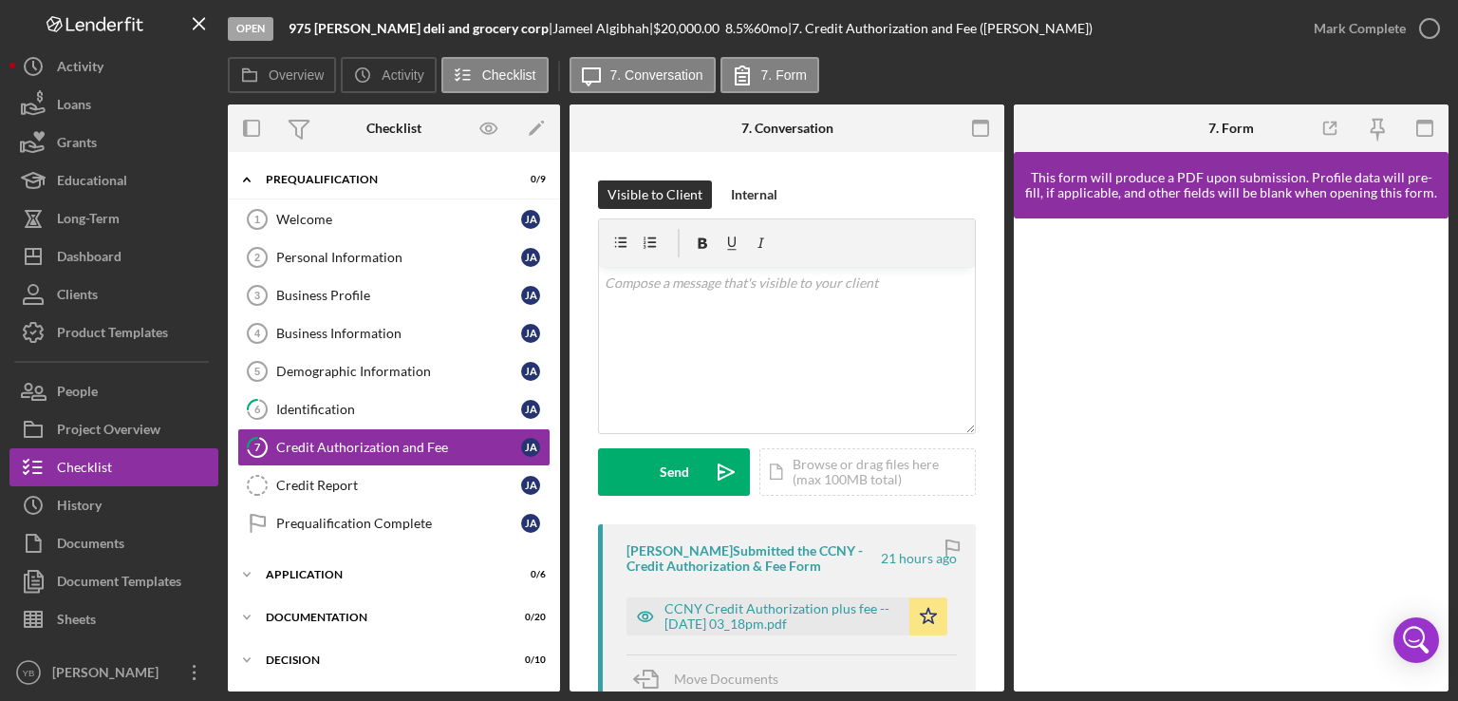
drag, startPoint x: 1005, startPoint y: 332, endPoint x: 970, endPoint y: 363, distance: 46.4
click at [970, 363] on div "Overview Internal Workflow Stage Open Icon/Dropdown Arrow Archive (can unarchiv…" at bounding box center [838, 397] width 1221 height 587
click at [970, 363] on div "Visible to Client Internal v Color teal Color pink Remove color Add row above A…" at bounding box center [787, 568] width 435 height 833
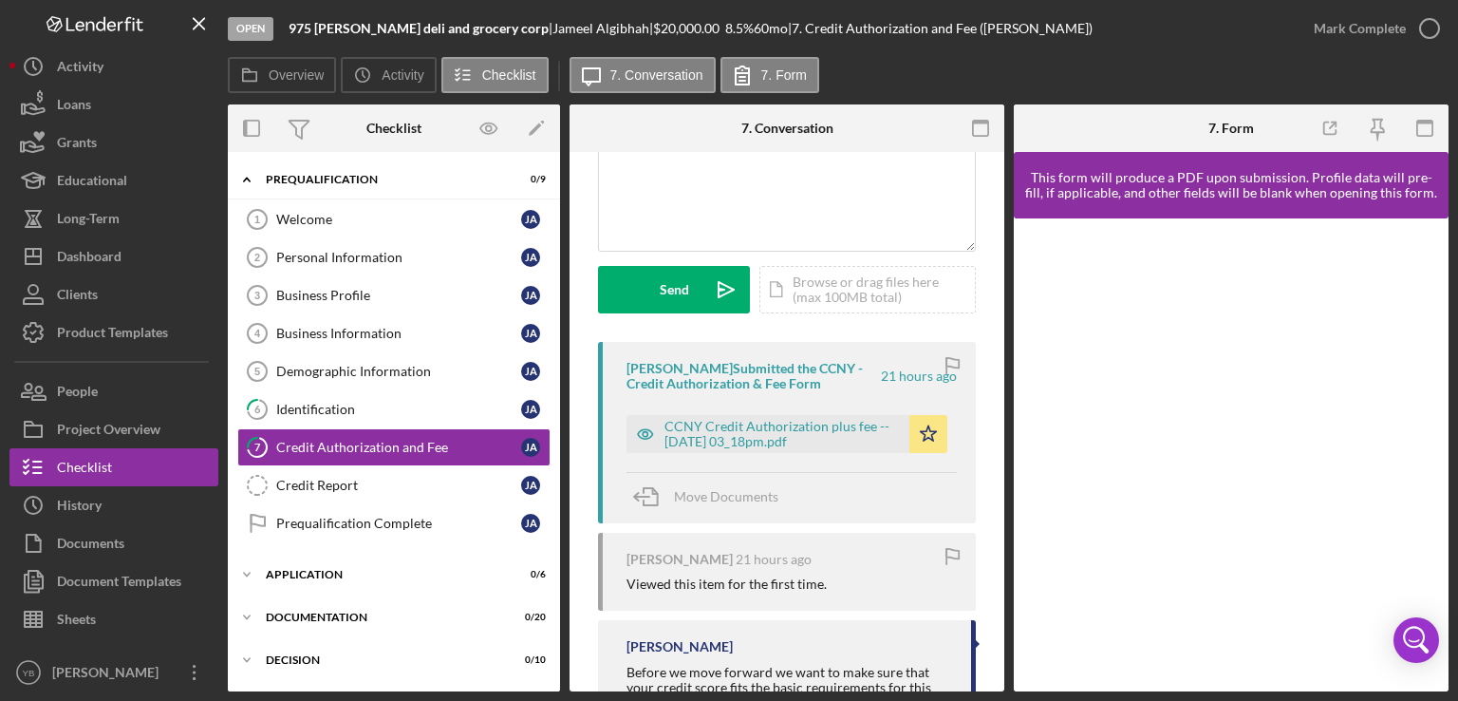
scroll to position [187, 0]
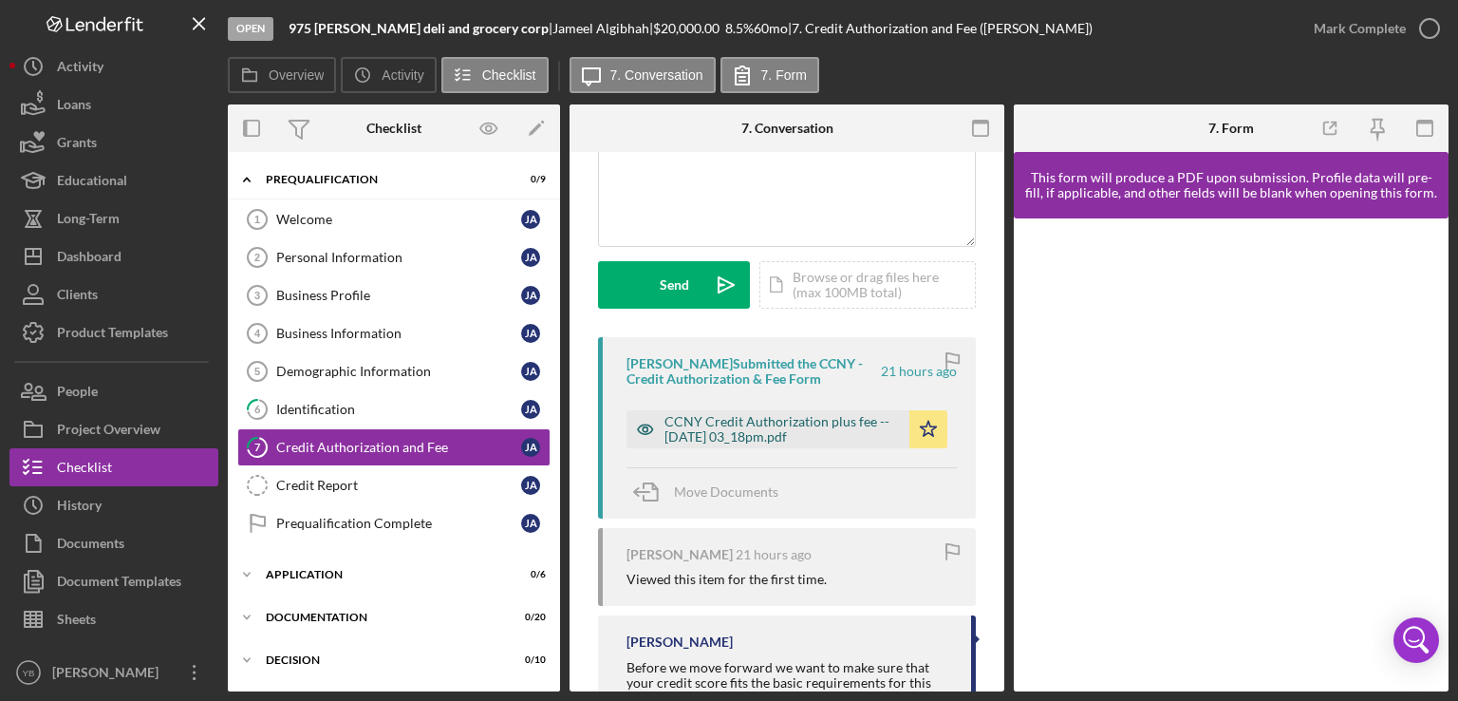
click at [791, 427] on div "CCNY Credit Authorization plus fee -- 2025-09-01 03_18pm.pdf" at bounding box center [782, 429] width 235 height 30
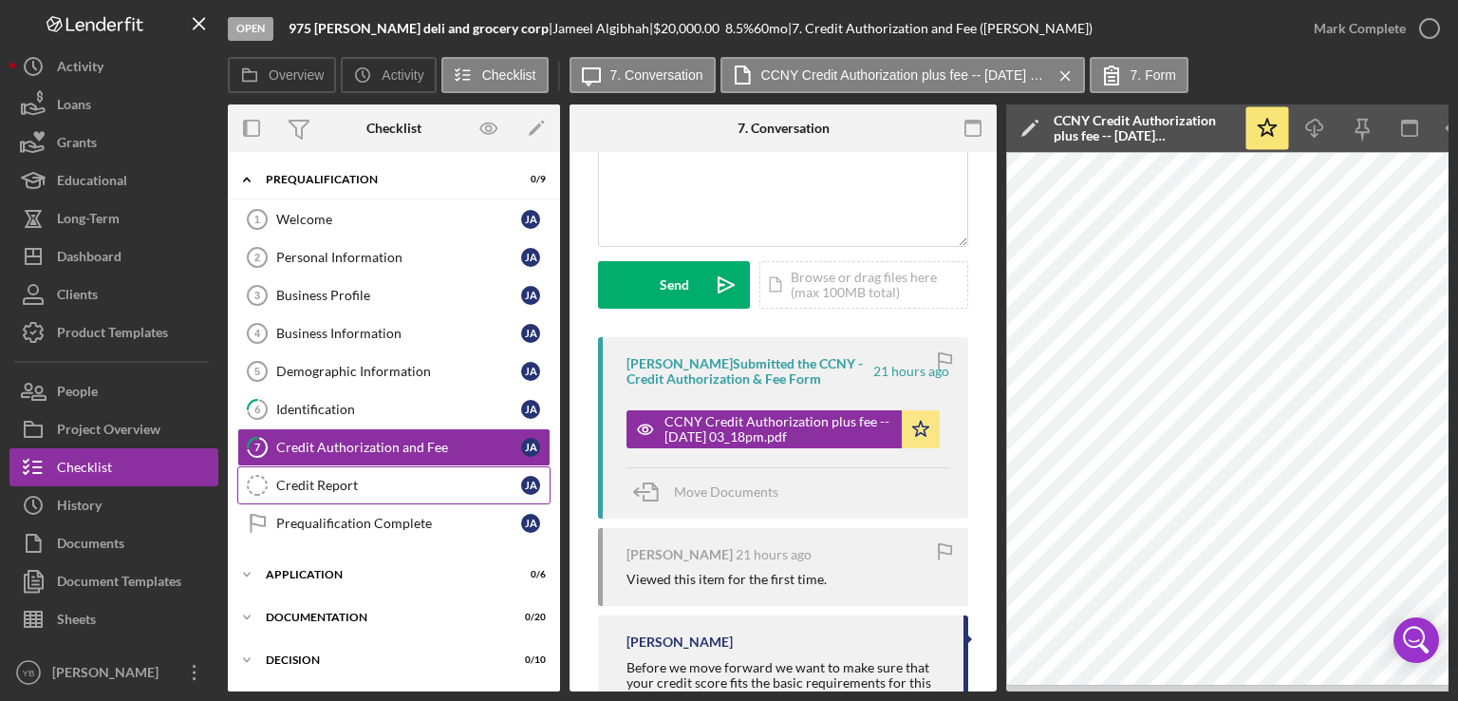
click at [331, 479] on div "Credit Report" at bounding box center [398, 485] width 245 height 15
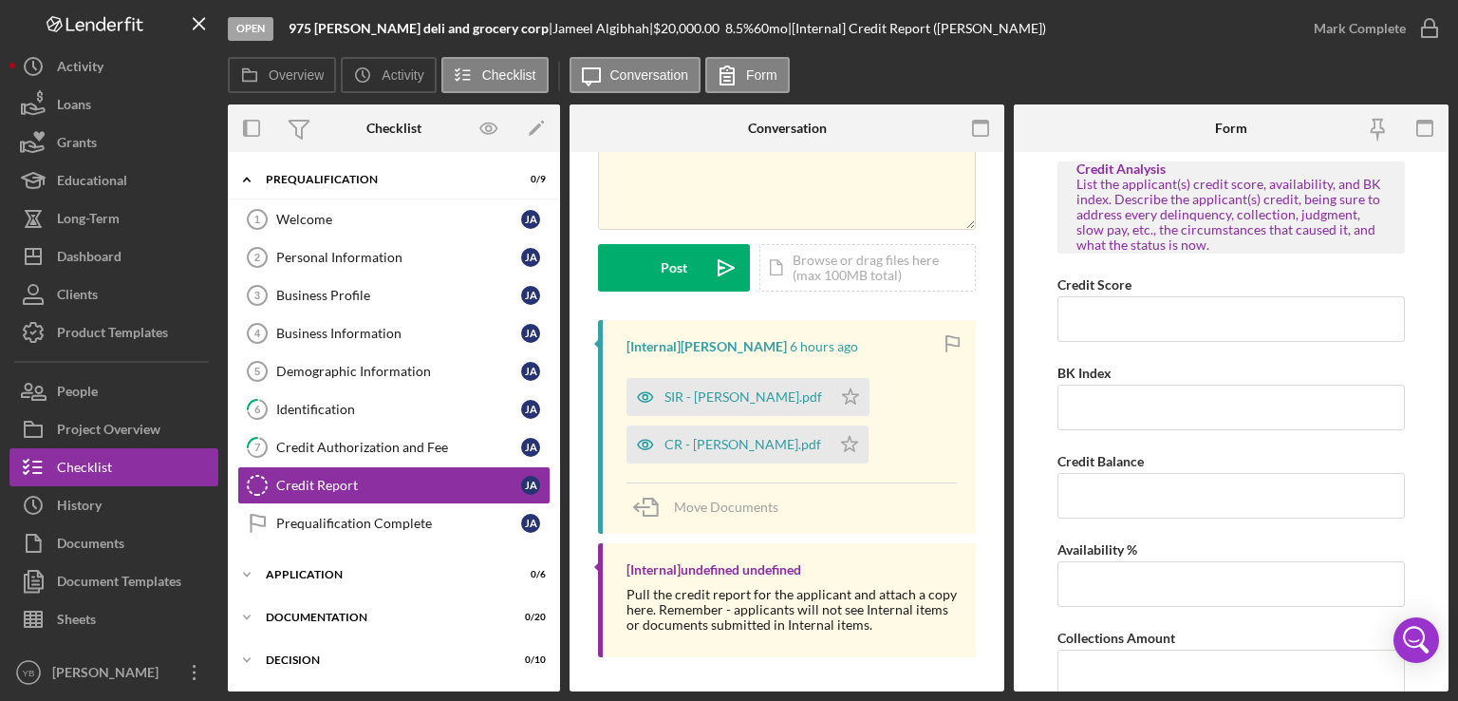
scroll to position [169, 0]
click at [715, 442] on div "CR - Algibhah Jameel.pdf" at bounding box center [743, 441] width 157 height 15
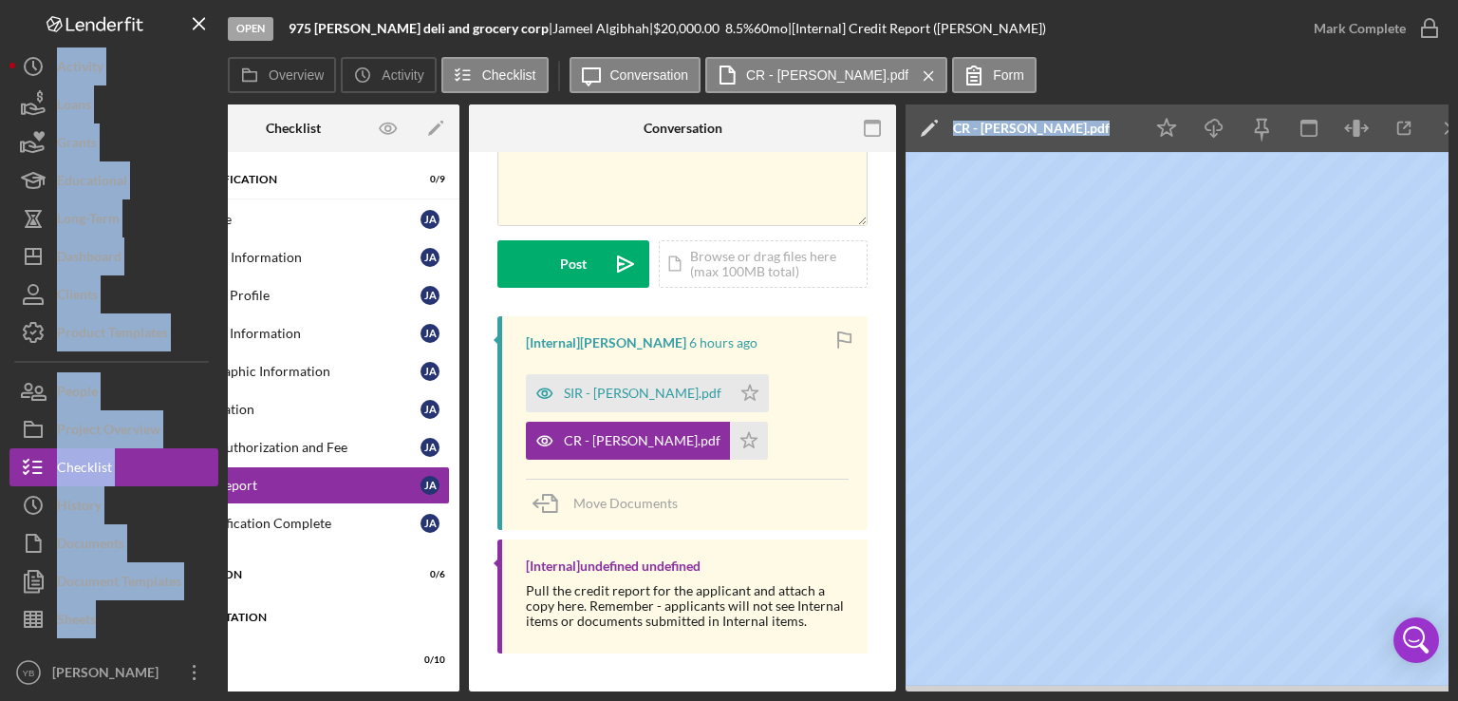
scroll to position [0, 0]
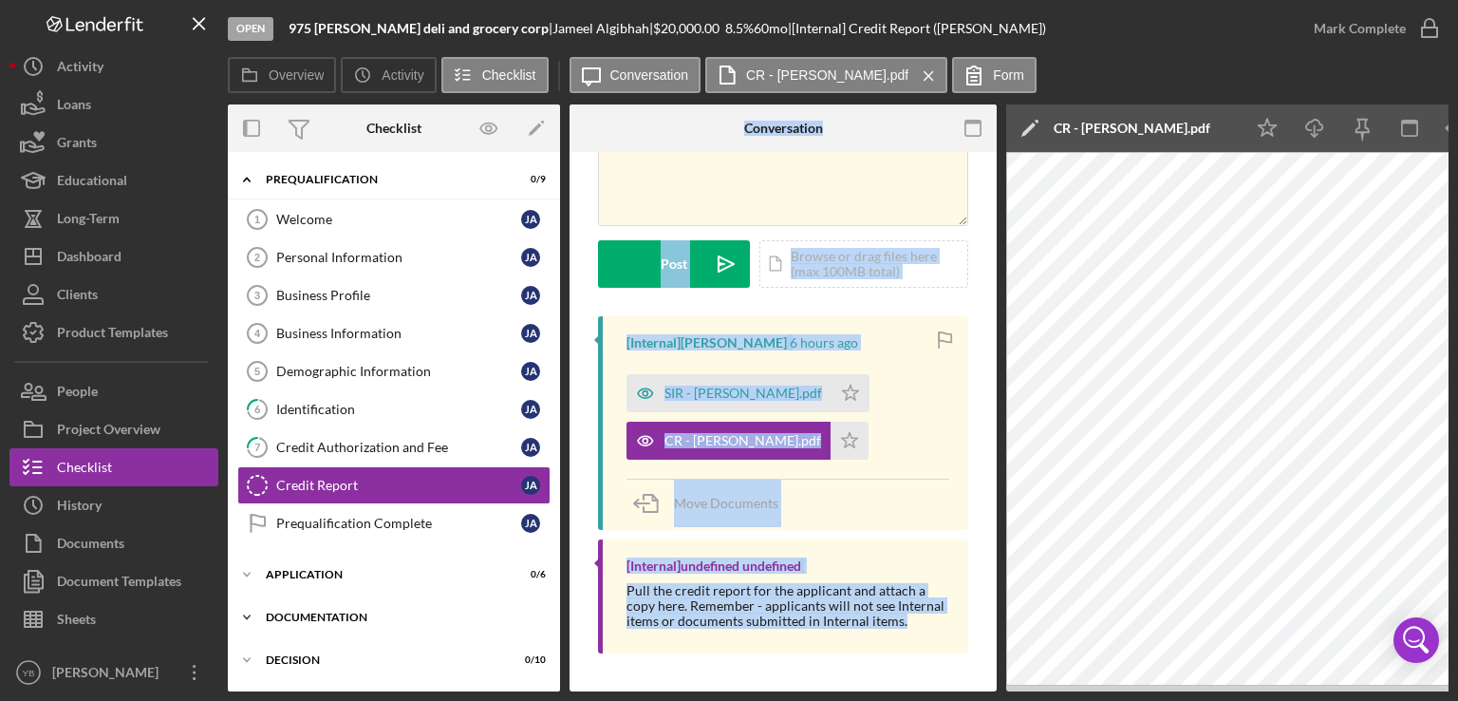
drag, startPoint x: 554, startPoint y: 685, endPoint x: 445, endPoint y: 626, distance: 124.0
click at [445, 626] on div "Overview Internal Workflow Stage Open Icon/Dropdown Arrow Archive (can unarchiv…" at bounding box center [838, 397] width 1221 height 587
drag, startPoint x: 243, startPoint y: 684, endPoint x: 178, endPoint y: 684, distance: 64.6
click at [178, 684] on div "Open 975 Walton deli and grocery corp | Jameel Algibhah | $20,000.00 8.5 % 60 m…" at bounding box center [728, 345] width 1439 height 691
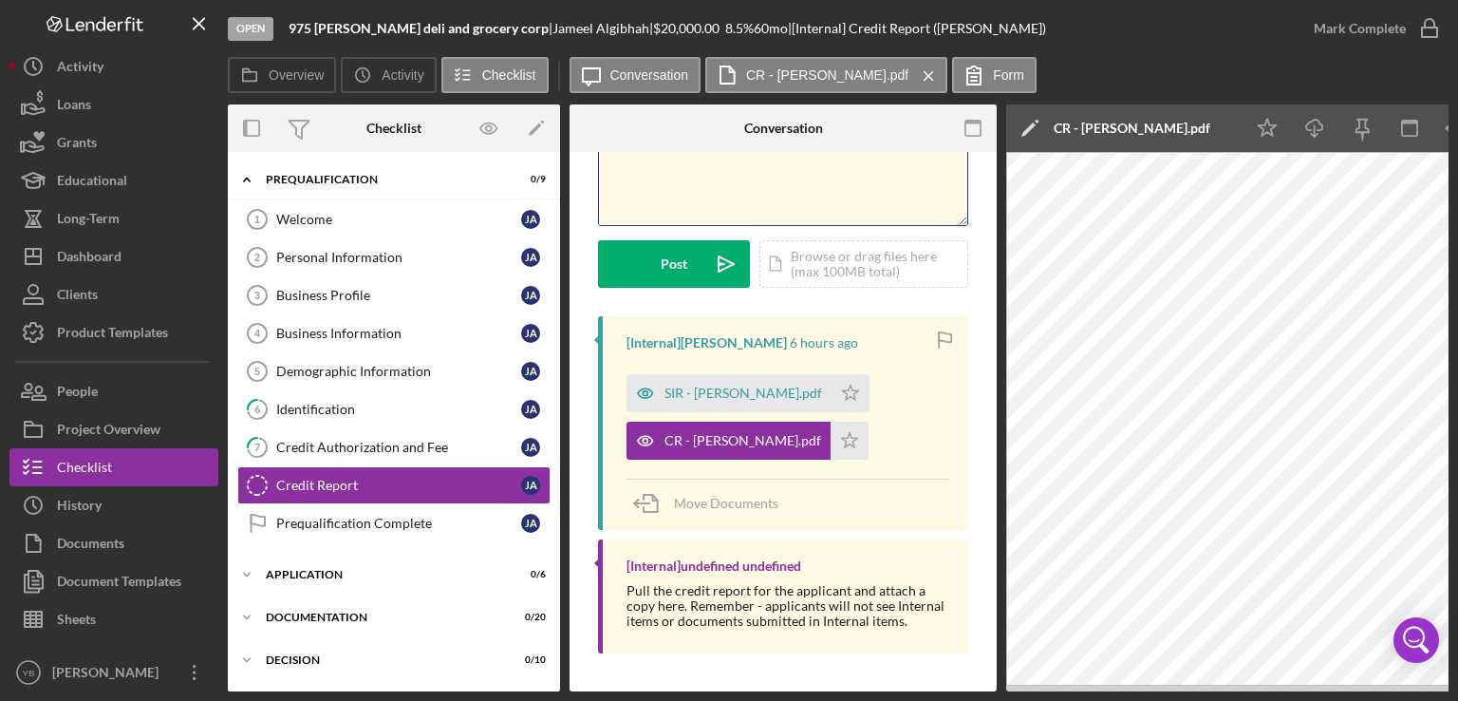
click at [663, 178] on div "v Color teal Color pink Remove color Add row above Add row below Add column bef…" at bounding box center [783, 142] width 368 height 166
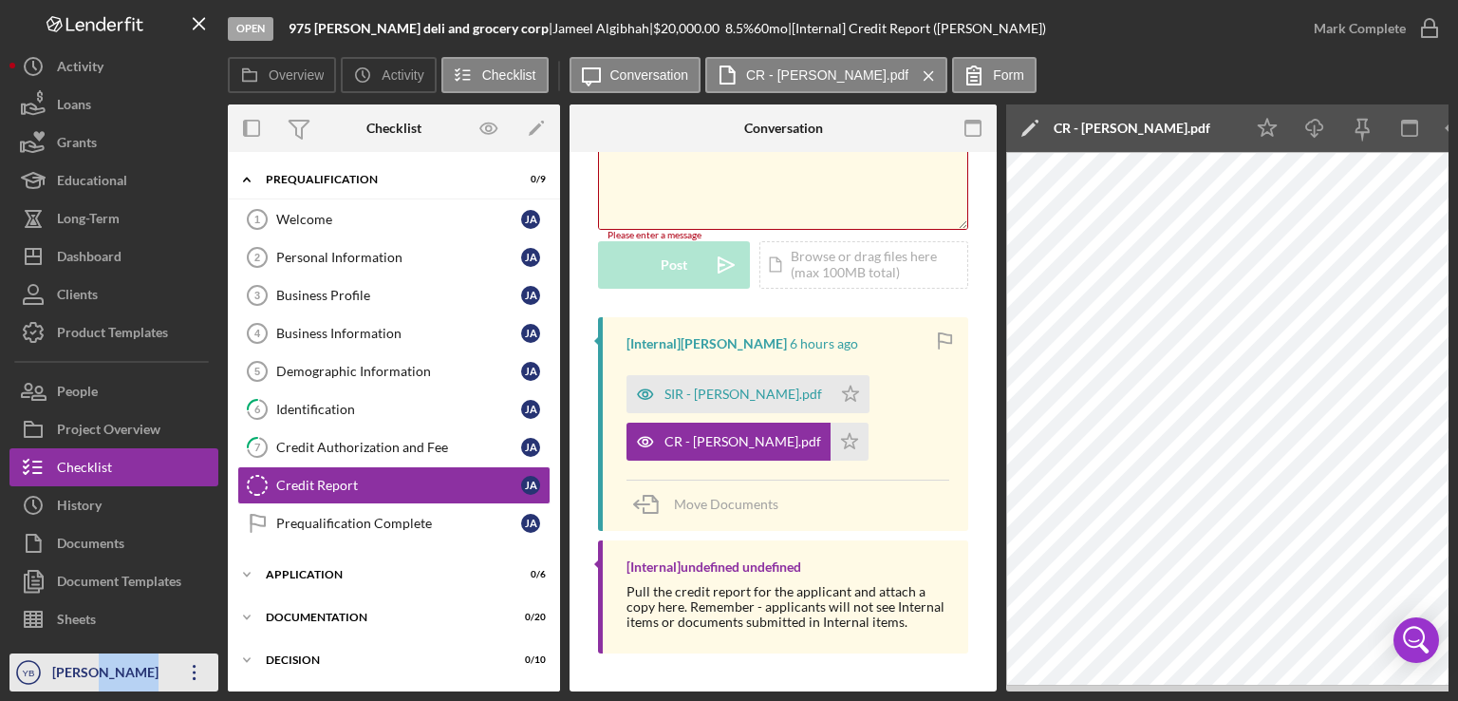
drag, startPoint x: 226, startPoint y: 688, endPoint x: 98, endPoint y: 686, distance: 128.2
click at [98, 686] on nav "Logo-Reversed Created with Sketch. Icon/Menu Close Icon/Dashboard Dashboard Nav…" at bounding box center [118, 345] width 218 height 691
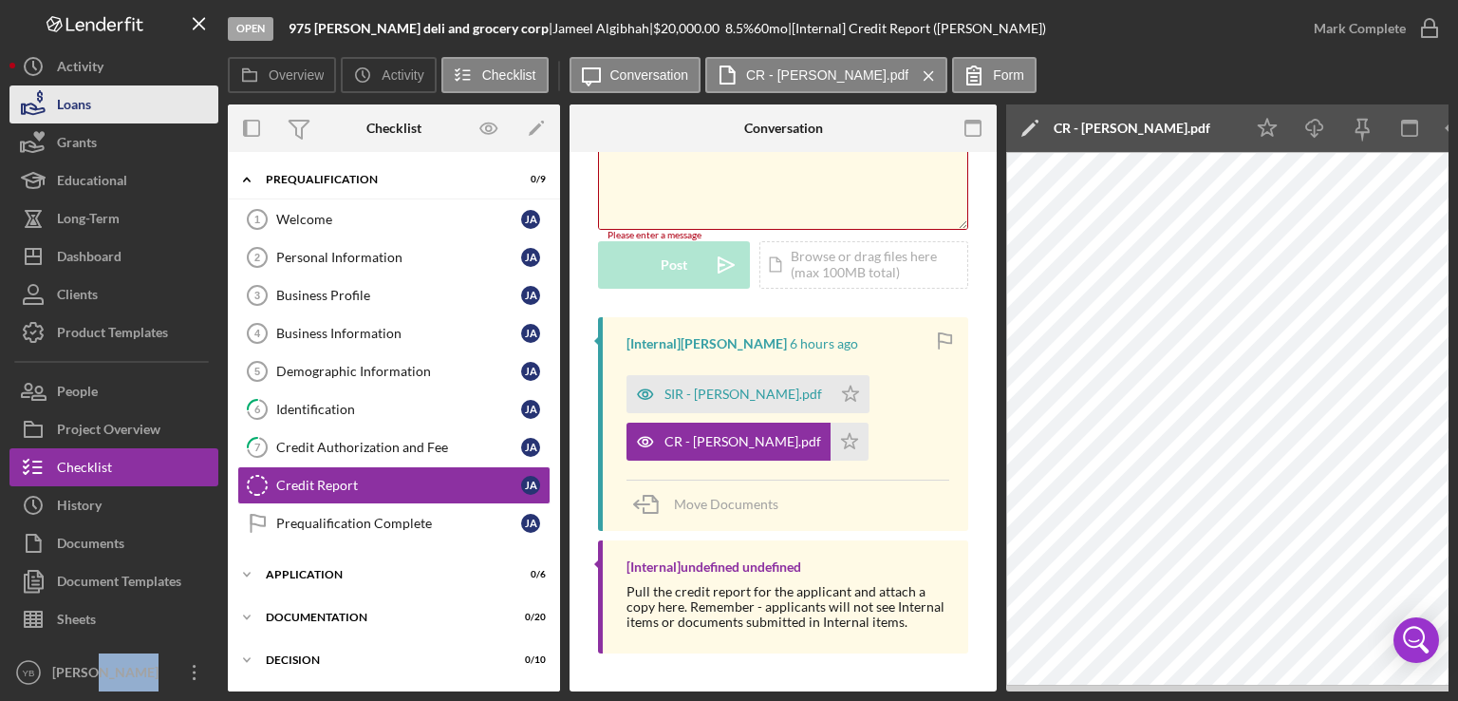
click at [86, 114] on div "Loans" at bounding box center [74, 106] width 34 height 43
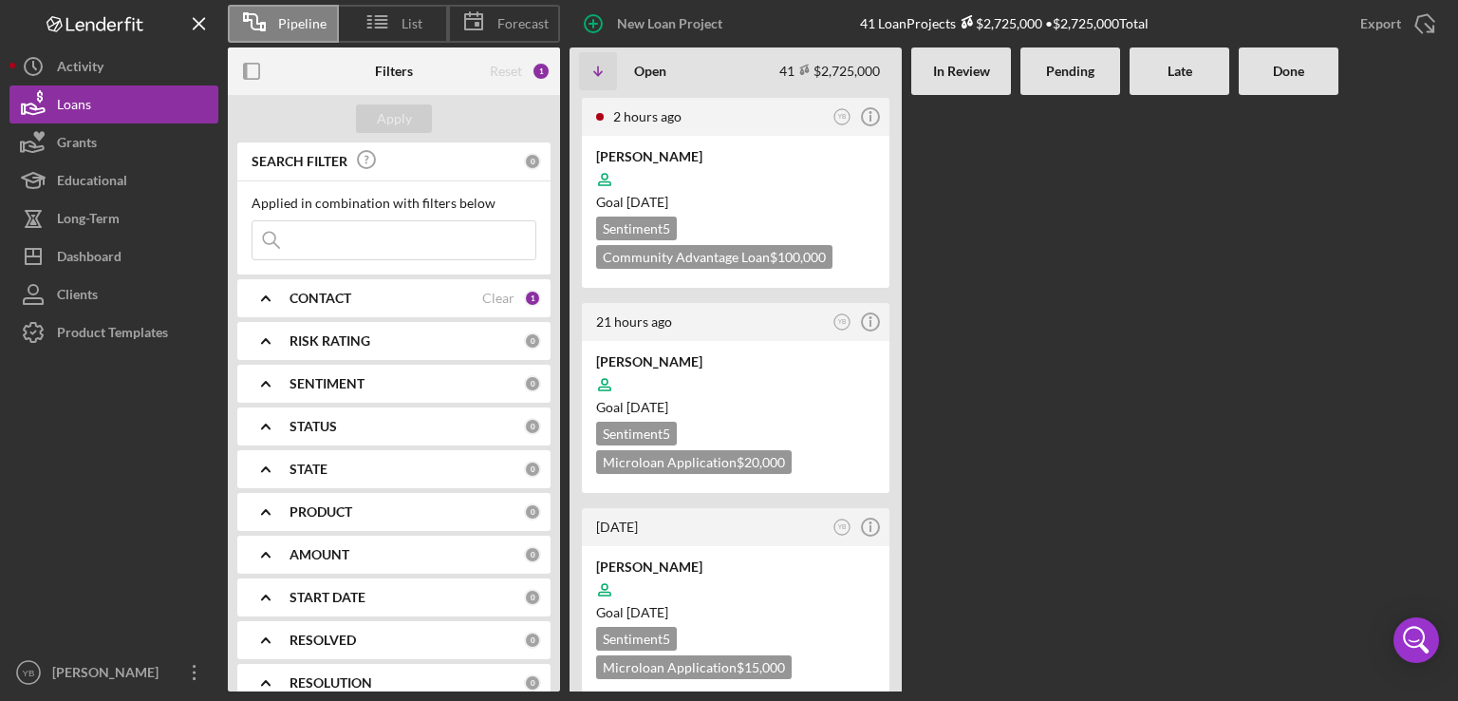
click at [1011, 432] on div "2 hours ago YB Icon/Info Eden Gilliam Goal 2 months from now Sentiment 5 Commun…" at bounding box center [1009, 393] width 879 height 596
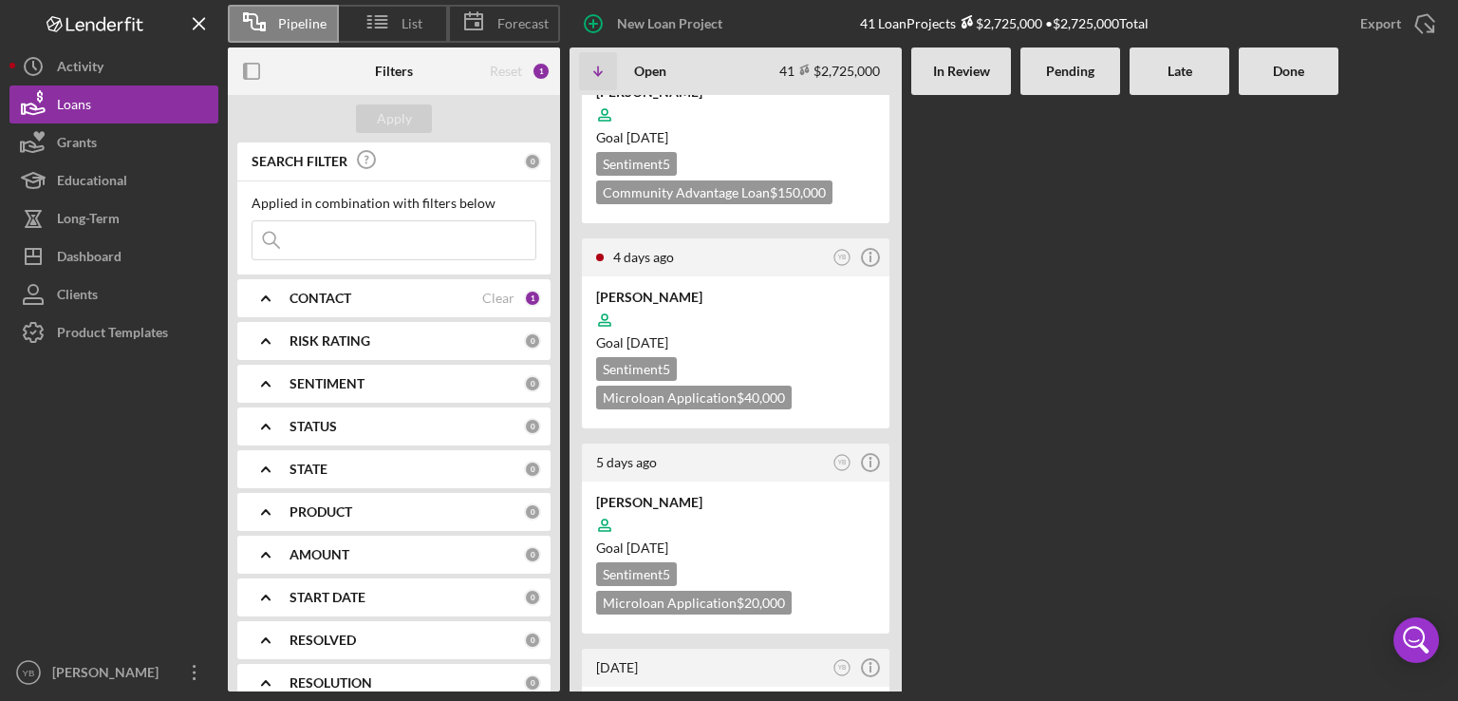
scroll to position [722, 0]
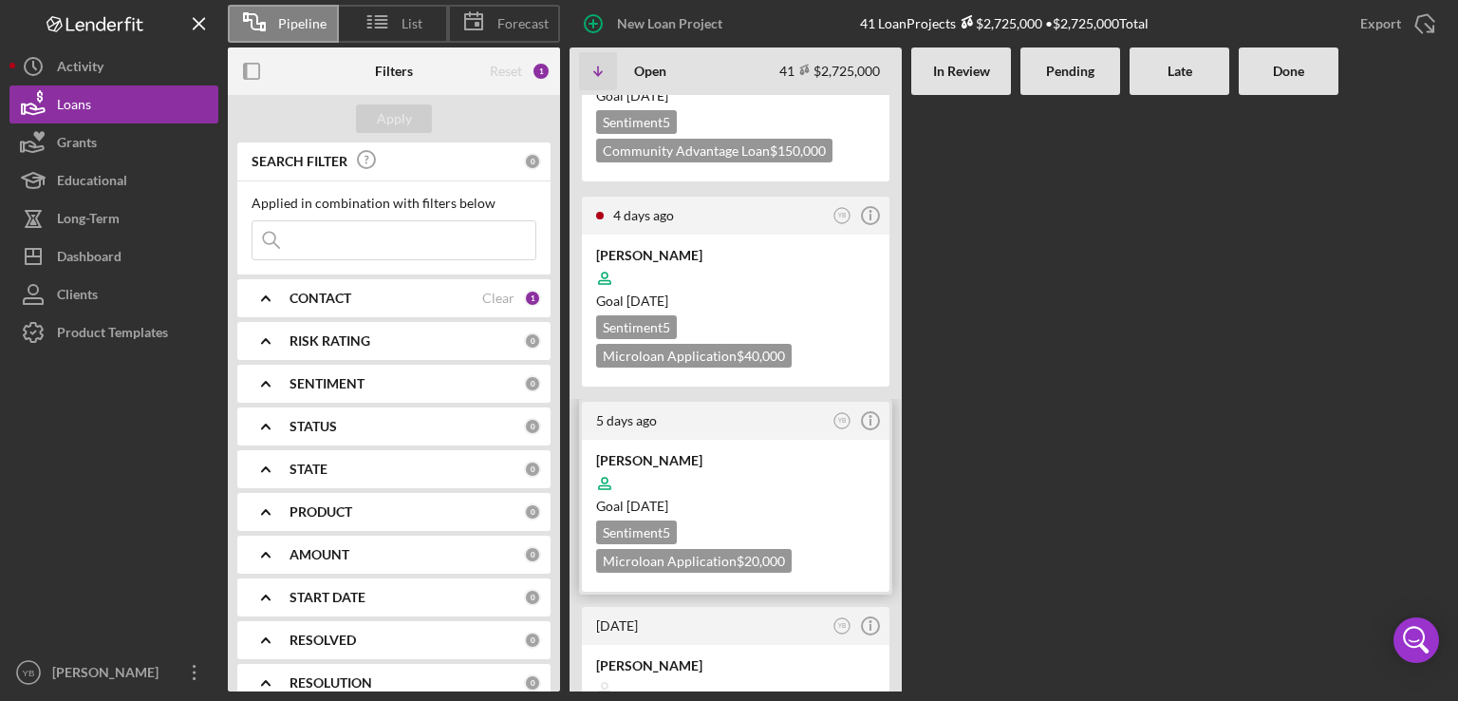
click at [771, 485] on div at bounding box center [735, 483] width 279 height 36
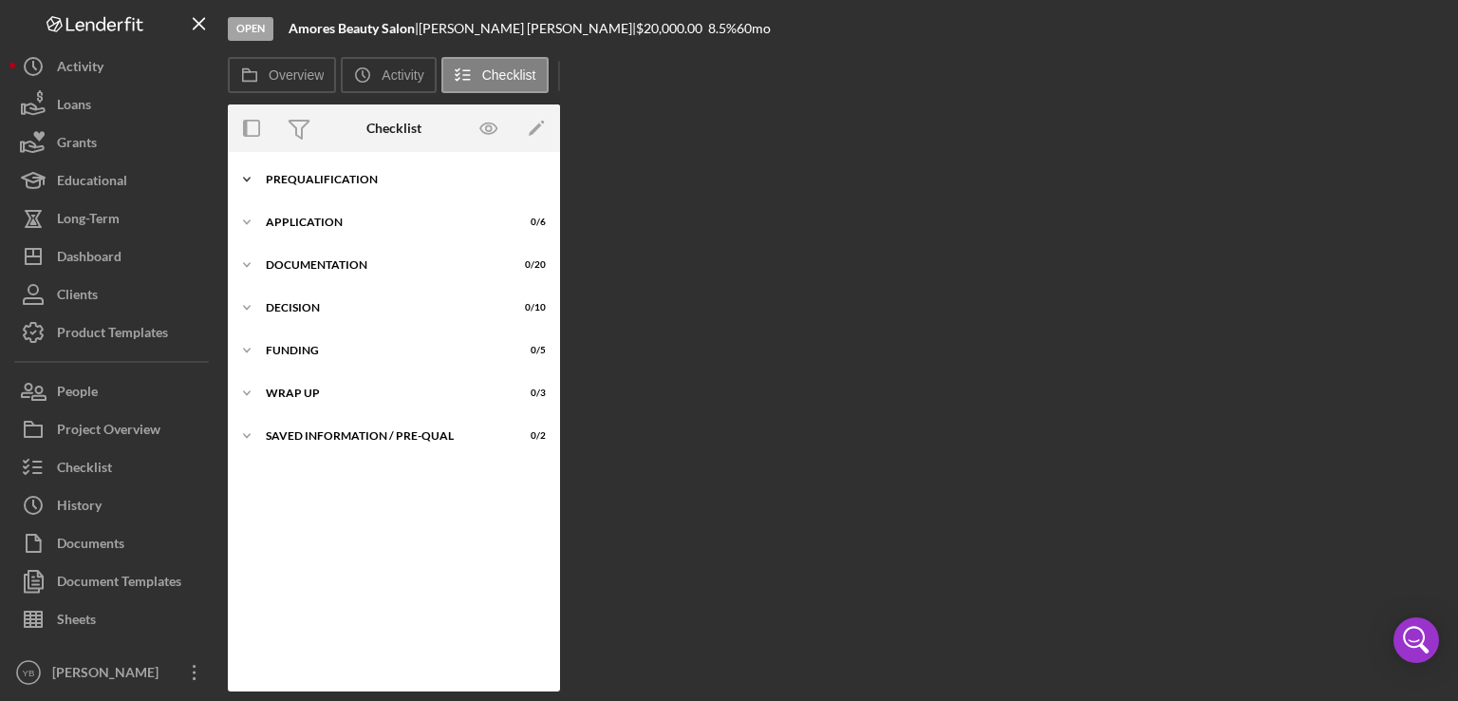
click at [342, 187] on div "Icon/Expander Prequalification 1 / 9" at bounding box center [394, 179] width 332 height 38
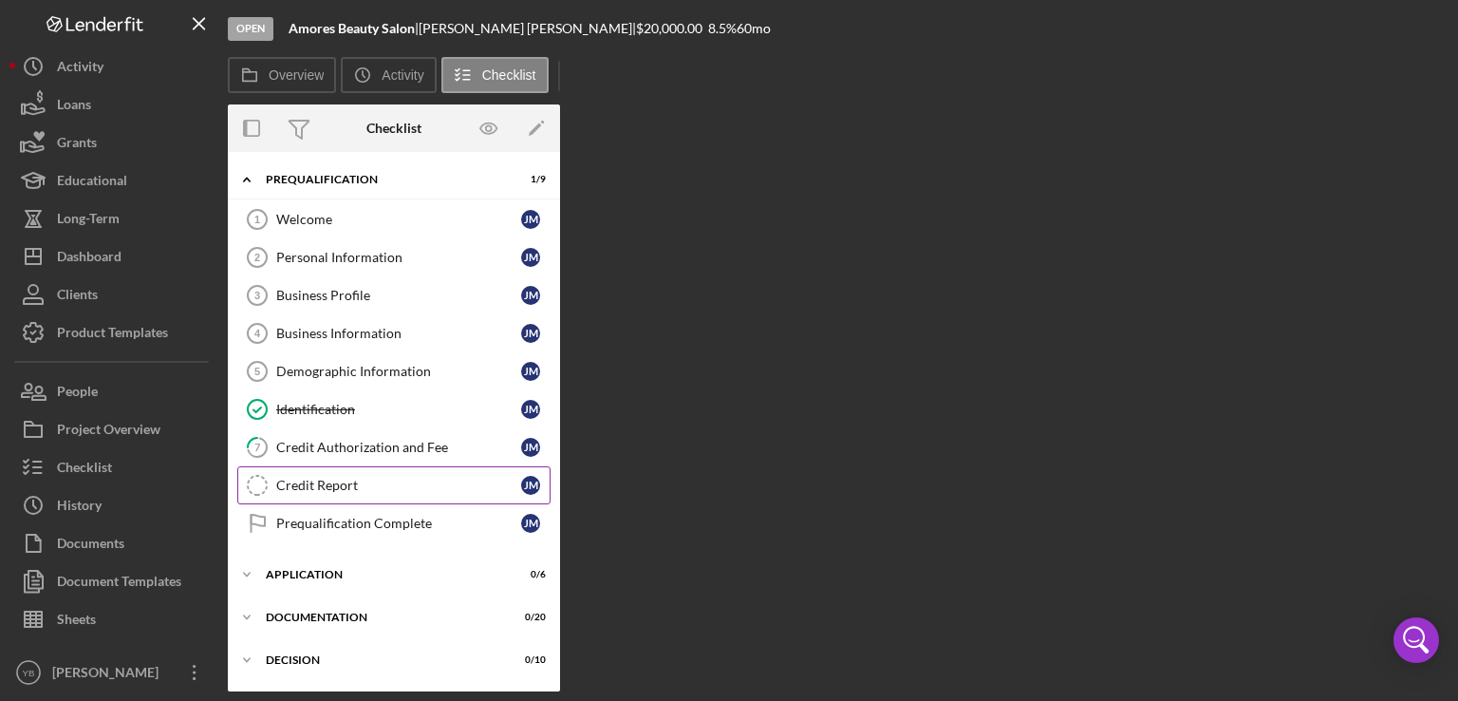
click at [343, 487] on div "Credit Report" at bounding box center [398, 485] width 245 height 15
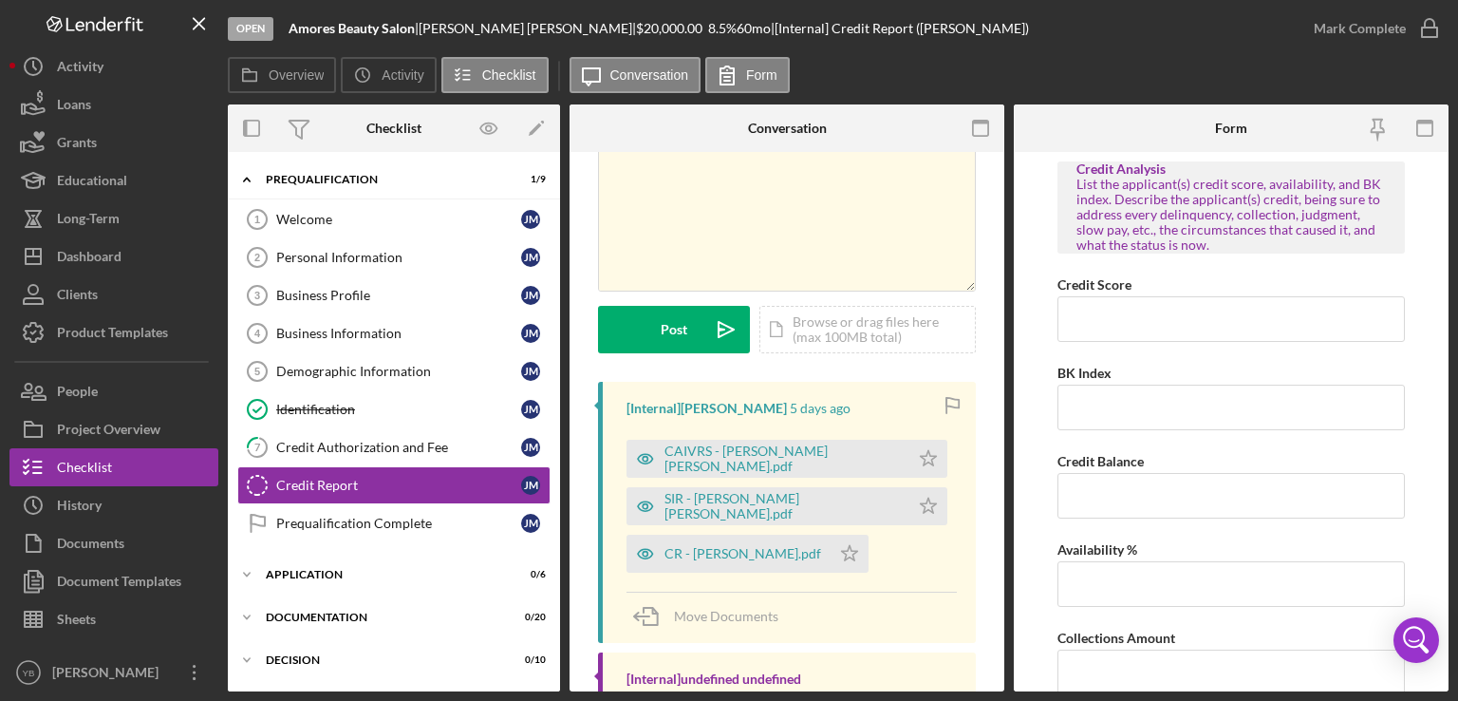
scroll to position [105, 0]
click at [725, 548] on div "CR - [PERSON_NAME].pdf" at bounding box center [743, 552] width 157 height 15
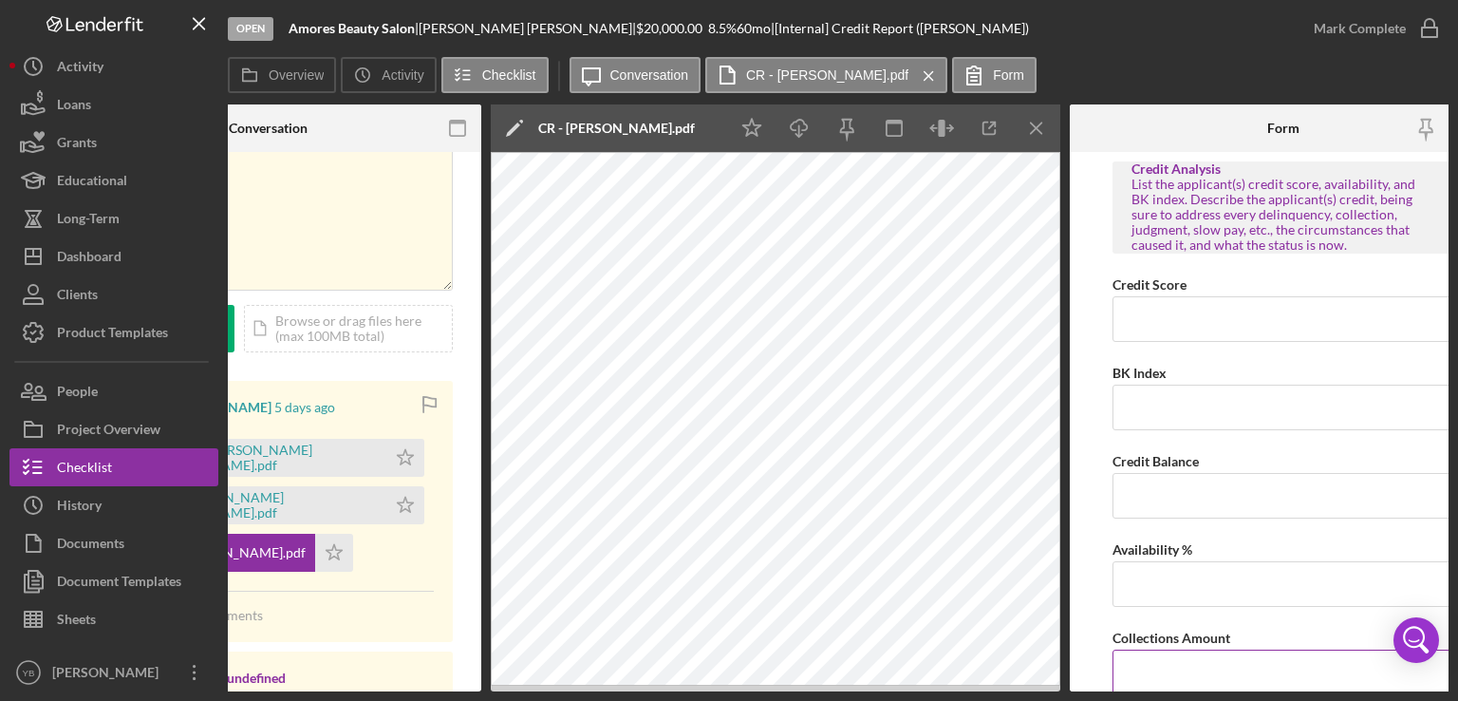
scroll to position [0, 519]
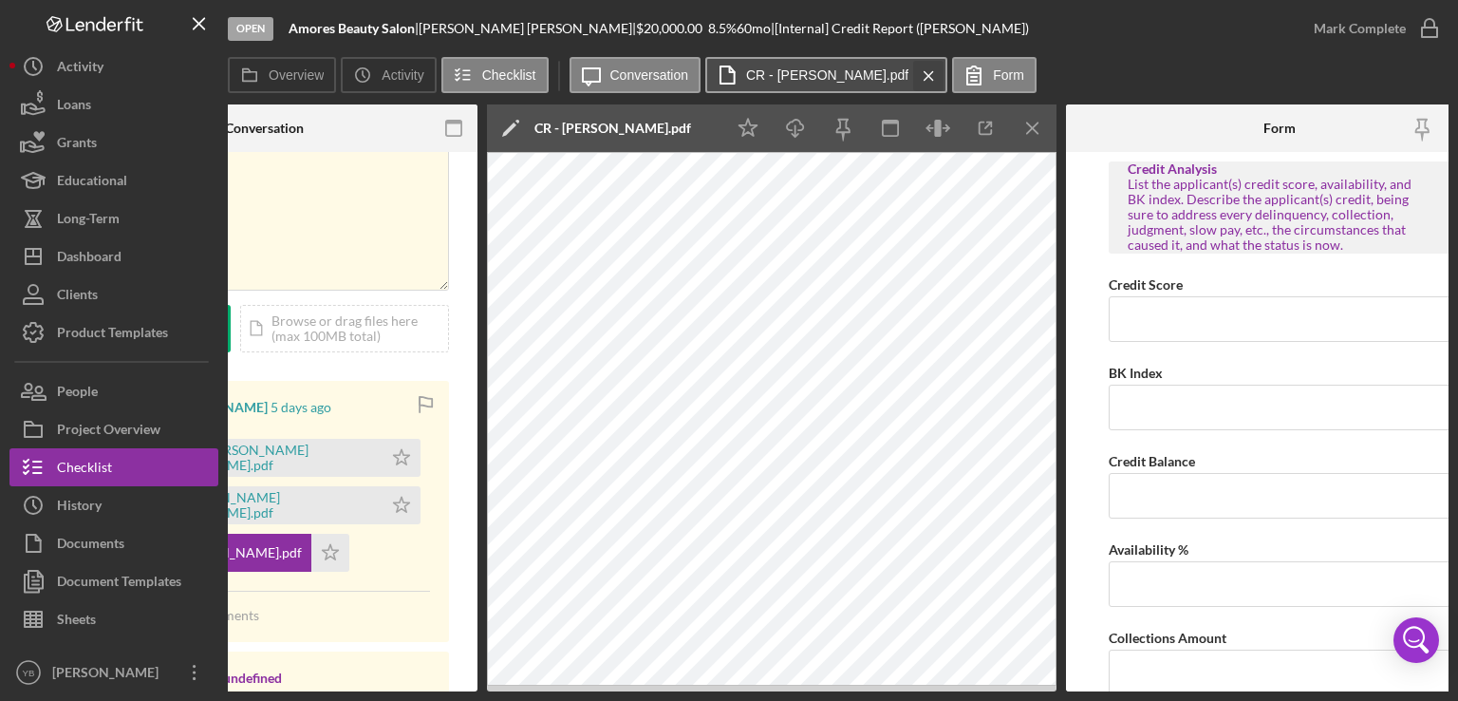
click at [912, 75] on icon "Icon/Menu Close" at bounding box center [928, 75] width 33 height 47
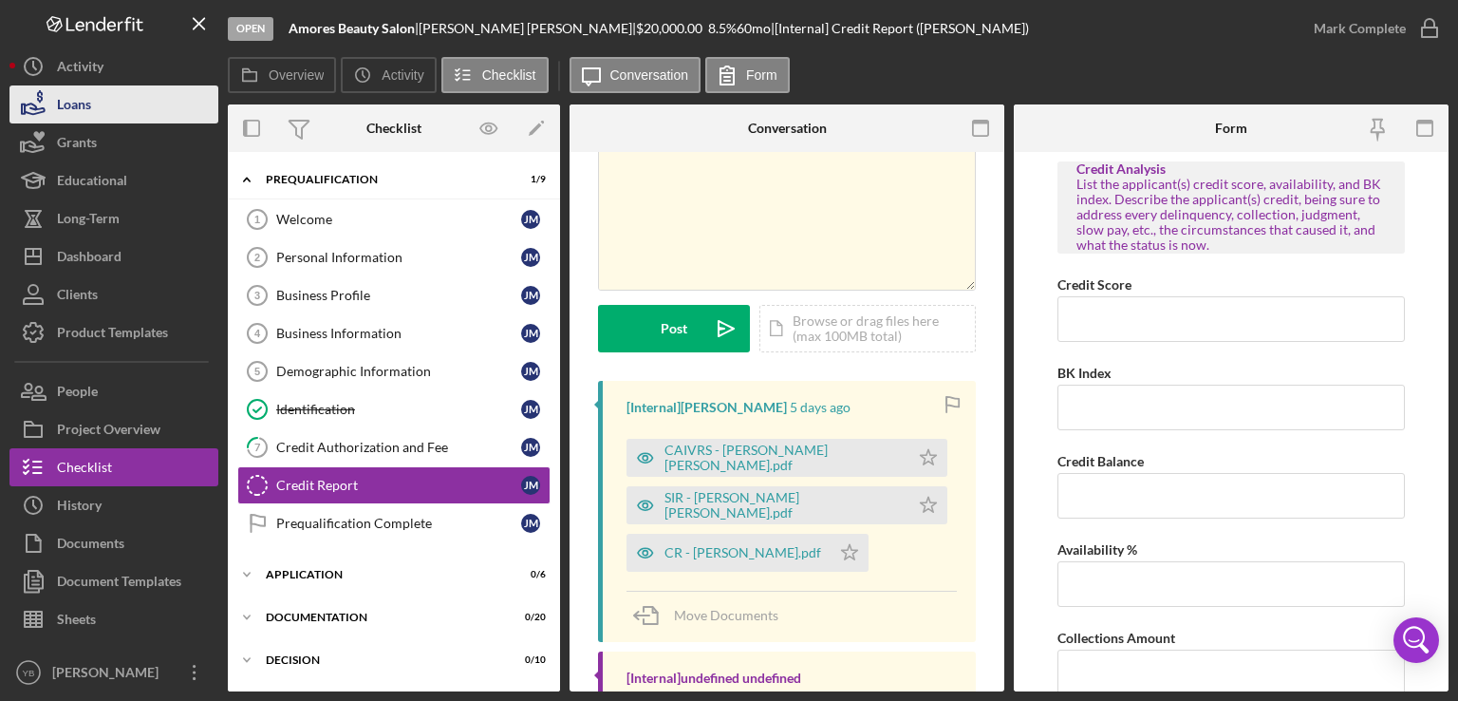
click at [103, 106] on button "Loans" at bounding box center [113, 104] width 209 height 38
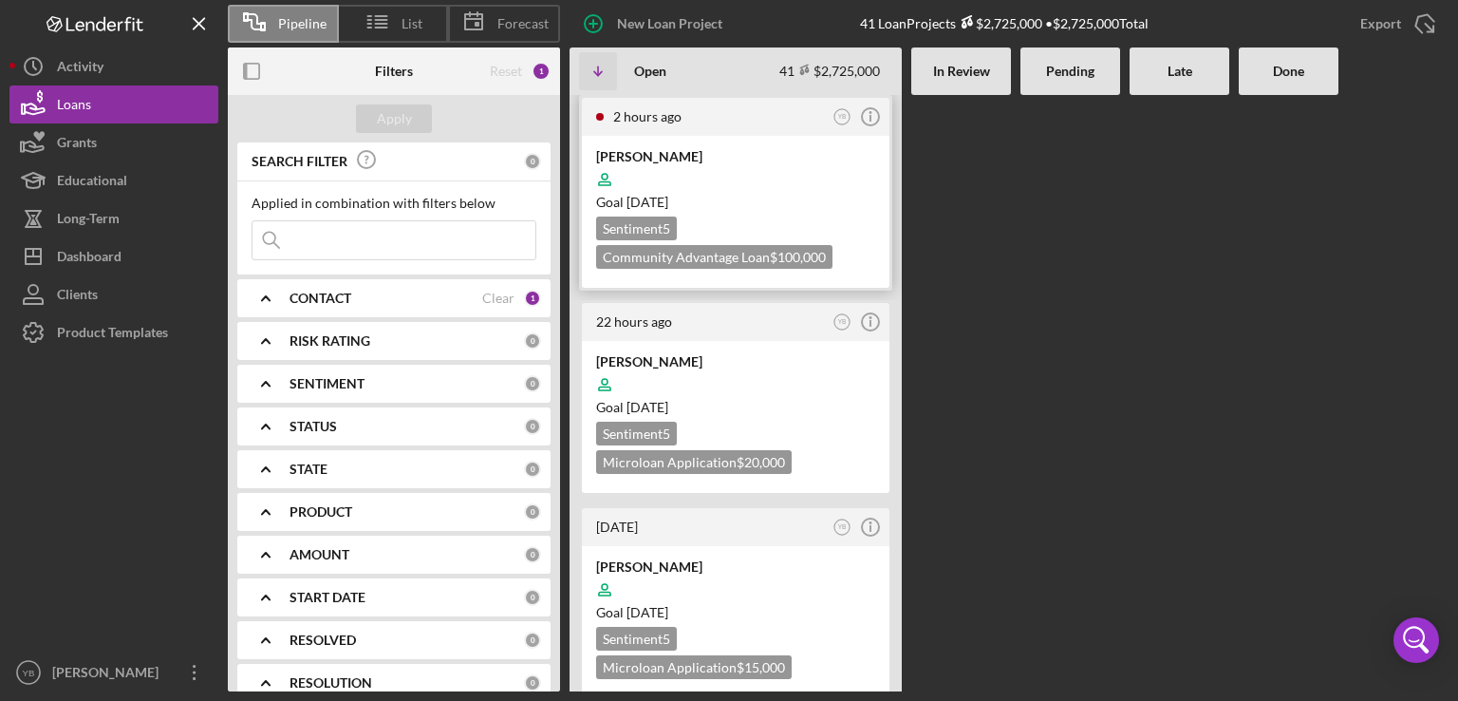
click at [716, 172] on div at bounding box center [735, 179] width 279 height 36
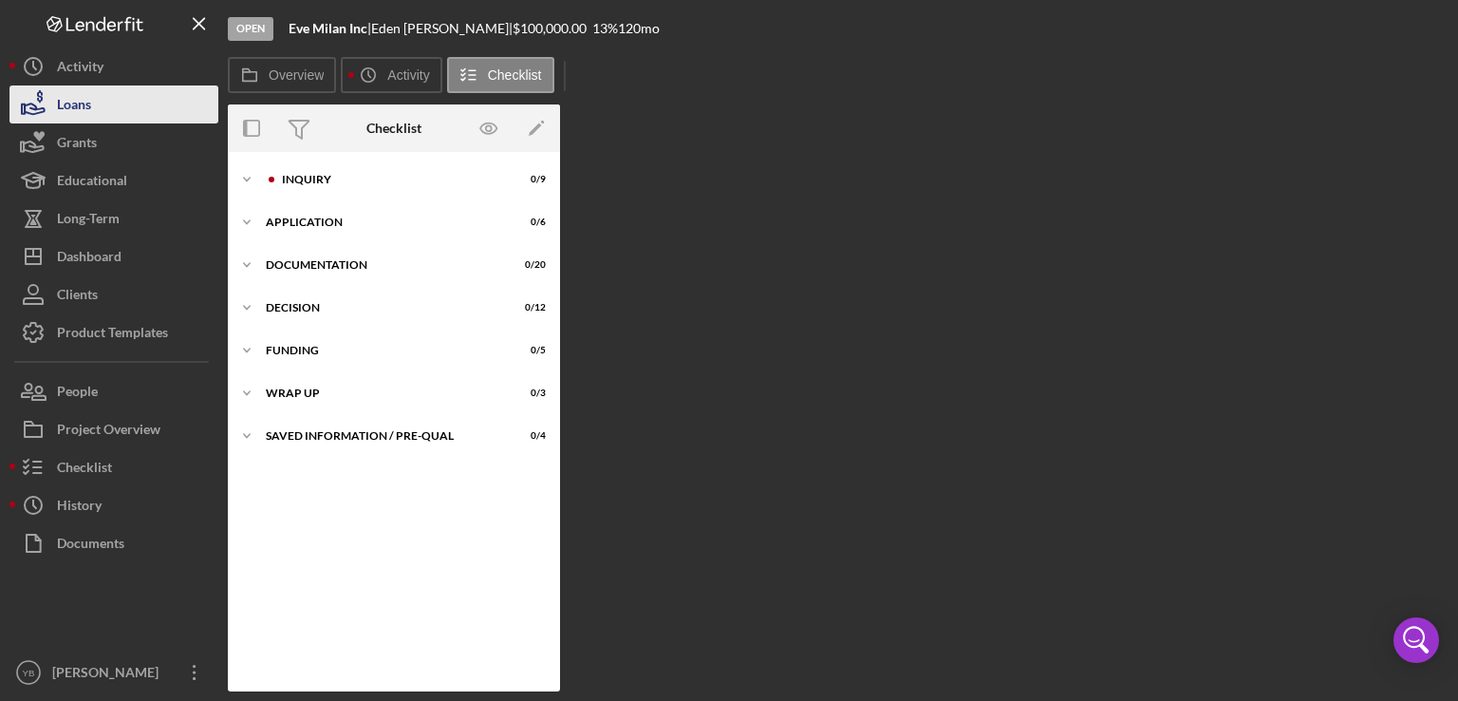
click at [120, 114] on button "Loans" at bounding box center [113, 104] width 209 height 38
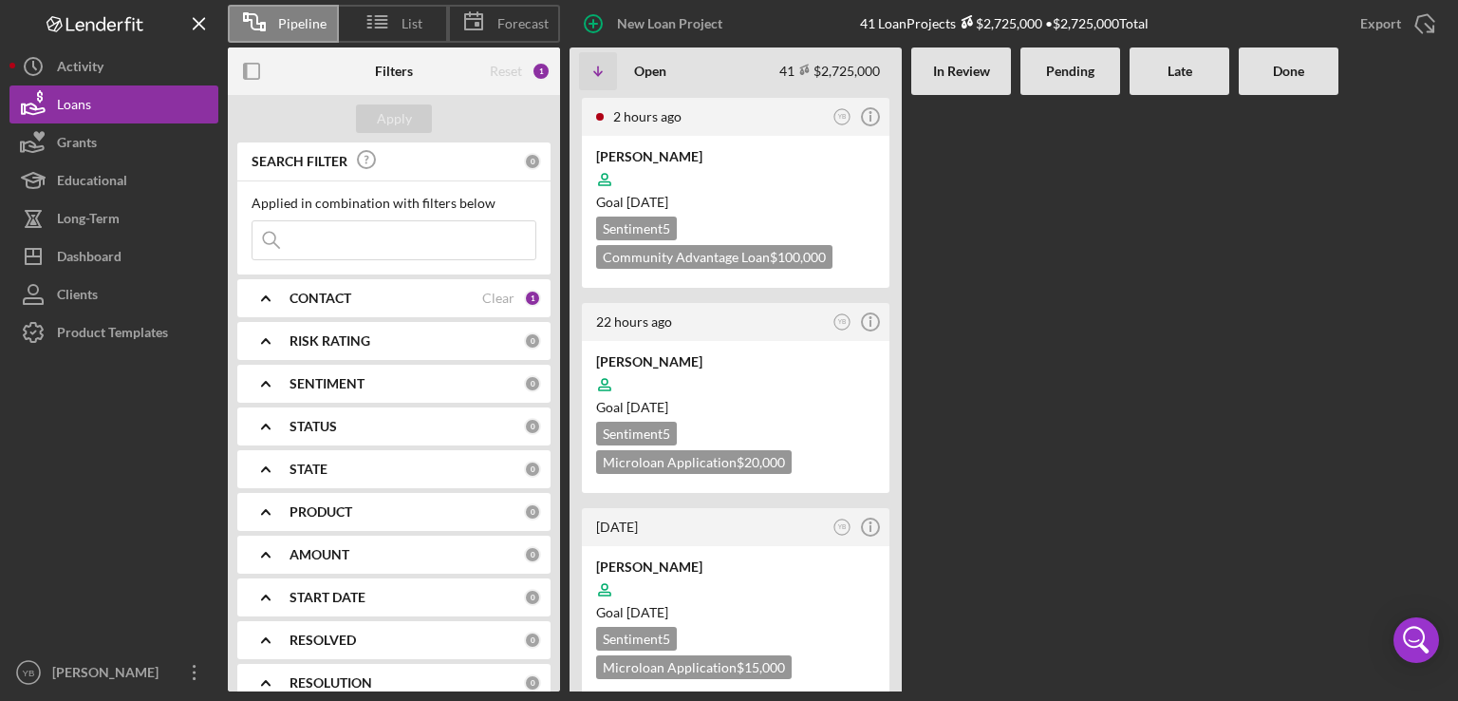
click at [1057, 398] on div at bounding box center [1071, 393] width 100 height 596
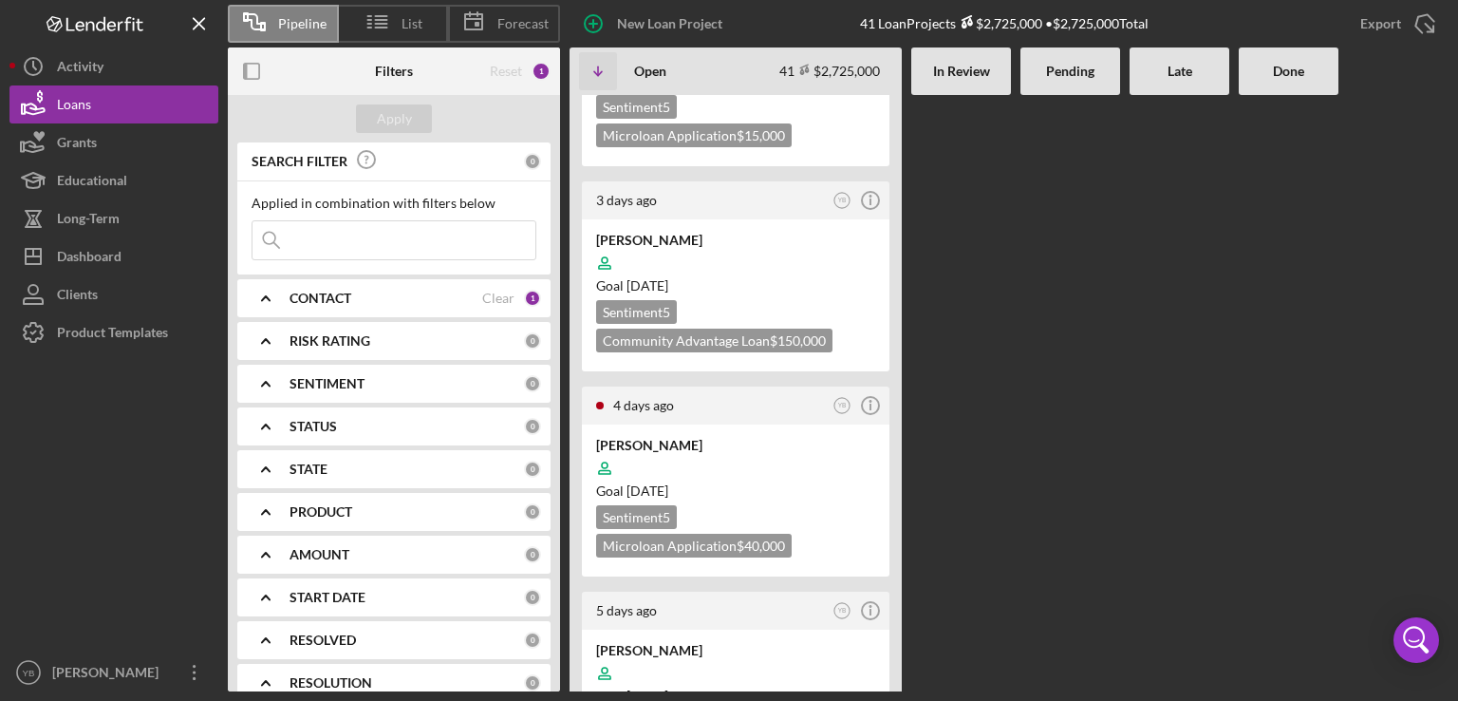
scroll to position [570, 0]
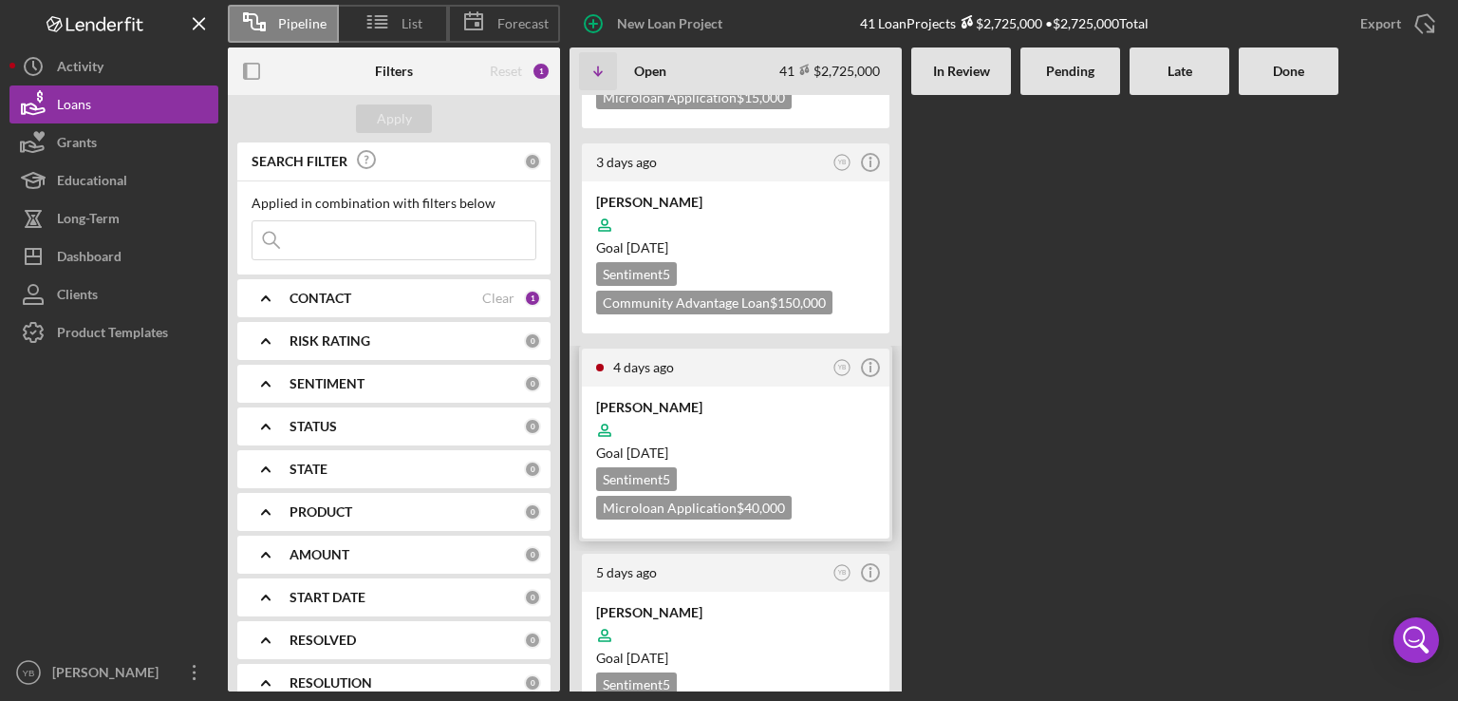
click at [774, 412] on div at bounding box center [735, 430] width 279 height 36
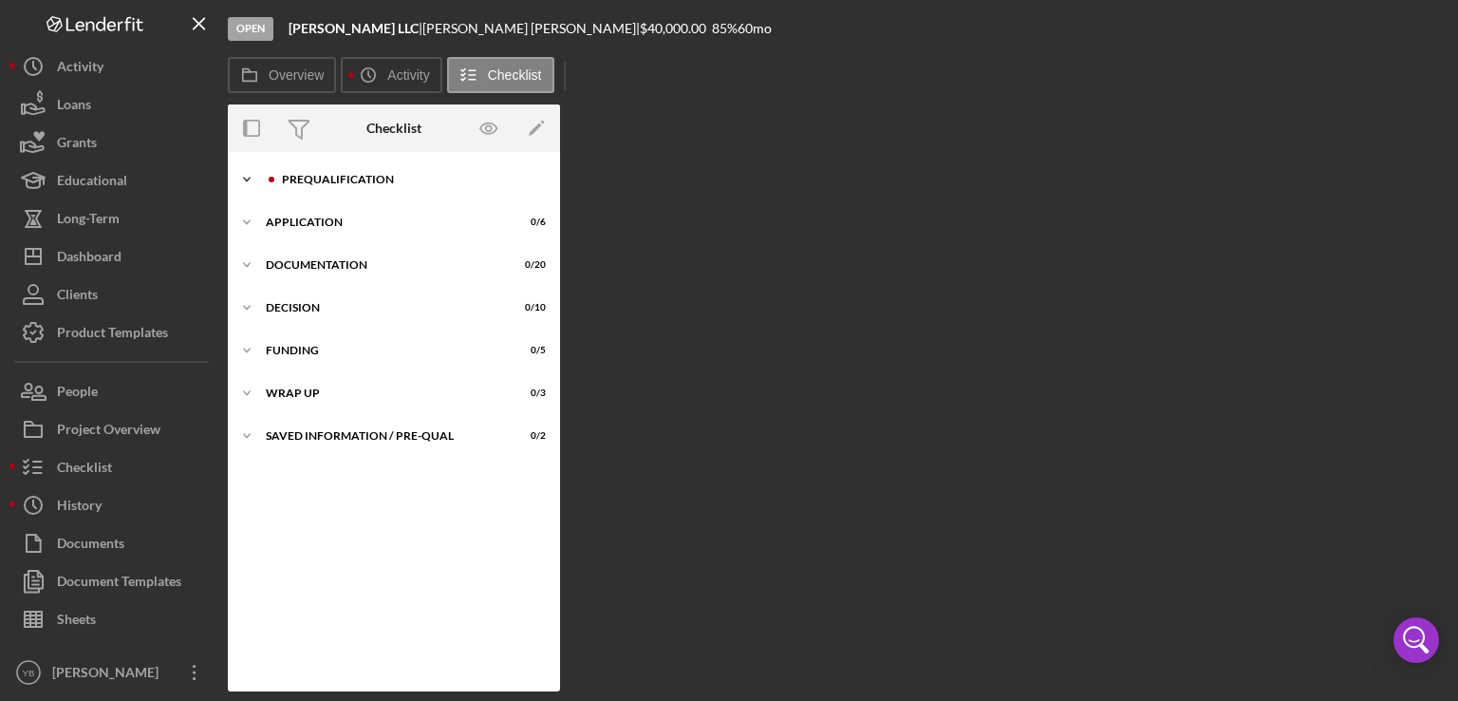
click at [330, 177] on div "Prequalification" at bounding box center [409, 179] width 254 height 11
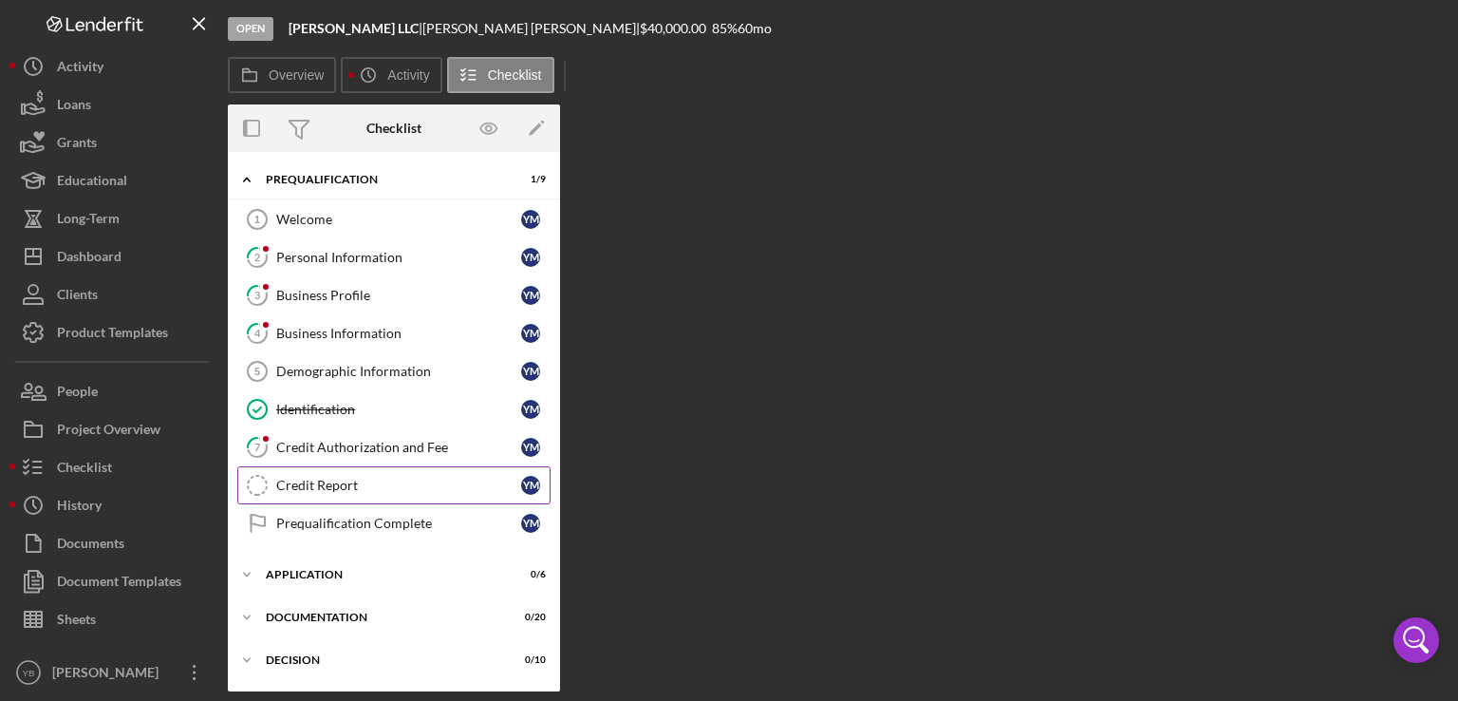
click at [319, 479] on div "Credit Report" at bounding box center [398, 485] width 245 height 15
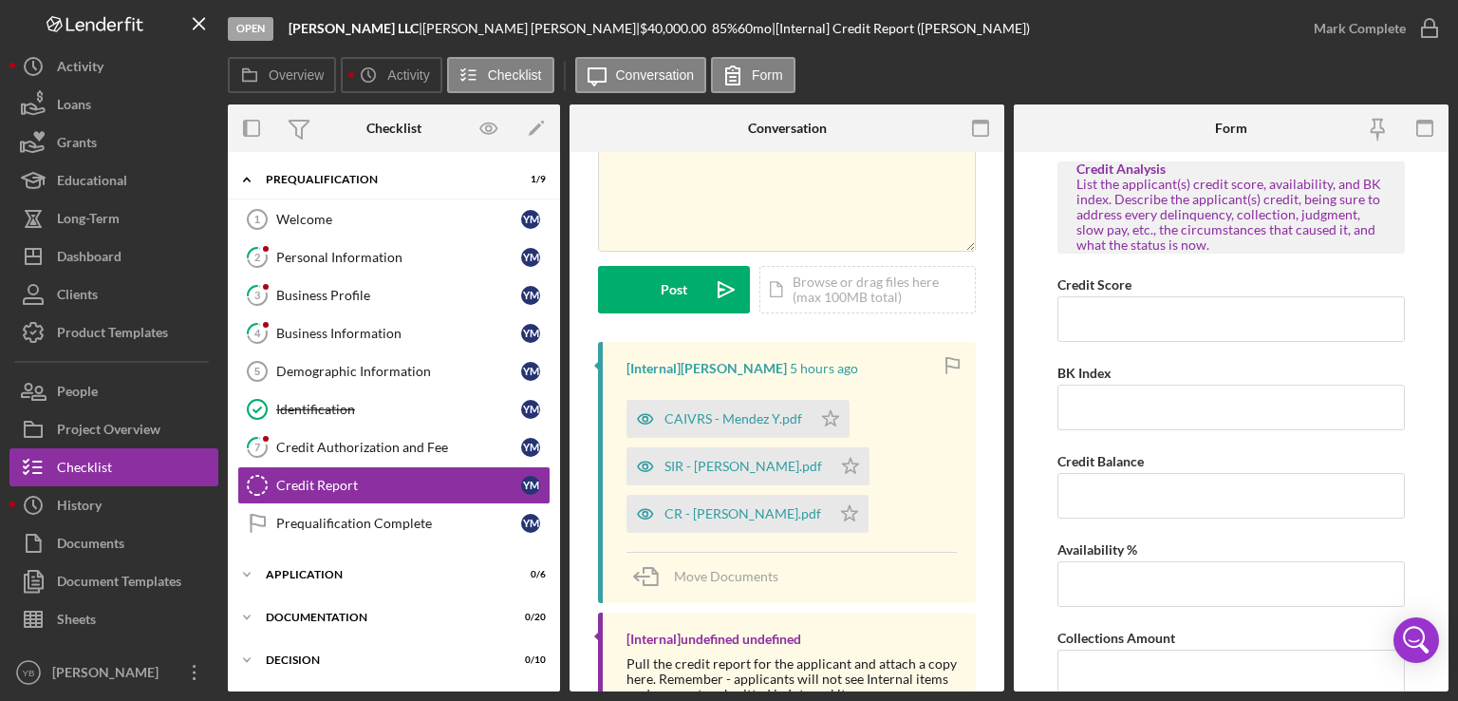
scroll to position [145, 0]
click at [760, 522] on div "CR - Mendez Yesenia.pdf" at bounding box center [729, 513] width 204 height 38
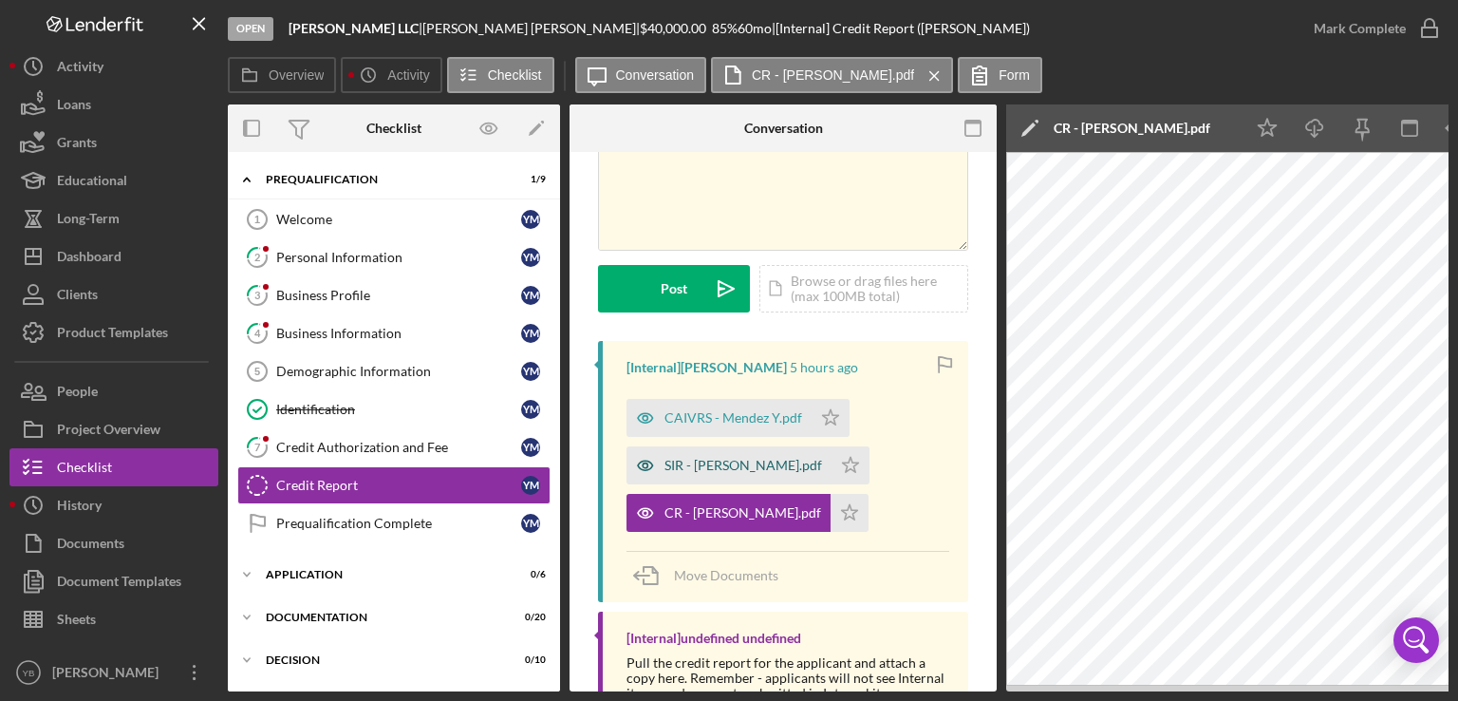
click at [729, 460] on div "SIR - Mendez Yesenia.pdf" at bounding box center [744, 465] width 158 height 15
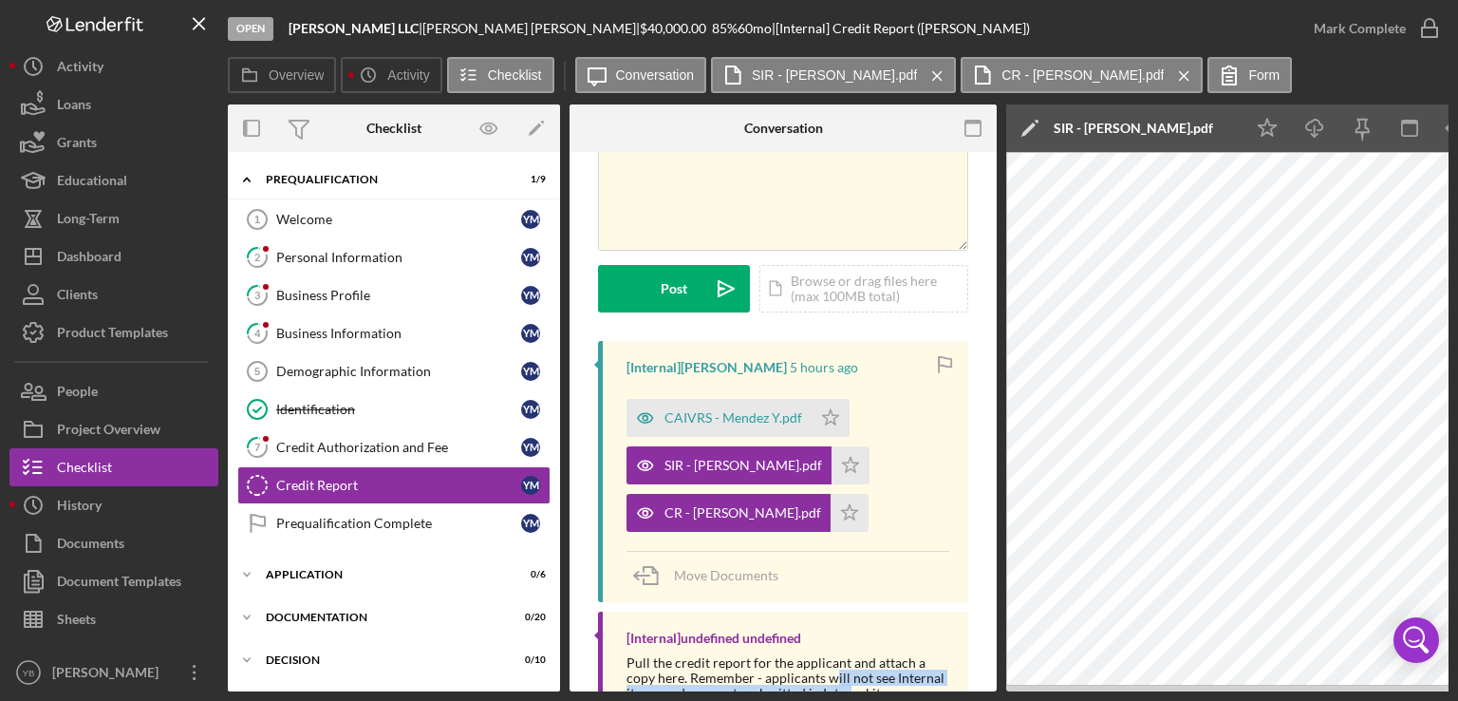
scroll to position [221, 0]
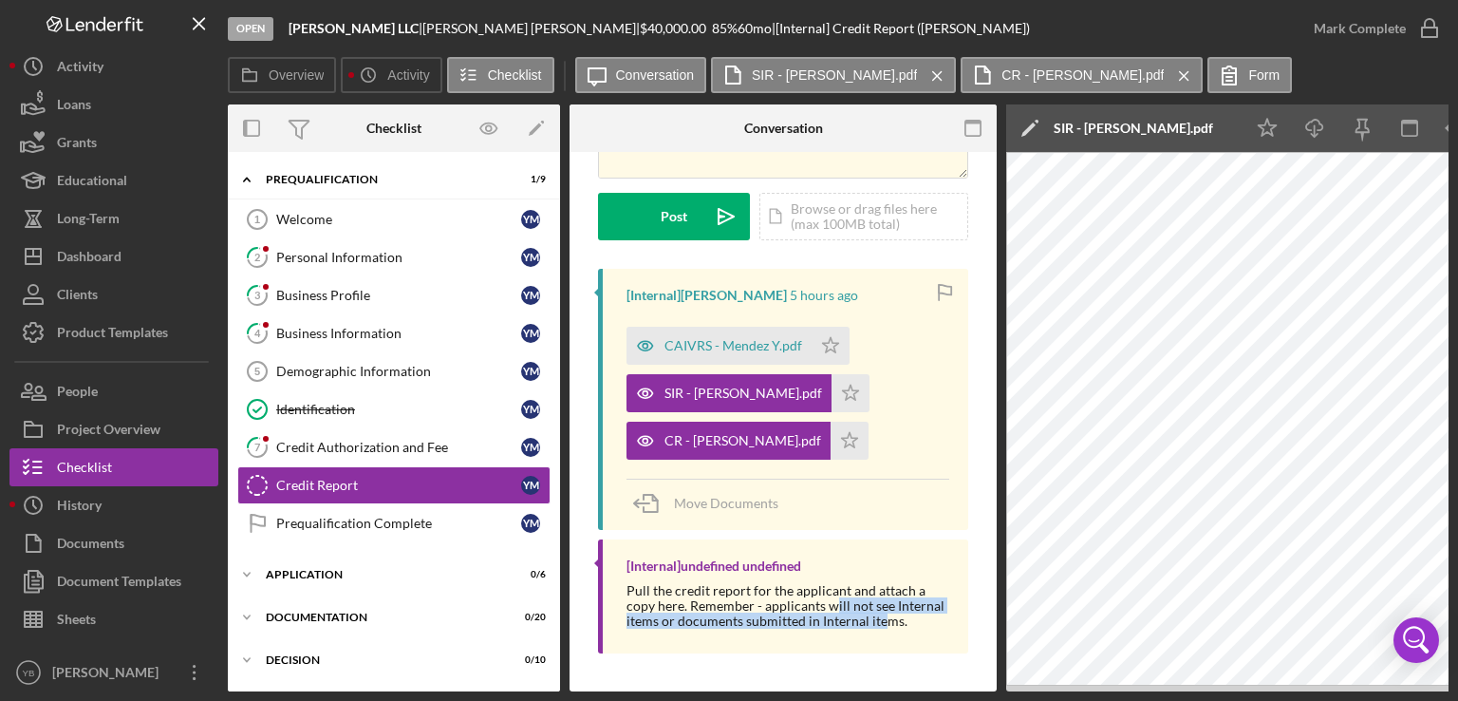
drag, startPoint x: 835, startPoint y: 683, endPoint x: 866, endPoint y: 689, distance: 32.0
click at [866, 689] on div "Overview Internal Workflow Stage Open Icon/Dropdown Arrow Archive (can unarchiv…" at bounding box center [838, 397] width 1221 height 587
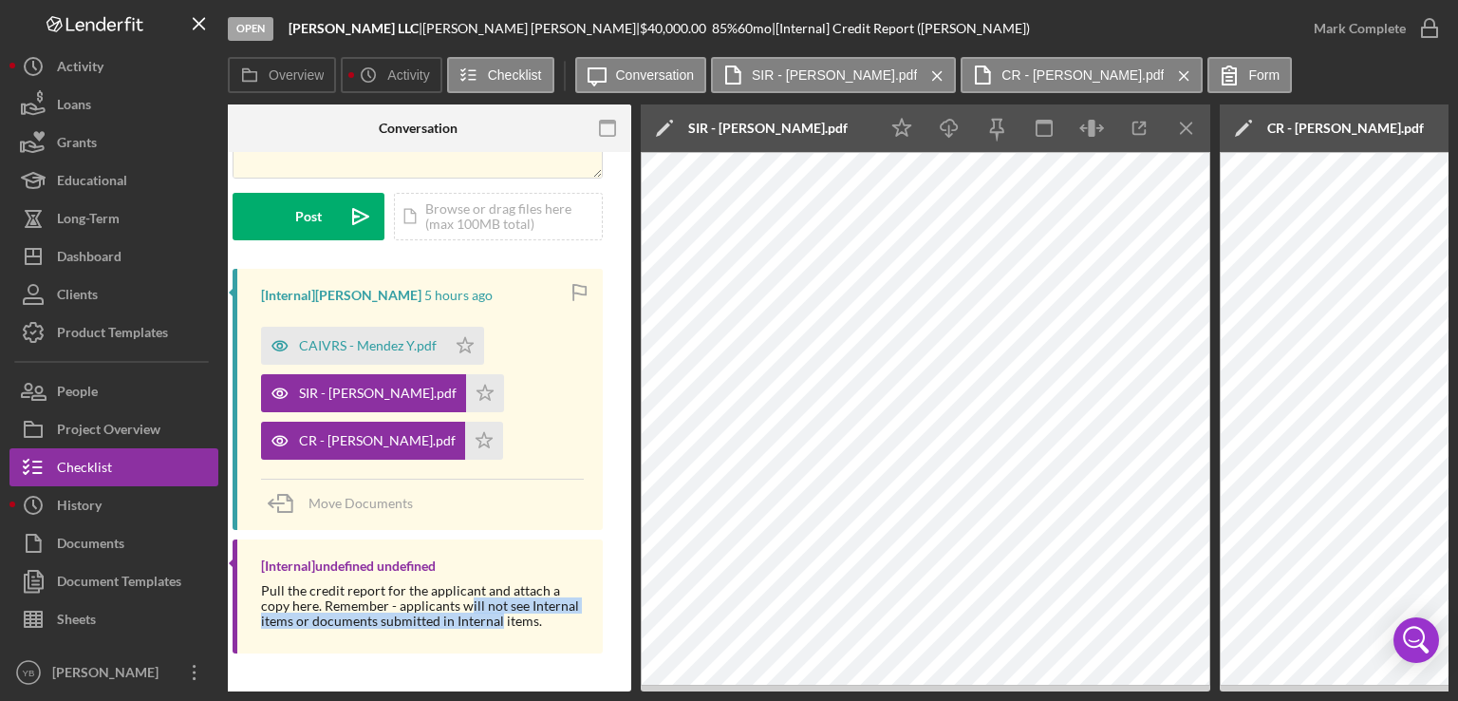
scroll to position [0, 381]
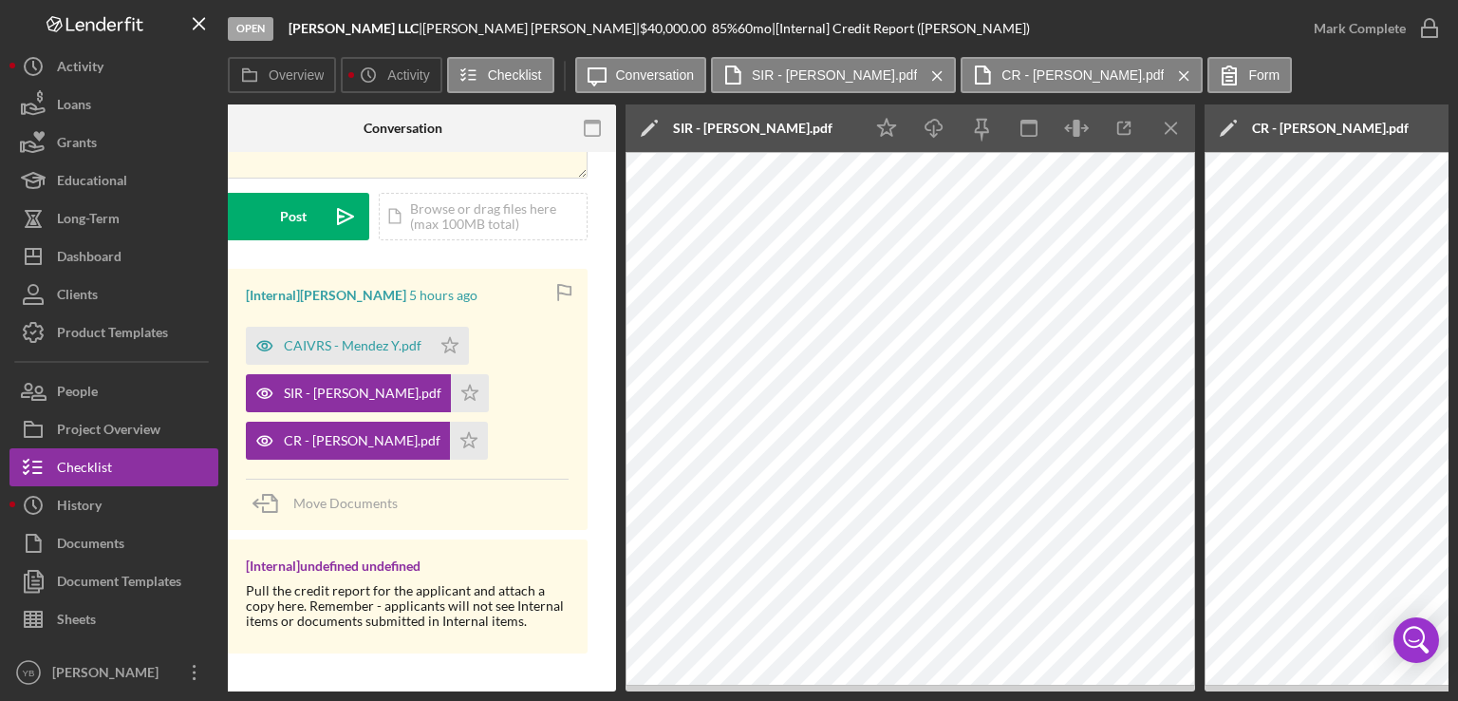
click at [745, 690] on div "Overview Internal Workflow Stage Open Icon/Dropdown Arrow Archive (can unarchiv…" at bounding box center [838, 397] width 1221 height 587
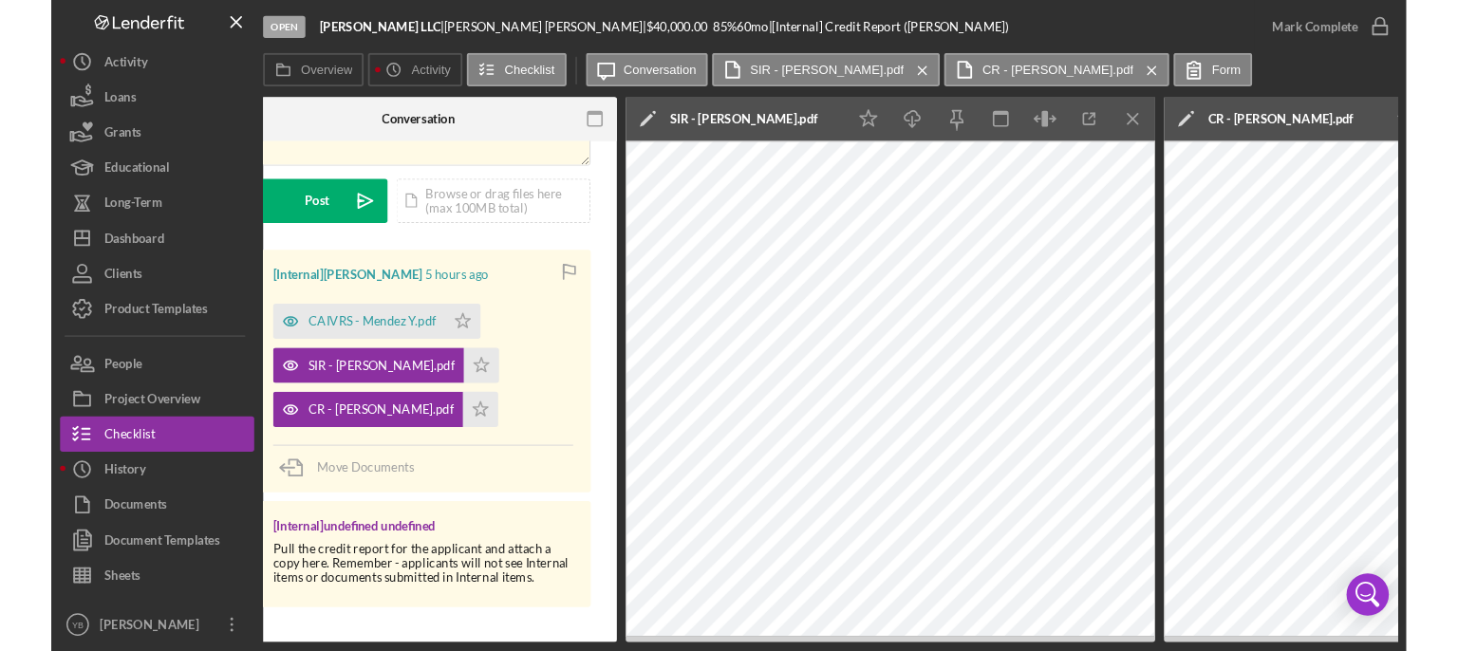
scroll to position [0, 389]
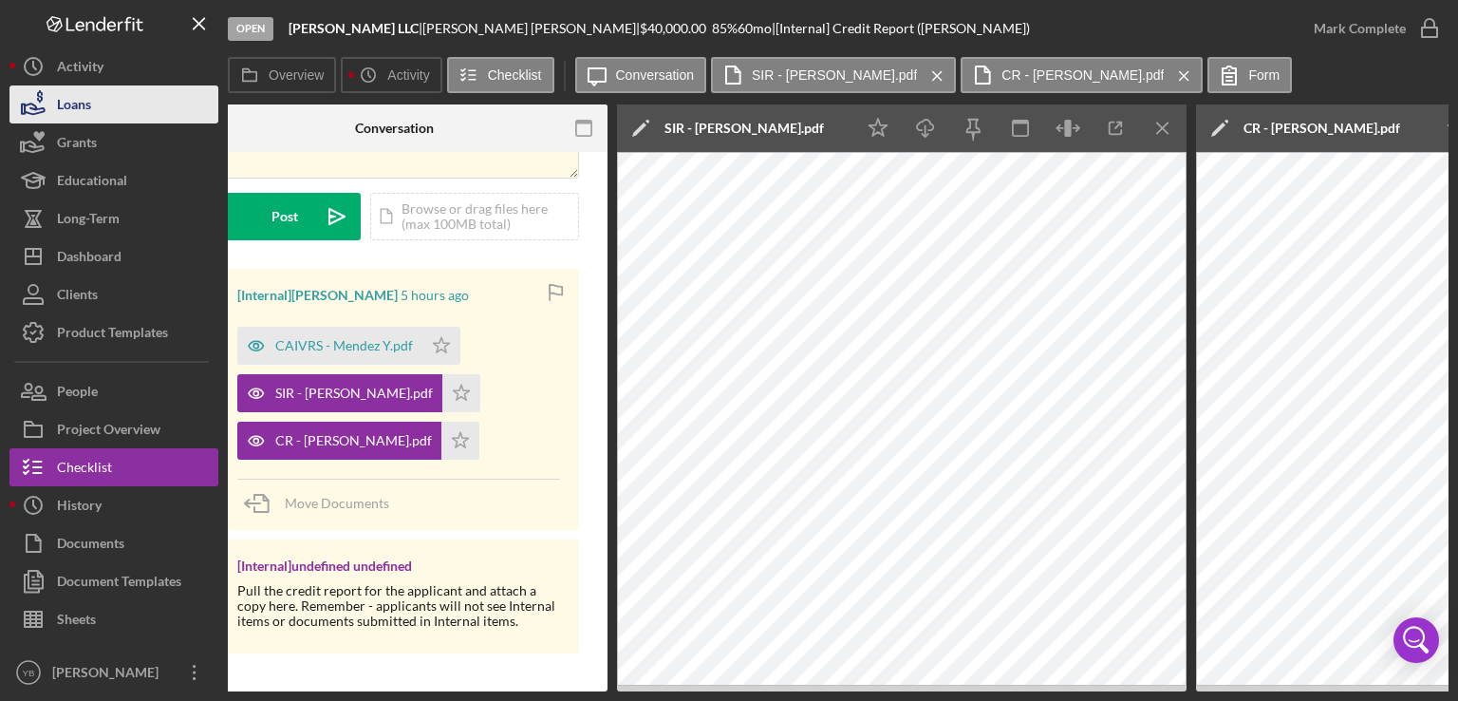
click at [88, 100] on div "Loans" at bounding box center [74, 106] width 34 height 43
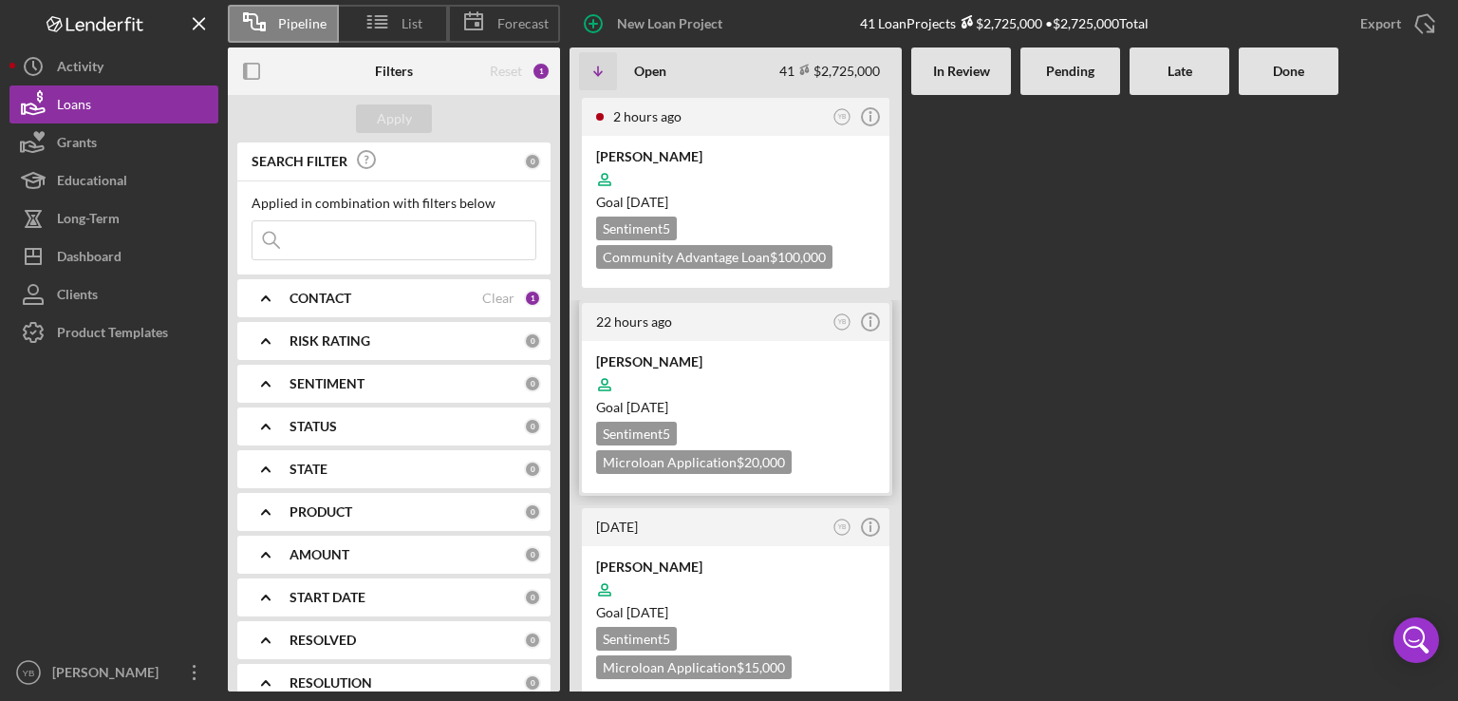
click at [790, 385] on div at bounding box center [735, 384] width 279 height 36
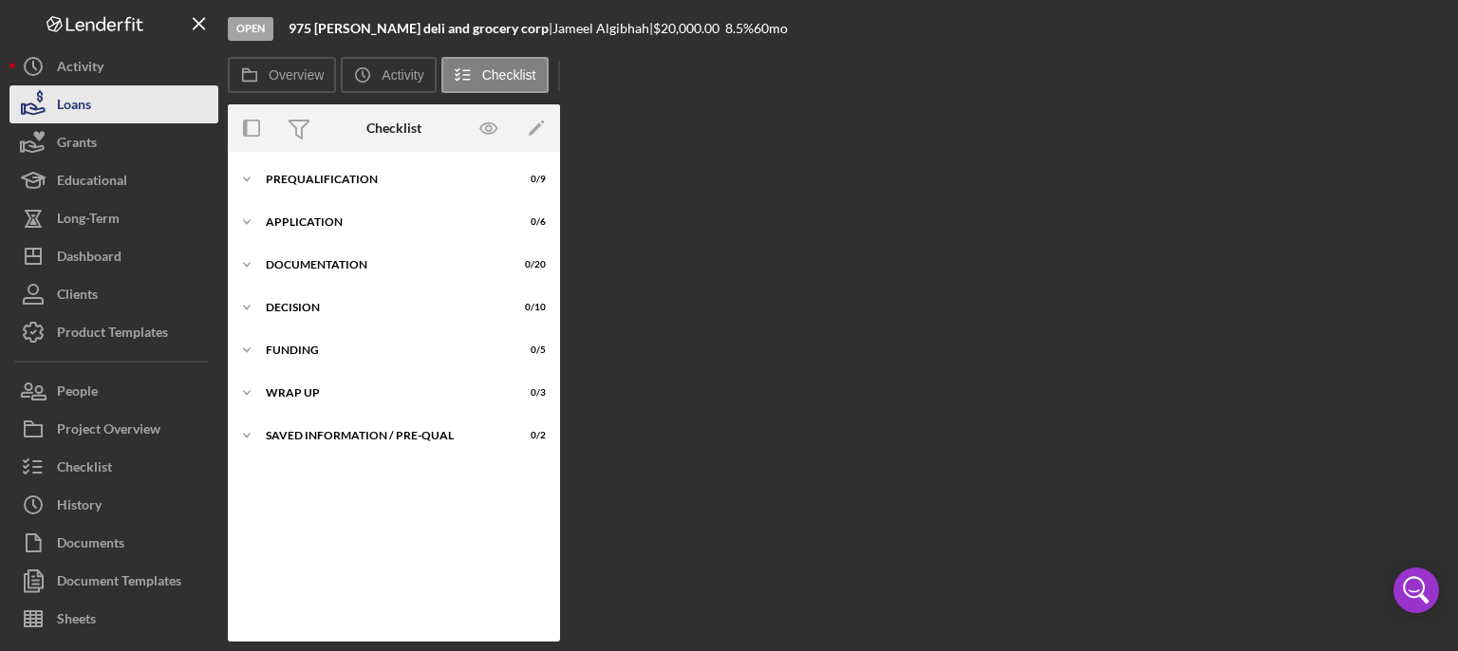
click at [110, 98] on button "Loans" at bounding box center [113, 104] width 209 height 38
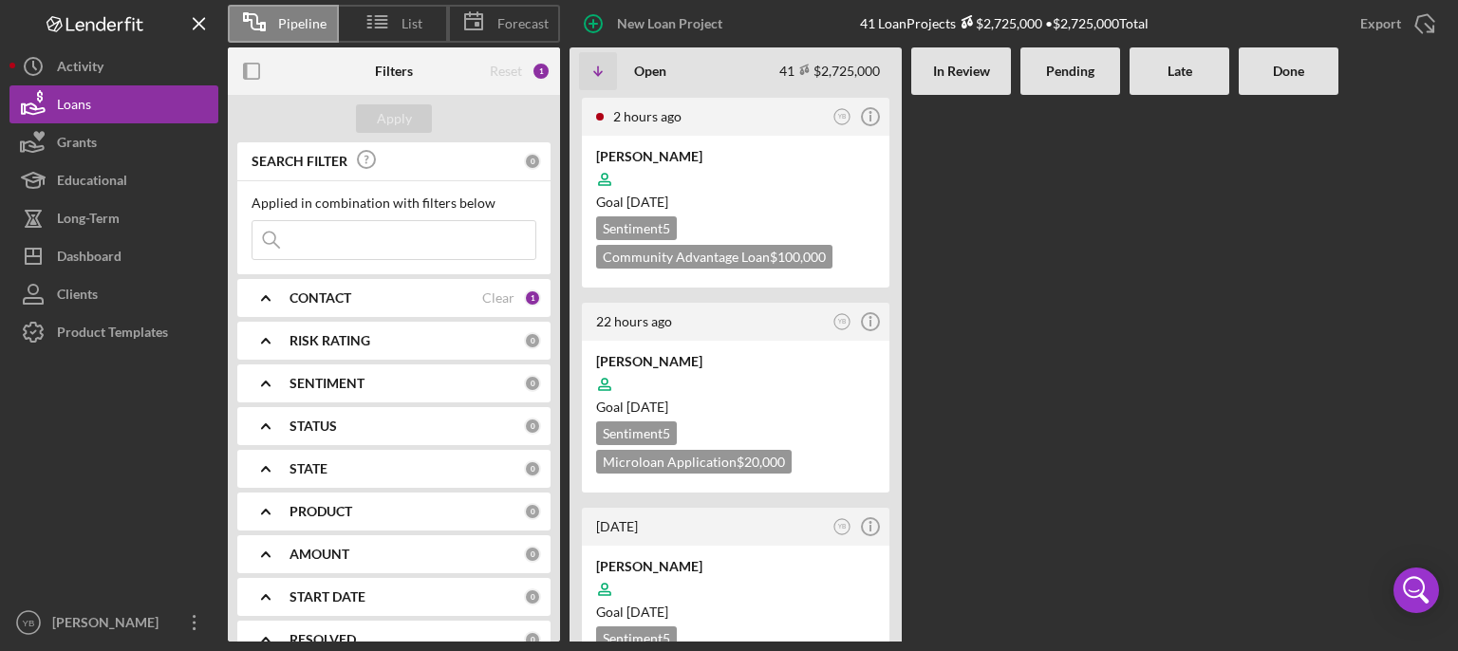
click at [944, 346] on Review at bounding box center [961, 368] width 100 height 547
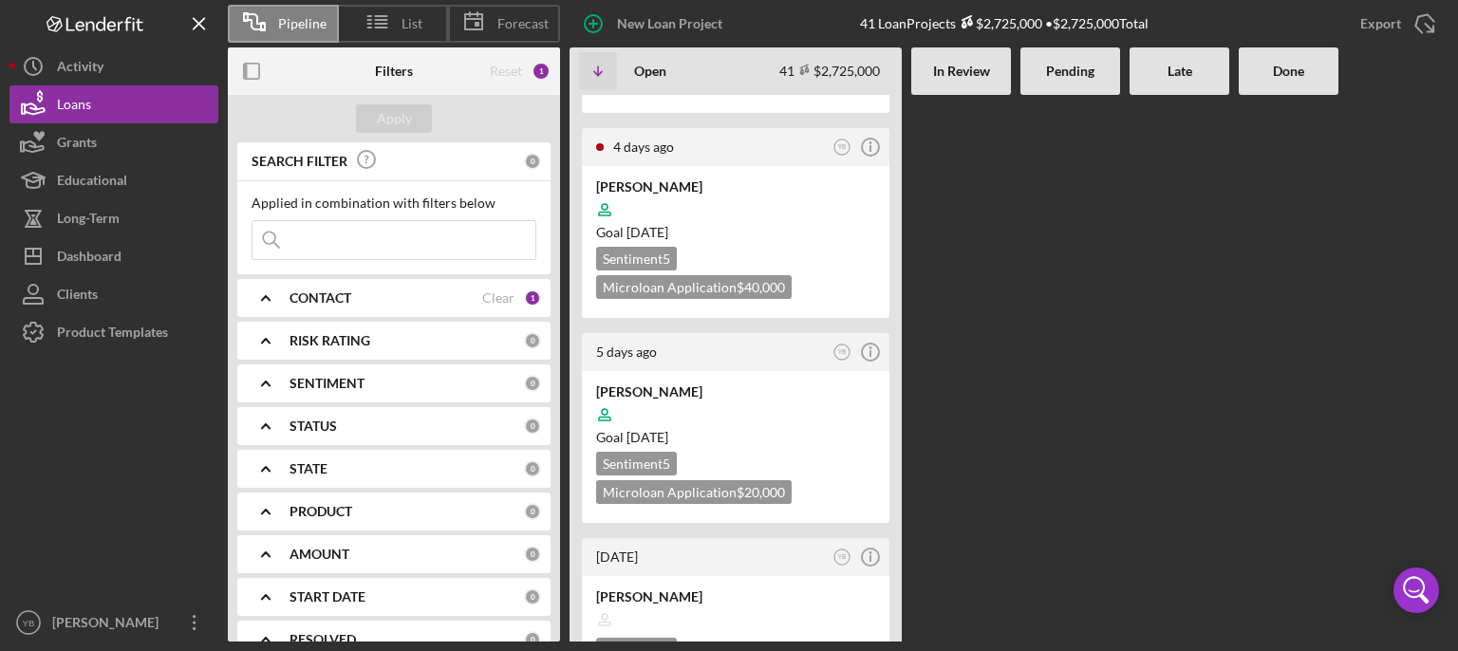
scroll to position [798, 0]
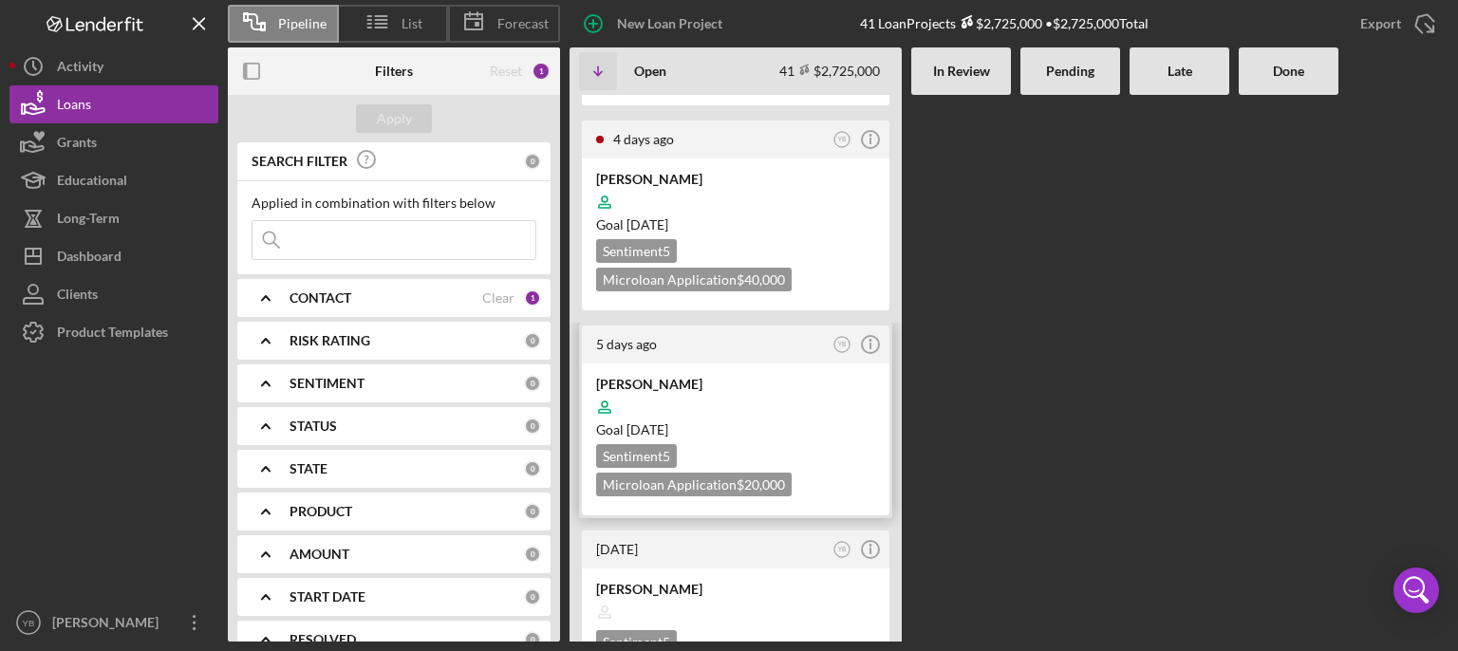
click at [777, 408] on div at bounding box center [735, 407] width 279 height 36
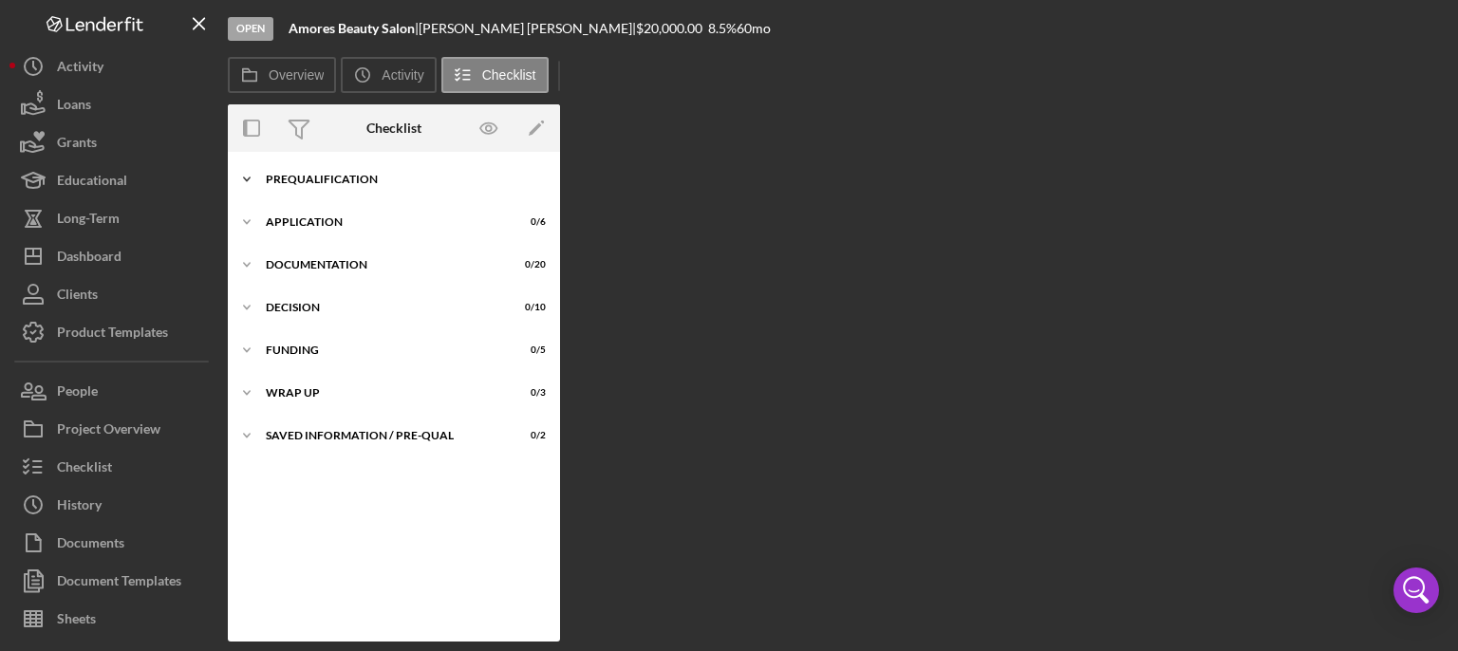
click at [311, 180] on div "Prequalification" at bounding box center [401, 179] width 271 height 11
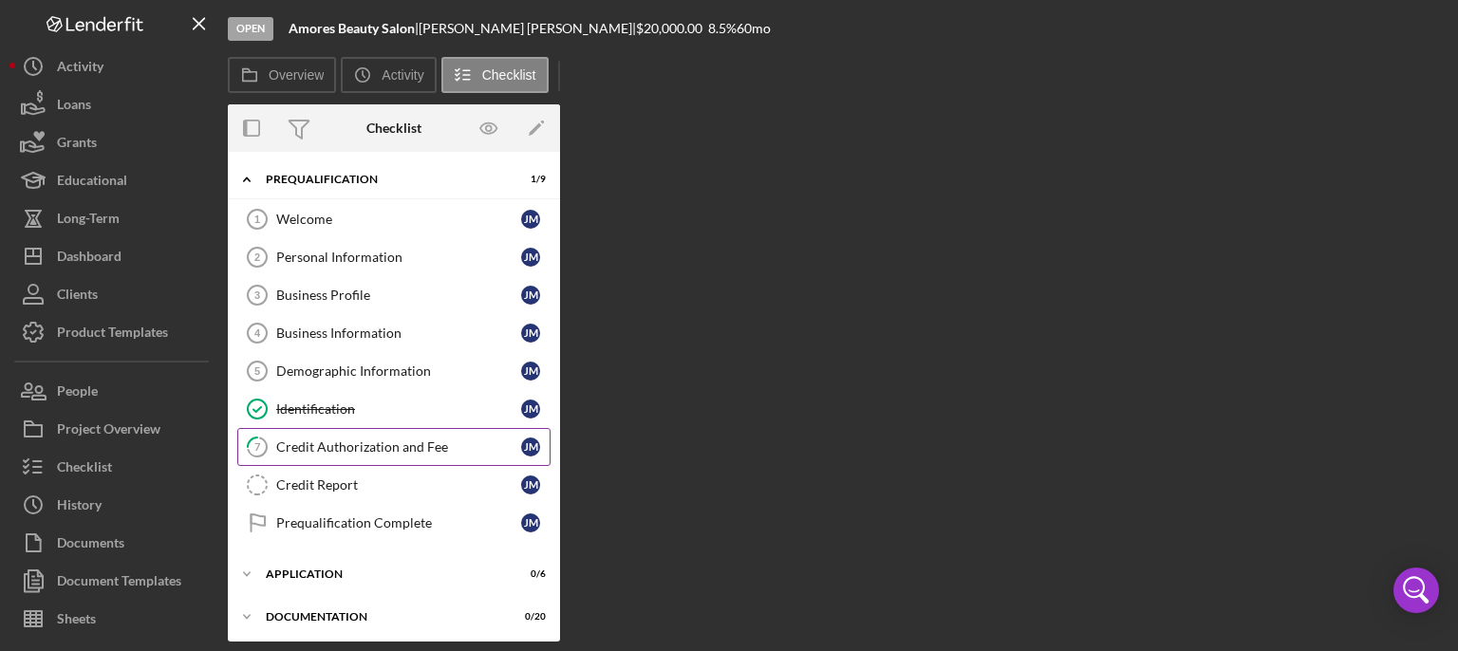
click at [319, 453] on link "7 Credit Authorization and Fee [PERSON_NAME]" at bounding box center [393, 447] width 313 height 38
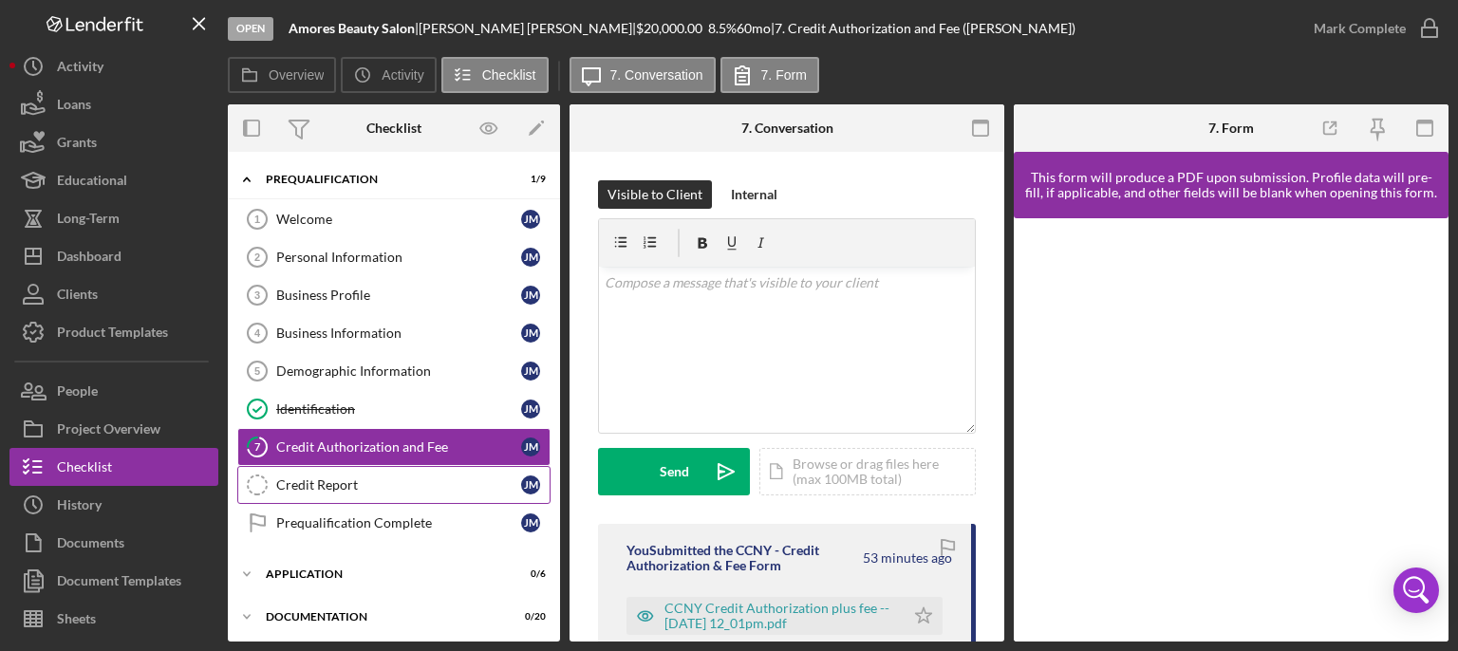
click at [317, 478] on div "Credit Report" at bounding box center [398, 485] width 245 height 15
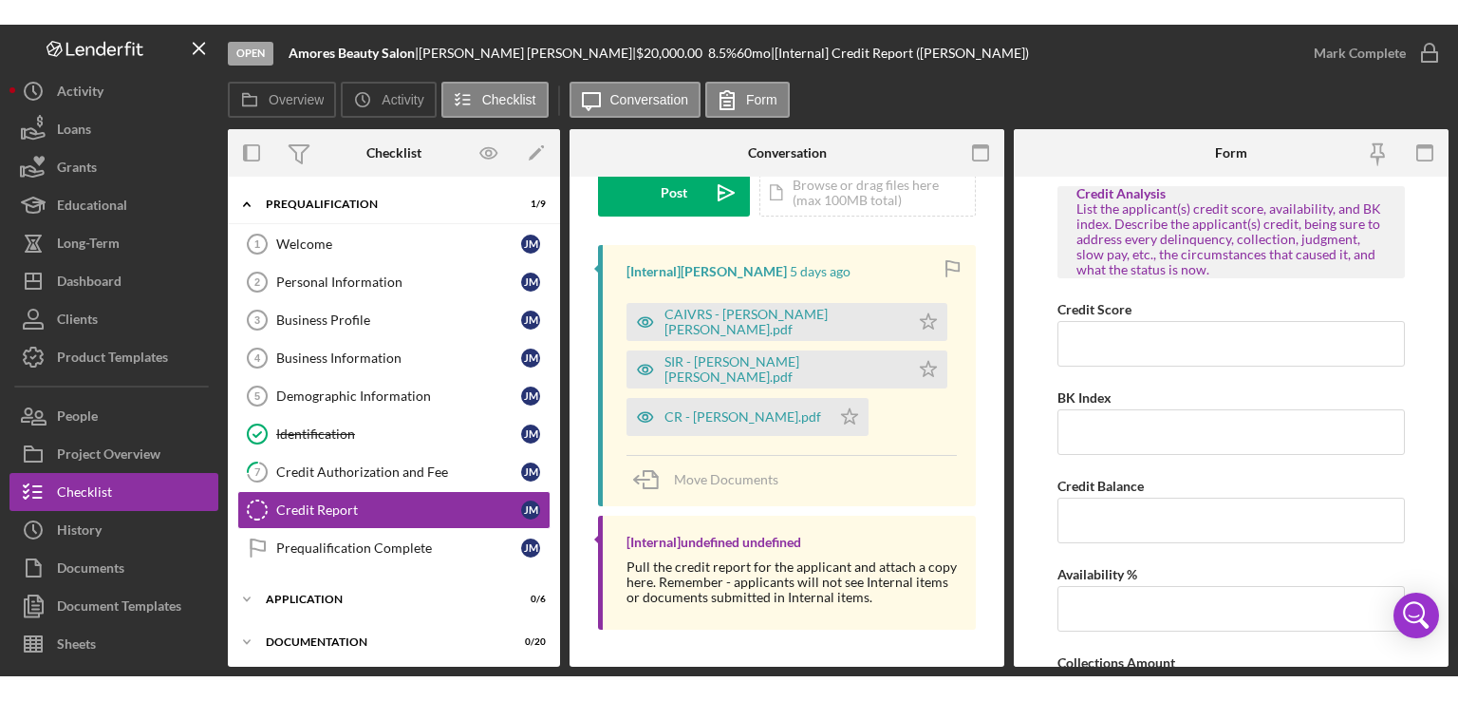
scroll to position [73, 0]
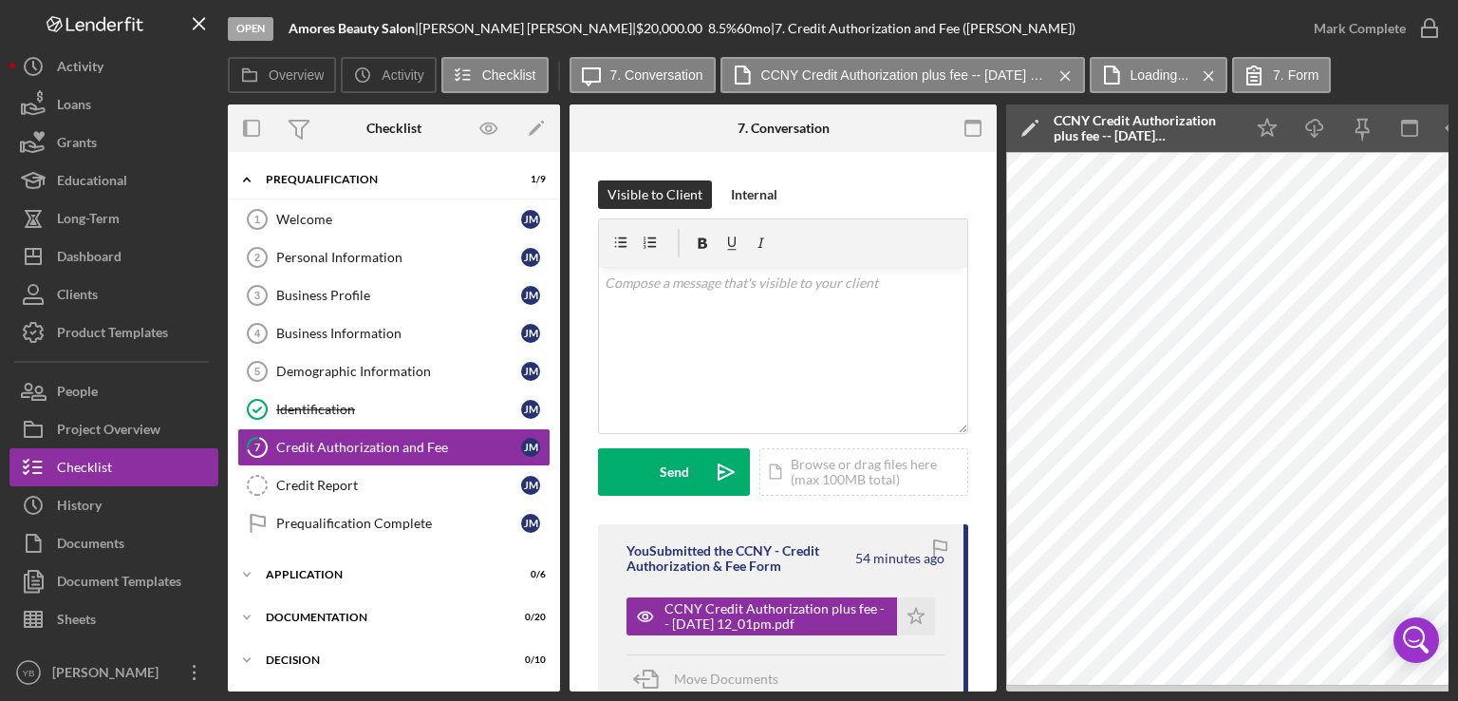
scroll to position [322, 0]
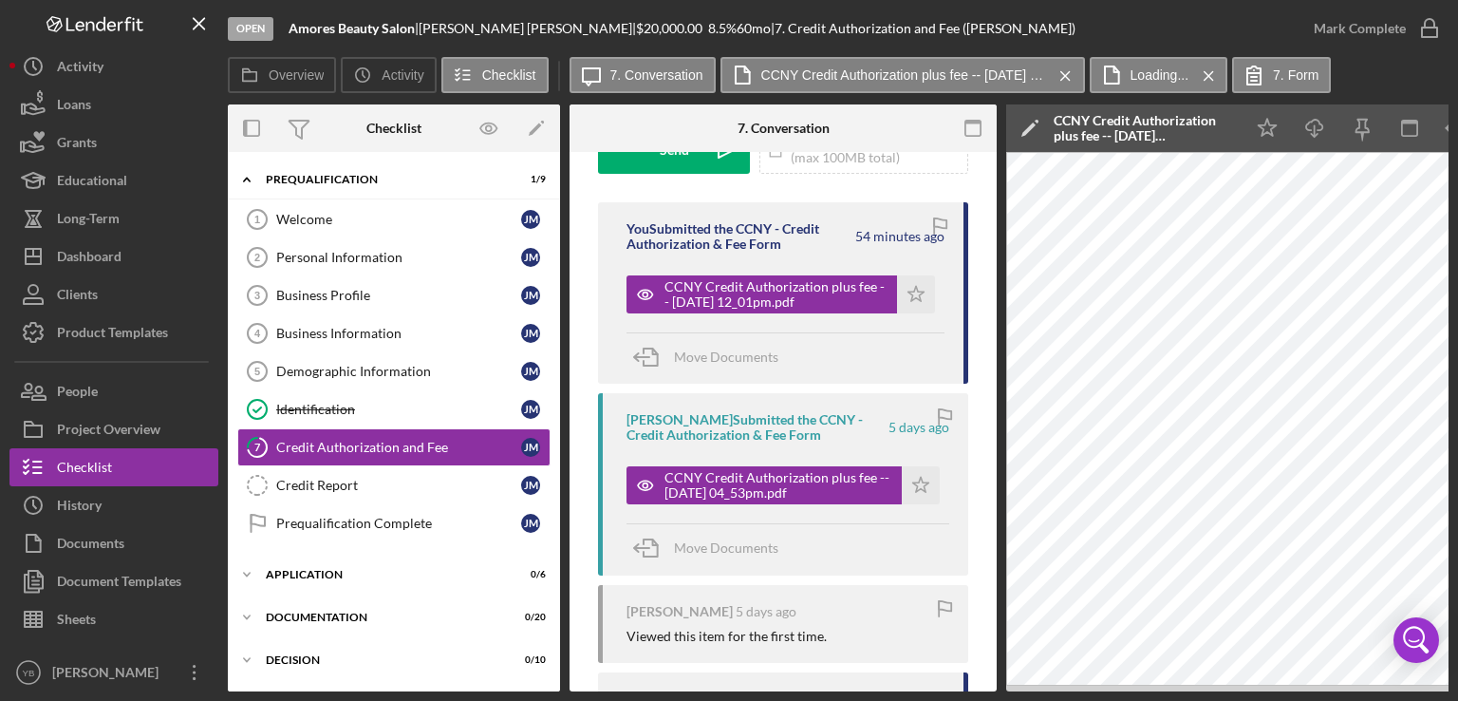
click at [564, 362] on div "Overview Internal Workflow Stage Open Icon/Dropdown Arrow Archive (can unarchiv…" at bounding box center [838, 397] width 1221 height 587
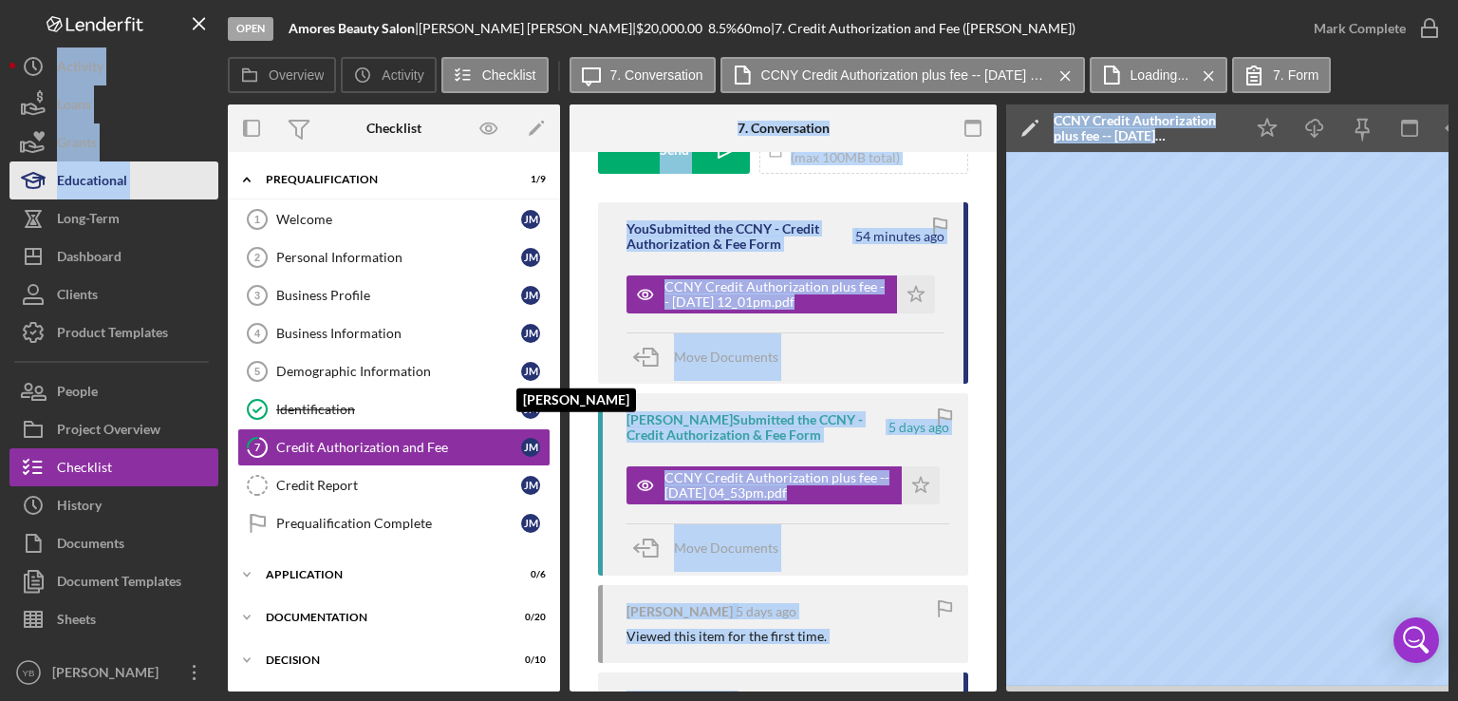
drag, startPoint x: 564, startPoint y: 362, endPoint x: 137, endPoint y: 165, distance: 470.3
click at [137, 165] on div "Open Amores Beauty Salon | Juanita Maria Abreu | $20,000.00 8.5 % 60 mo | 7. Cr…" at bounding box center [728, 345] width 1439 height 691
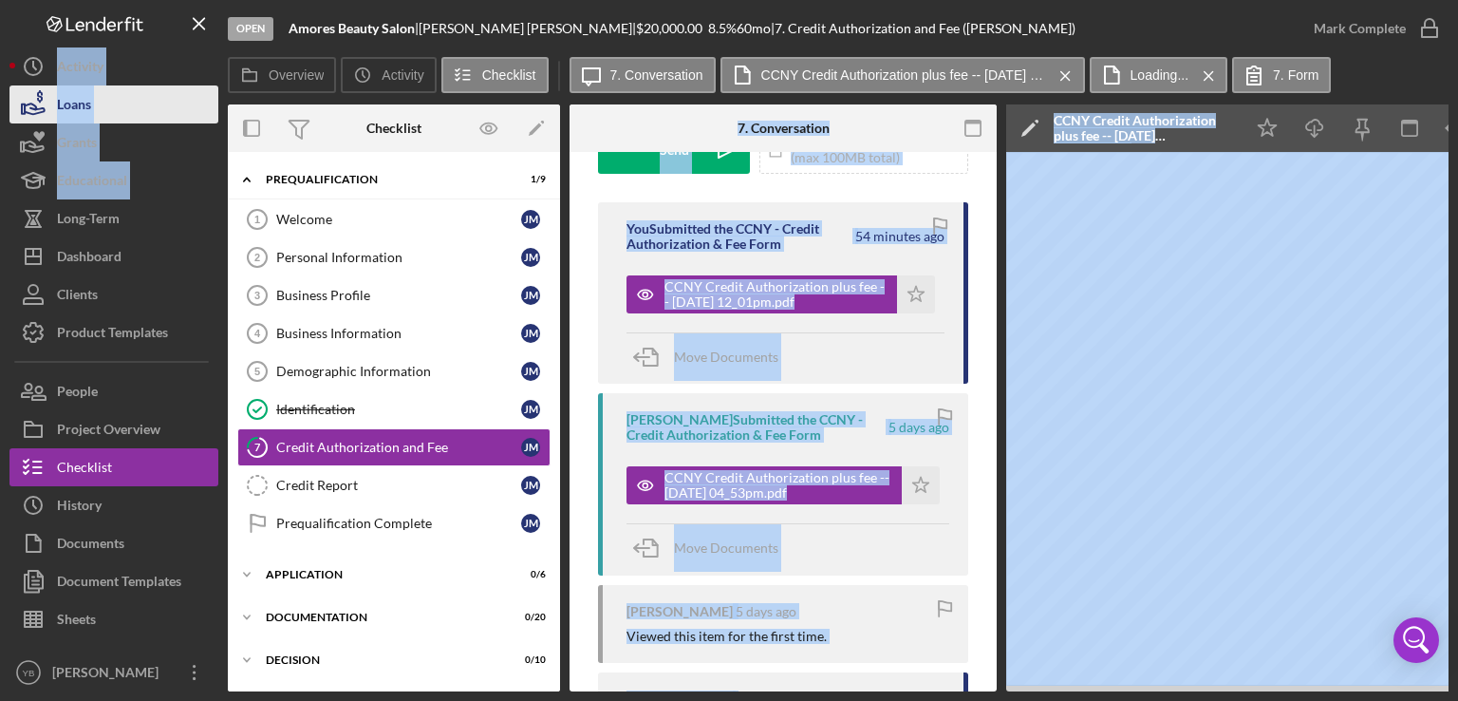
click at [92, 115] on button "Loans" at bounding box center [113, 104] width 209 height 38
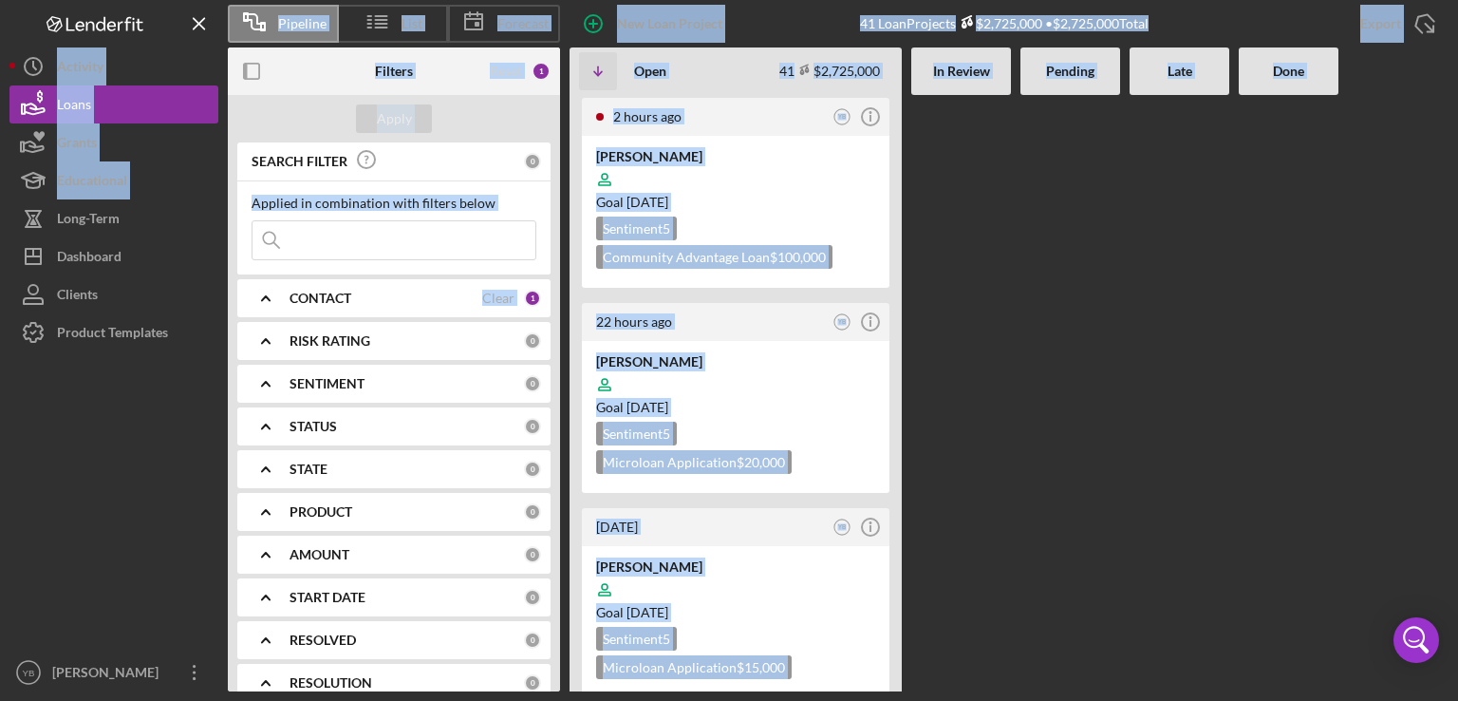
click at [1183, 211] on div at bounding box center [1180, 393] width 100 height 596
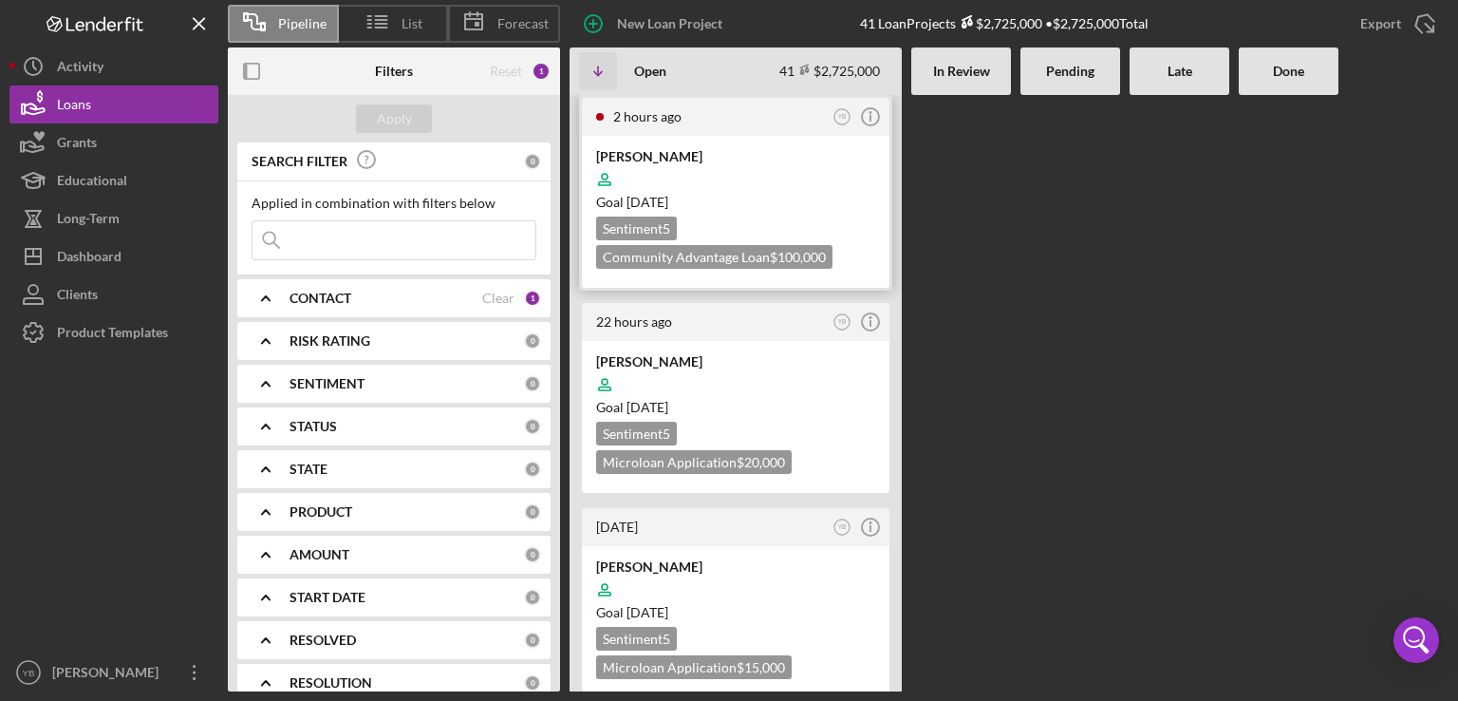
click at [786, 179] on div at bounding box center [735, 179] width 279 height 36
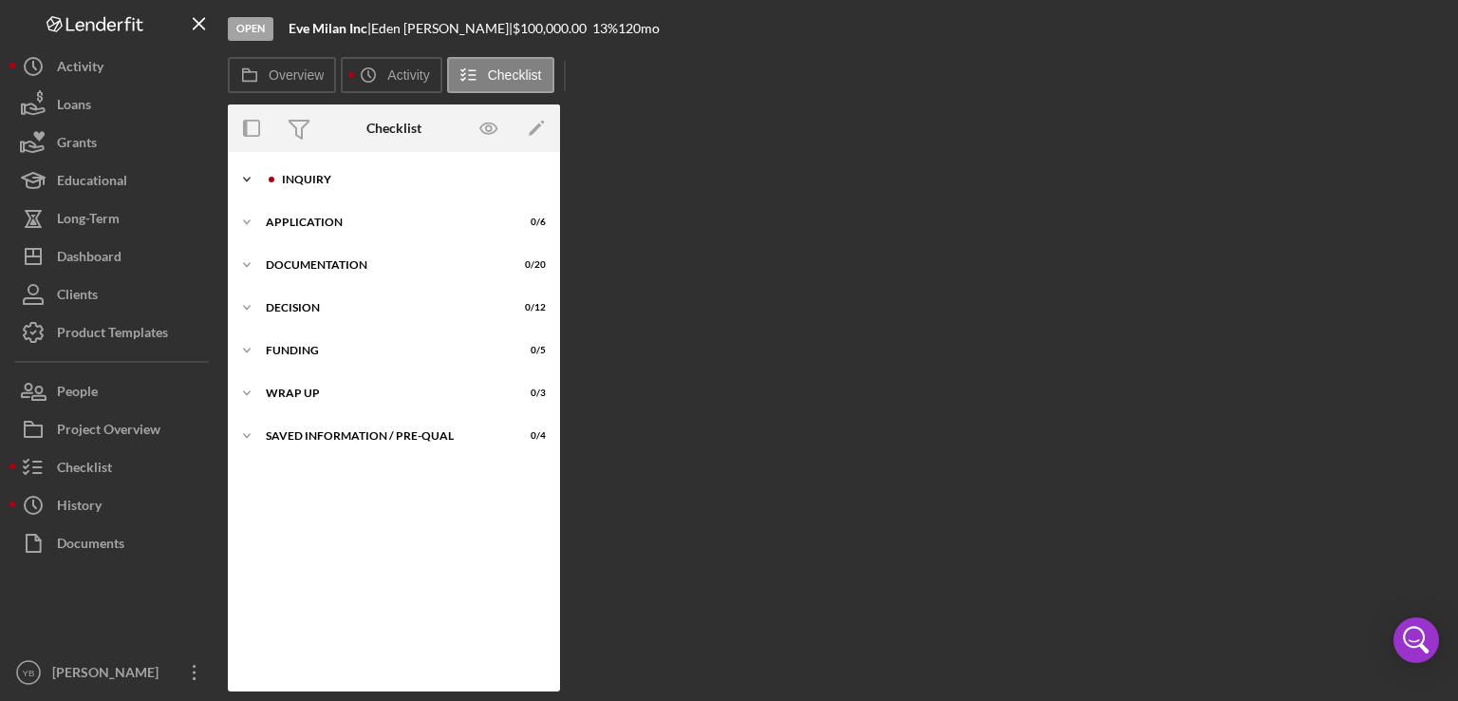
click at [309, 179] on div "Inquiry" at bounding box center [409, 179] width 254 height 11
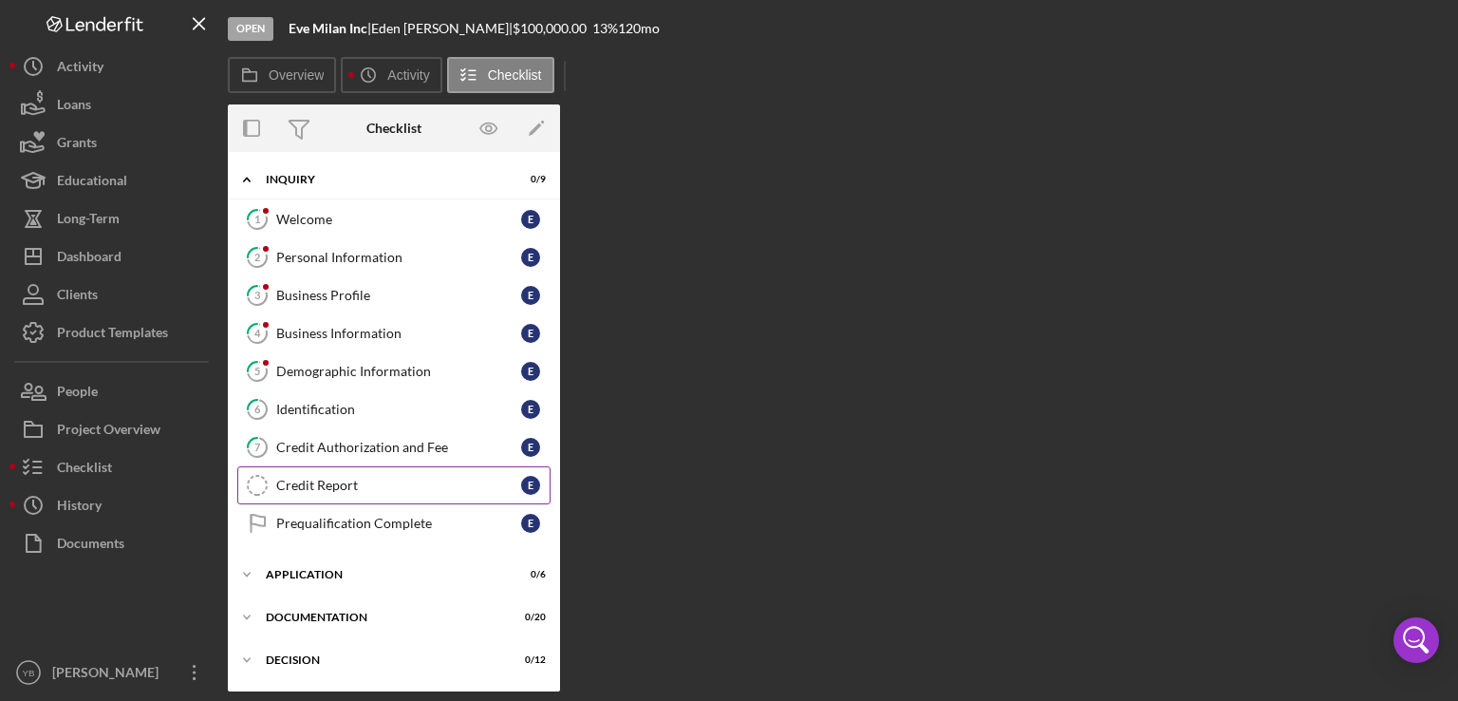
click at [338, 484] on div "Credit Report" at bounding box center [398, 485] width 245 height 15
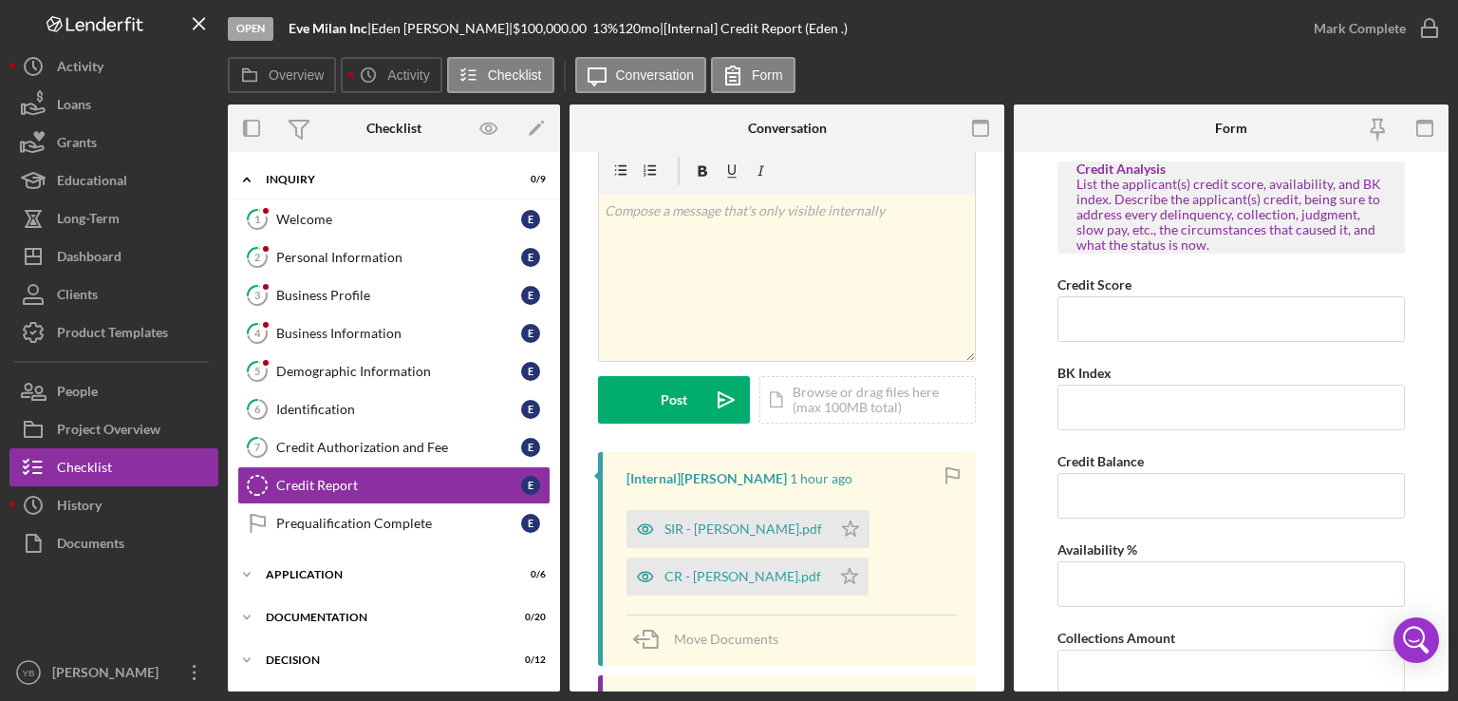
scroll to position [35, 0]
click at [719, 575] on div "CR - Gilliam Eden.pdf" at bounding box center [743, 575] width 157 height 15
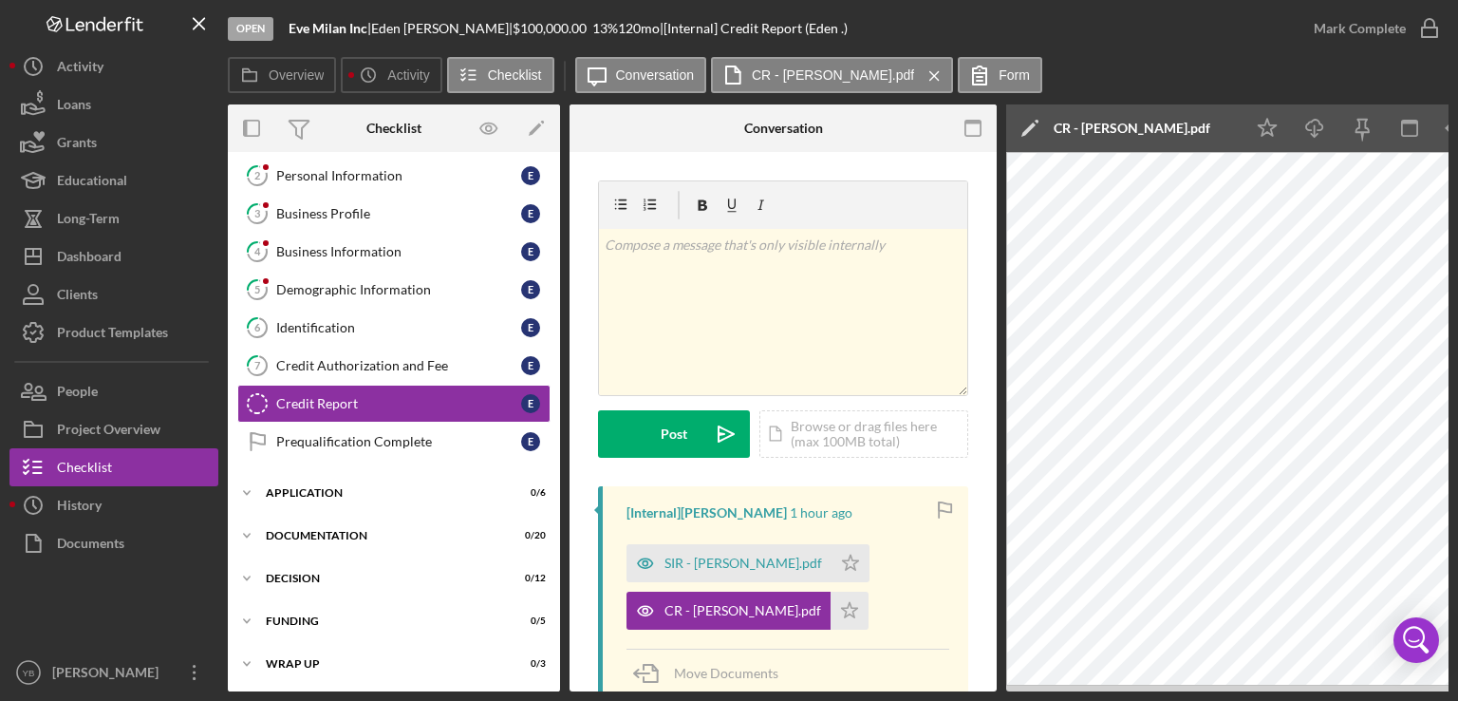
scroll to position [86, 0]
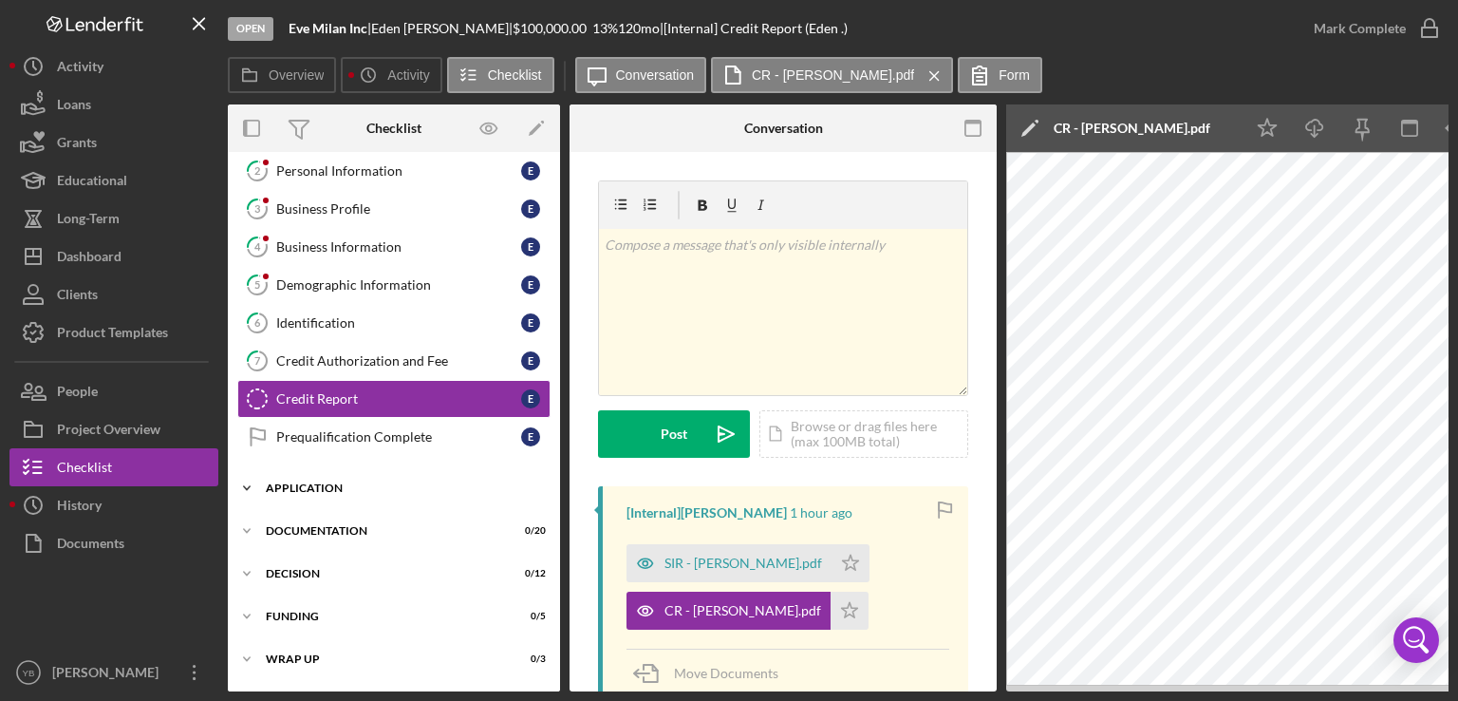
click at [318, 487] on div "Application" at bounding box center [401, 487] width 271 height 11
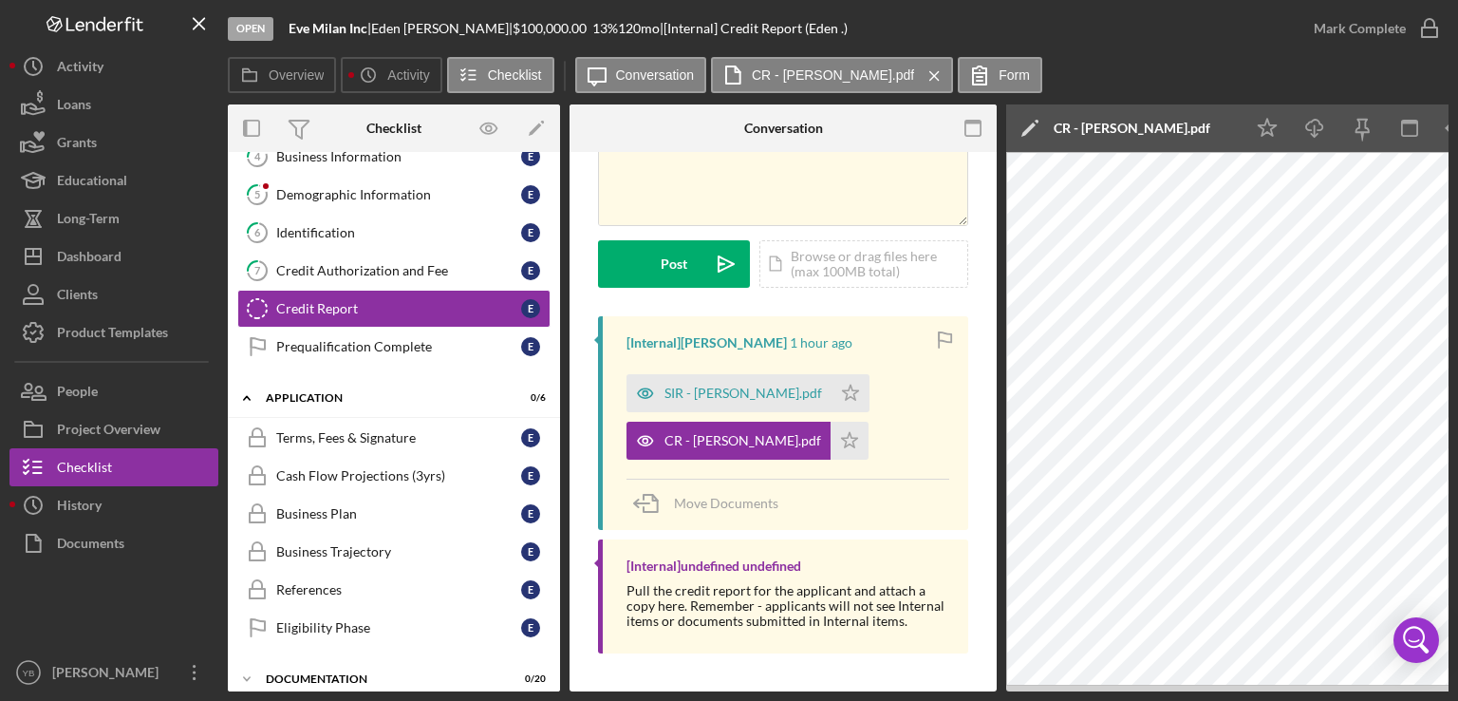
scroll to position [182, 0]
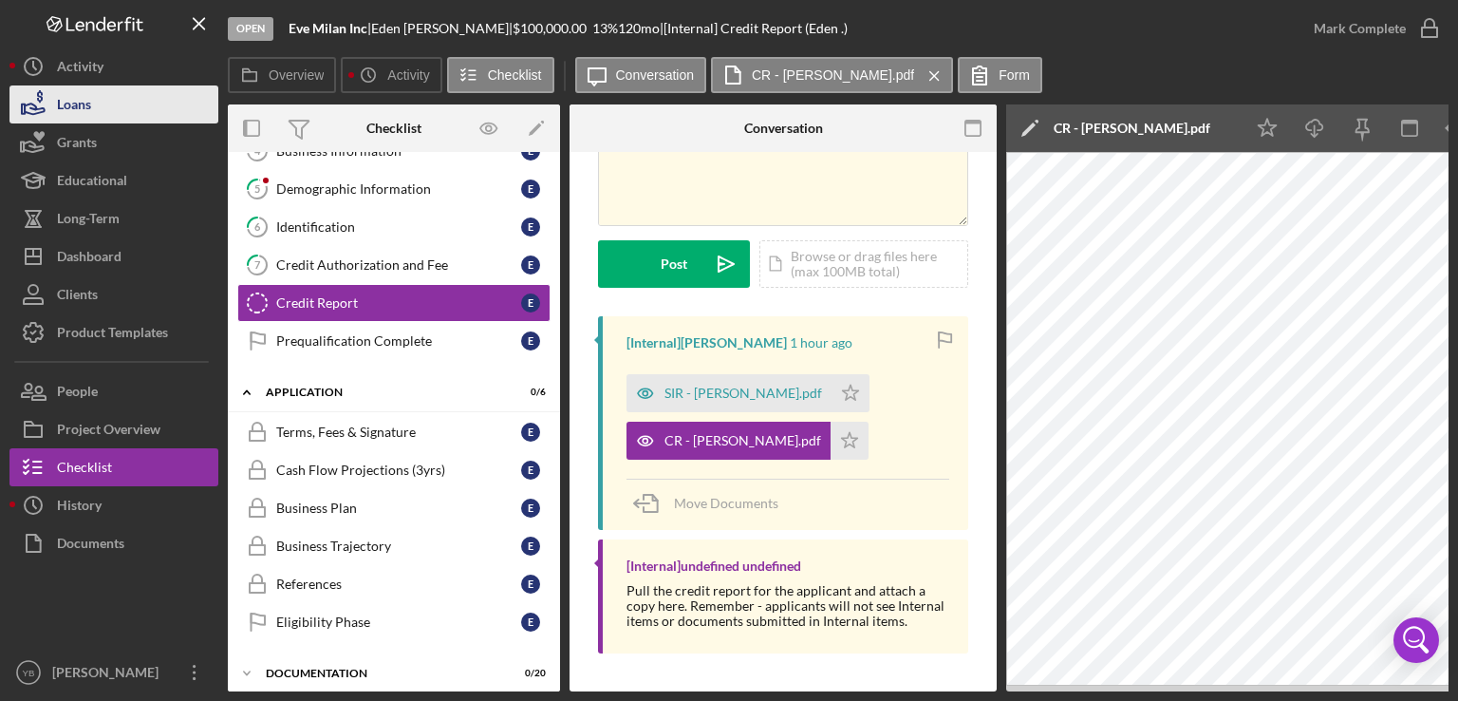
click at [90, 111] on div "Loans" at bounding box center [74, 106] width 34 height 43
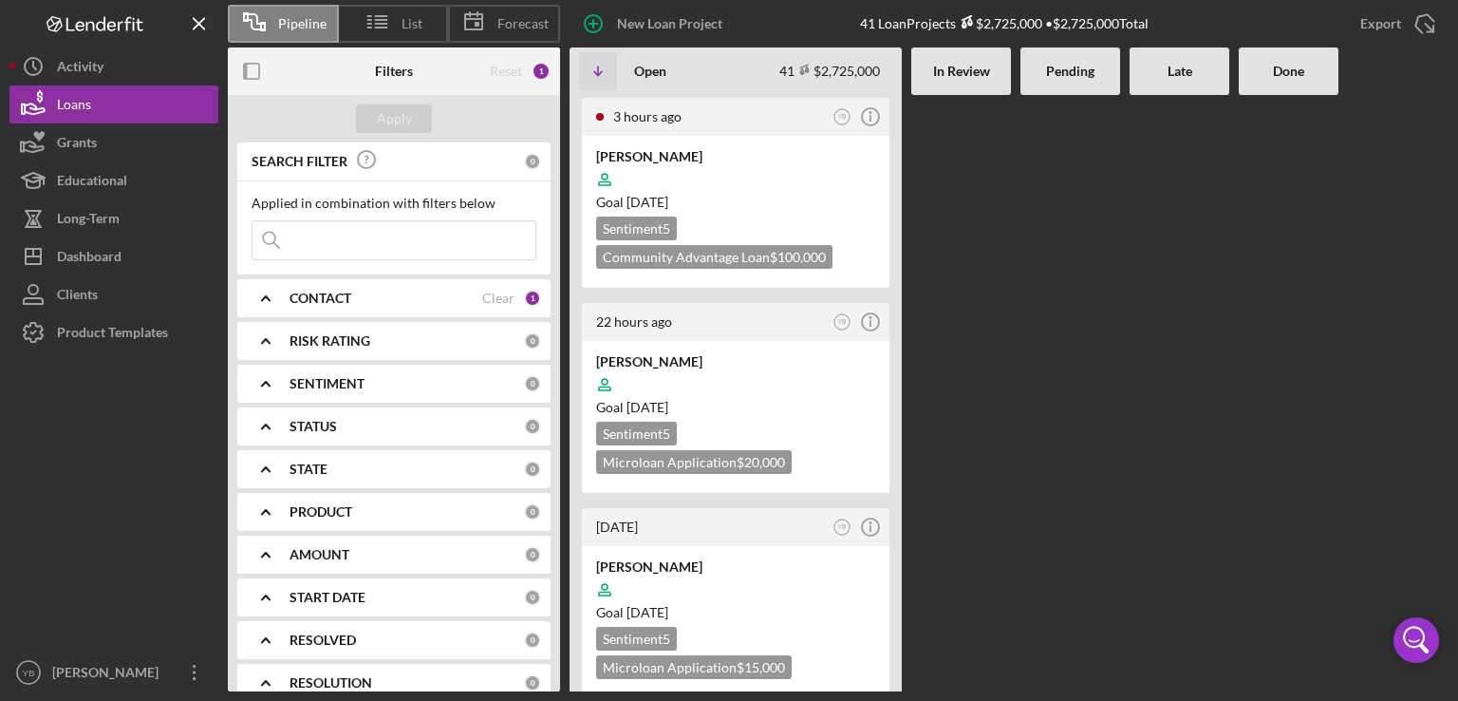
click at [982, 415] on Review at bounding box center [961, 393] width 100 height 596
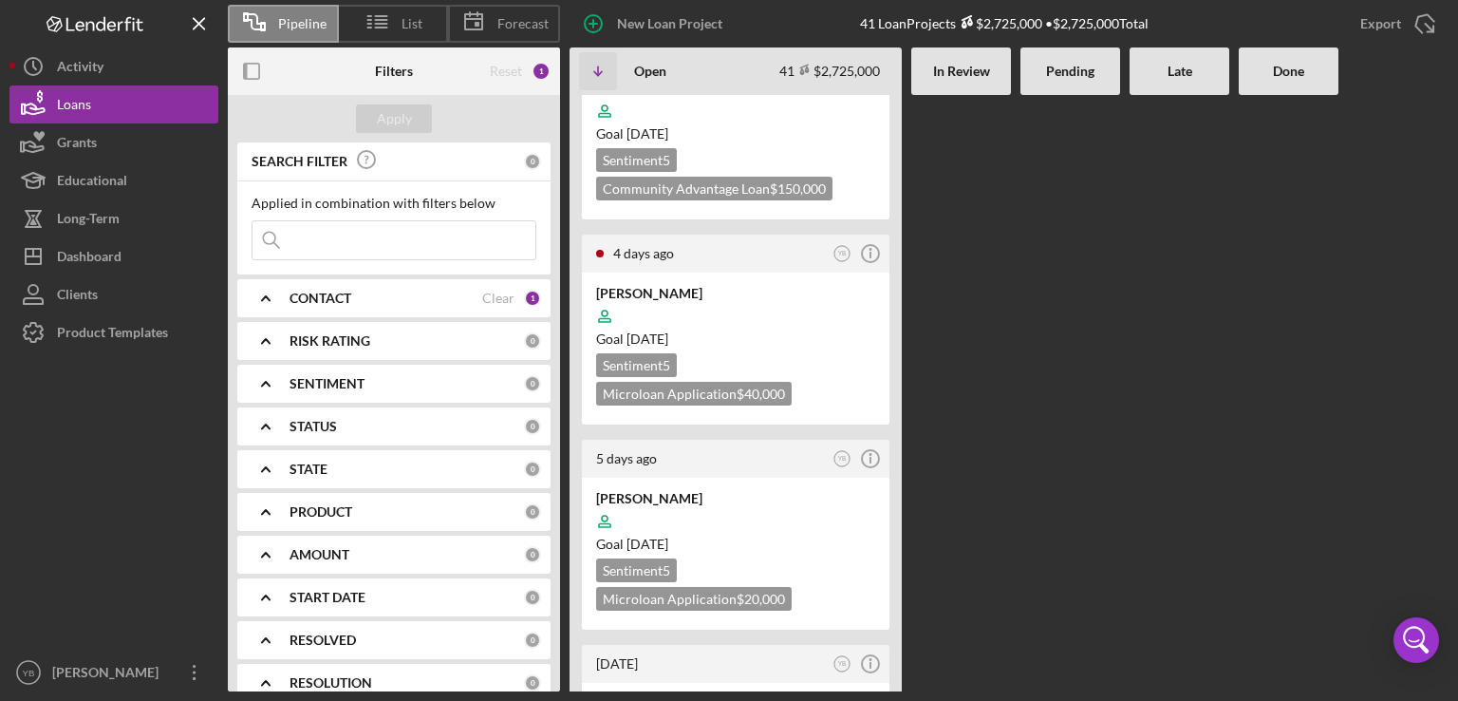
scroll to position [722, 0]
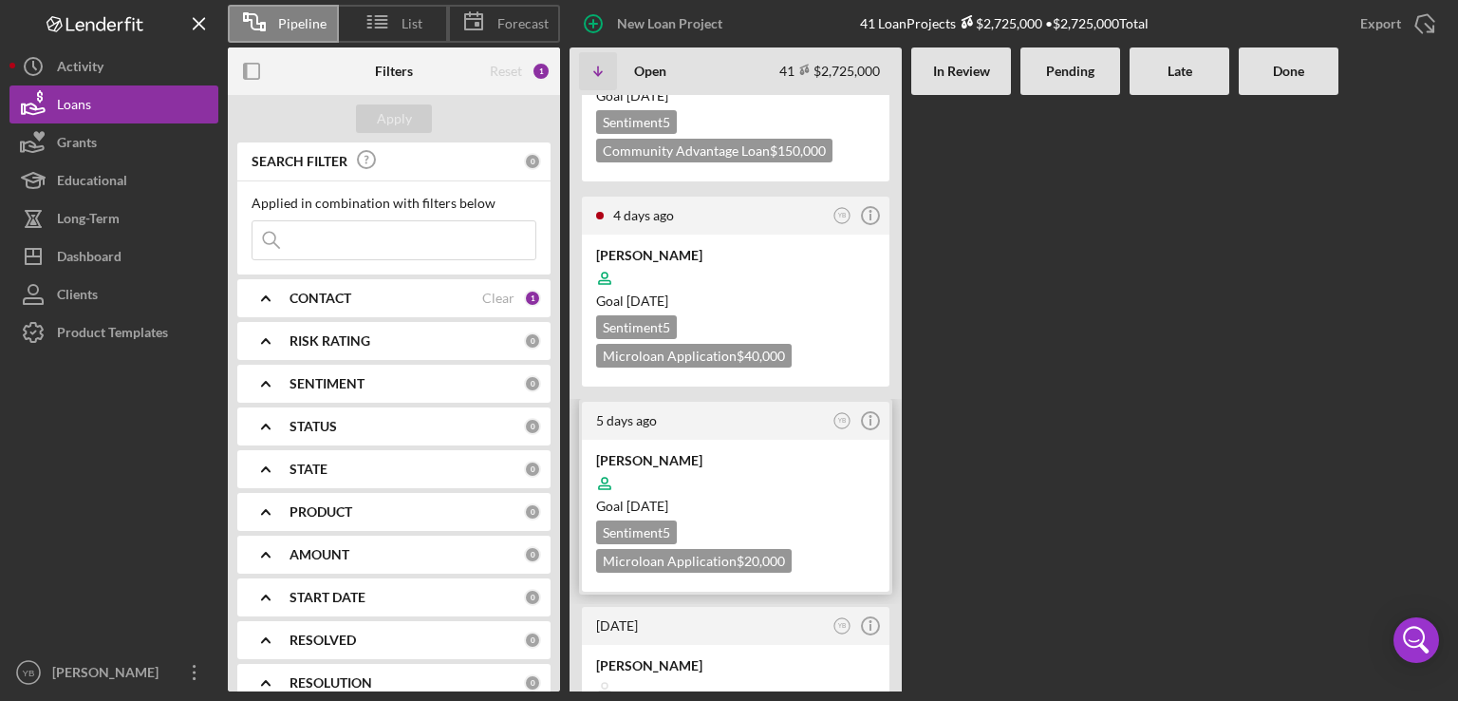
click at [806, 504] on div "Goal [DATE]" at bounding box center [735, 506] width 279 height 19
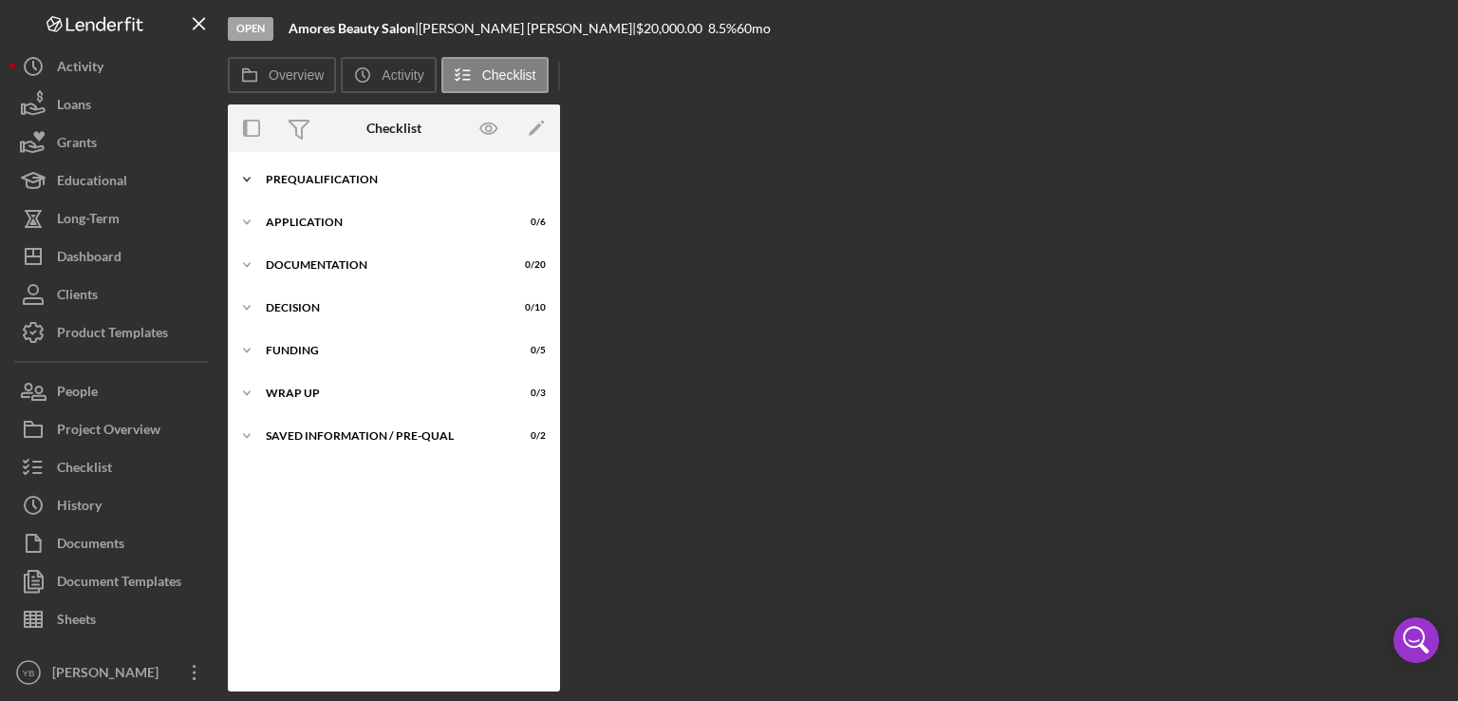
click at [329, 183] on div "Prequalification" at bounding box center [401, 179] width 271 height 11
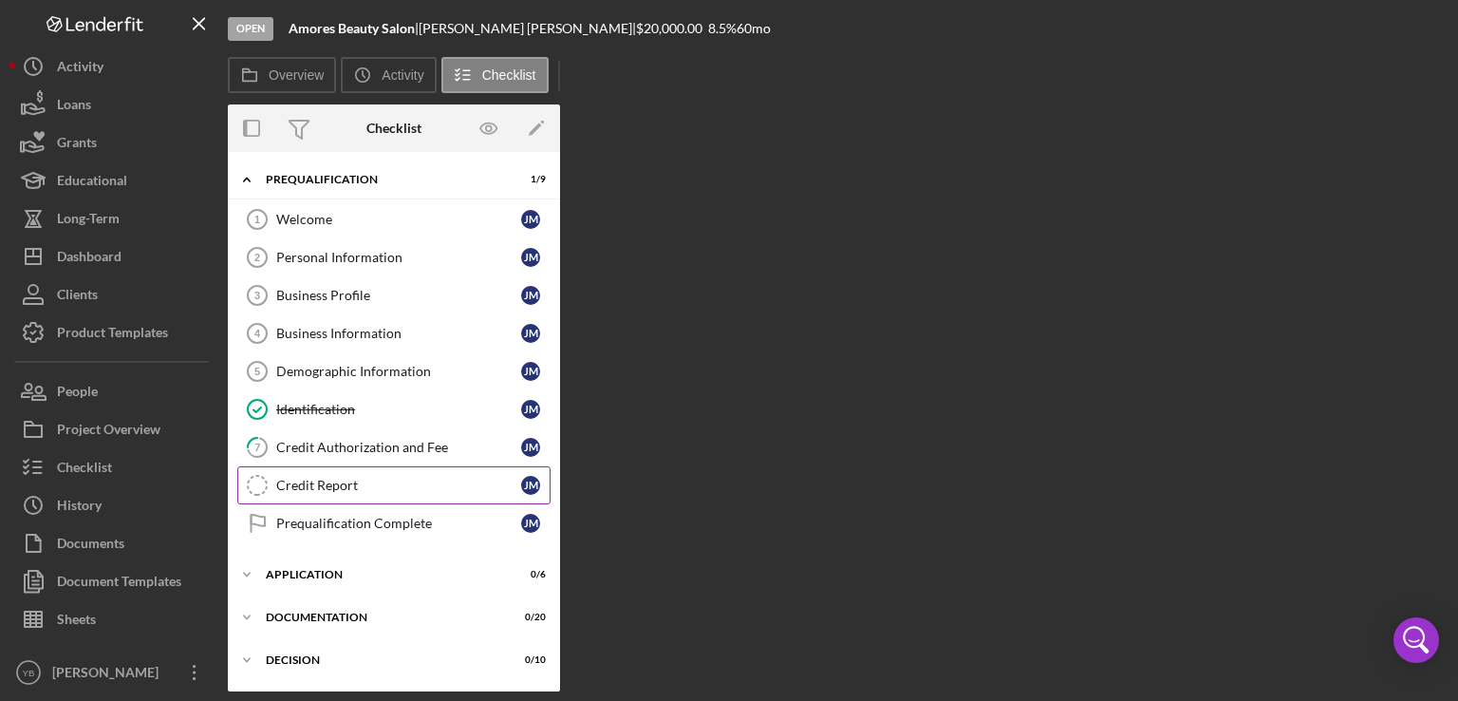
click at [324, 484] on div "Credit Report" at bounding box center [398, 485] width 245 height 15
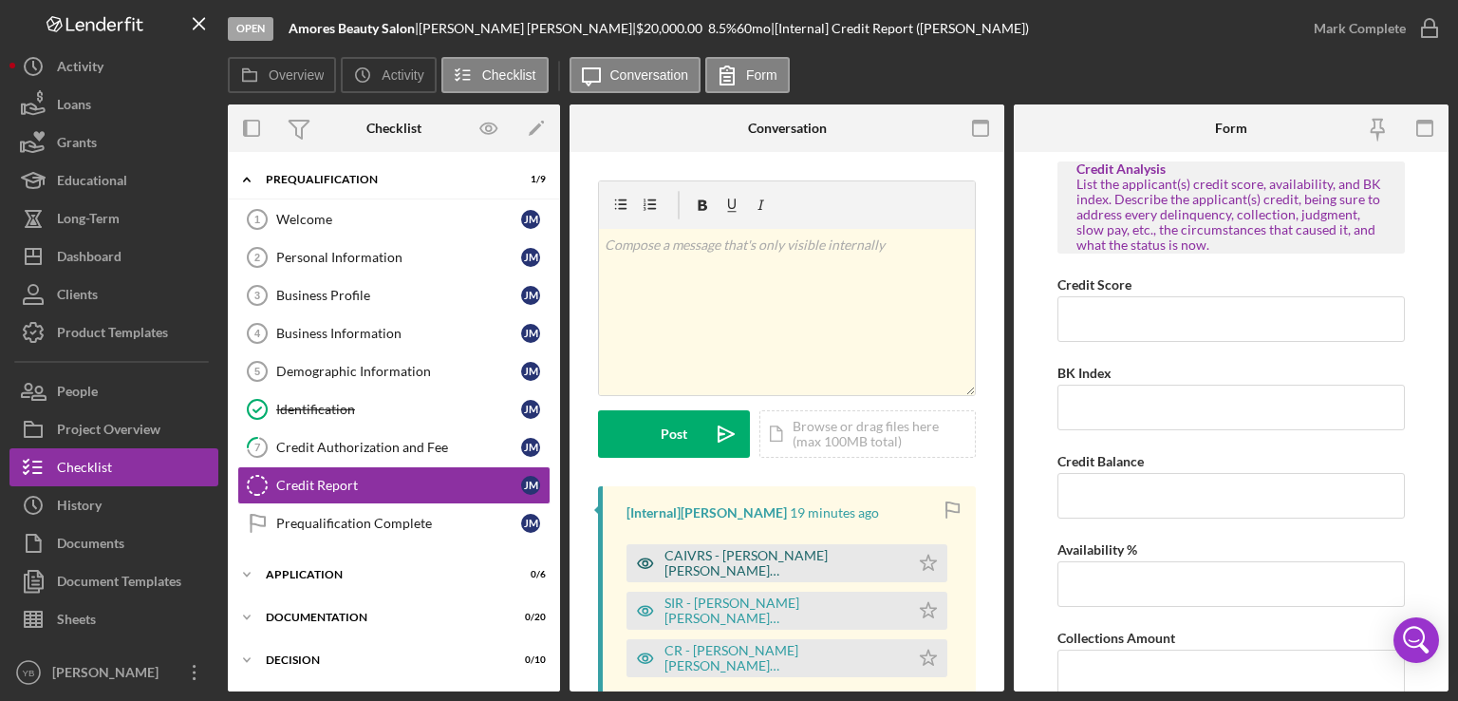
click at [733, 556] on div "CAIVRS - [PERSON_NAME] [PERSON_NAME] [PERSON_NAME].pdf" at bounding box center [782, 563] width 235 height 30
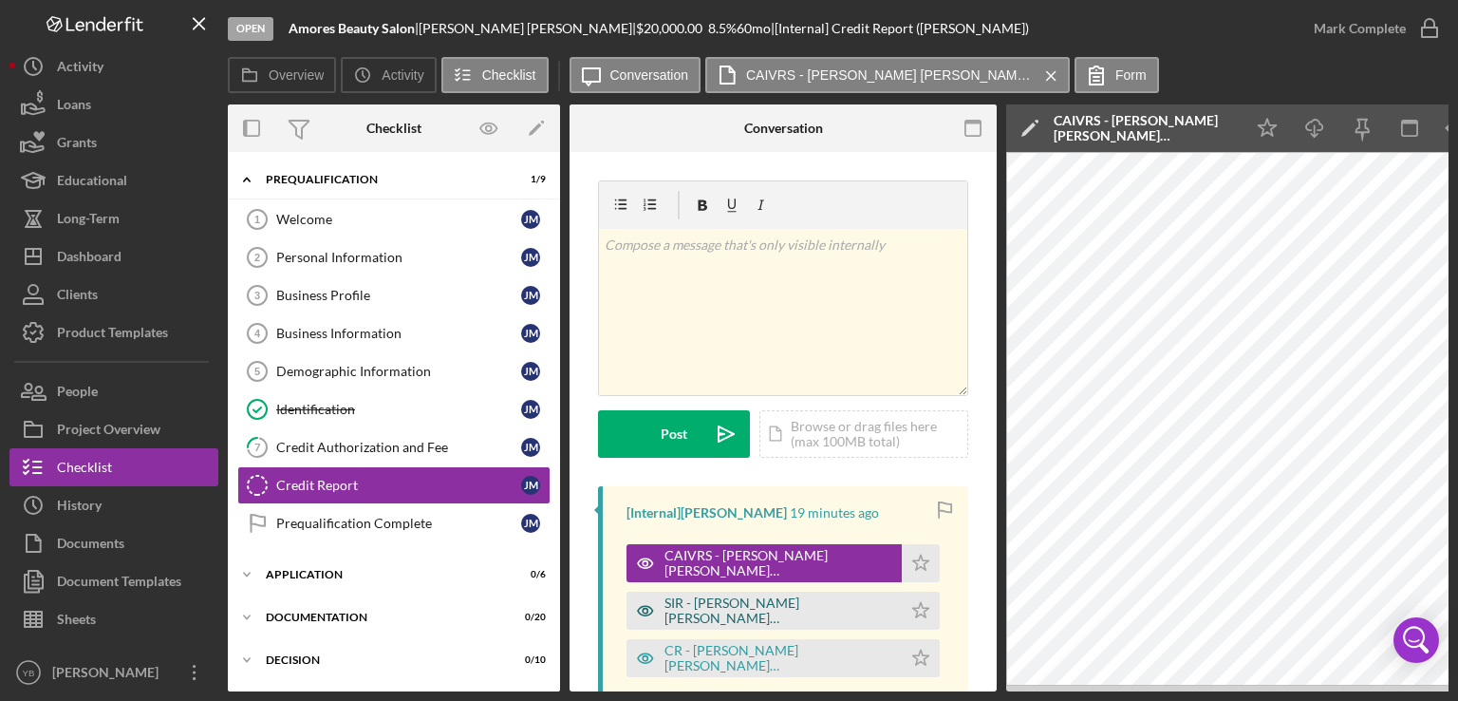
click at [720, 610] on div "SIR - [PERSON_NAME] [PERSON_NAME] [PERSON_NAME].pdf" at bounding box center [779, 610] width 228 height 30
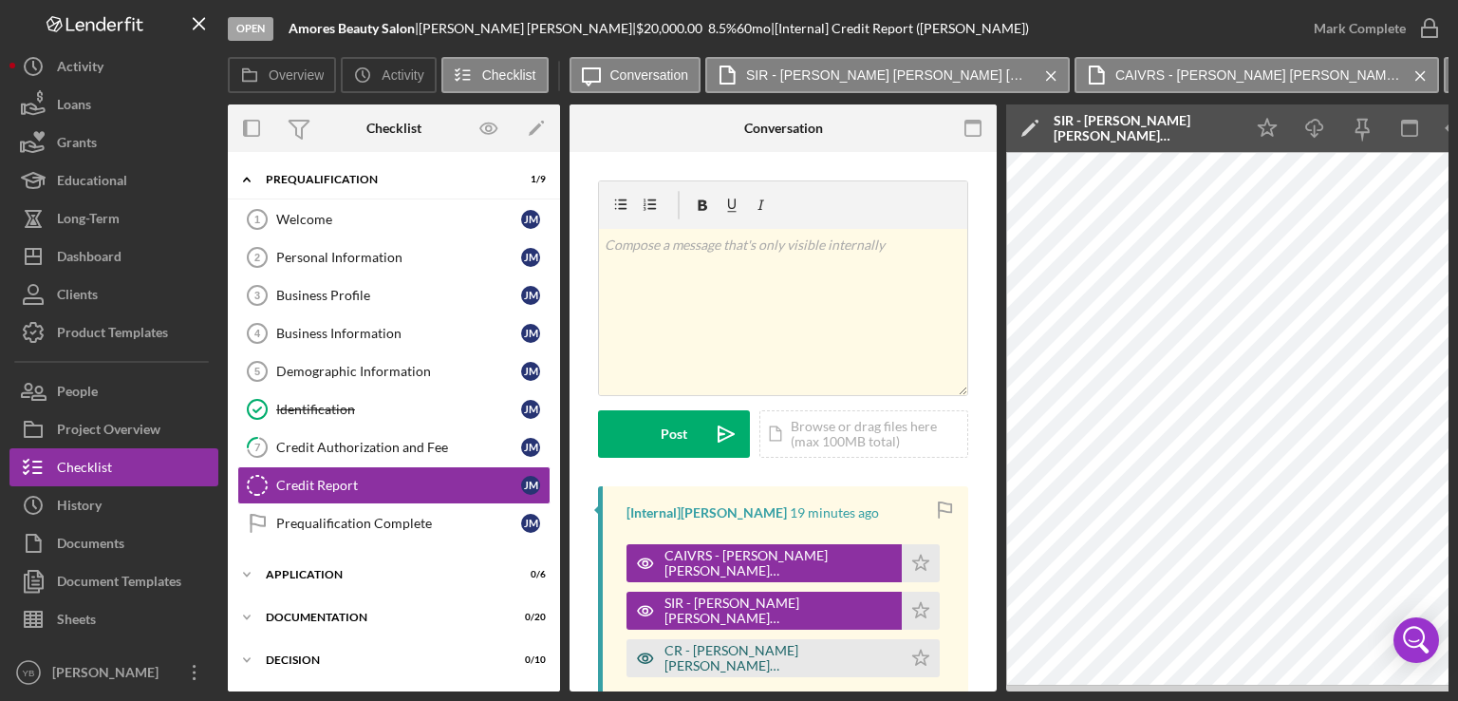
click at [719, 662] on div "CR - [PERSON_NAME] [PERSON_NAME] [PERSON_NAME].pdf" at bounding box center [779, 658] width 228 height 30
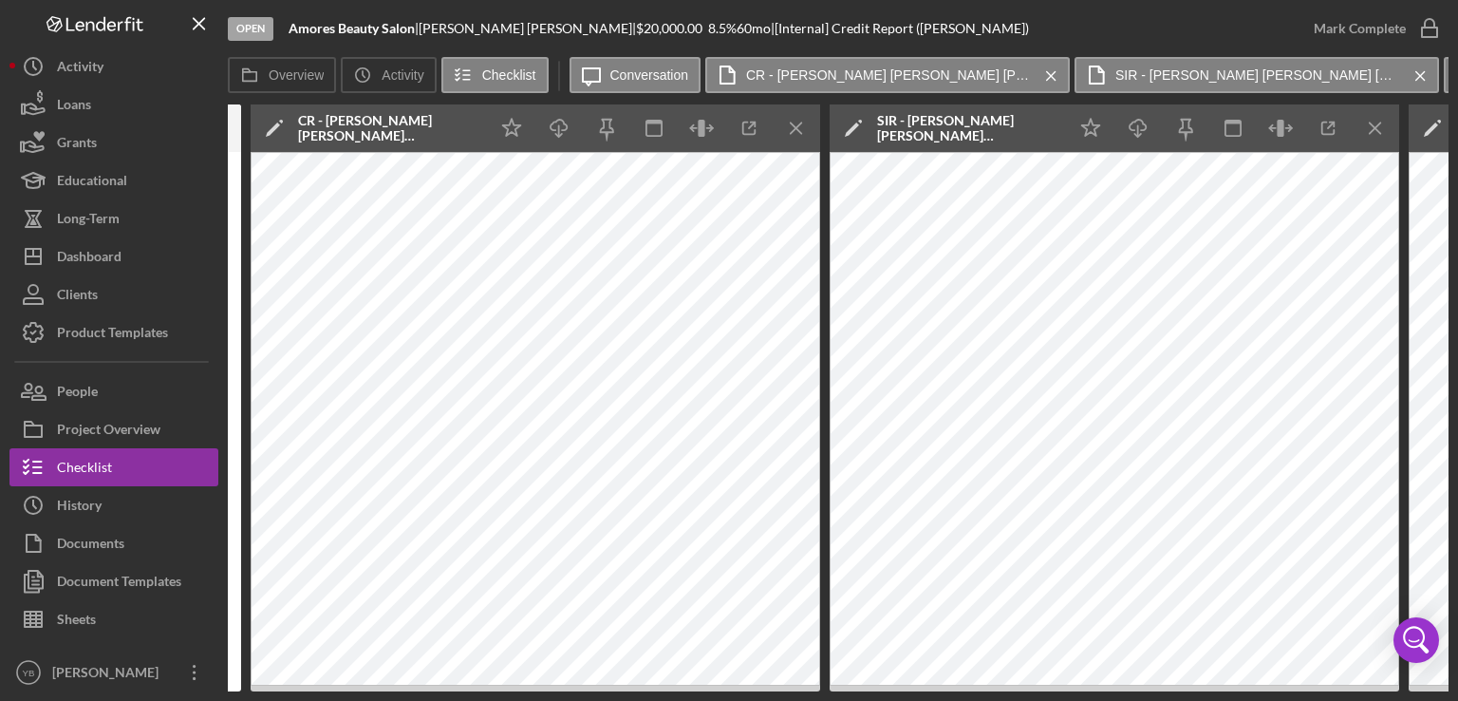
scroll to position [0, 758]
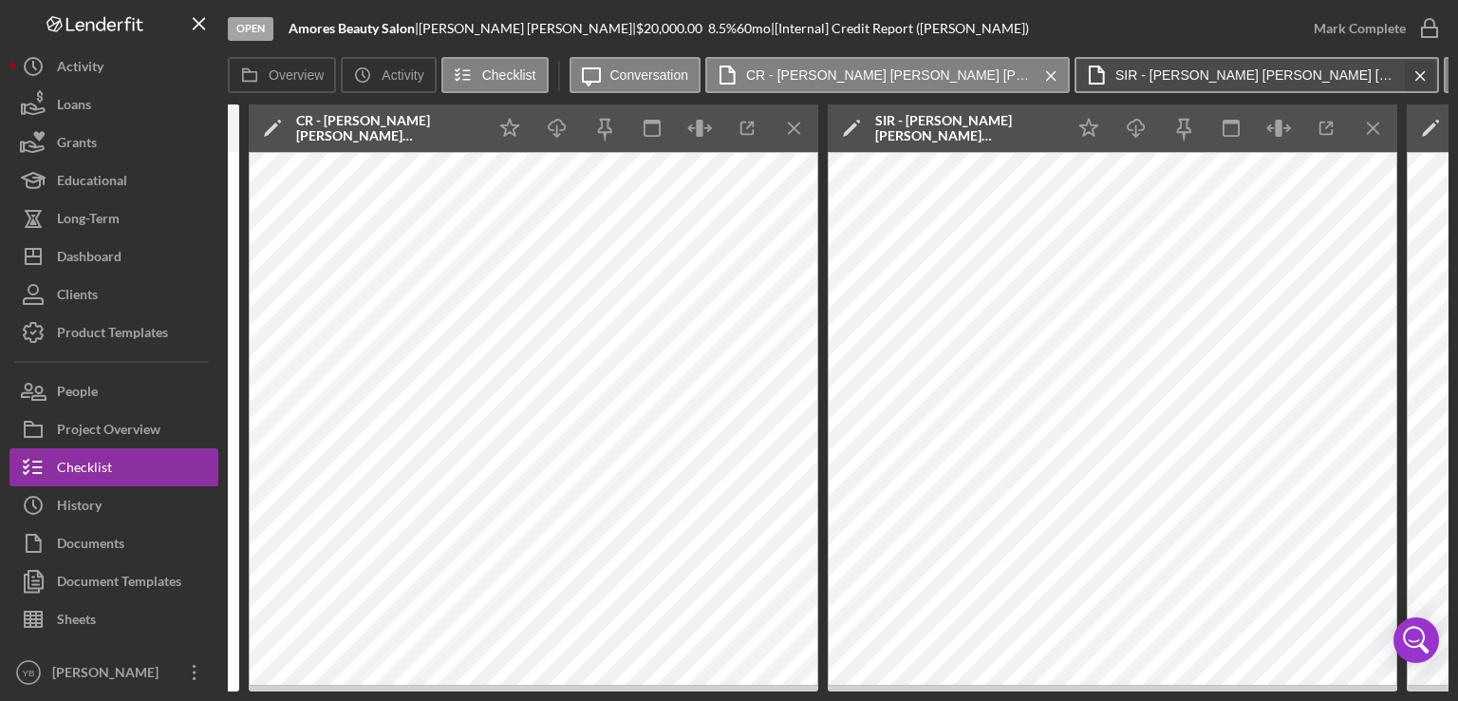
click at [1404, 77] on icon "Icon/Menu Close" at bounding box center [1420, 75] width 33 height 47
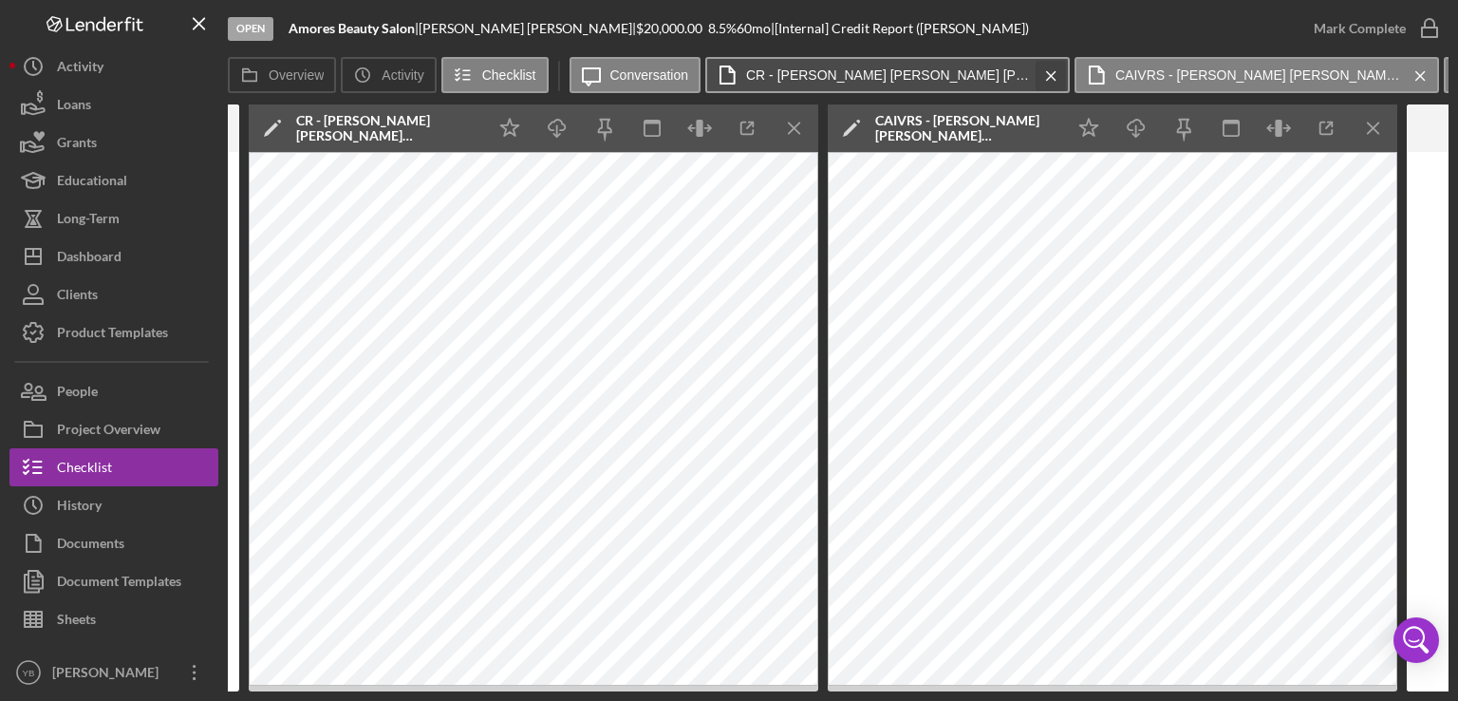
click at [1035, 67] on icon "Icon/Menu Close" at bounding box center [1051, 75] width 33 height 47
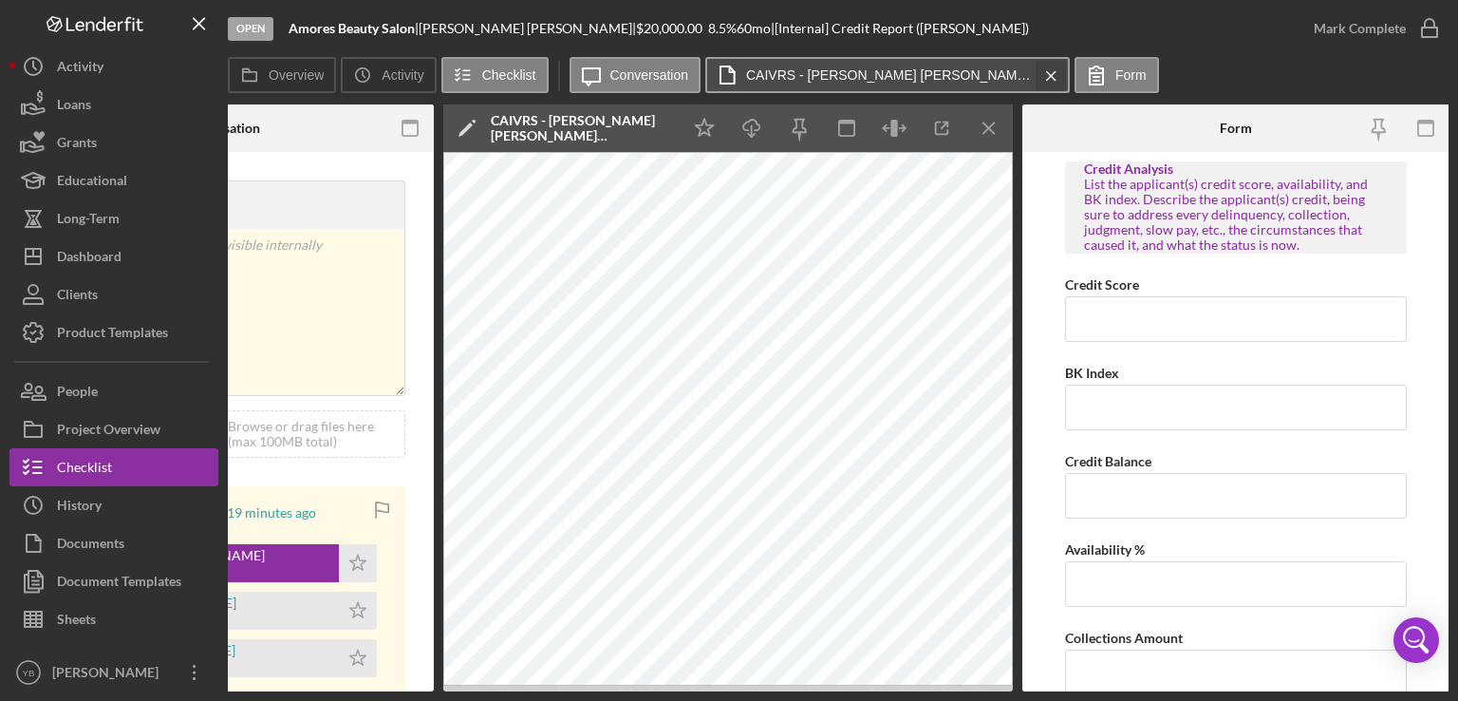
click at [1035, 70] on icon "Icon/Menu Close" at bounding box center [1051, 75] width 33 height 47
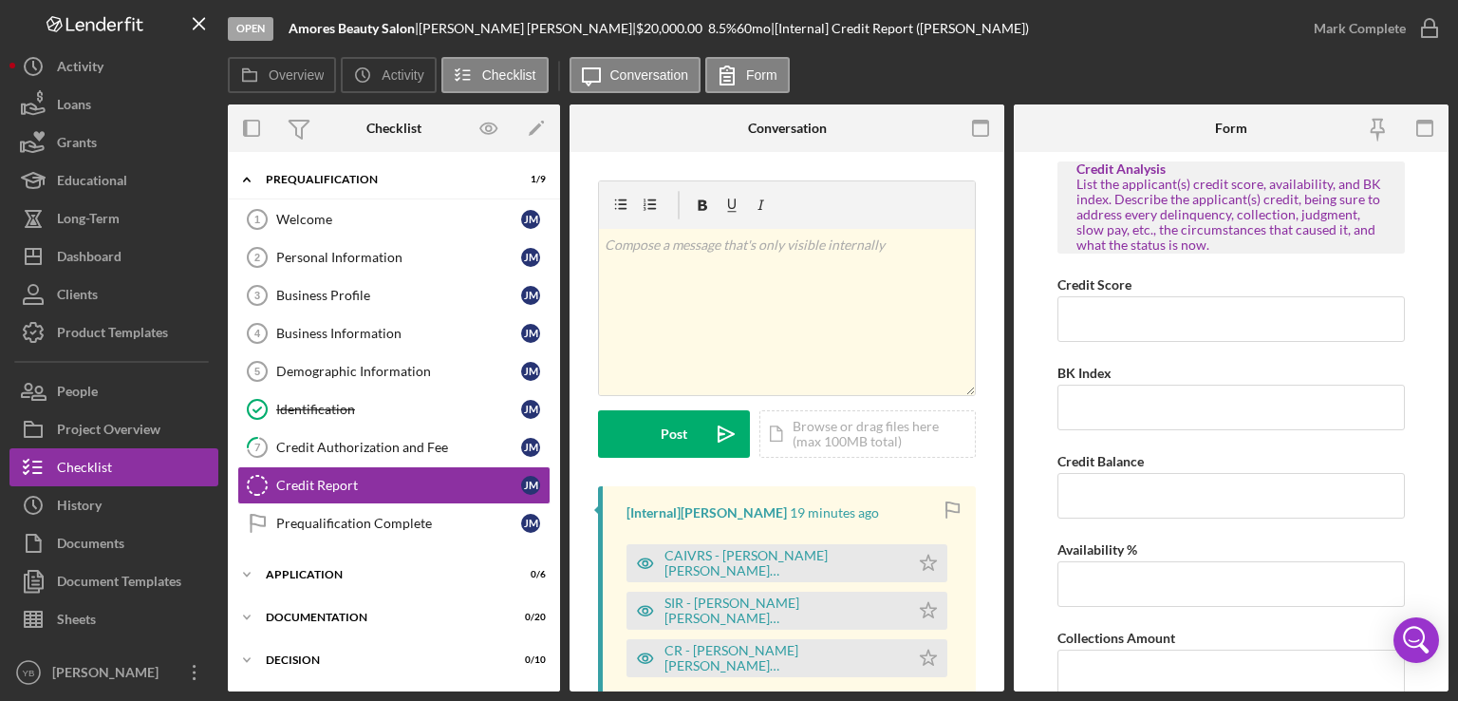
scroll to position [0, 0]
click at [925, 562] on icon "Icon/Star" at bounding box center [929, 563] width 38 height 38
click at [910, 610] on icon "Icon/Star" at bounding box center [929, 611] width 38 height 38
click at [921, 662] on polygon "button" at bounding box center [929, 656] width 16 height 15
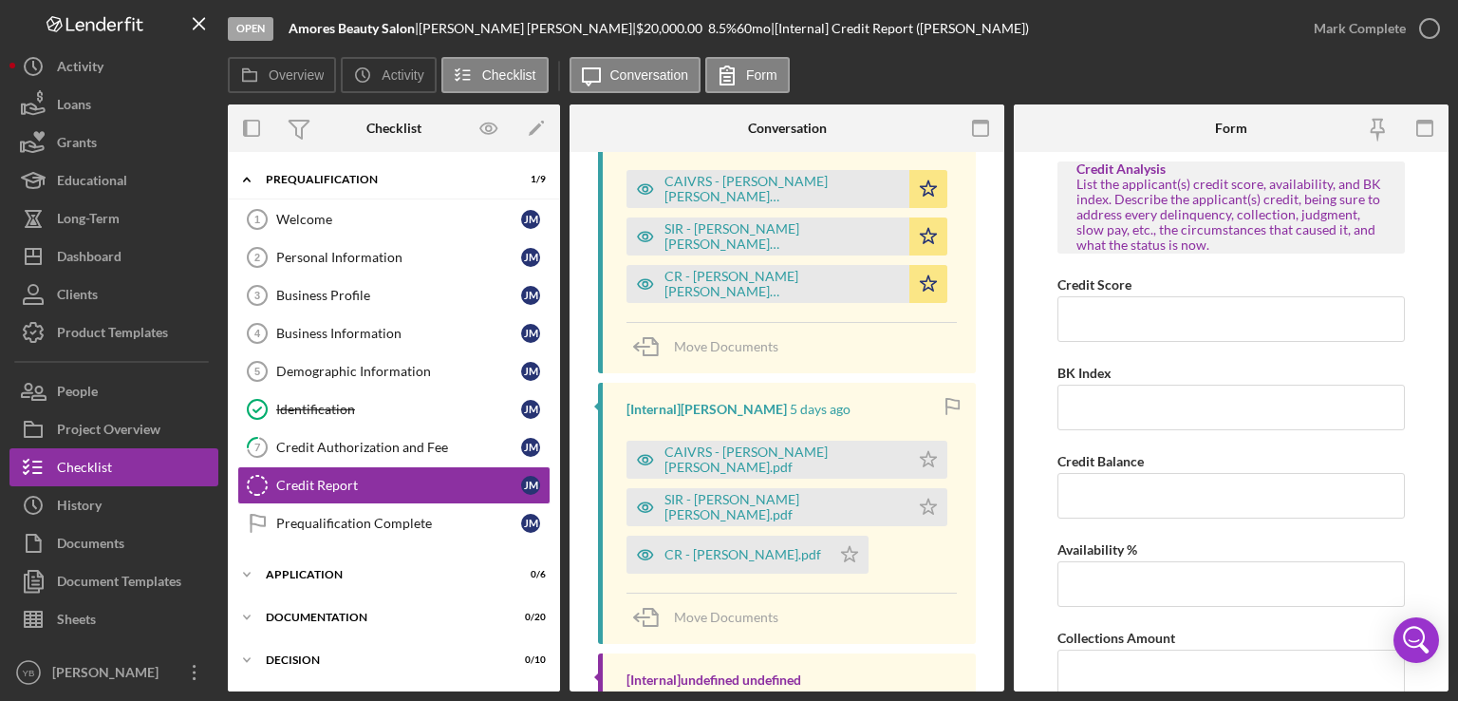
scroll to position [437, 0]
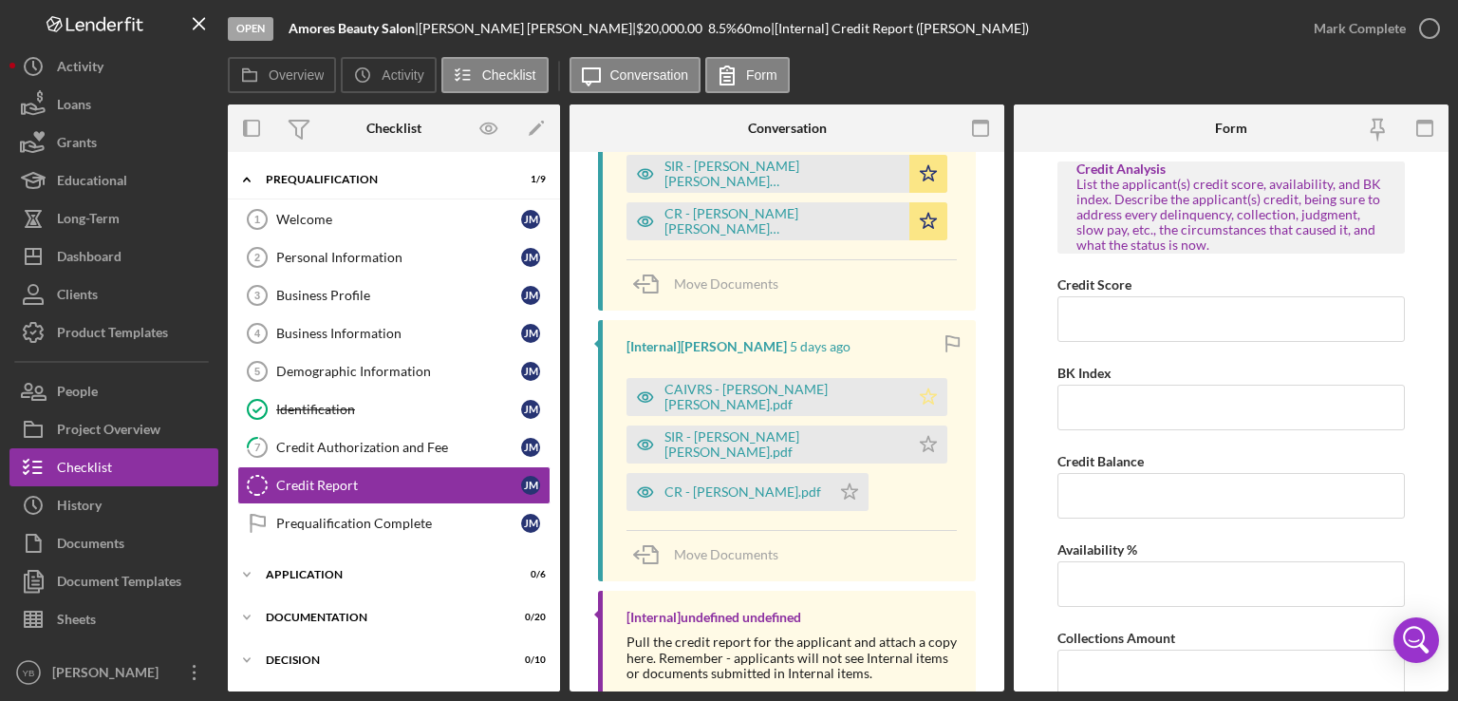
click at [910, 400] on icon "Icon/Star" at bounding box center [929, 397] width 38 height 38
click at [910, 441] on icon "Icon/Star" at bounding box center [929, 444] width 38 height 38
click at [842, 492] on polygon "button" at bounding box center [850, 490] width 16 height 15
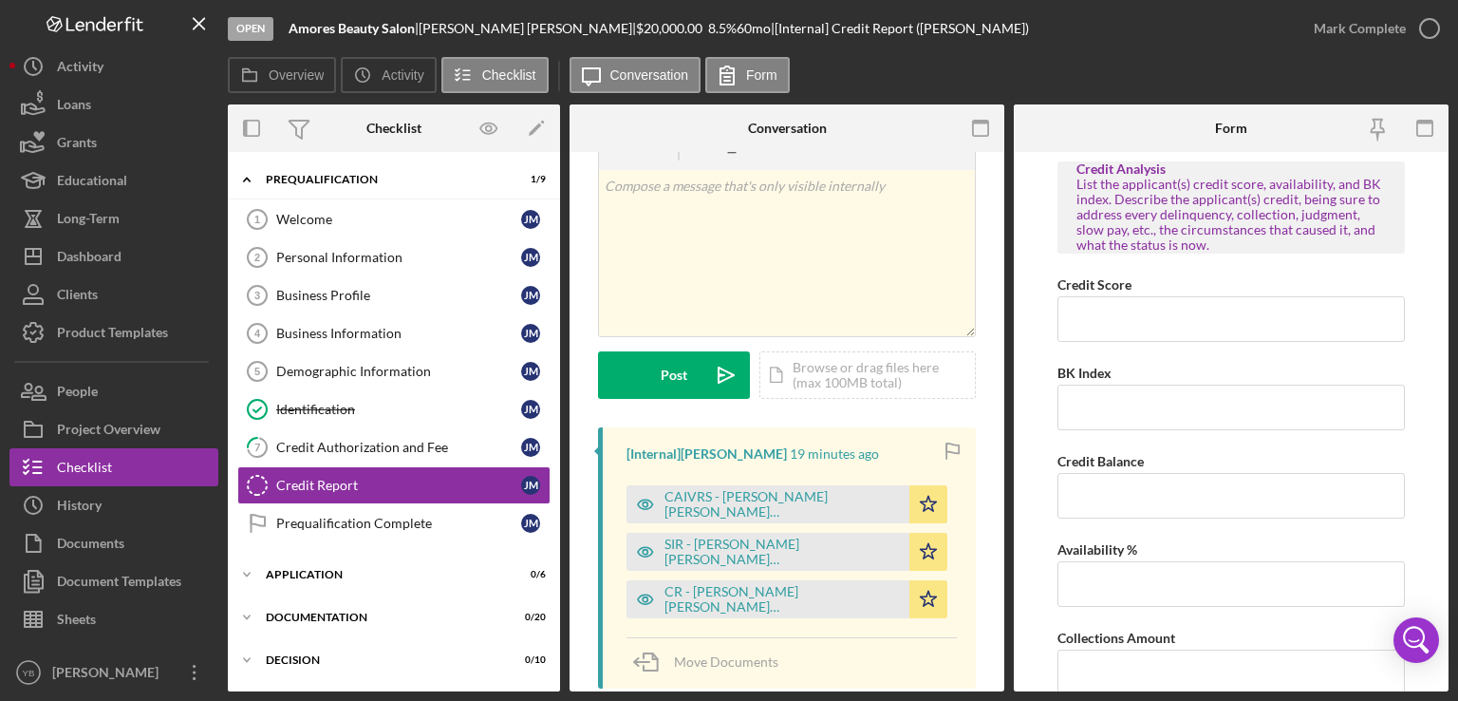
scroll to position [0, 0]
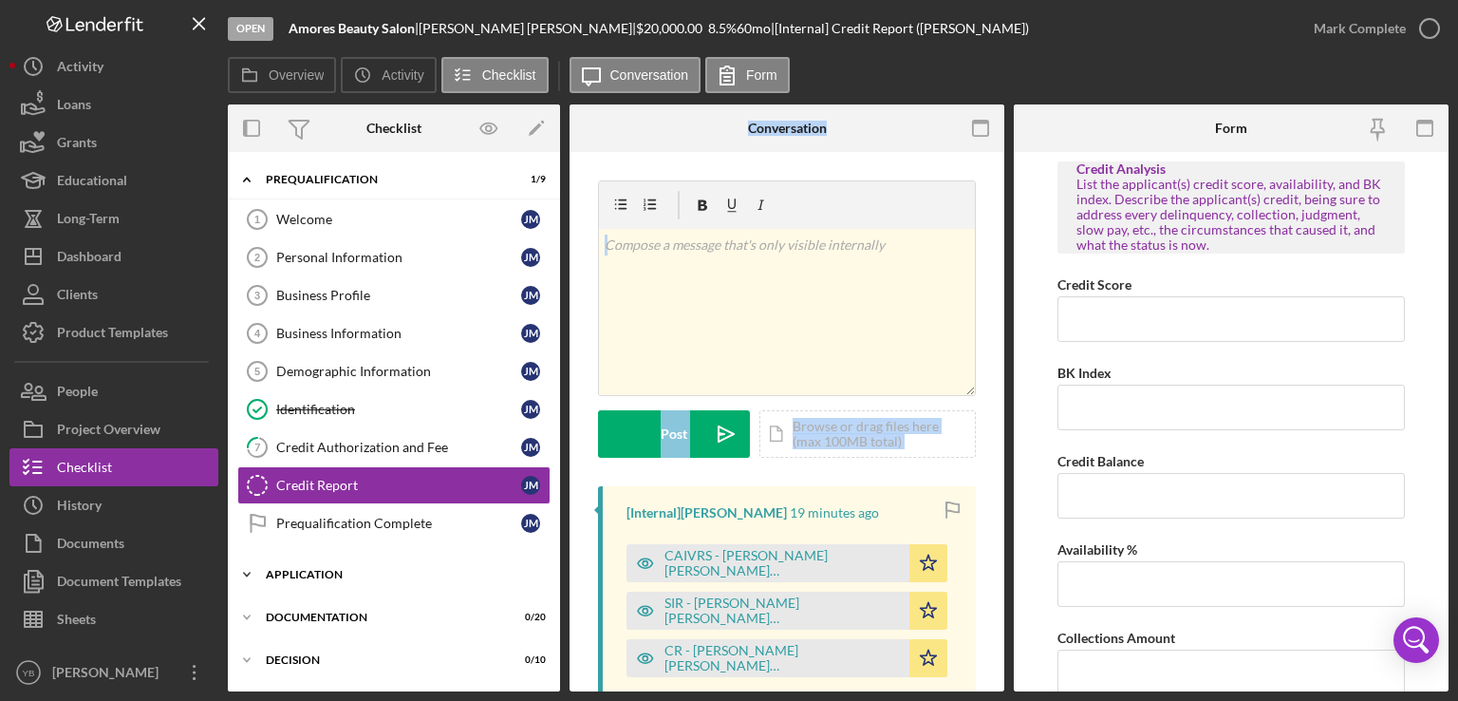
drag, startPoint x: 565, startPoint y: 497, endPoint x: 554, endPoint y: 582, distance: 86.1
click at [554, 582] on div "Overview Internal Workflow Stage Open Icon/Dropdown Arrow Archive (can unarchiv…" at bounding box center [838, 397] width 1221 height 587
drag, startPoint x: 554, startPoint y: 582, endPoint x: 554, endPoint y: 647, distance: 64.6
click at [554, 647] on div "Icon/Expander Prequalification 1 / 9 Welcome 1 Welcome J M Personal Information…" at bounding box center [394, 484] width 332 height 647
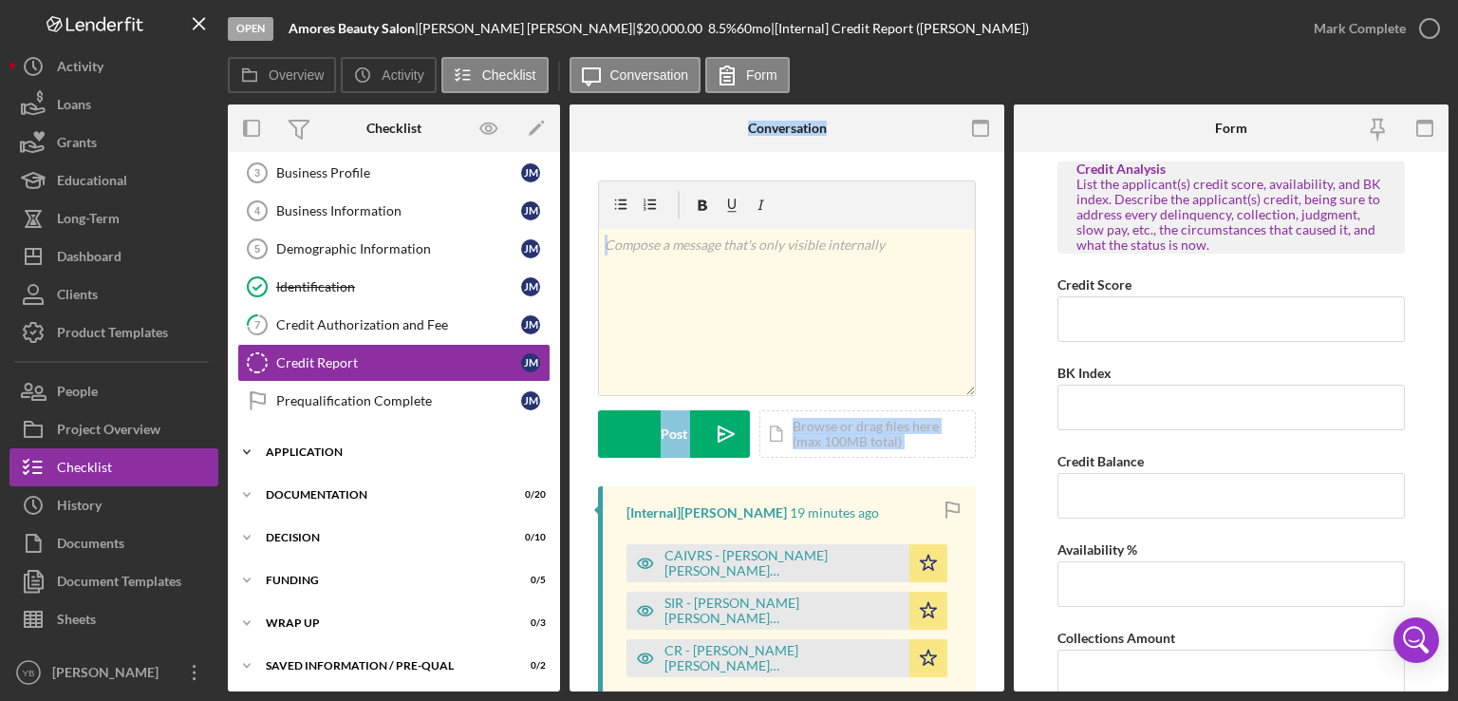
click at [338, 458] on div "Icon/Expander Application 0 / 6" at bounding box center [394, 452] width 332 height 38
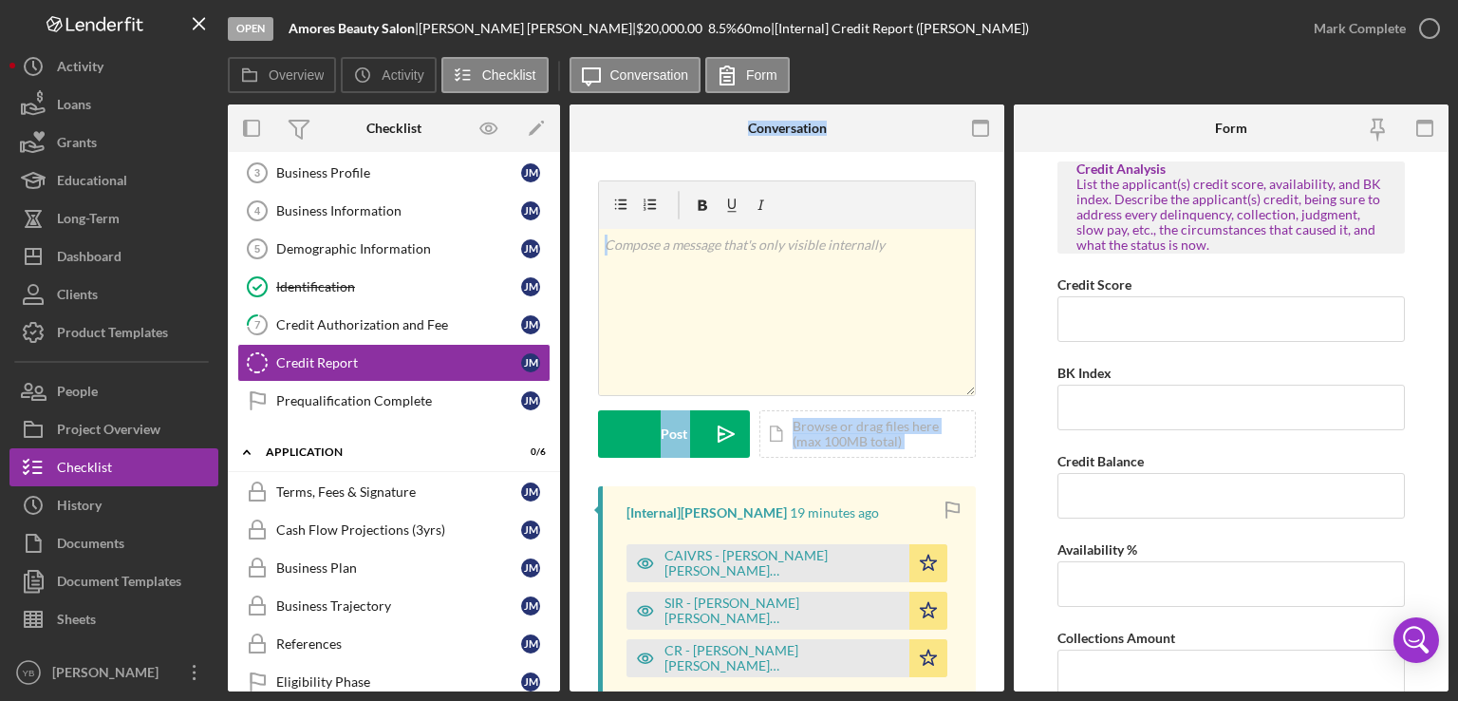
scroll to position [0, 0]
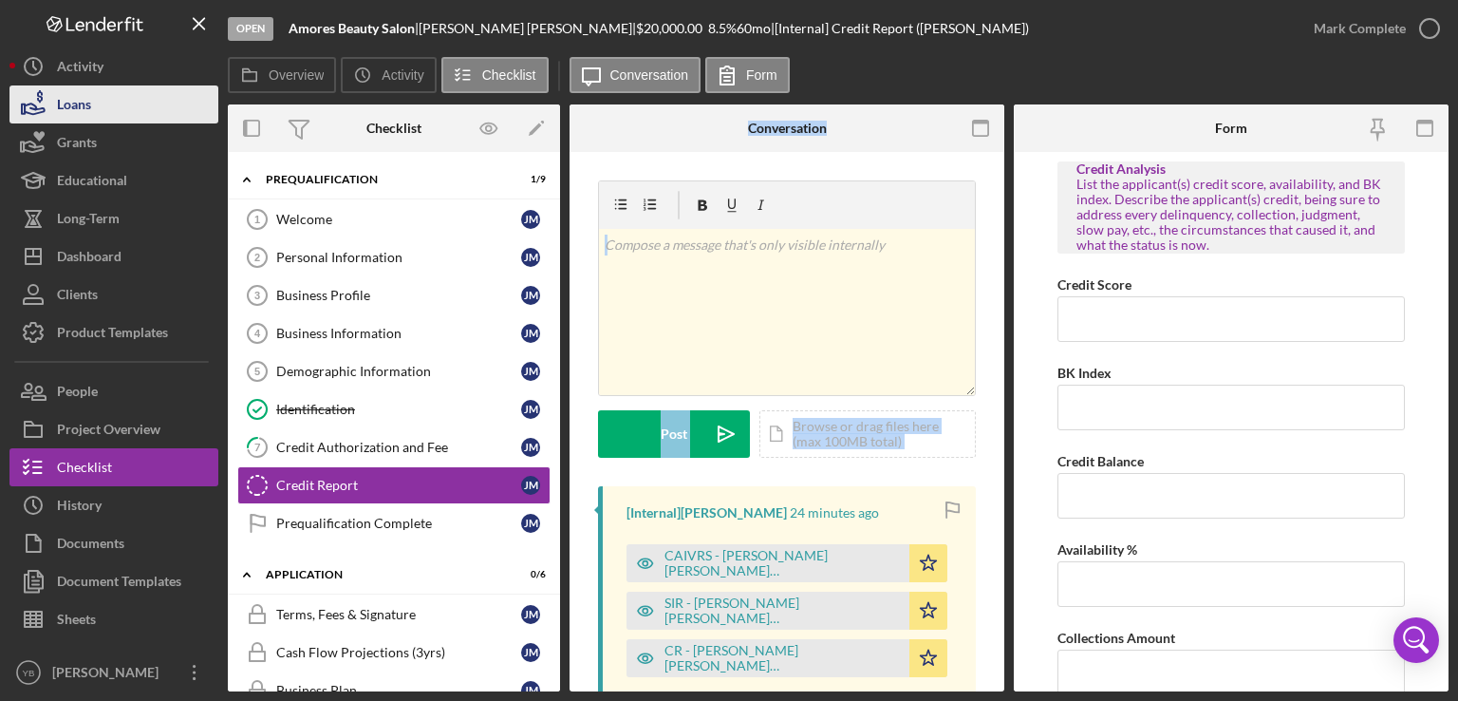
click at [125, 114] on button "Loans" at bounding box center [113, 104] width 209 height 38
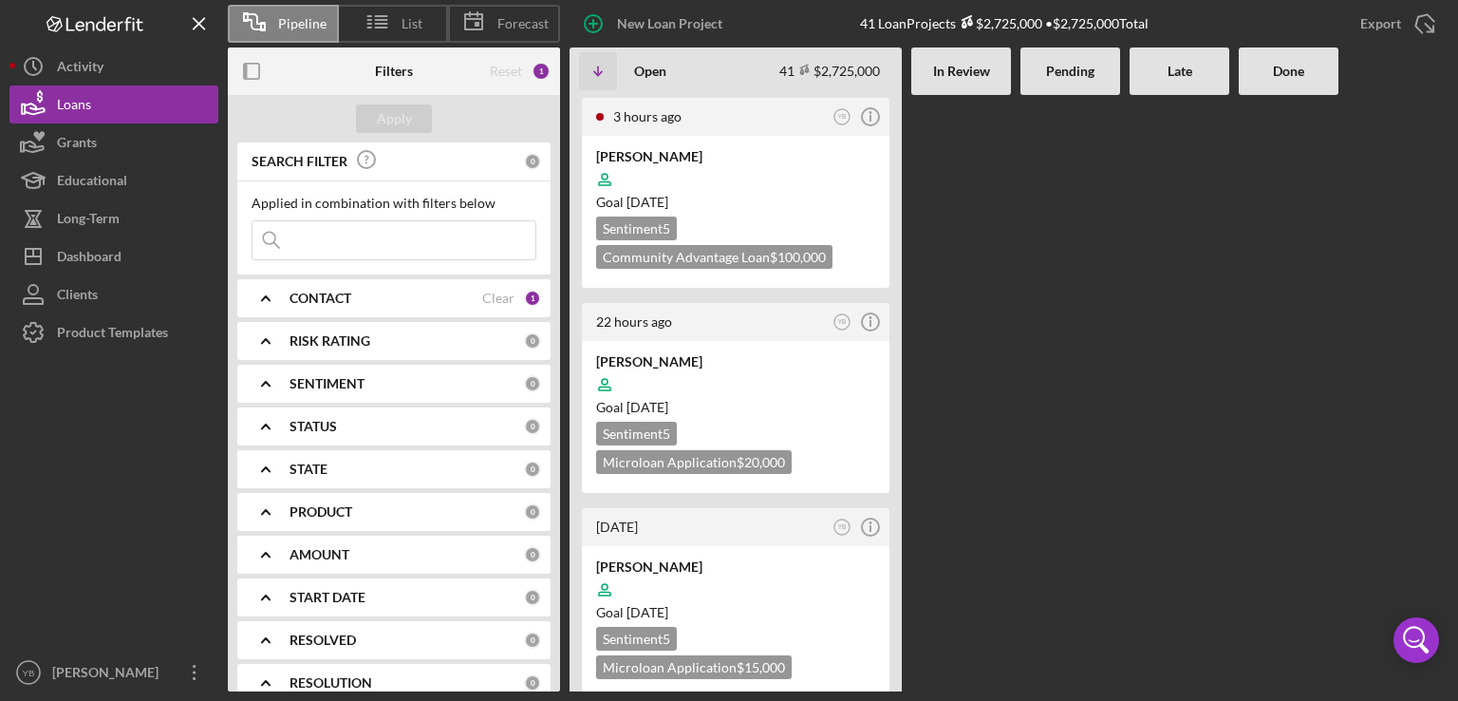
click at [1052, 379] on div at bounding box center [1071, 393] width 100 height 596
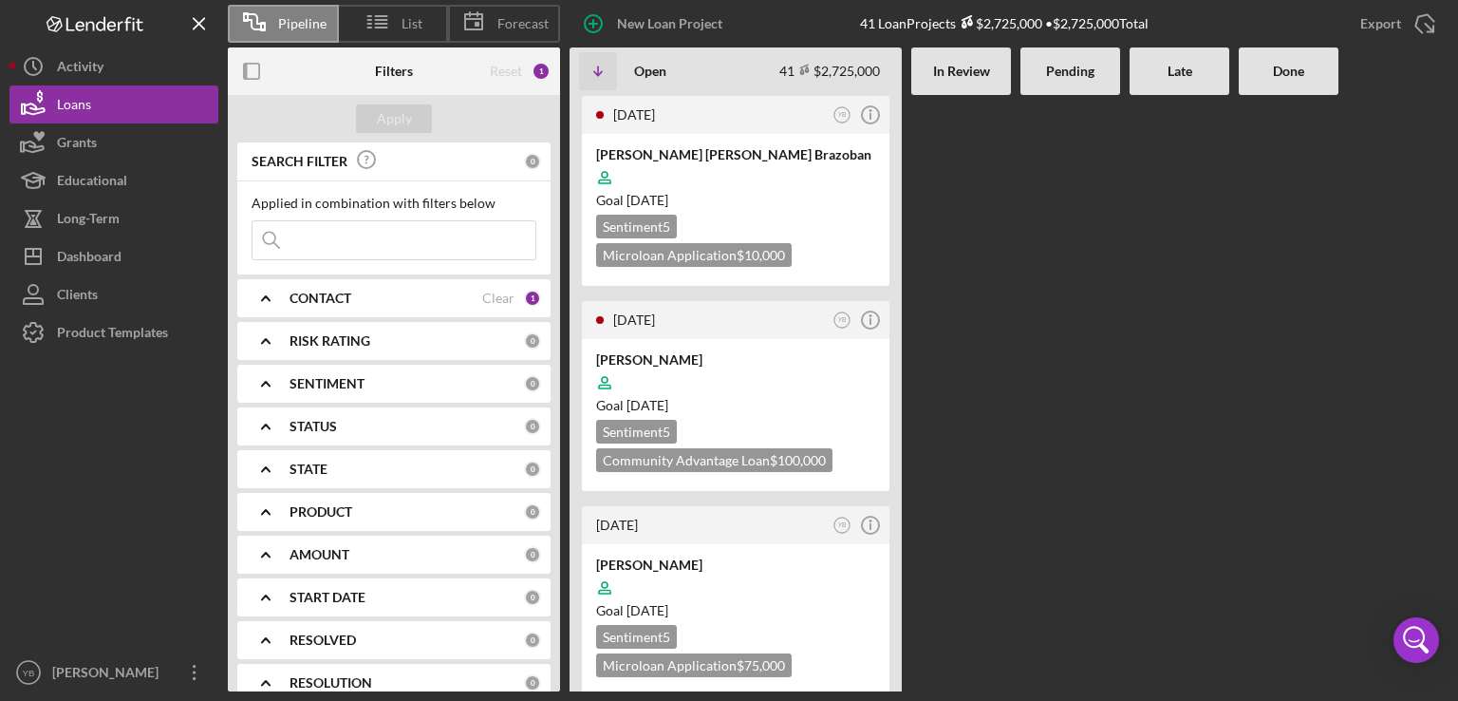
scroll to position [1519, 0]
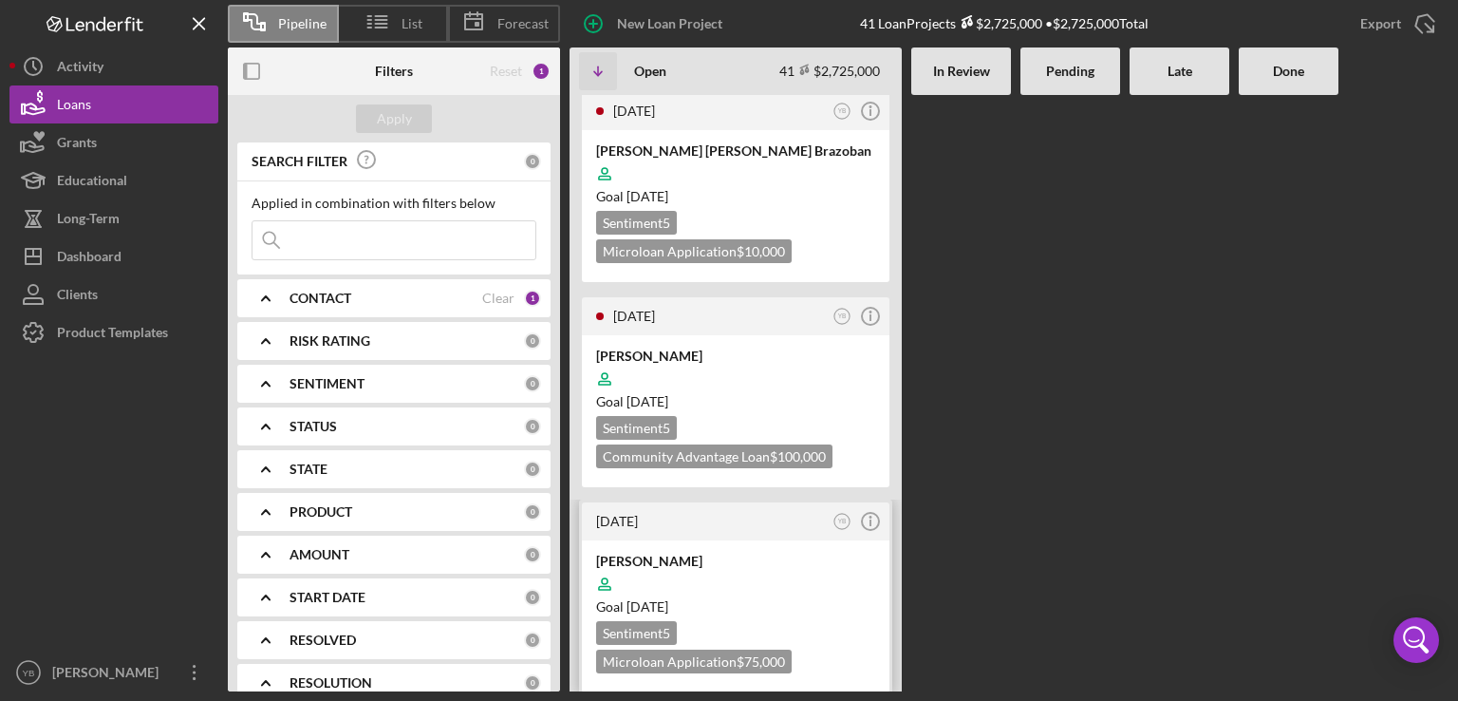
click at [844, 566] on div at bounding box center [735, 584] width 279 height 36
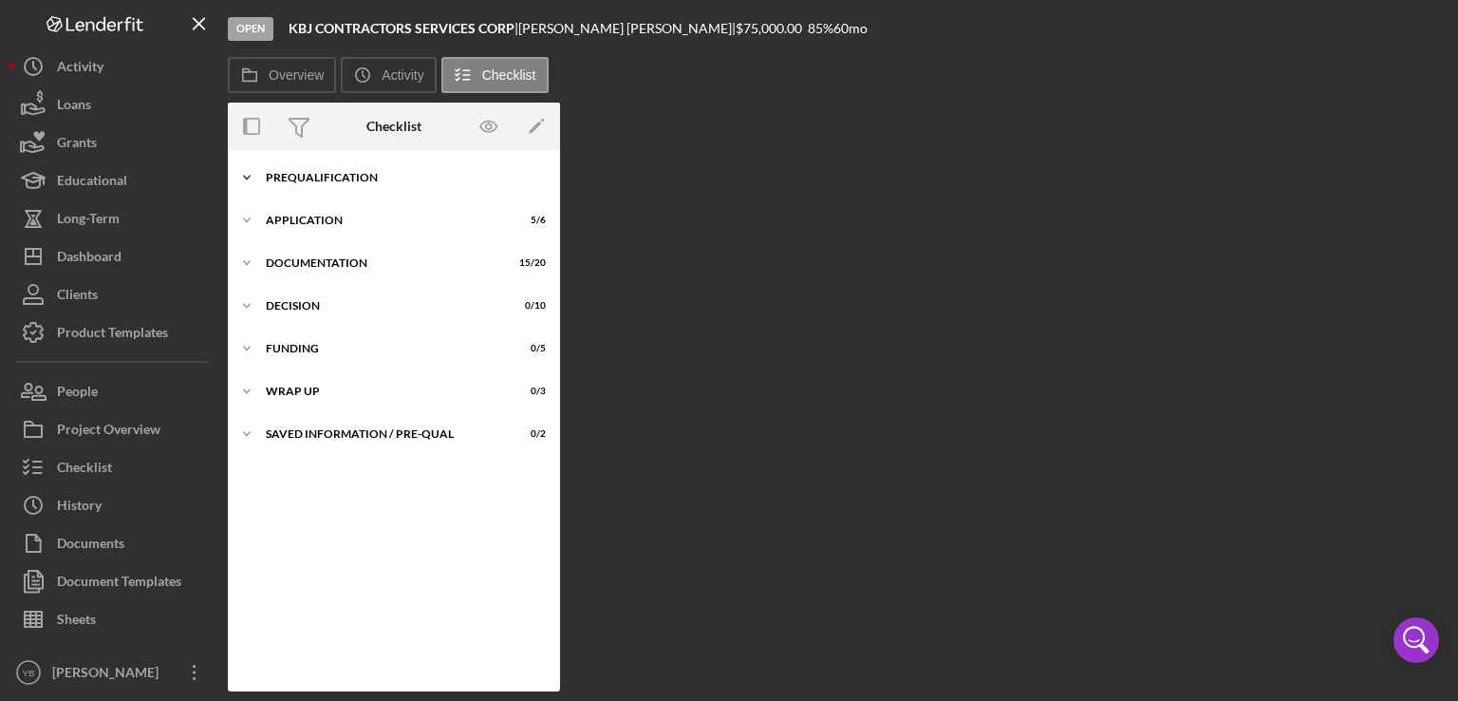
click at [344, 180] on div "Prequalification" at bounding box center [401, 177] width 271 height 11
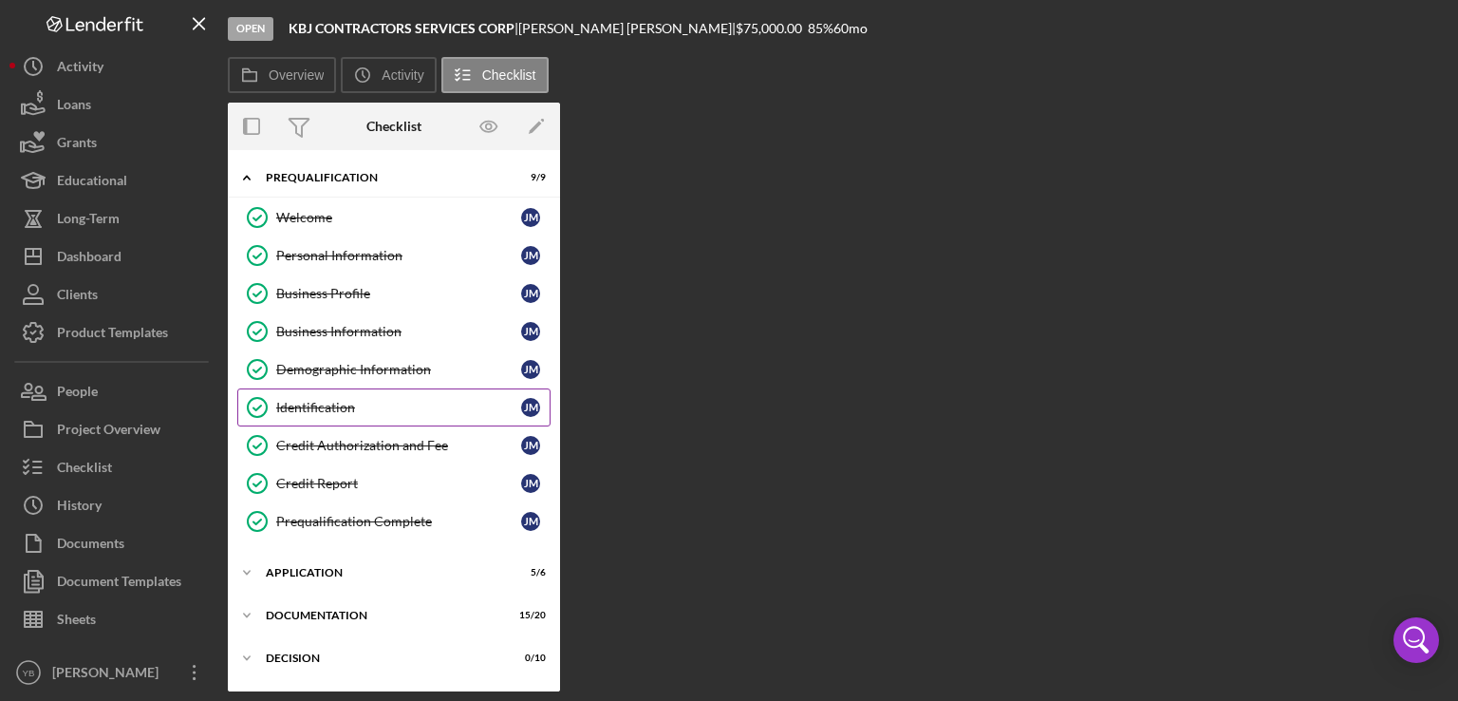
click at [361, 404] on div "Identification" at bounding box center [398, 407] width 245 height 15
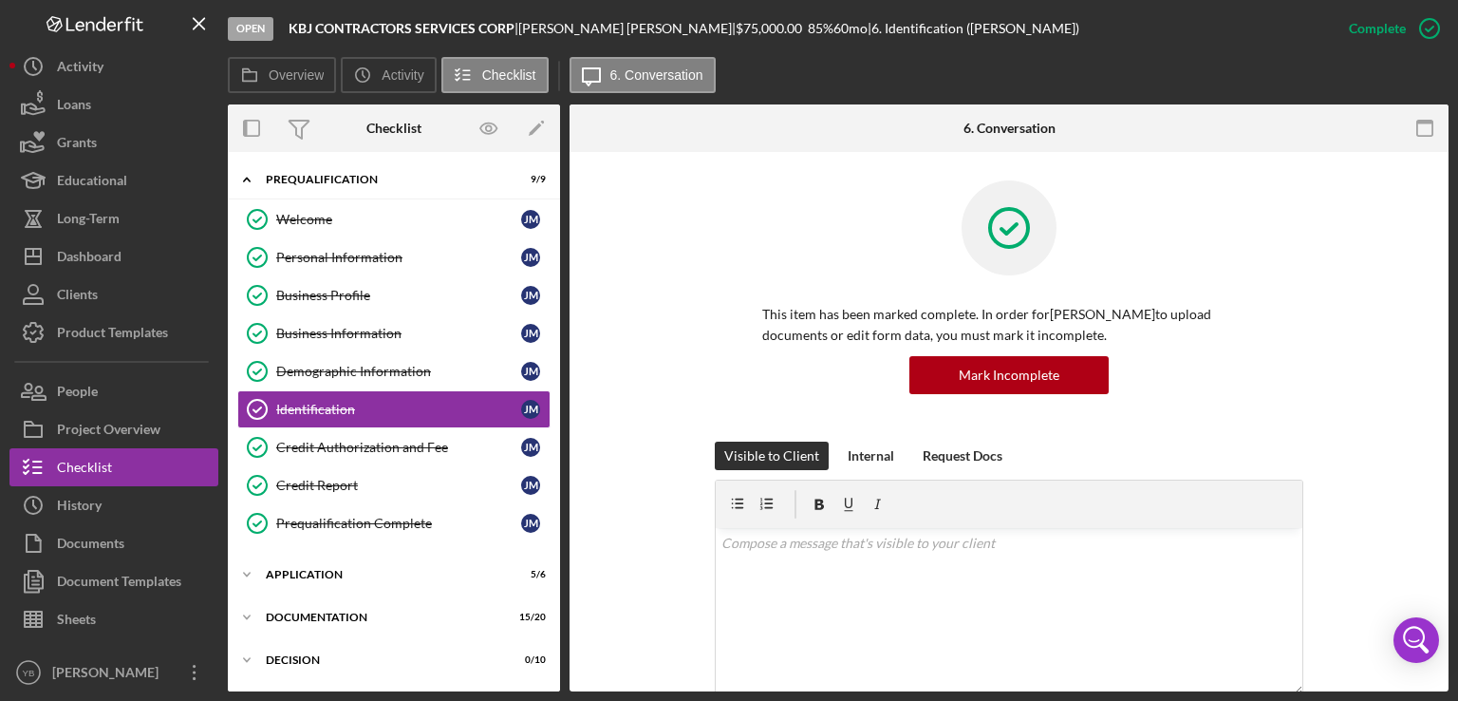
click at [1313, 350] on div "This item has been marked complete. In order for JUSTIN Mejia Alvarez to upload…" at bounding box center [1009, 310] width 822 height 261
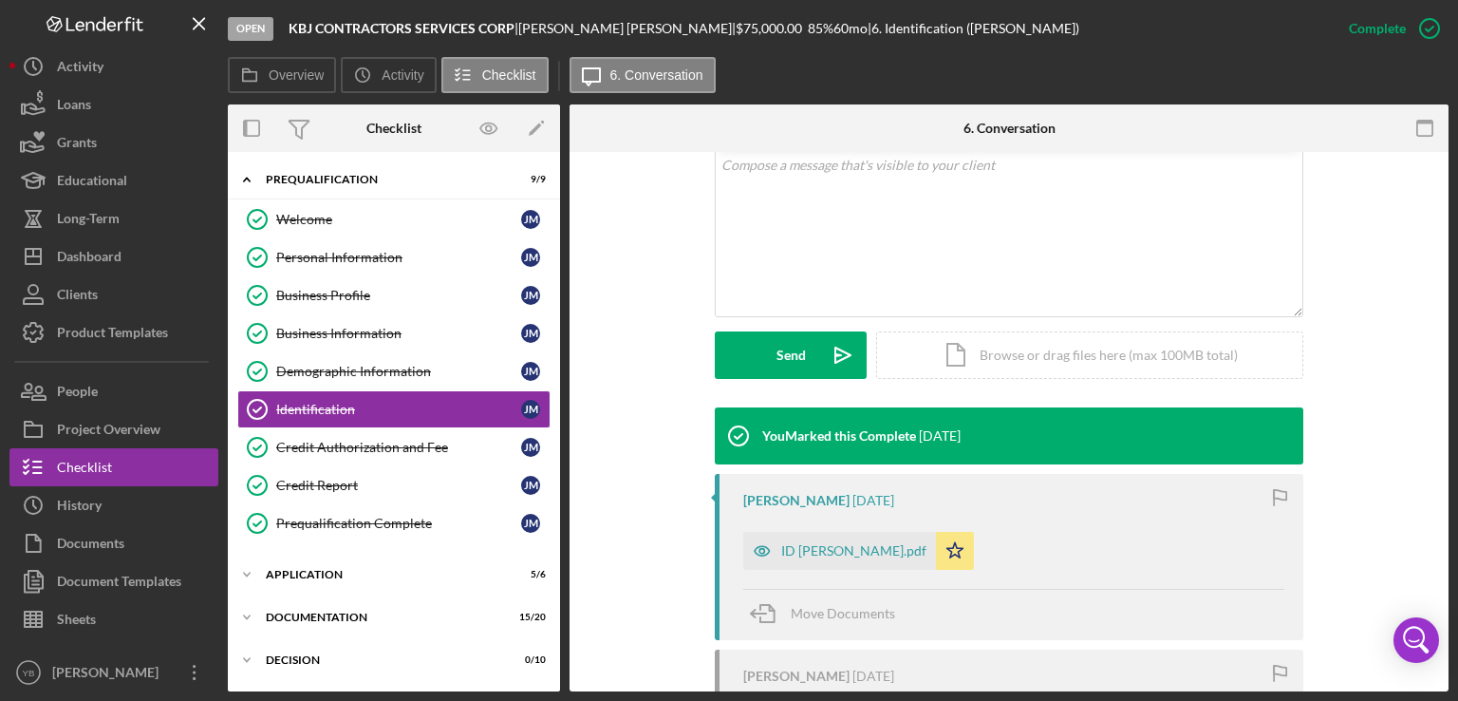
scroll to position [380, 0]
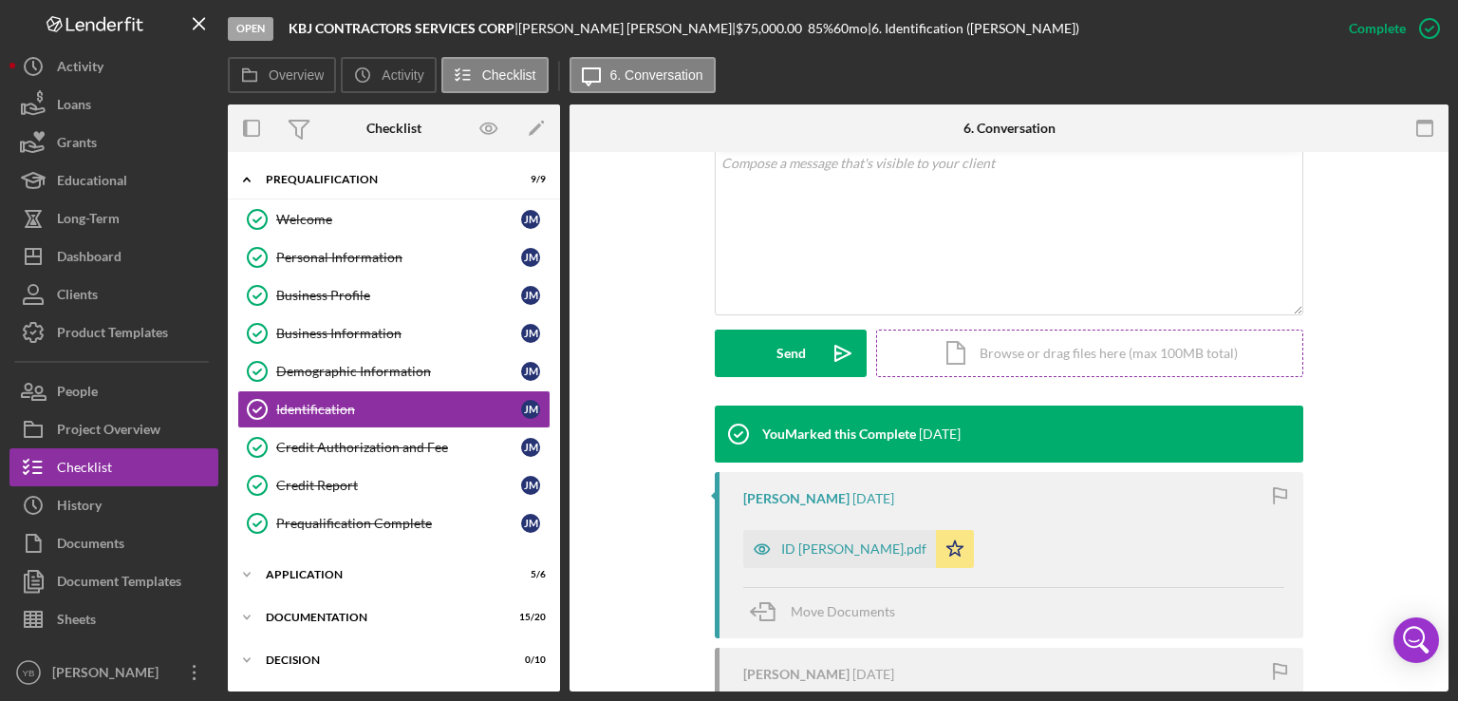
click at [1124, 357] on div "Icon/Document Browse or drag files here (max 100MB total) Tap to choose files o…" at bounding box center [1089, 352] width 427 height 47
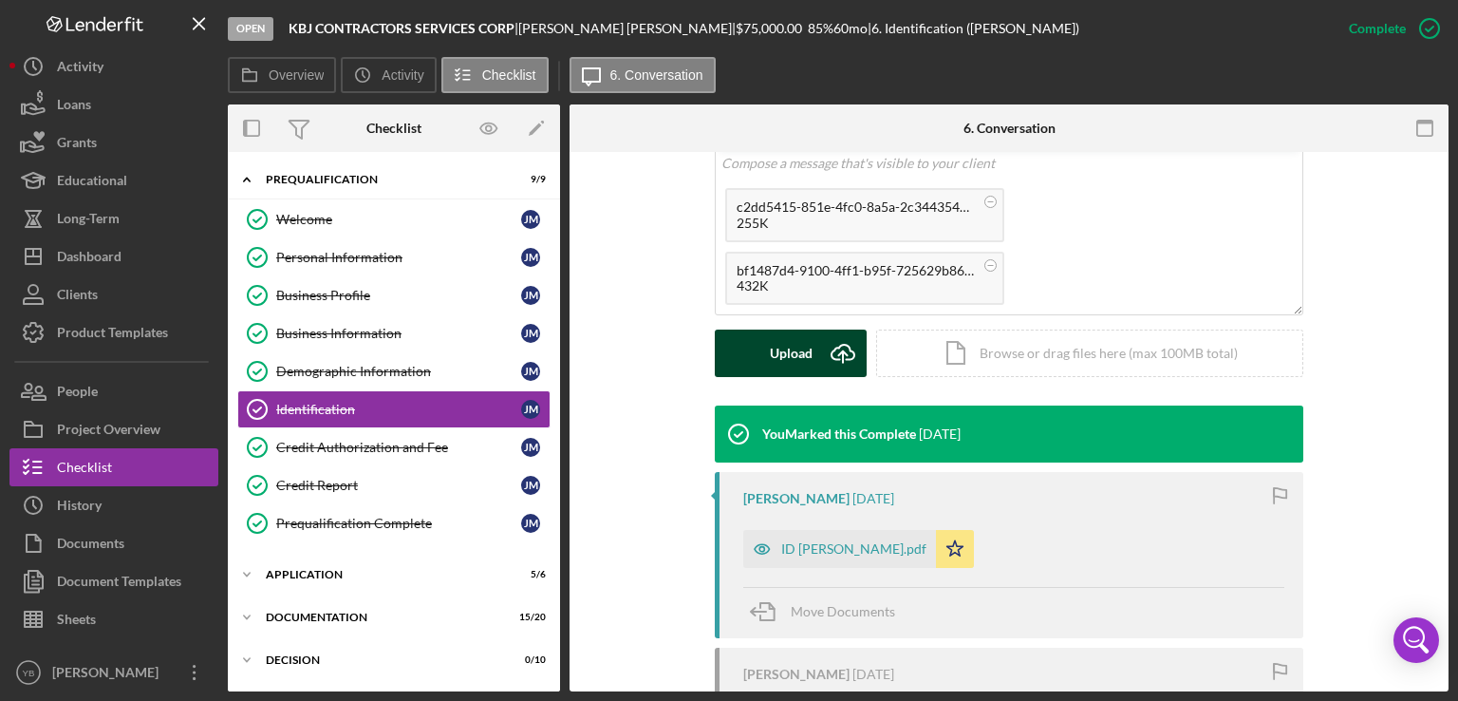
click at [795, 359] on div "Upload" at bounding box center [791, 352] width 43 height 47
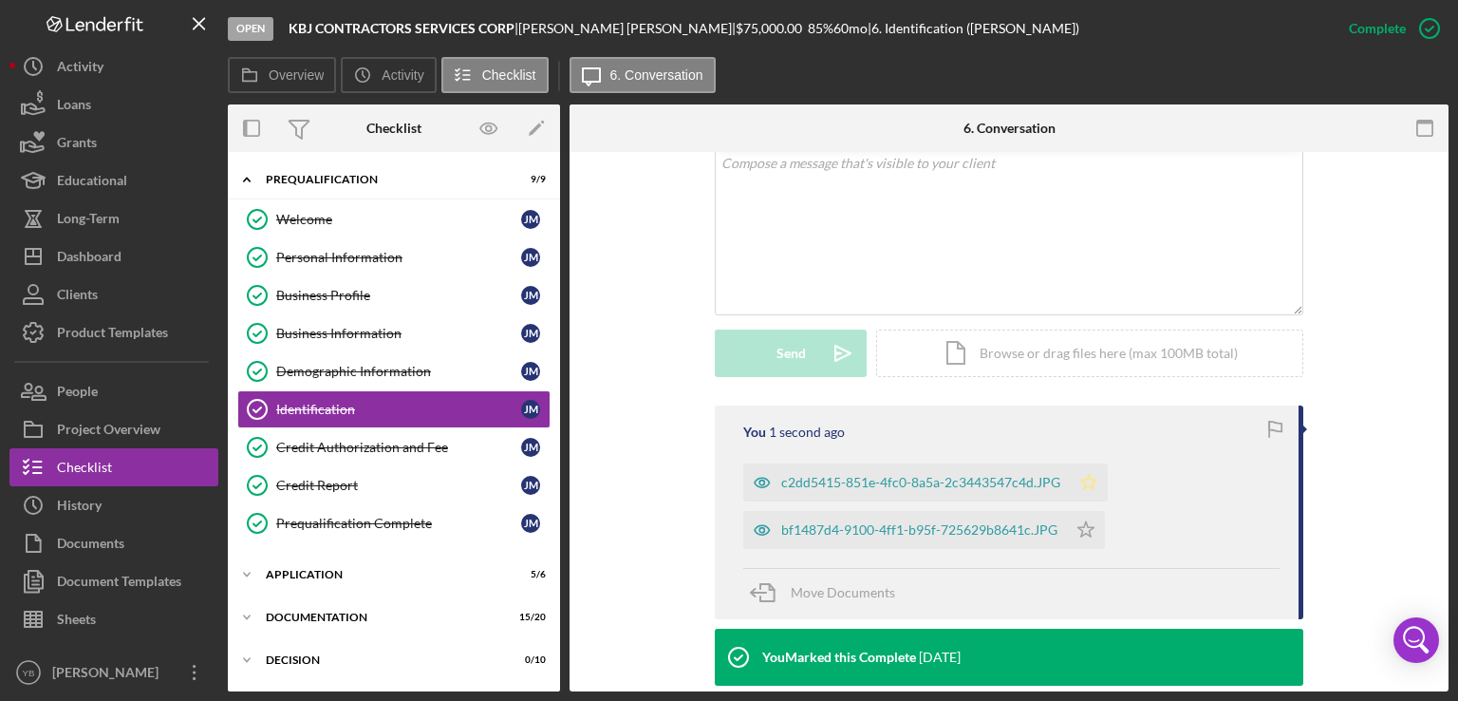
click at [1081, 481] on polygon "button" at bounding box center [1089, 481] width 16 height 15
click at [1084, 527] on icon "Icon/Star" at bounding box center [1086, 530] width 38 height 38
click at [1360, 366] on div "Visible to Client Internal Request Docs v Color teal Color pink Remove color Ad…" at bounding box center [1009, 234] width 822 height 344
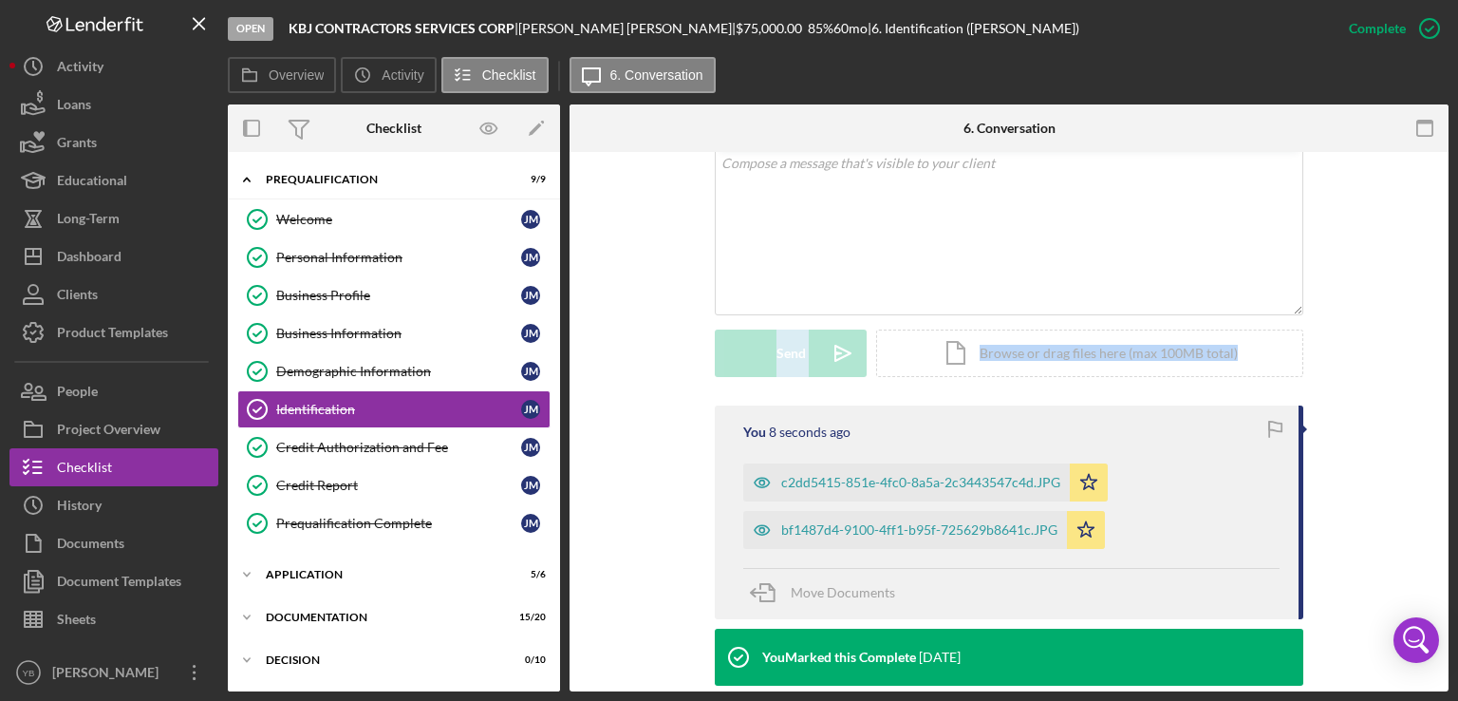
drag, startPoint x: 1456, startPoint y: 351, endPoint x: 1411, endPoint y: 151, distance: 205.5
click at [1411, 151] on div "Open KBJ CONTRACTORS SERVICES CORP | JUSTIN Mejia Alvarez | $75,000.00 85 % 60 …" at bounding box center [729, 350] width 1458 height 701
click at [406, 449] on div "Credit Authorization and Fee" at bounding box center [398, 447] width 245 height 15
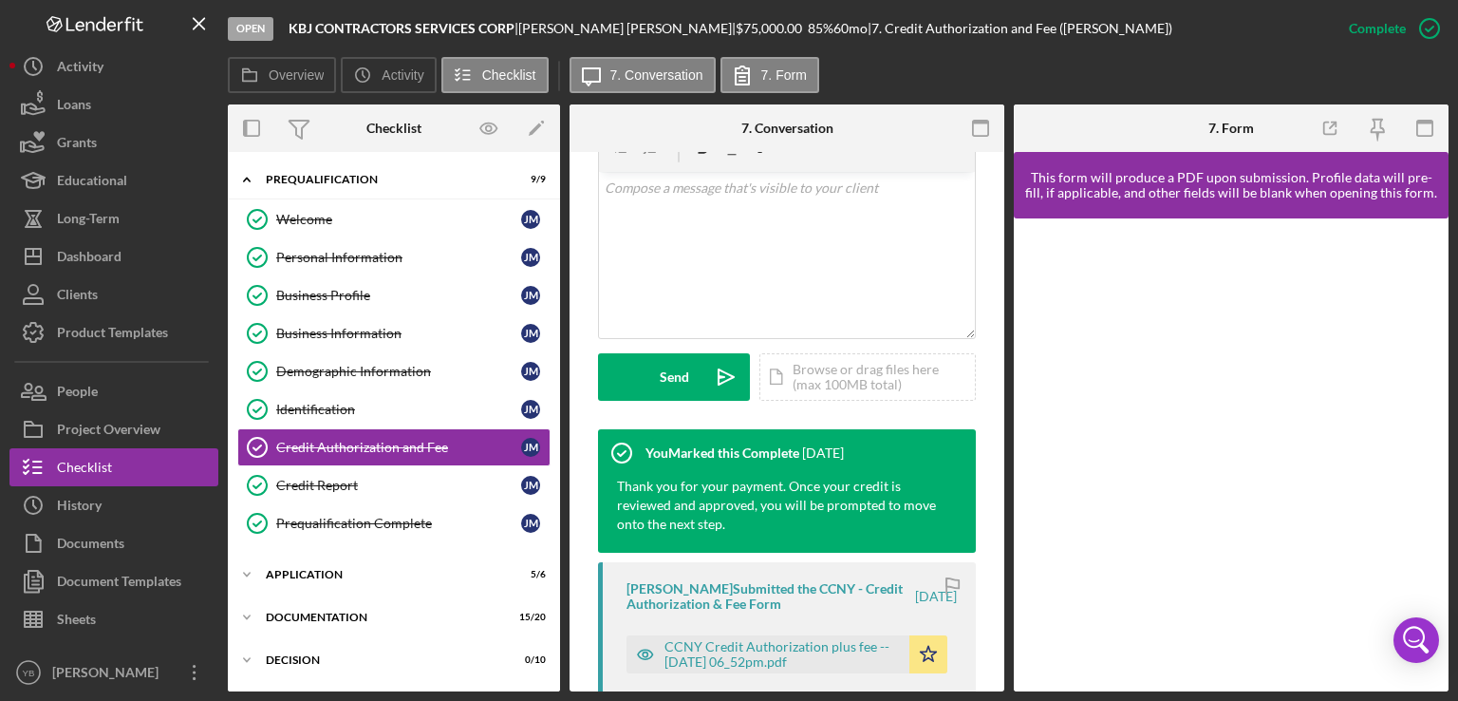
scroll to position [374, 0]
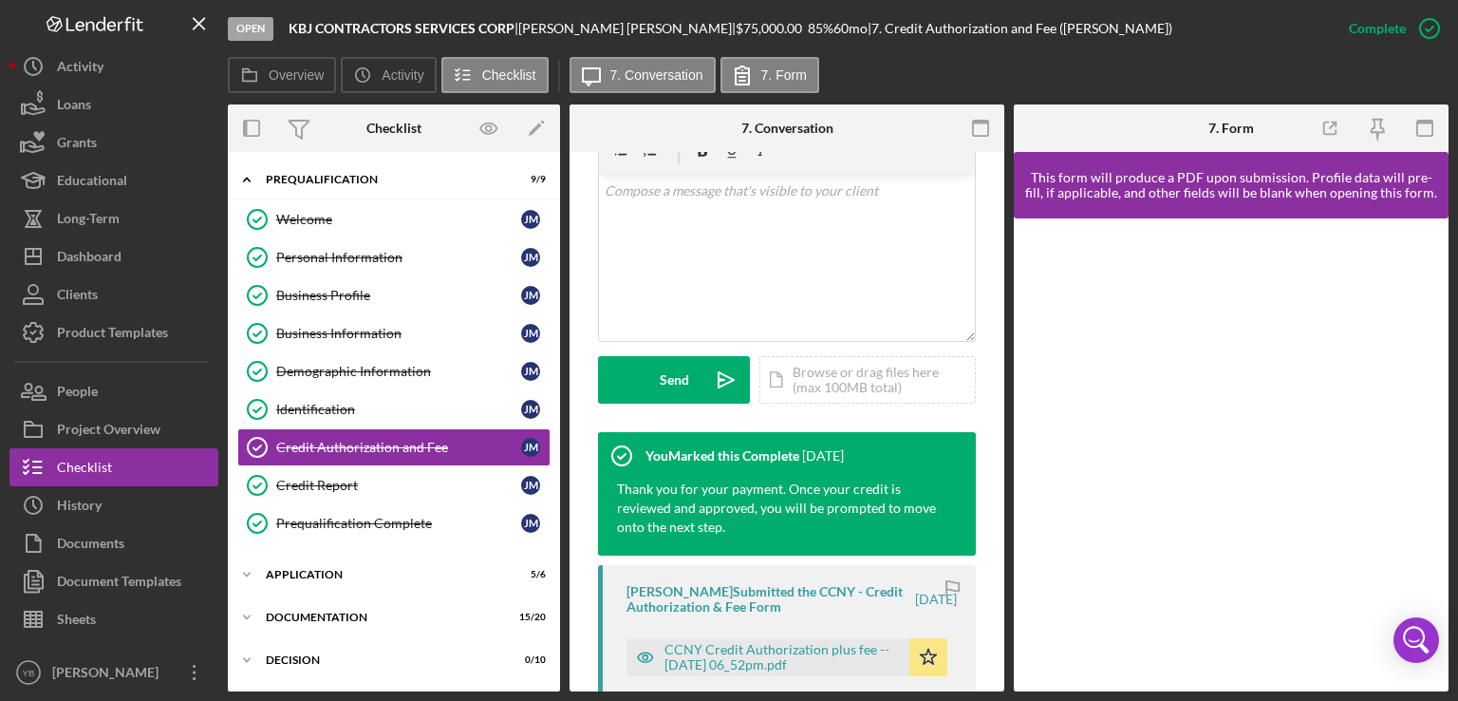
click at [552, 478] on div "Welcome Welcome J M Personal Information Personal Information J M Business Prof…" at bounding box center [394, 375] width 332 height 351
click at [364, 452] on div "Credit Authorization and Fee" at bounding box center [398, 447] width 245 height 15
click at [1418, 20] on icon "button" at bounding box center [1429, 28] width 47 height 47
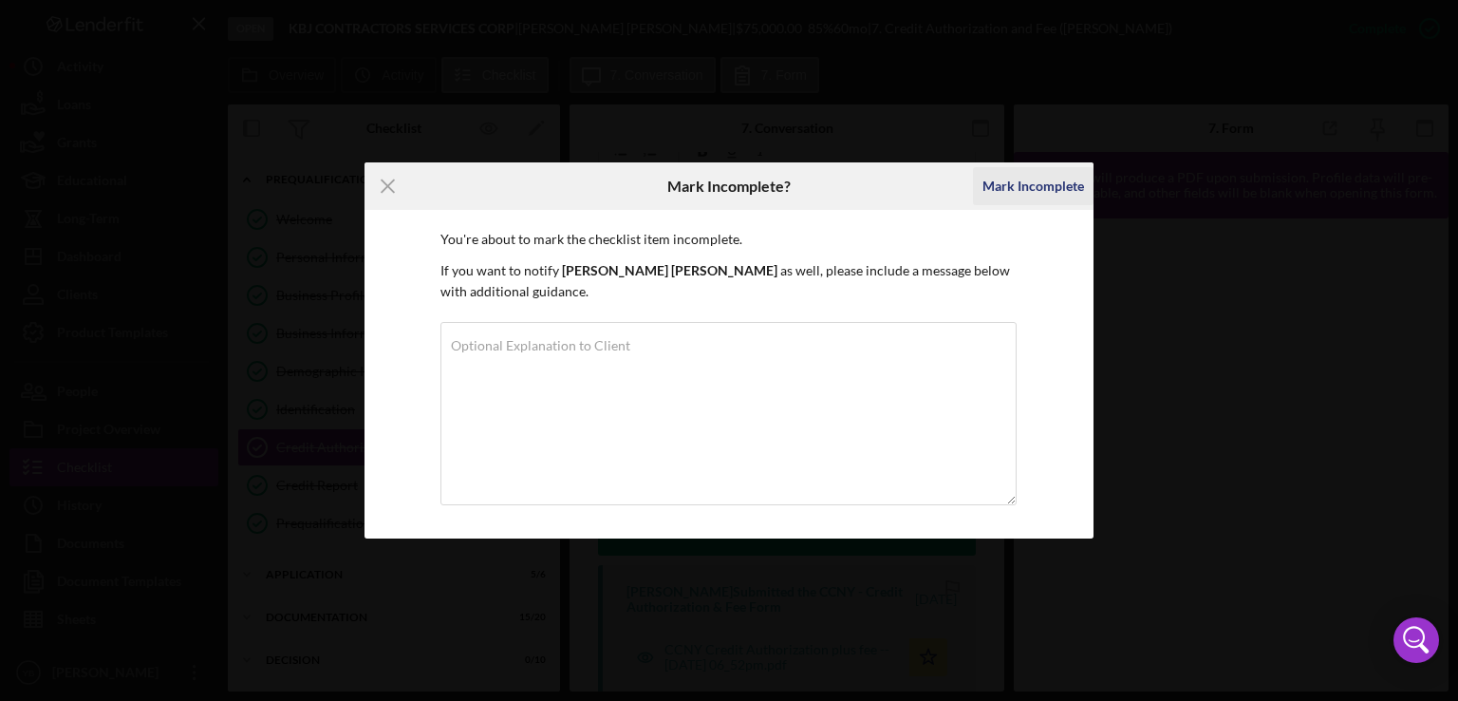
click at [1065, 178] on div "Mark Incomplete" at bounding box center [1034, 186] width 102 height 38
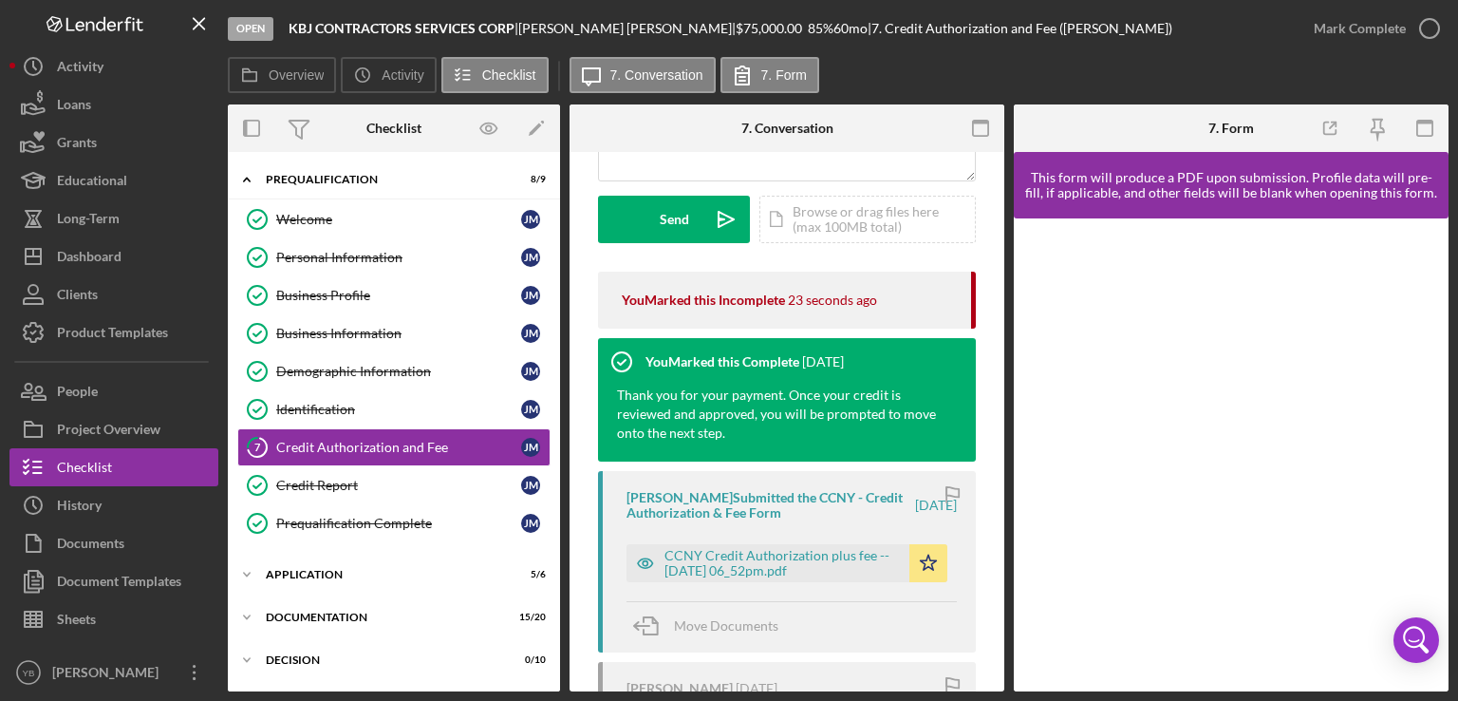
scroll to position [247, 0]
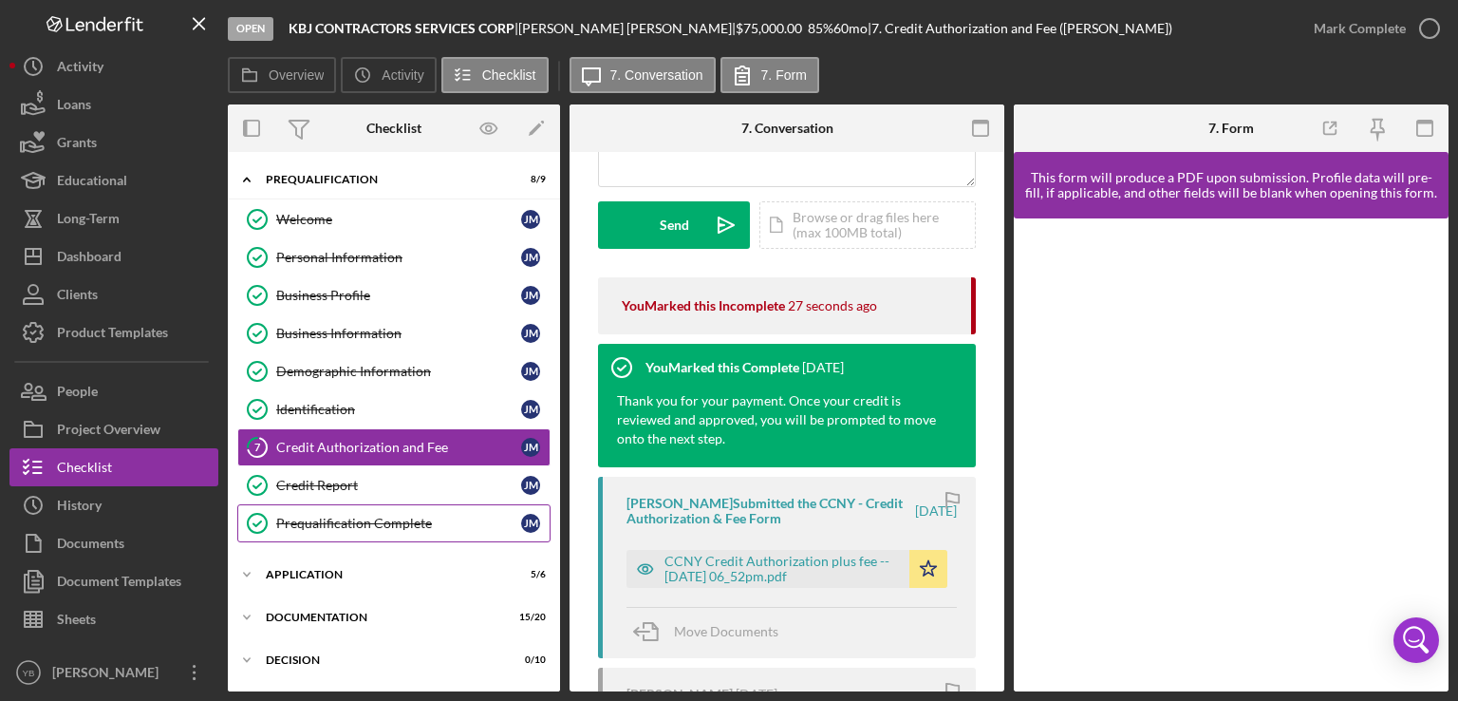
click at [402, 524] on div "Prequalification Complete" at bounding box center [398, 523] width 245 height 15
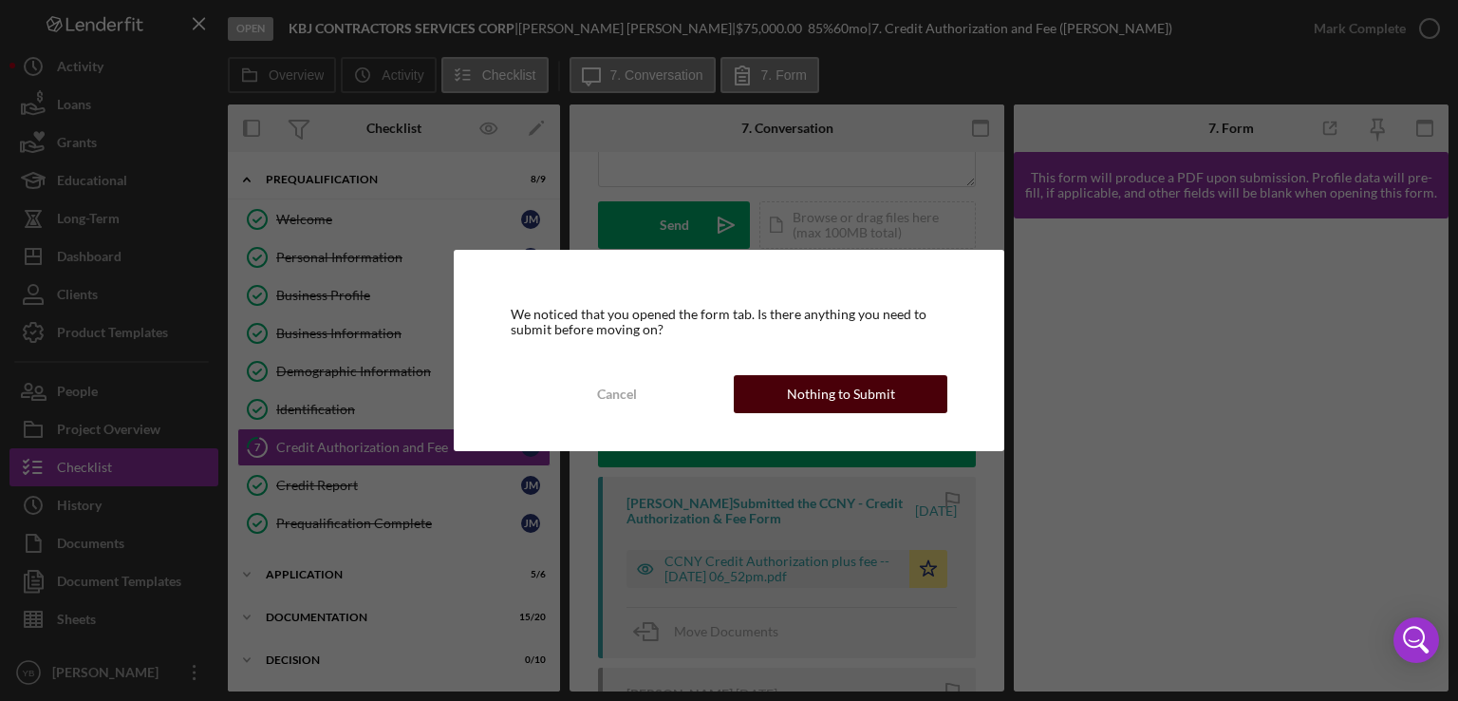
click at [821, 403] on div "Nothing to Submit" at bounding box center [841, 394] width 108 height 38
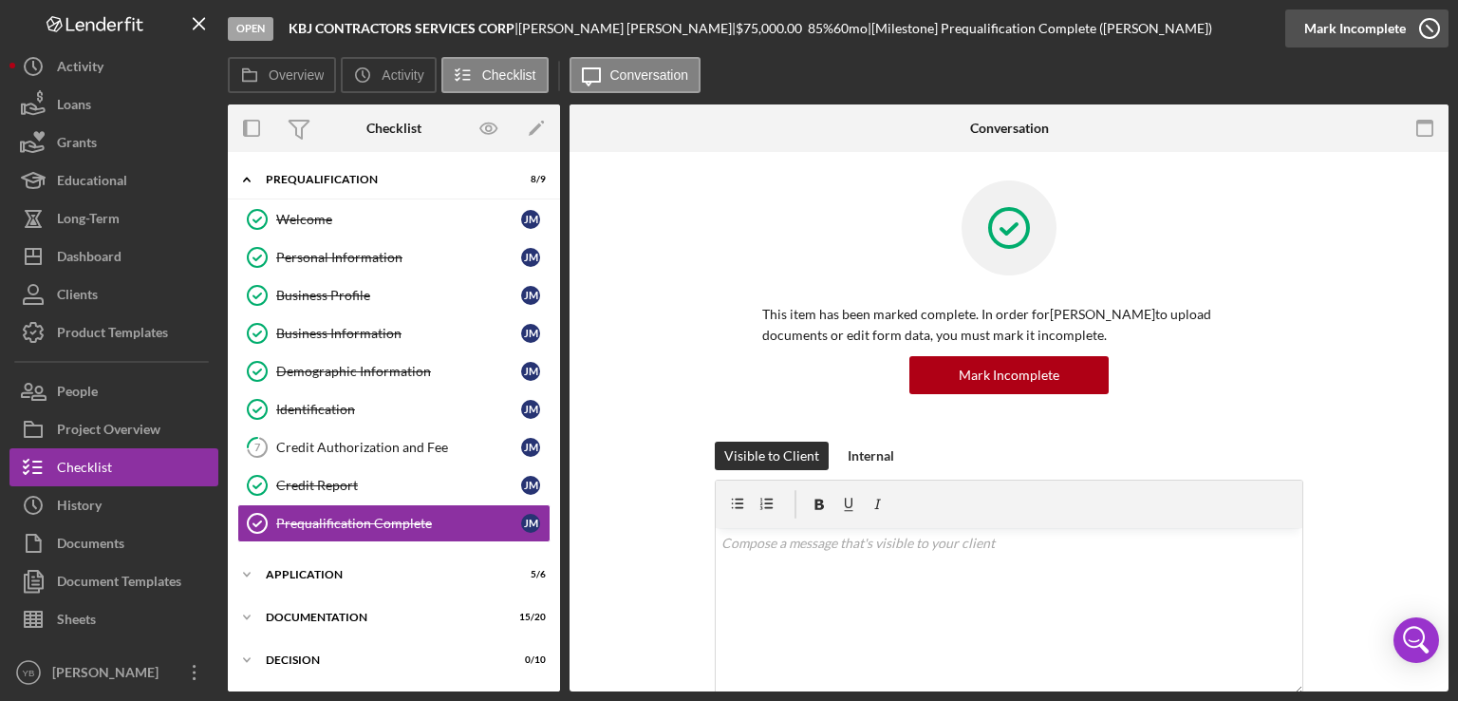
click at [1366, 47] on div "Mark Incomplete" at bounding box center [1356, 28] width 102 height 38
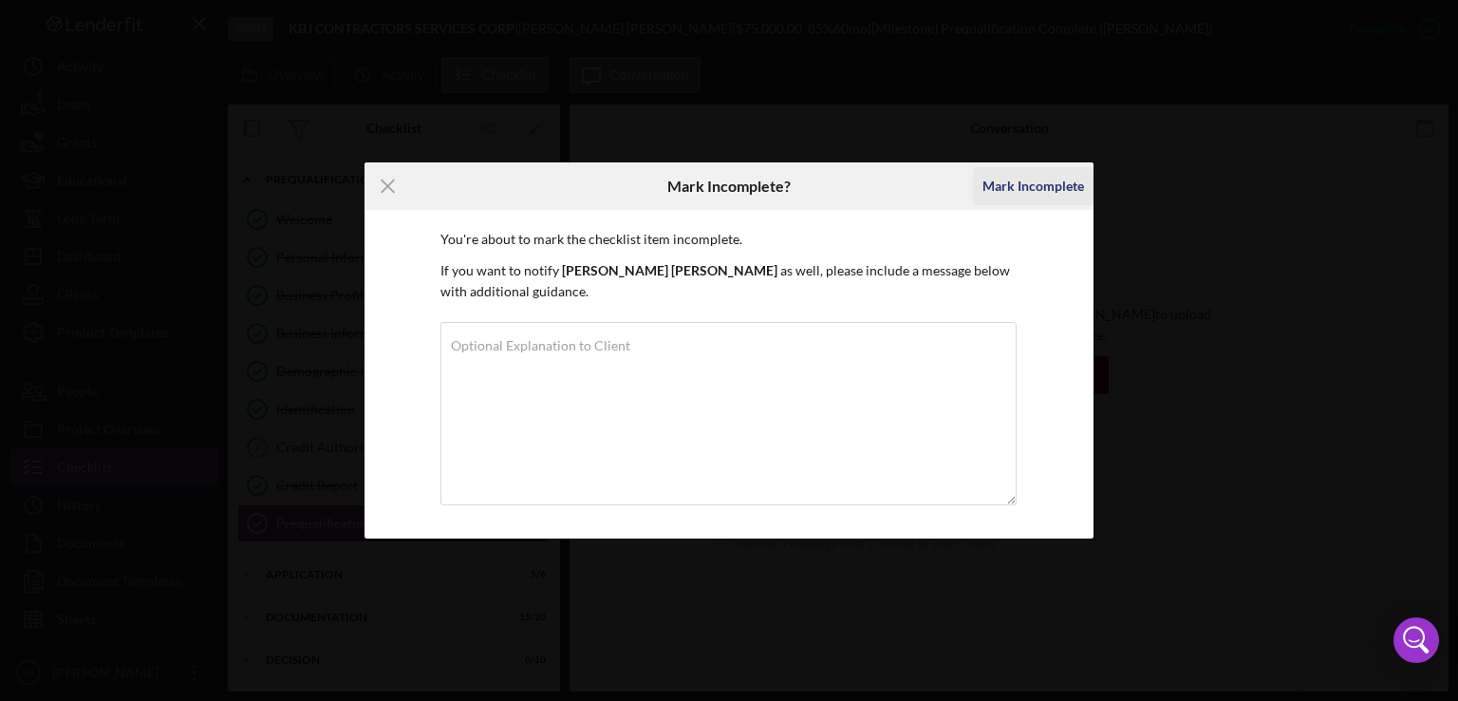
click at [1069, 191] on div "Mark Incomplete" at bounding box center [1034, 186] width 102 height 38
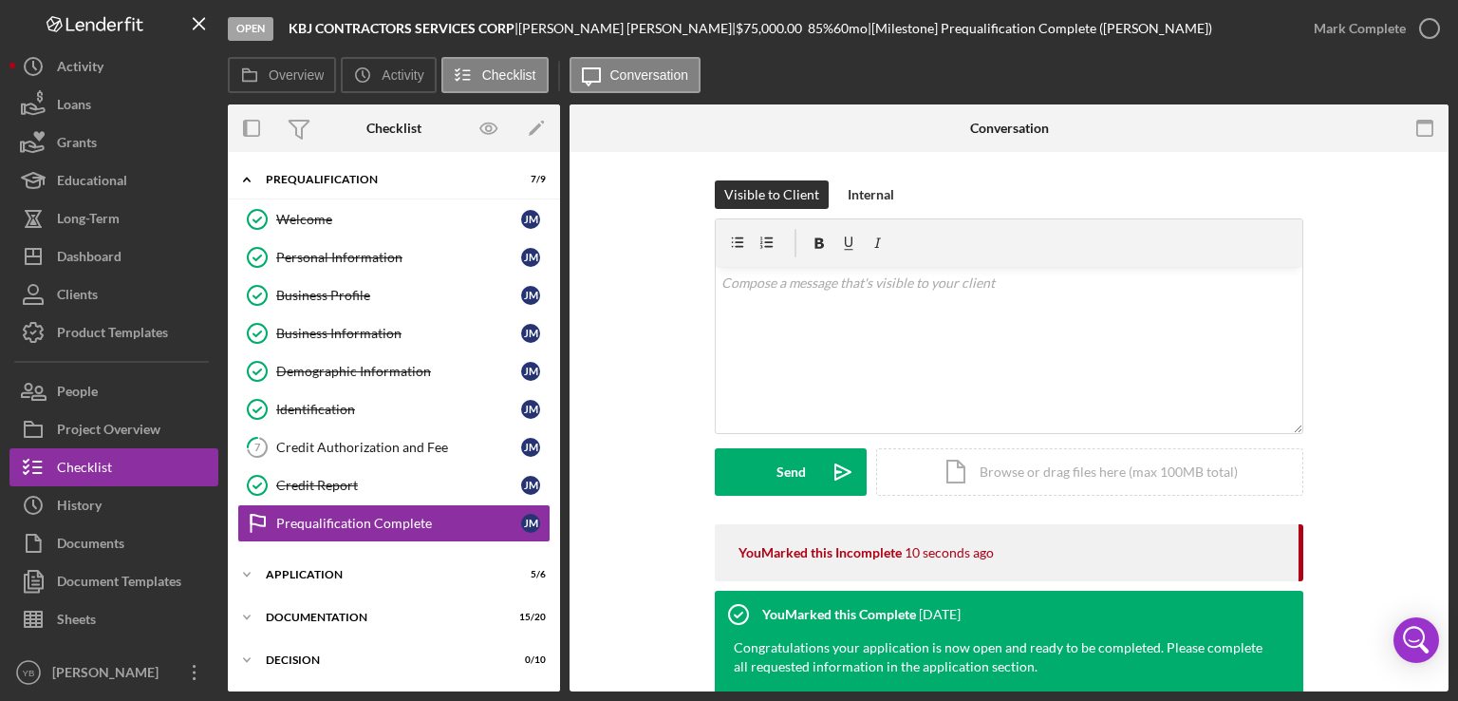
scroll to position [99, 0]
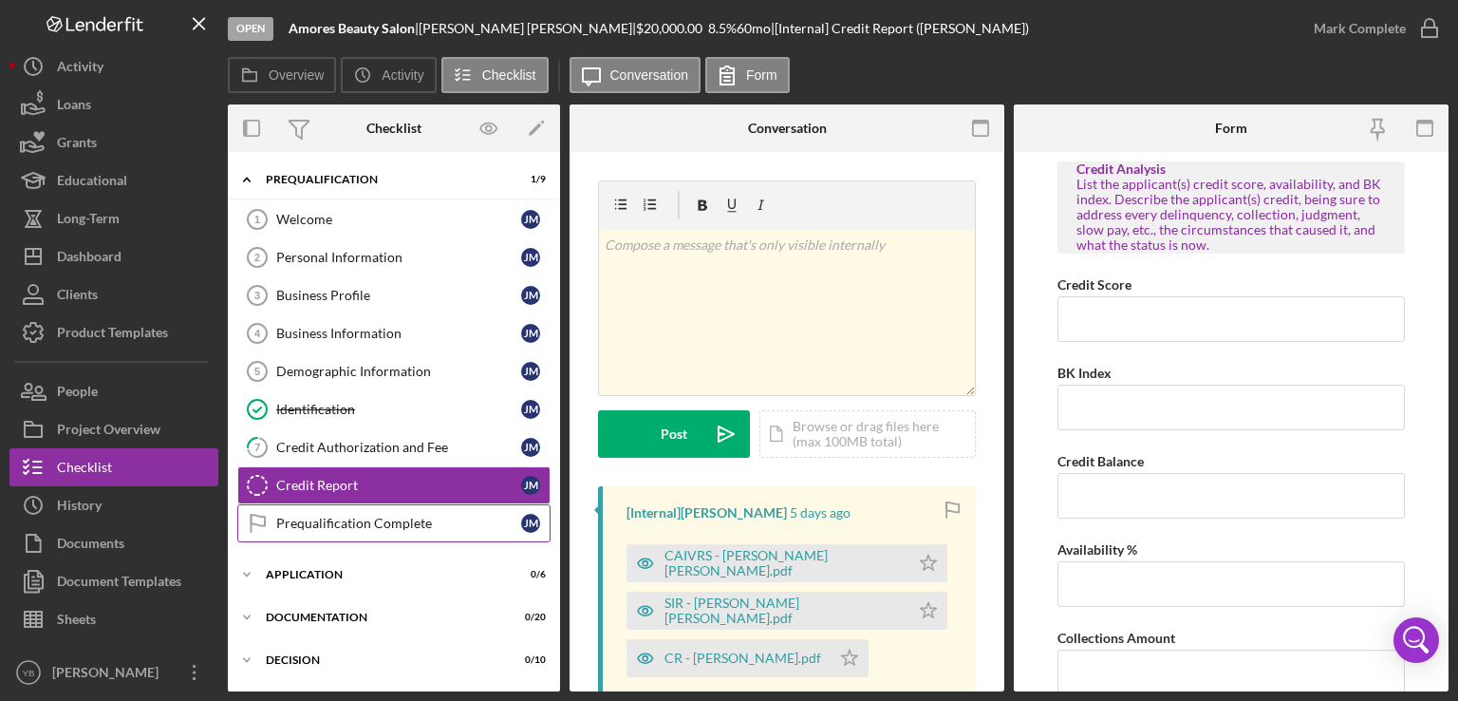
scroll to position [73, 0]
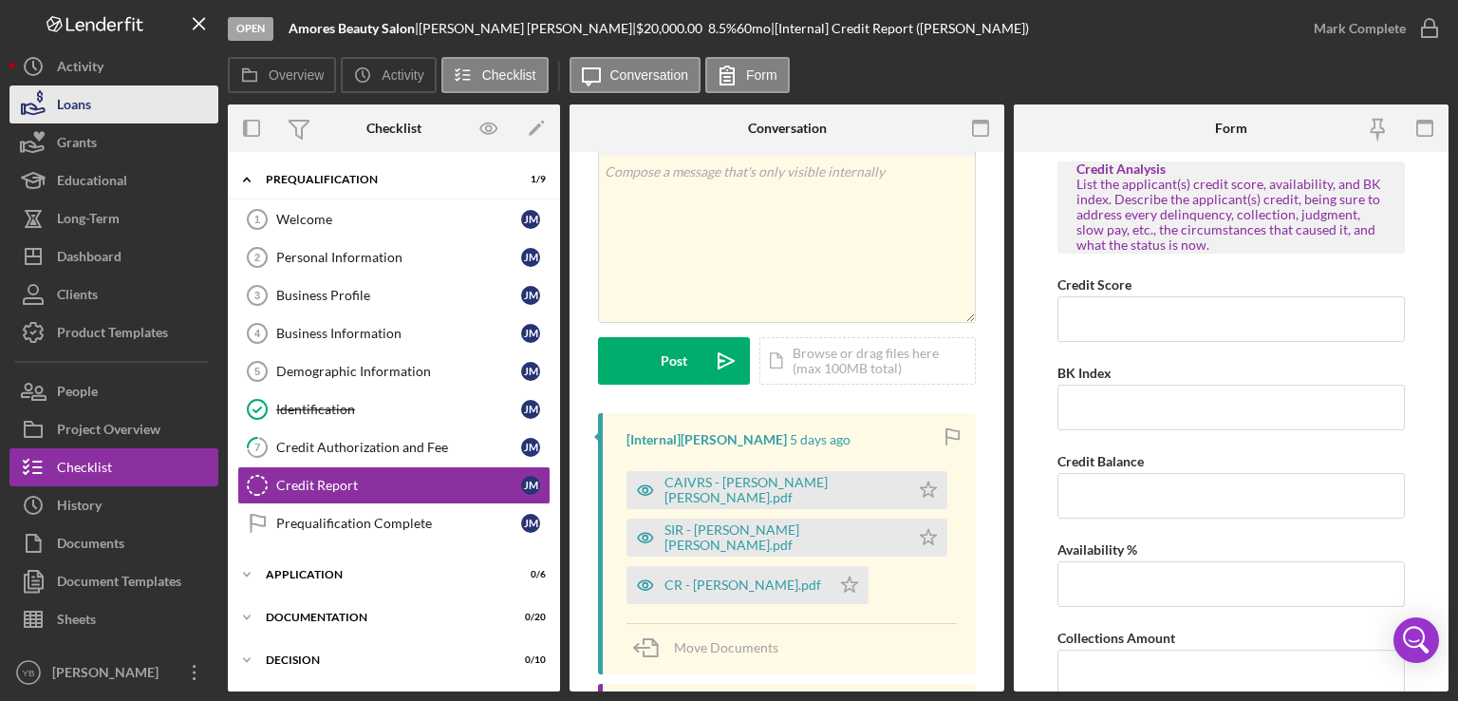
click at [118, 114] on button "Loans" at bounding box center [113, 104] width 209 height 38
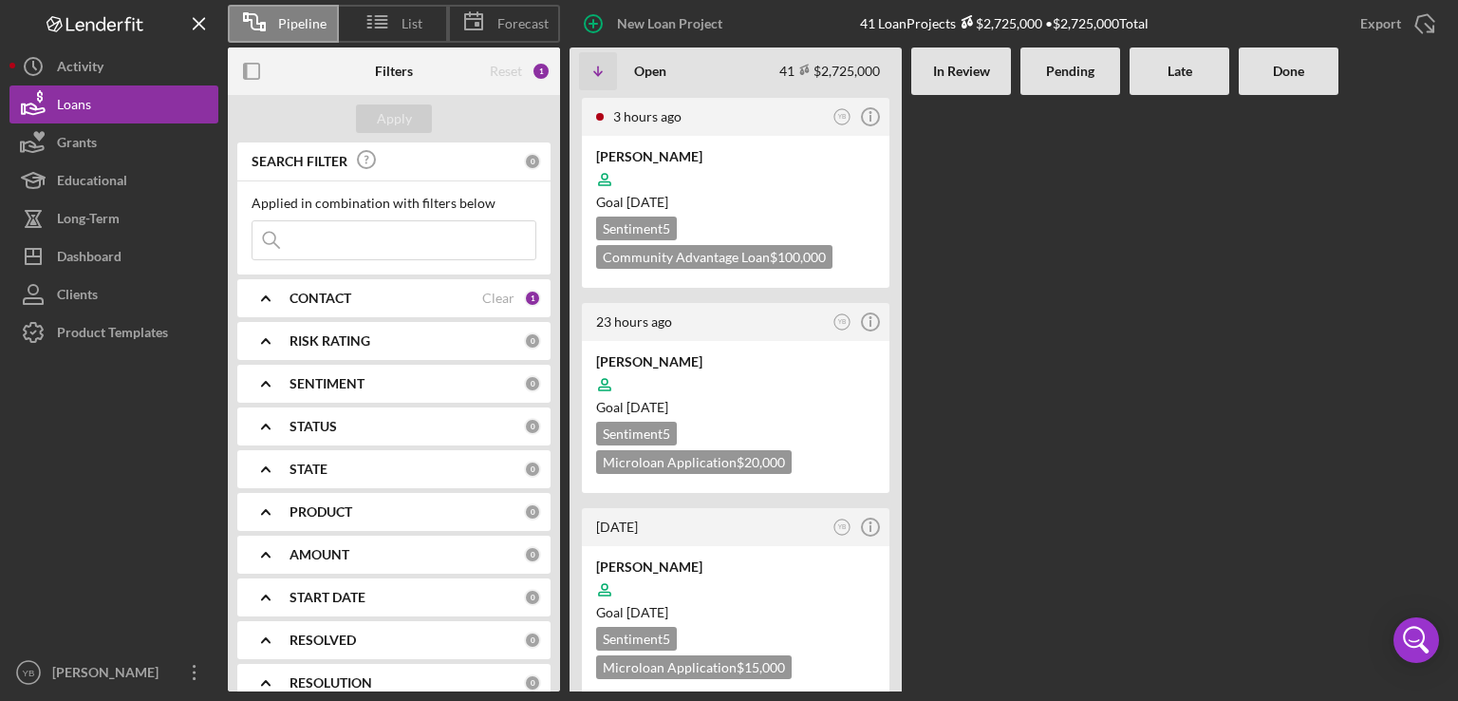
click at [986, 376] on Review at bounding box center [961, 393] width 100 height 596
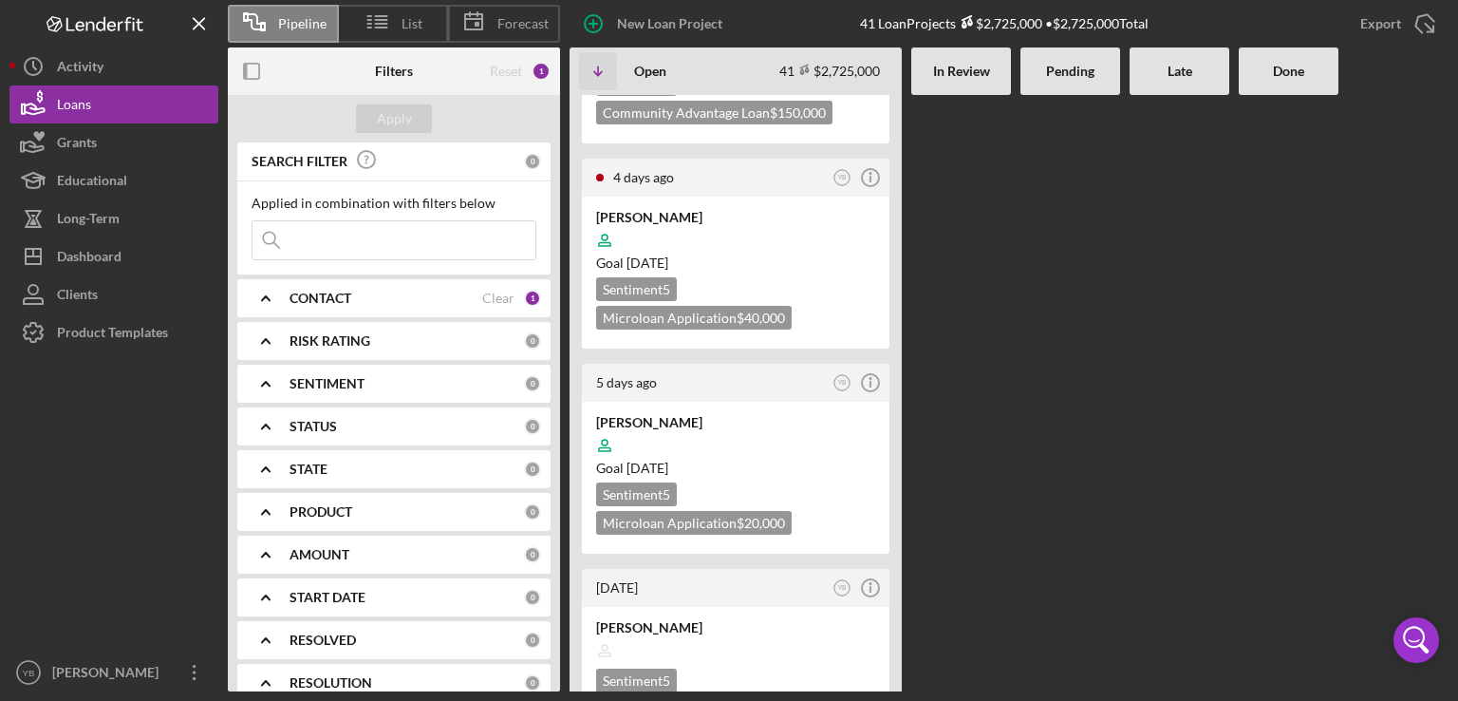
scroll to position [798, 0]
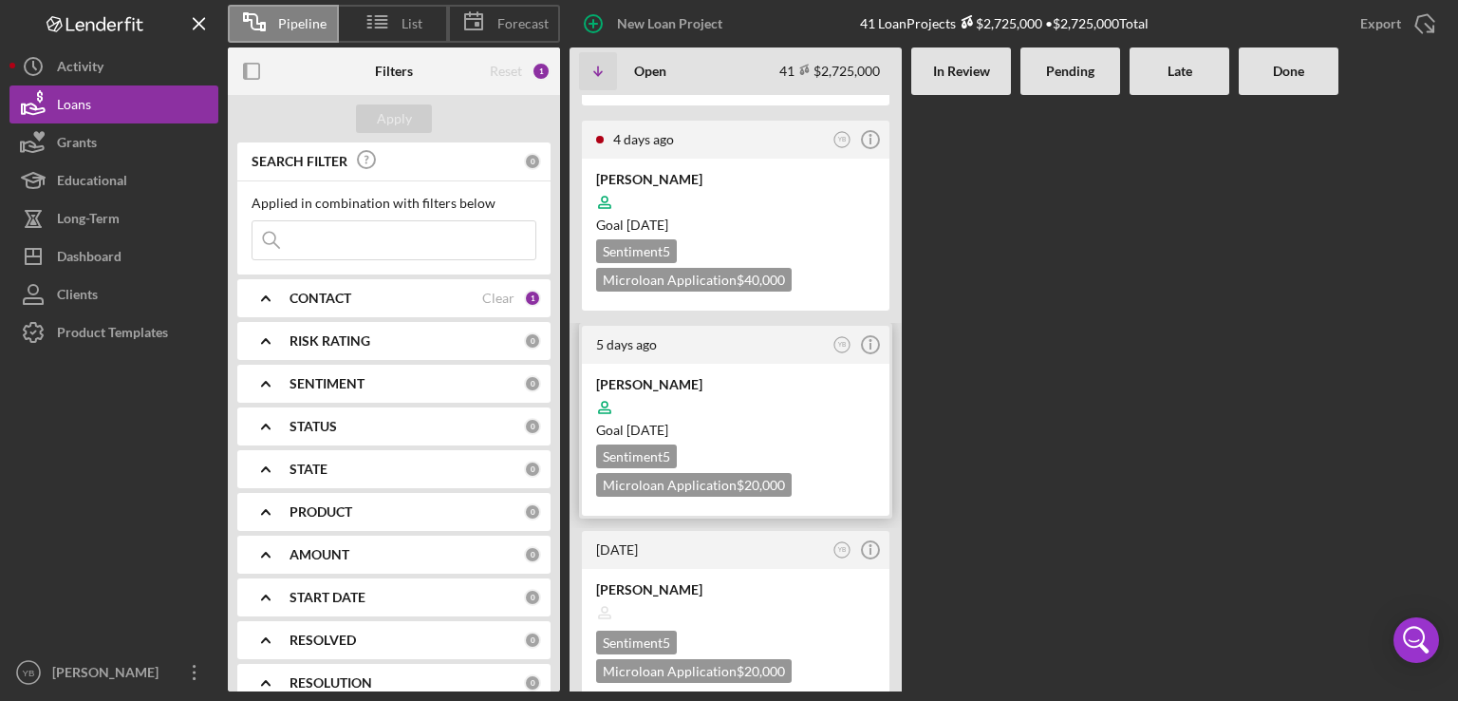
click at [806, 421] on div "Goal [DATE]" at bounding box center [735, 430] width 279 height 19
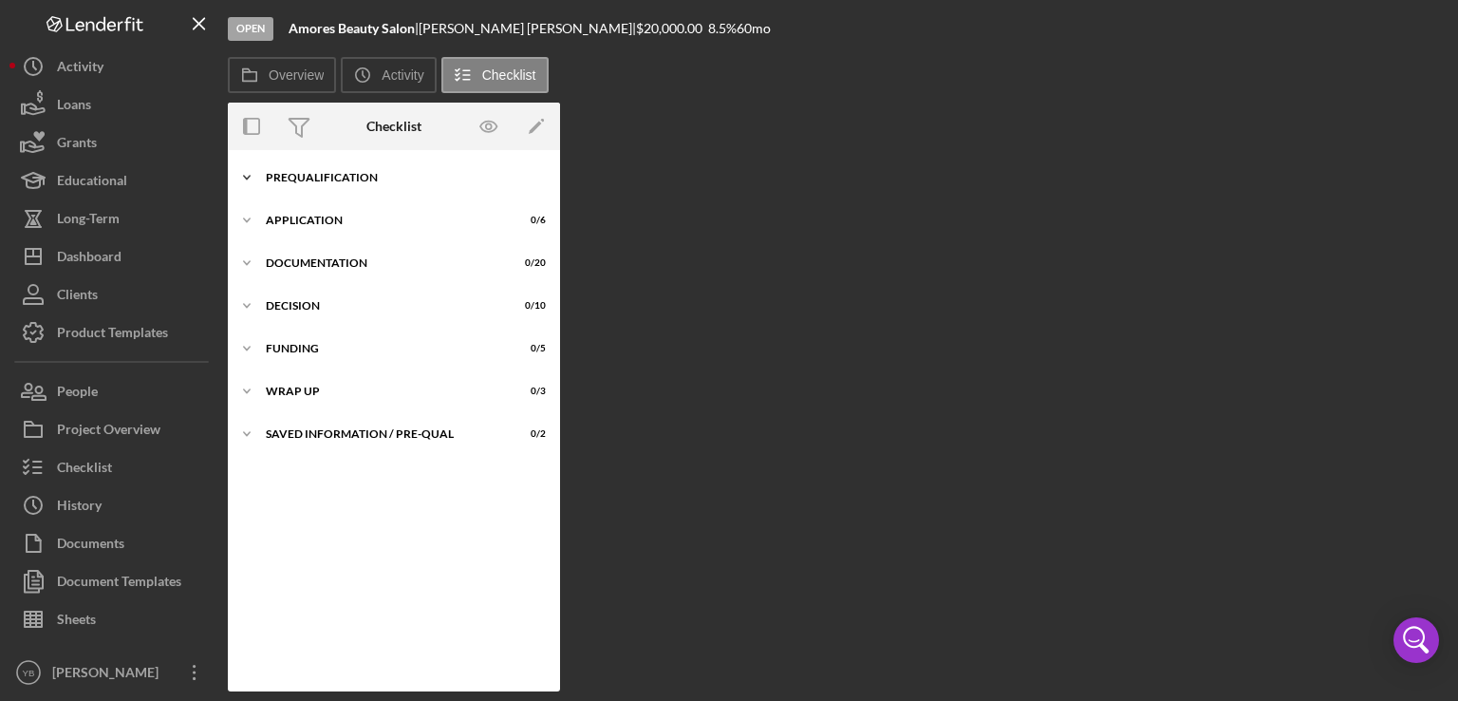
click at [340, 179] on div "Prequalification" at bounding box center [401, 177] width 271 height 11
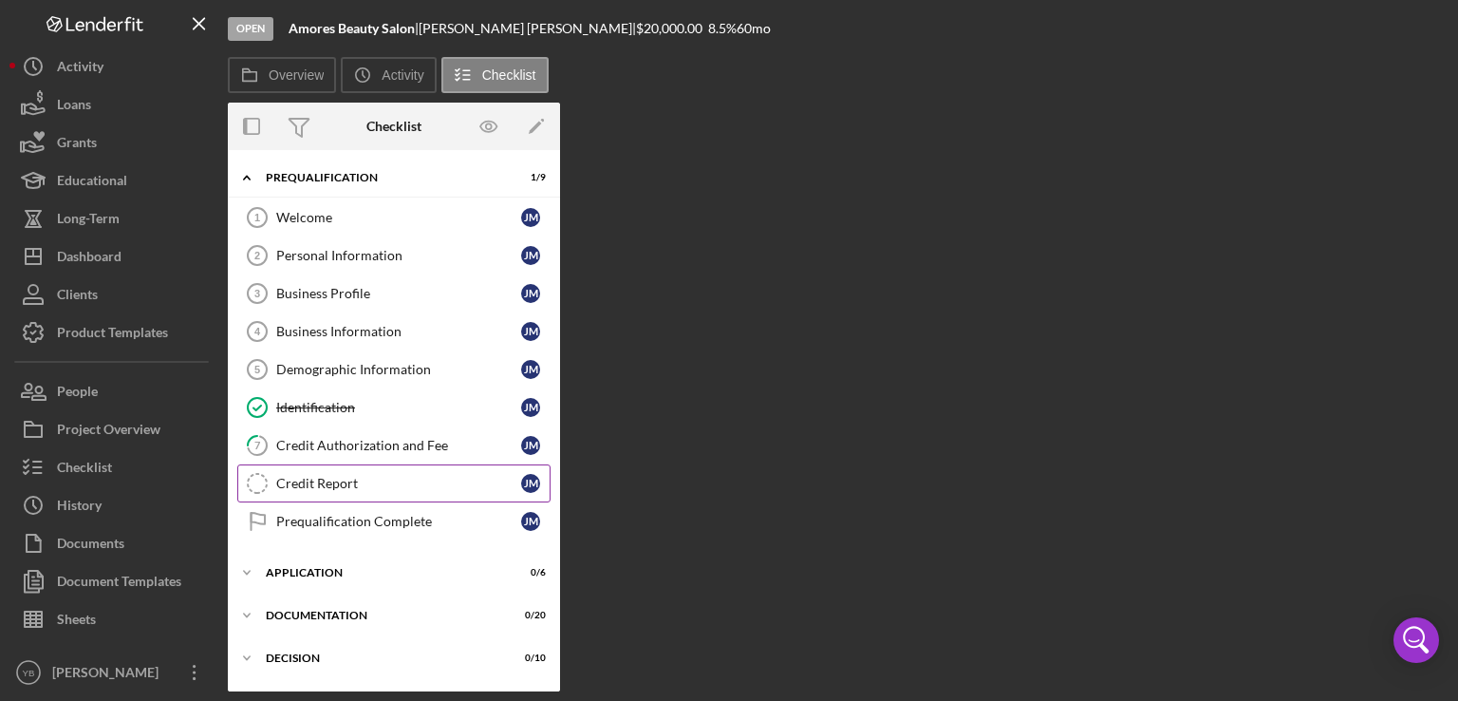
click at [330, 476] on div "Credit Report" at bounding box center [398, 483] width 245 height 15
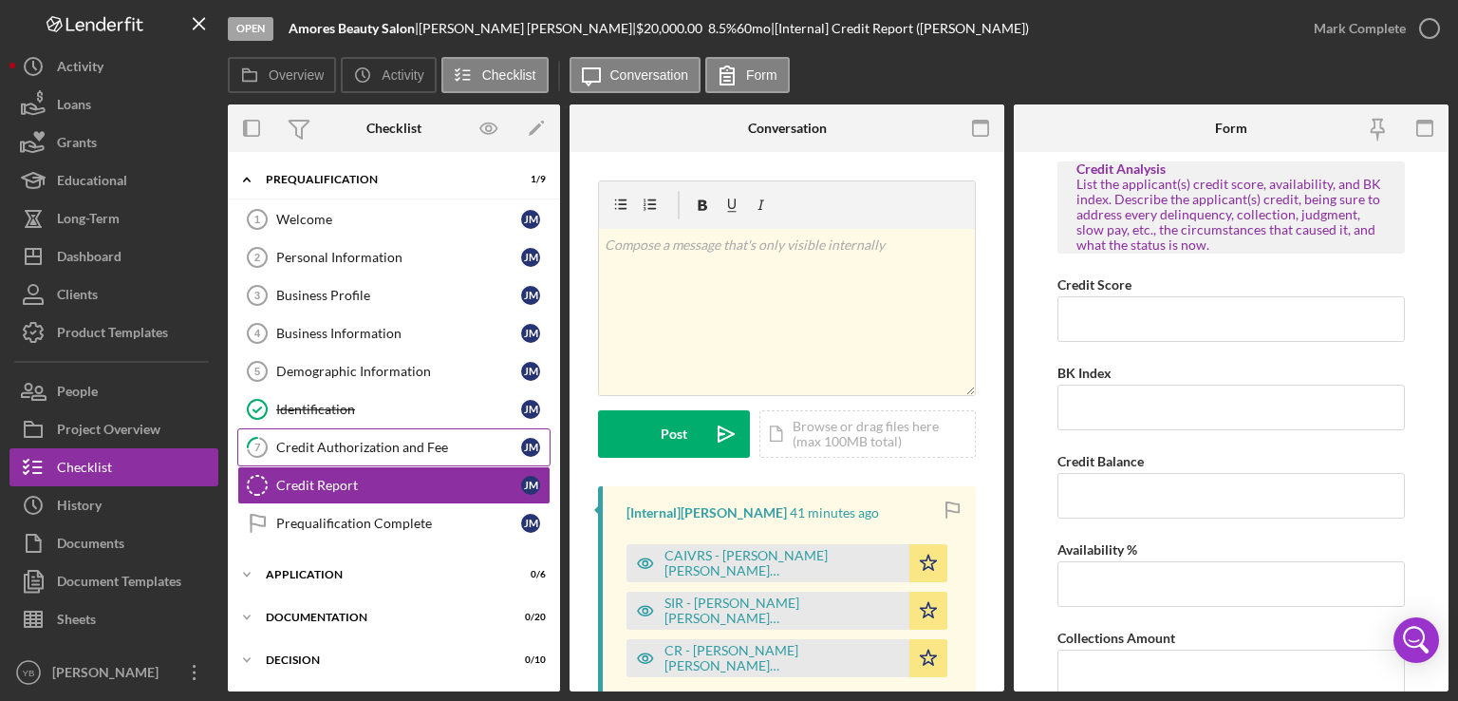
click at [334, 440] on div "Credit Authorization and Fee" at bounding box center [398, 447] width 245 height 15
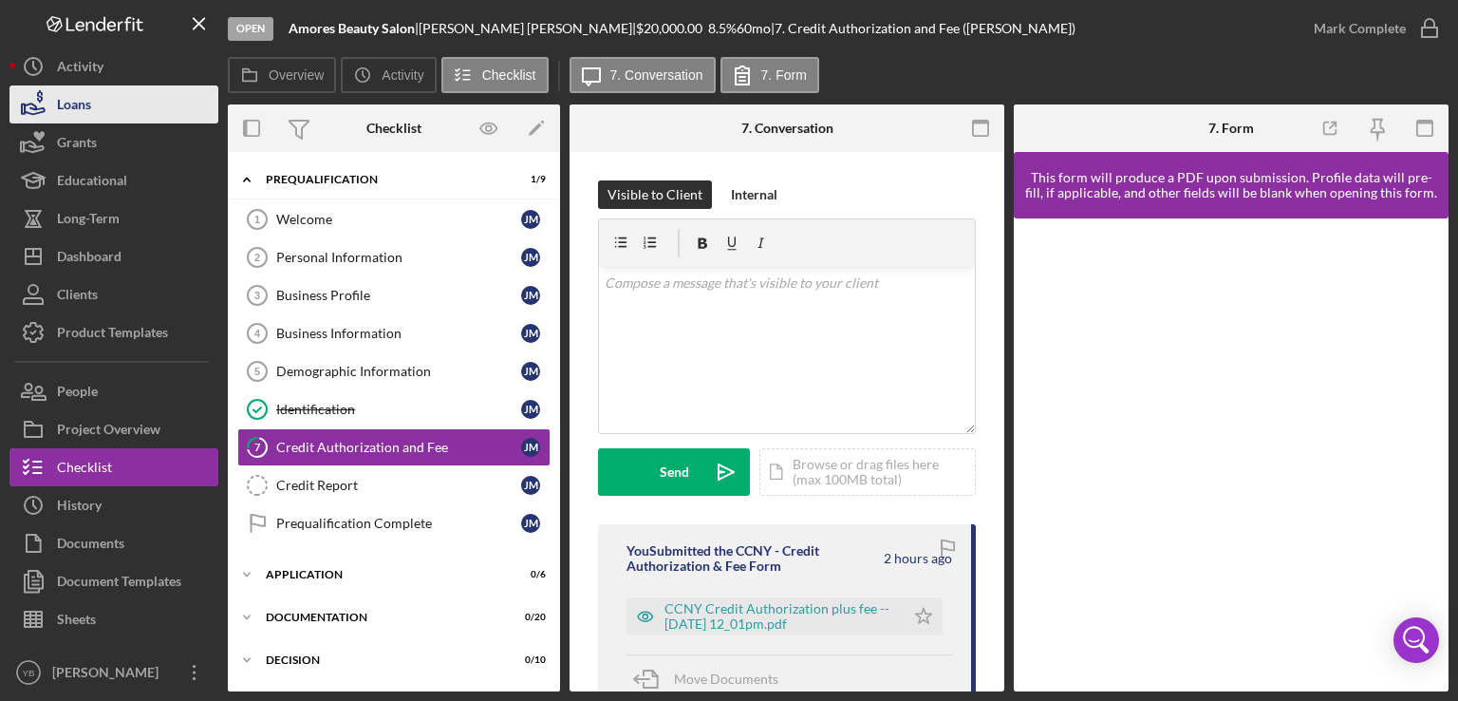
click at [92, 107] on button "Loans" at bounding box center [113, 104] width 209 height 38
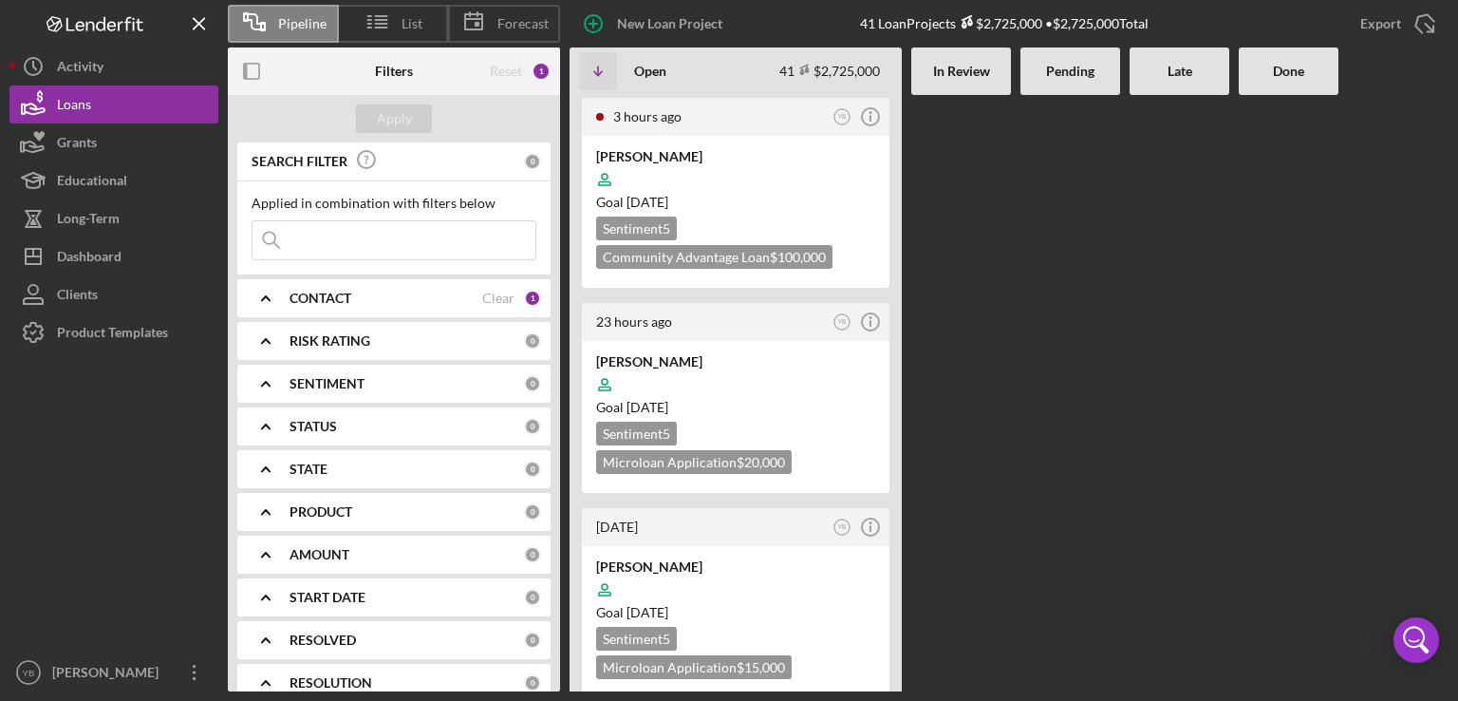
click at [1077, 448] on div at bounding box center [1071, 393] width 100 height 596
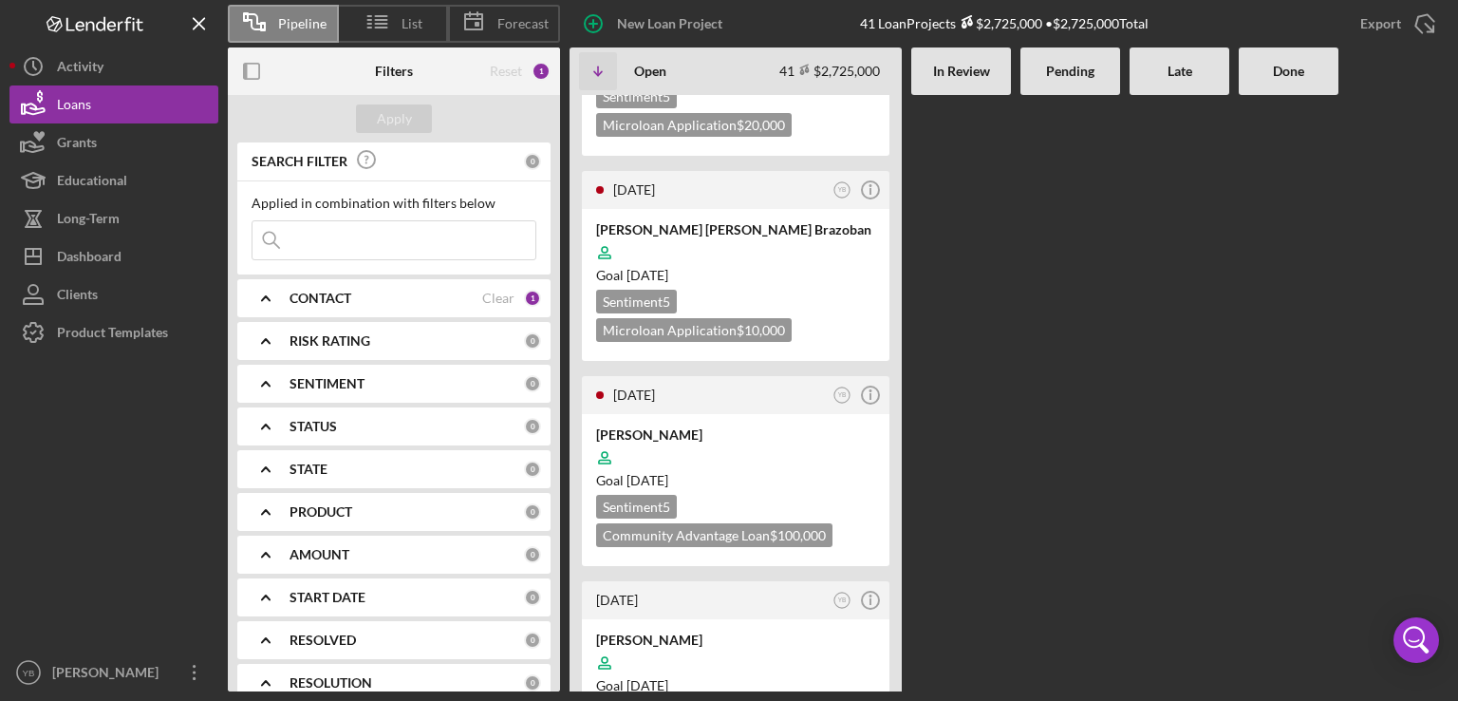
scroll to position [1443, 0]
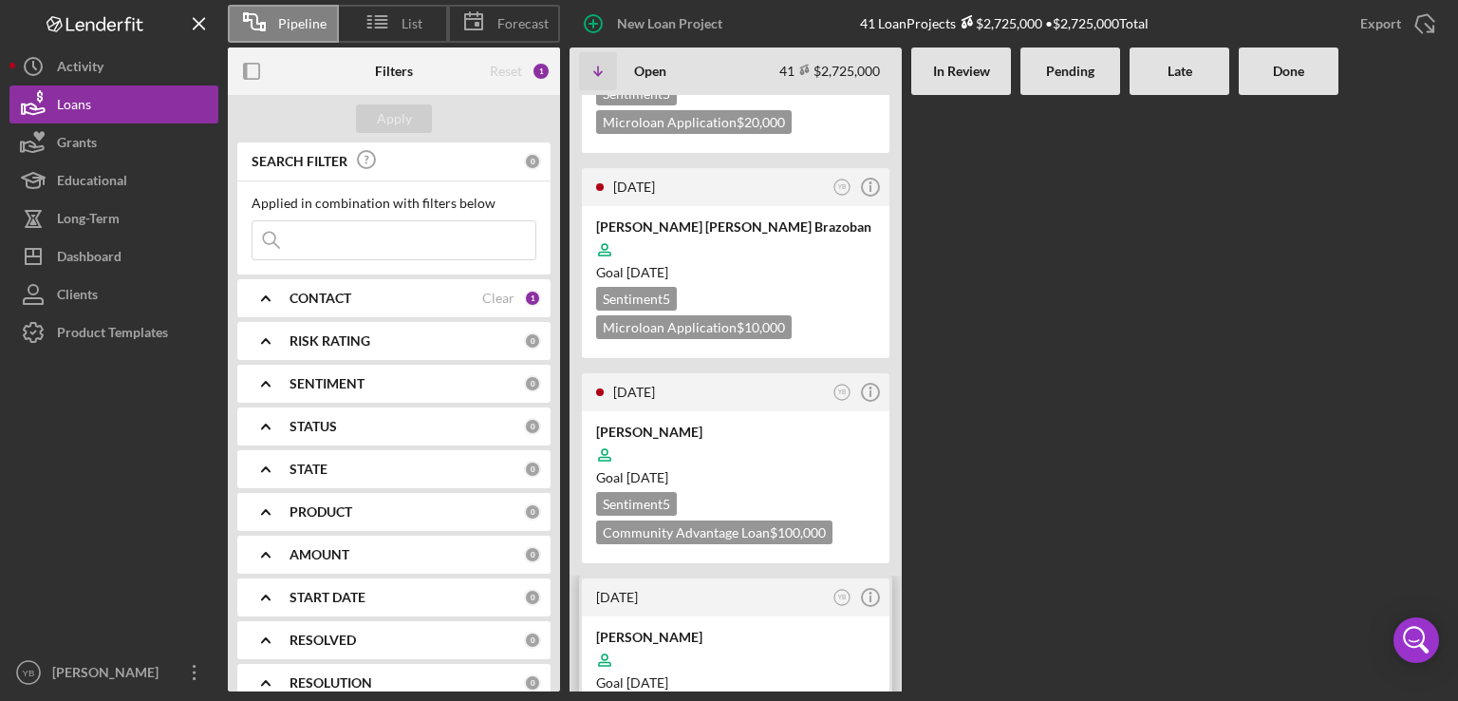
click at [797, 642] on div at bounding box center [735, 660] width 279 height 36
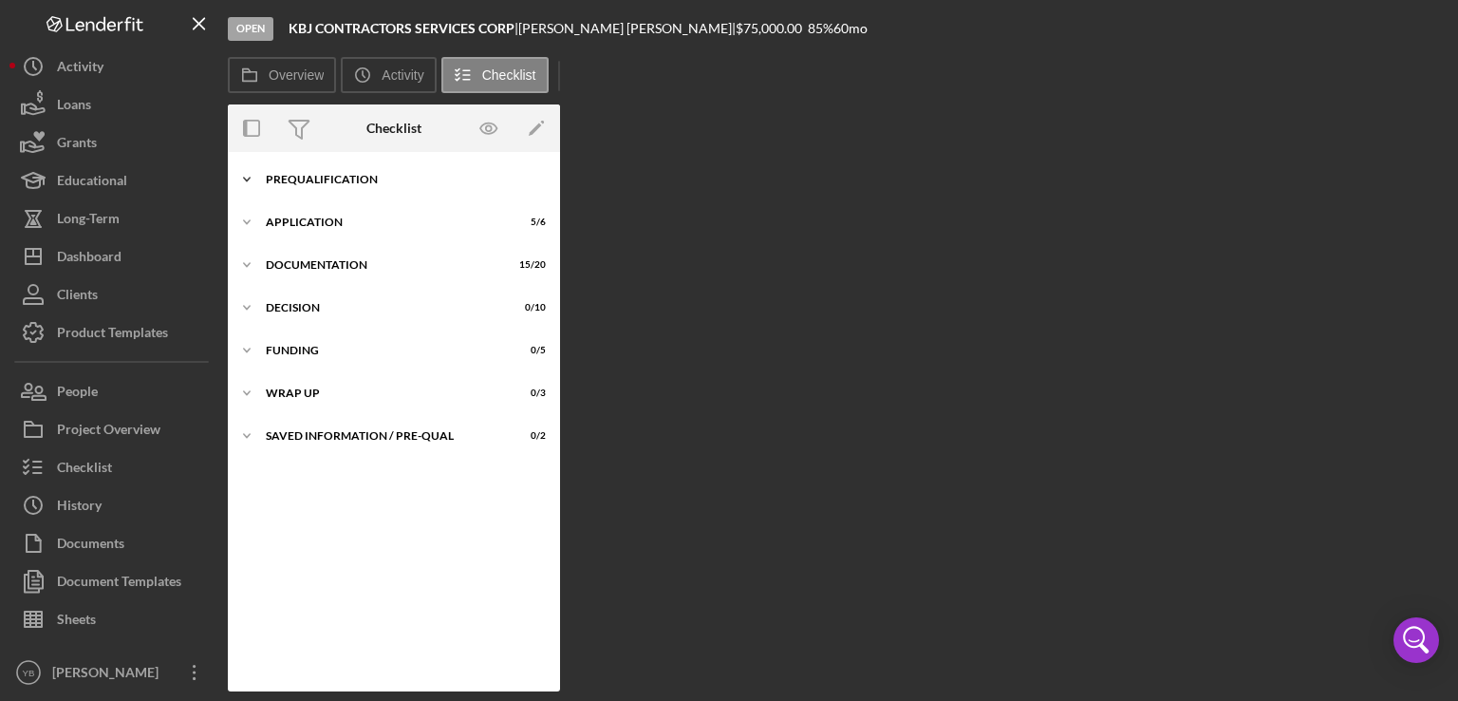
click at [303, 174] on div "Prequalification" at bounding box center [401, 179] width 271 height 11
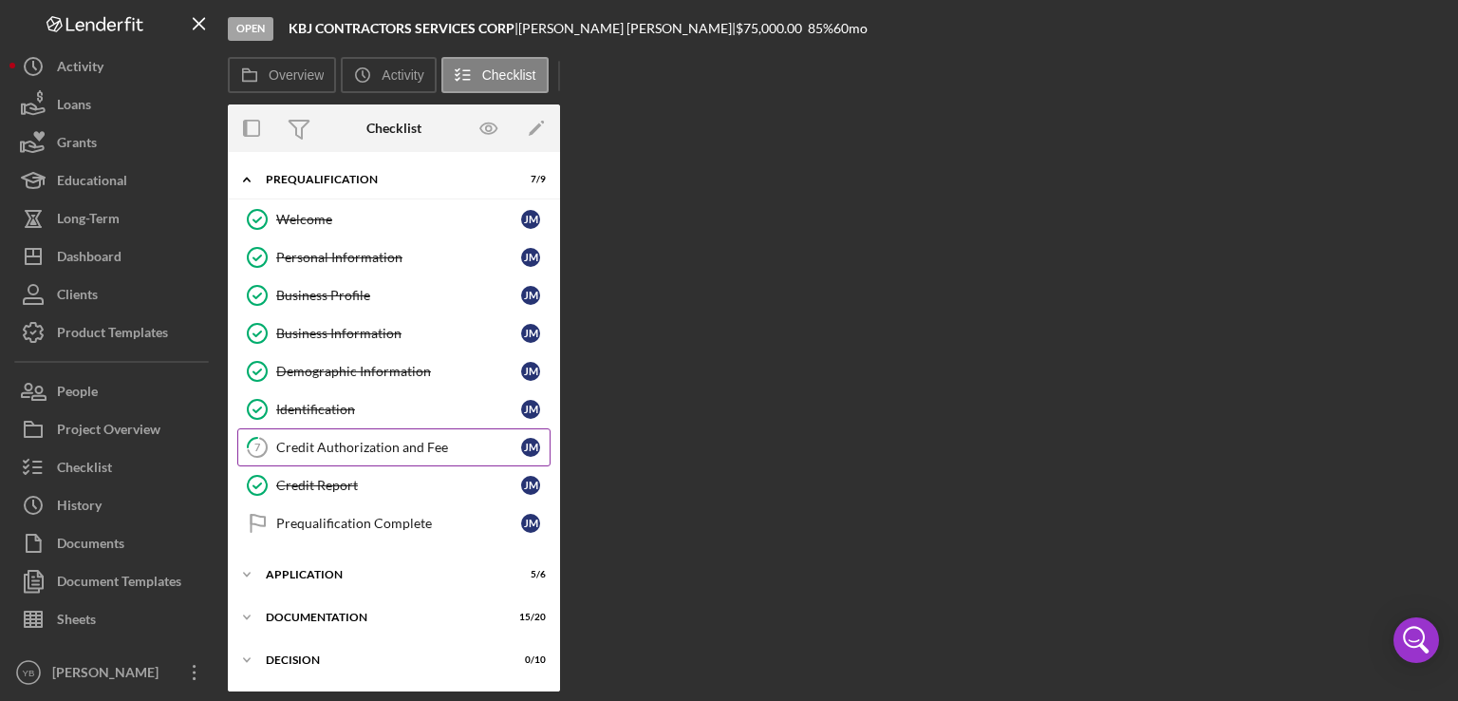
click at [354, 450] on div "Credit Authorization and Fee" at bounding box center [398, 447] width 245 height 15
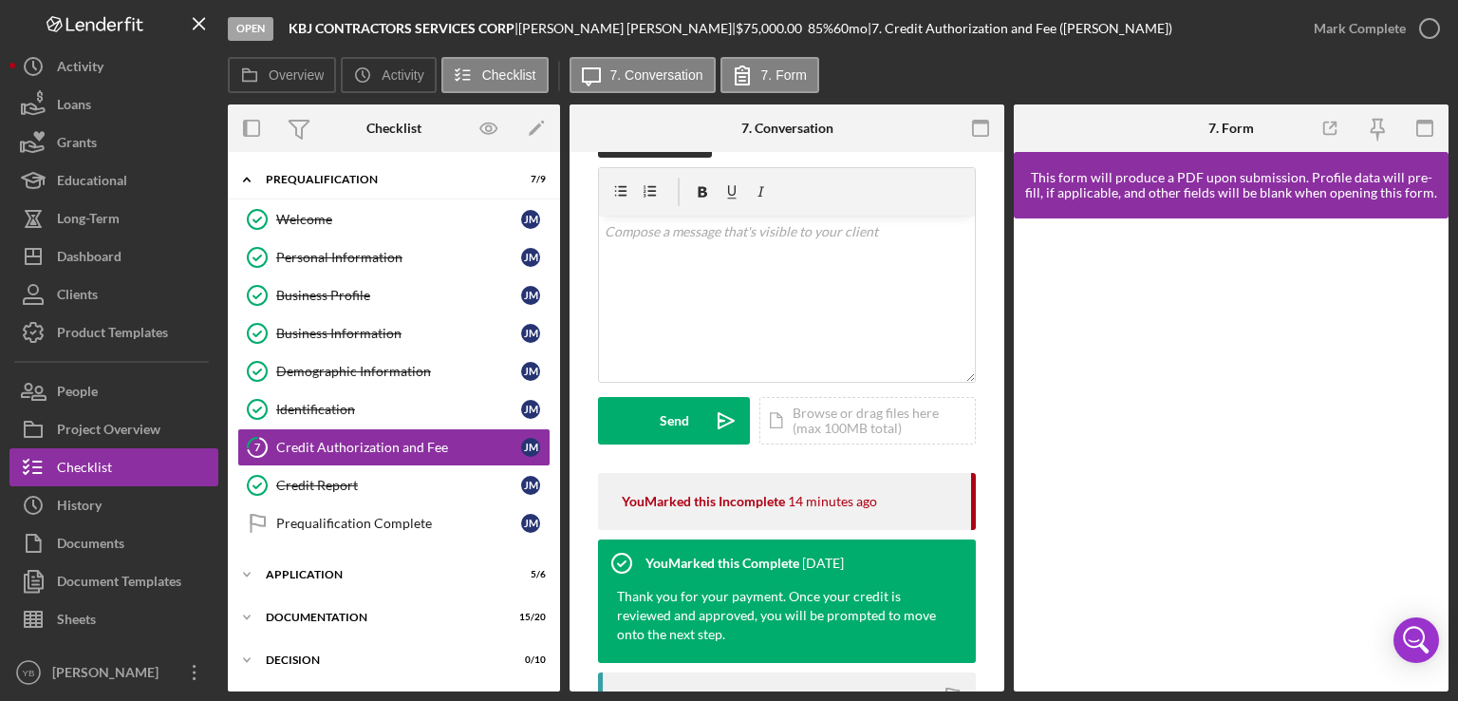
scroll to position [49, 0]
